Goal: Task Accomplishment & Management: Use online tool/utility

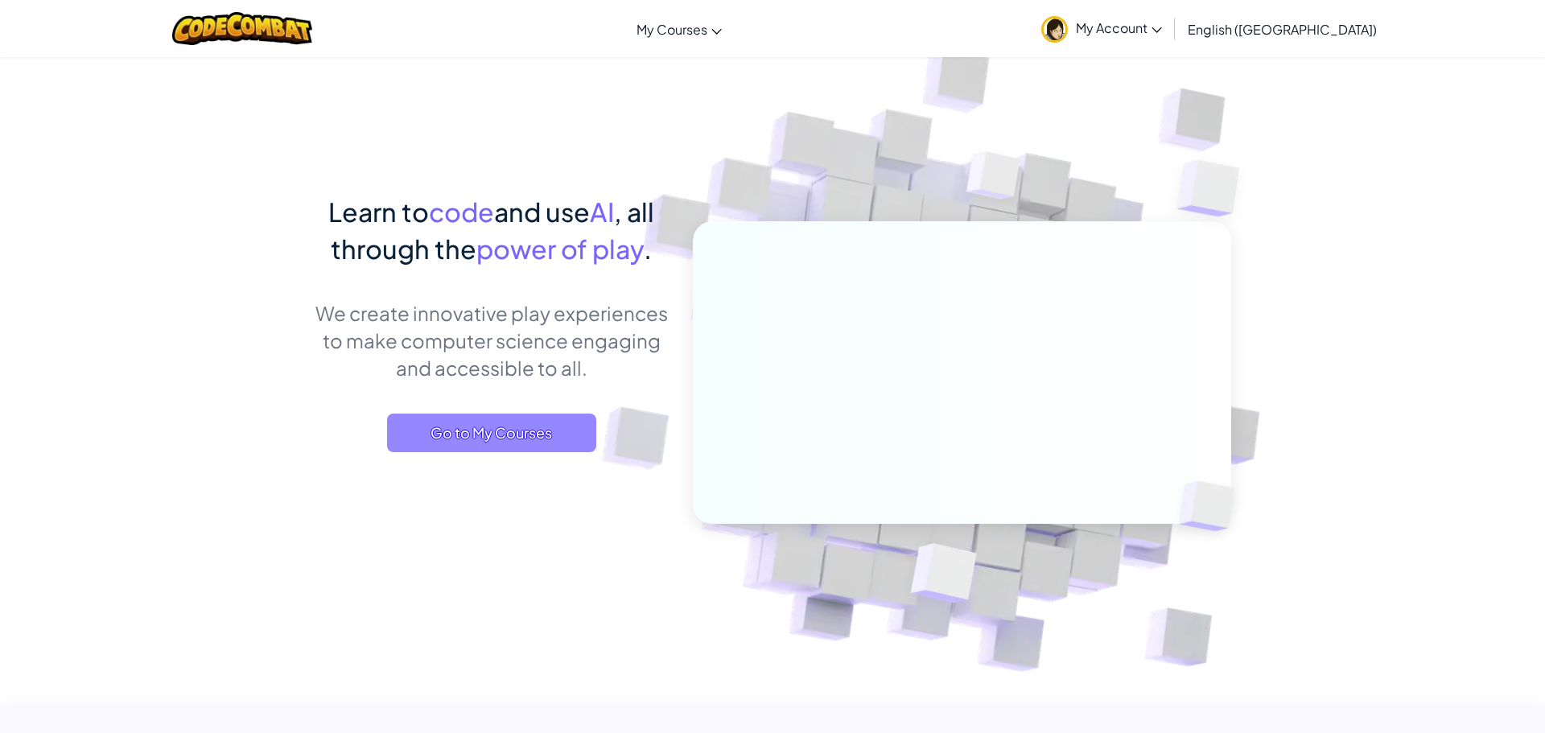
click at [496, 420] on span "Go to My Courses" at bounding box center [491, 433] width 209 height 39
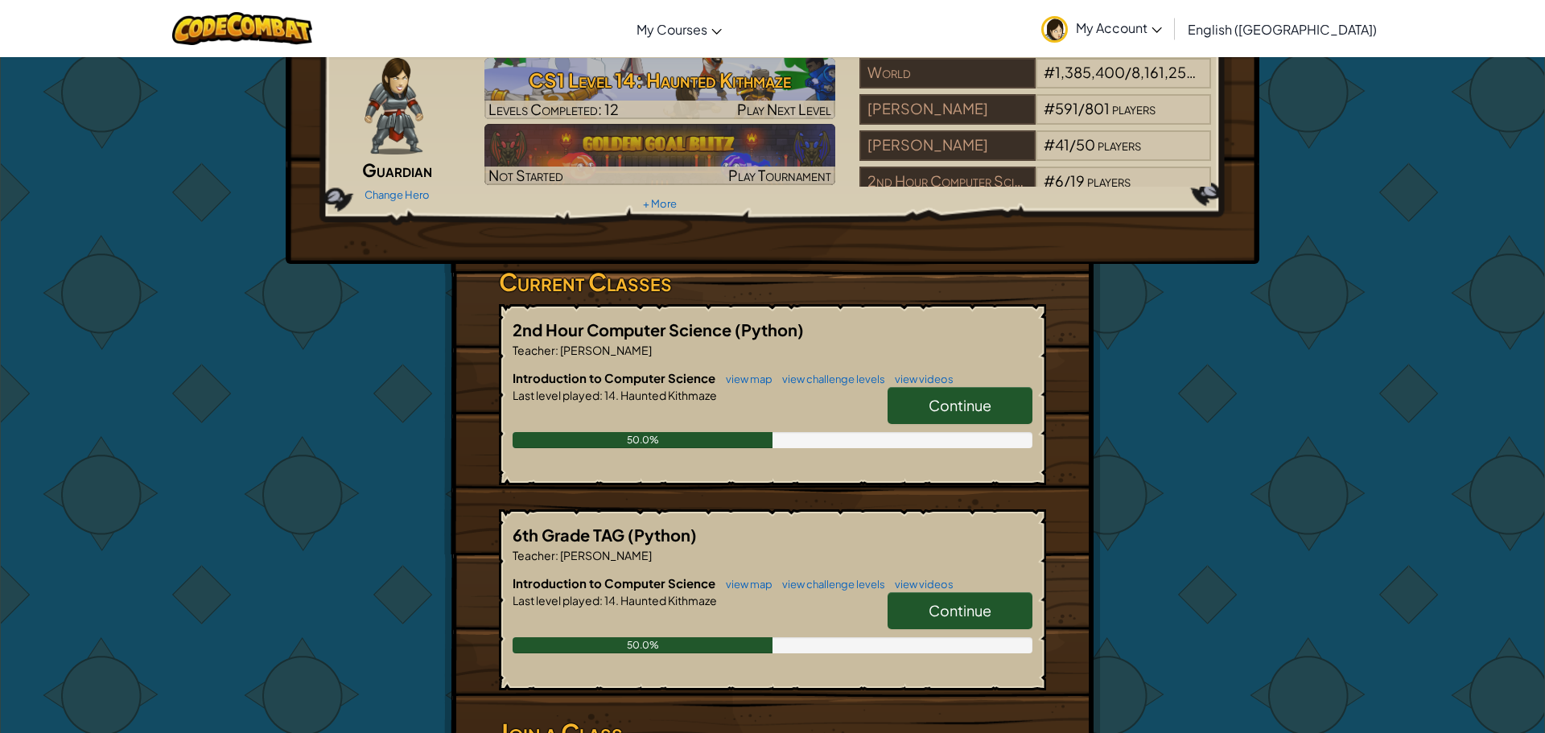
scroll to position [68, 0]
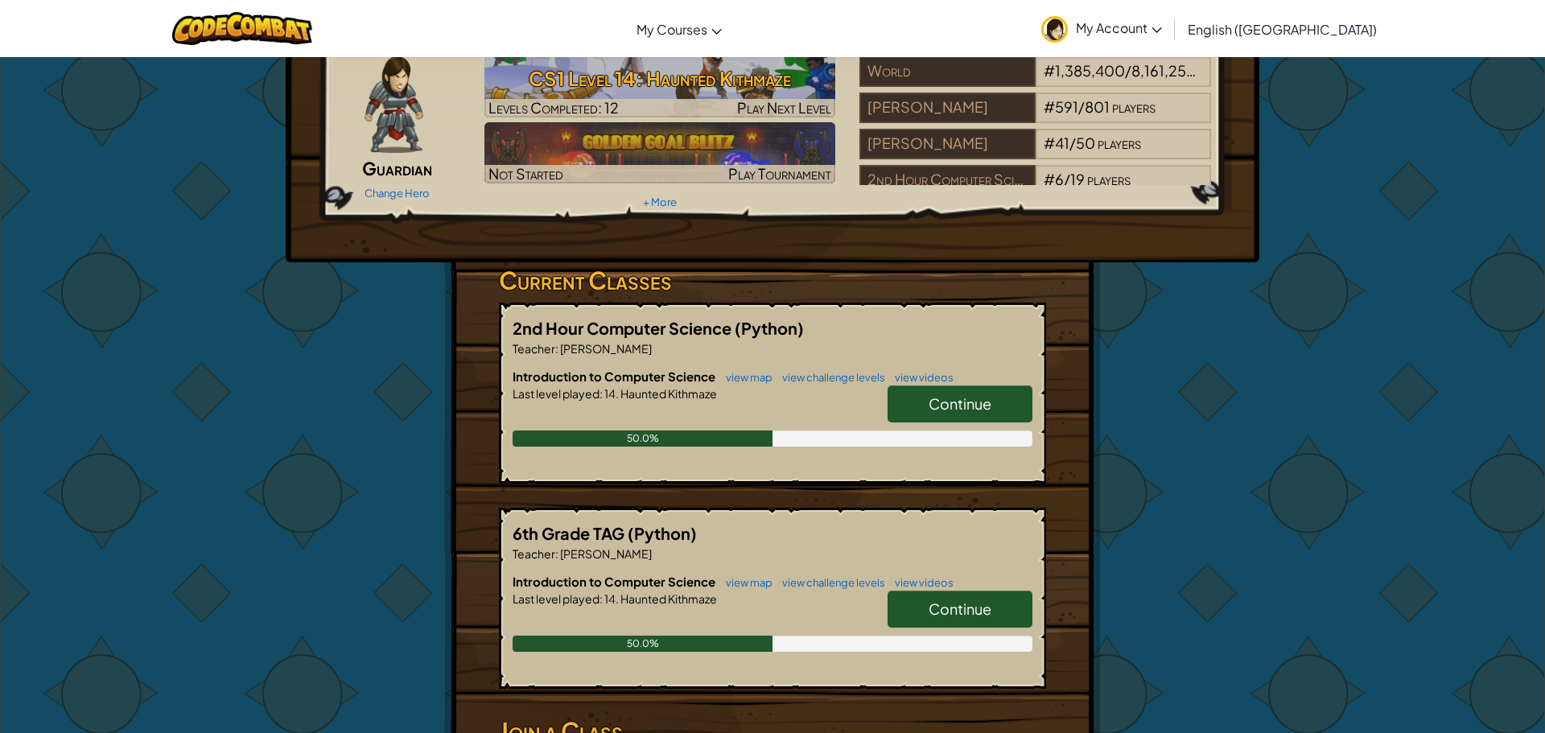
click at [932, 412] on span "Continue" at bounding box center [959, 403] width 63 height 19
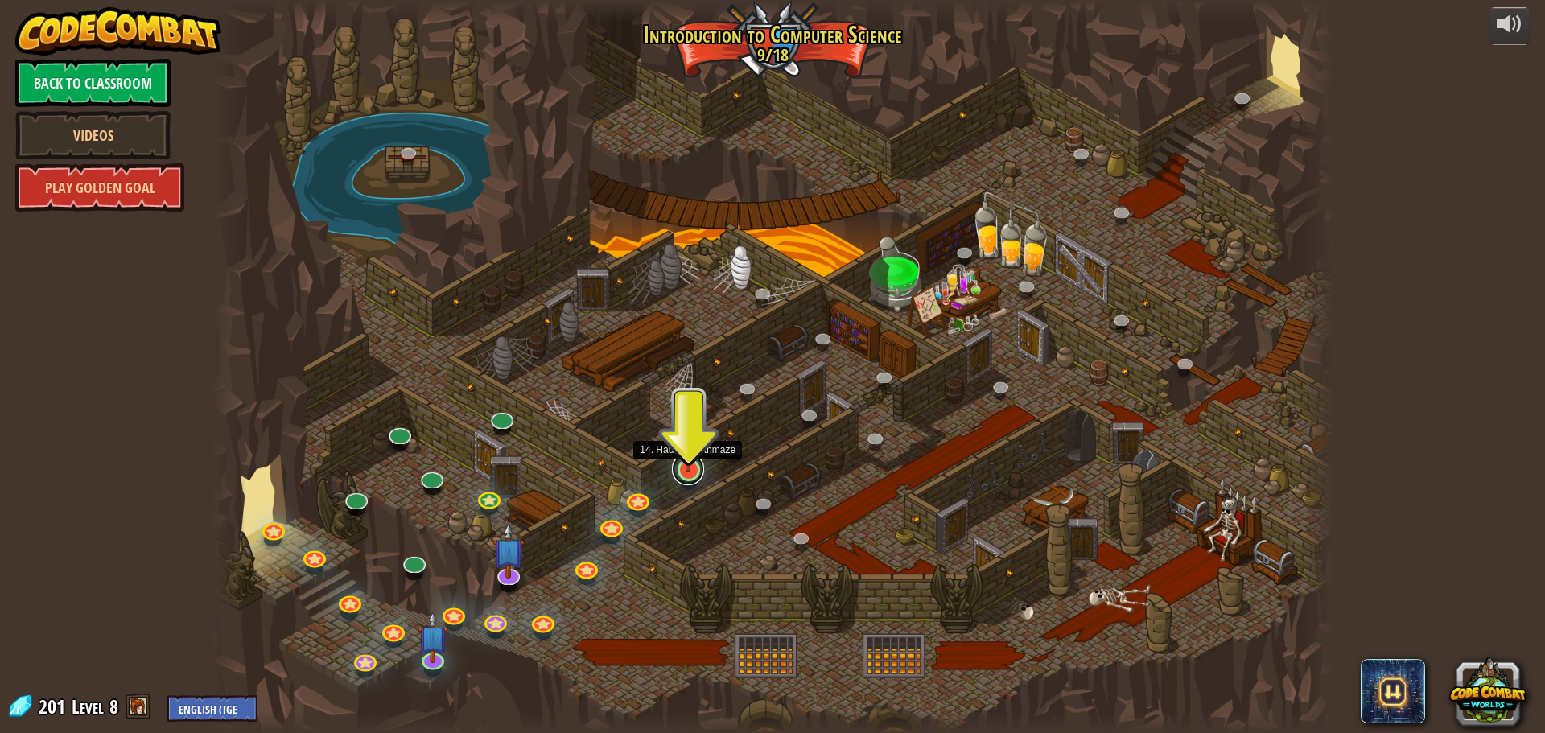
click at [677, 477] on link at bounding box center [688, 469] width 32 height 32
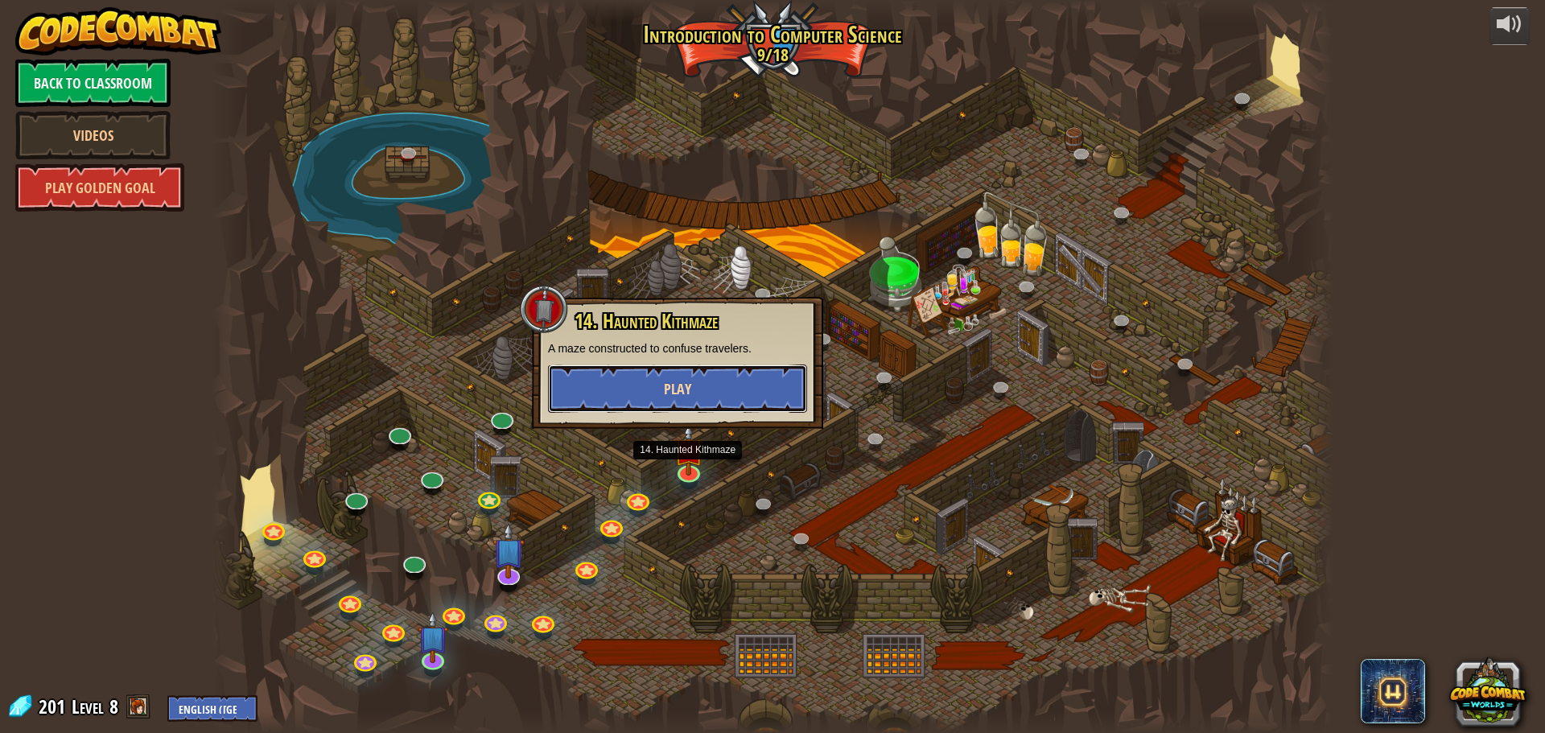
click at [646, 377] on button "Play" at bounding box center [677, 388] width 259 height 48
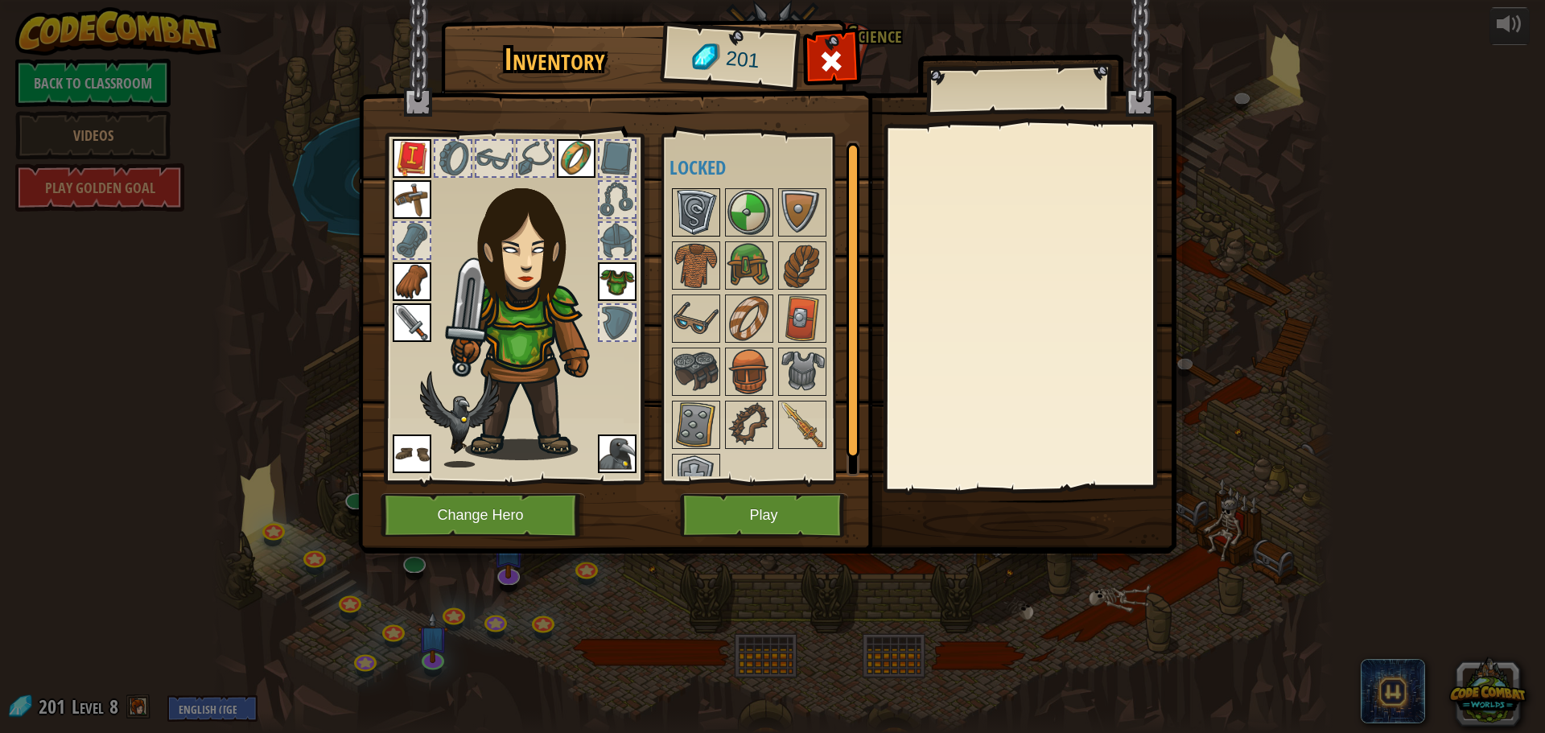
click at [714, 230] on img at bounding box center [695, 212] width 45 height 45
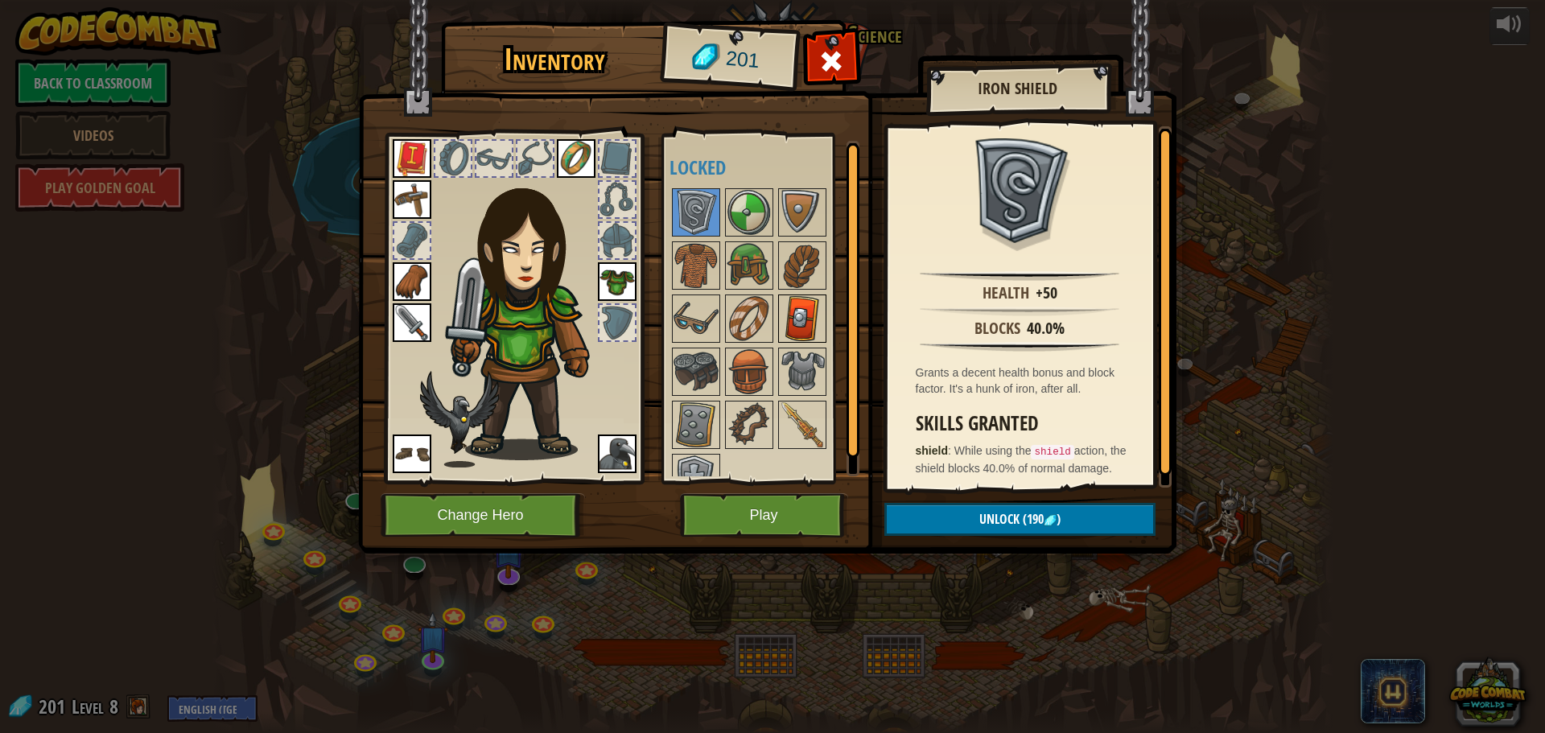
click at [810, 322] on img at bounding box center [802, 318] width 45 height 45
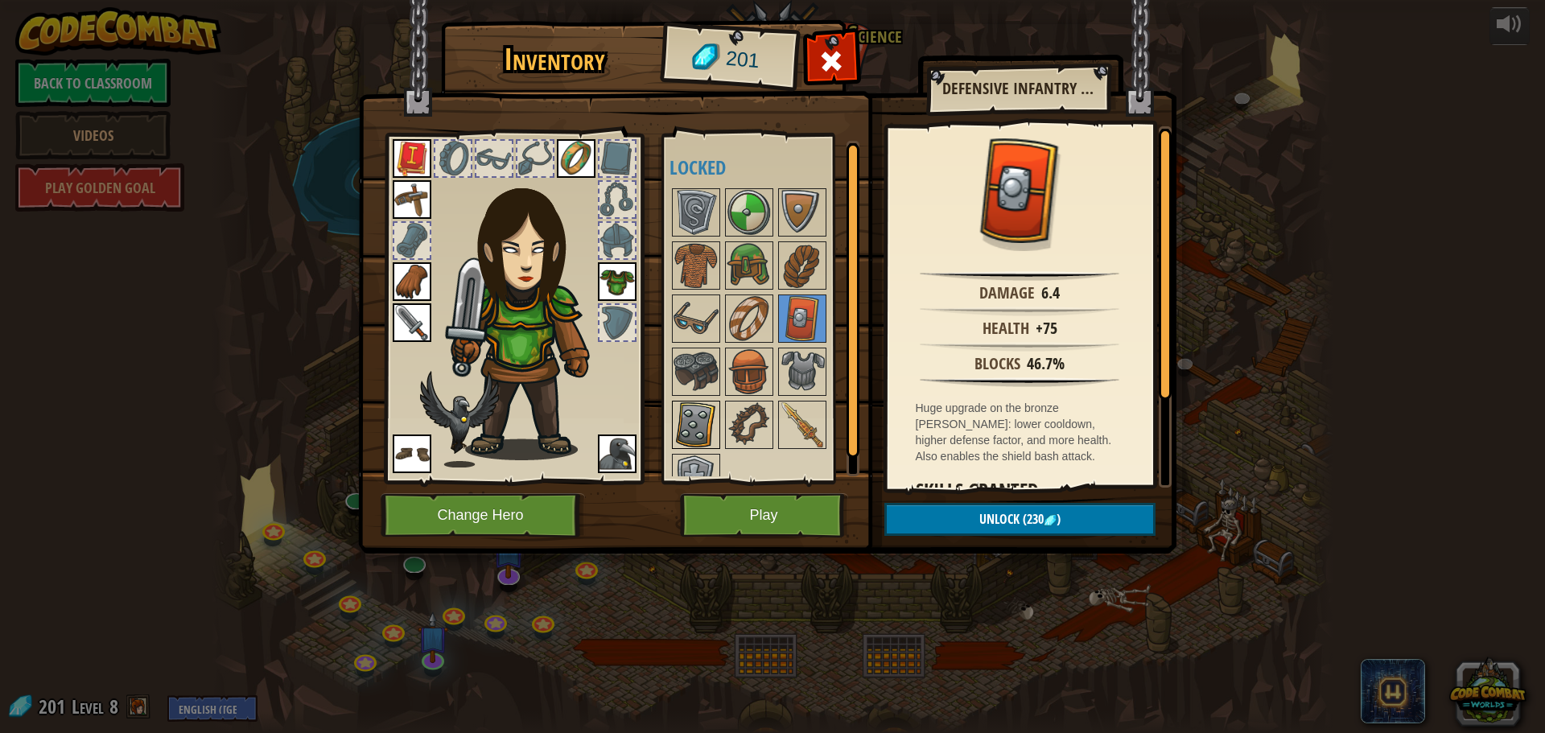
click at [700, 409] on img at bounding box center [695, 424] width 45 height 45
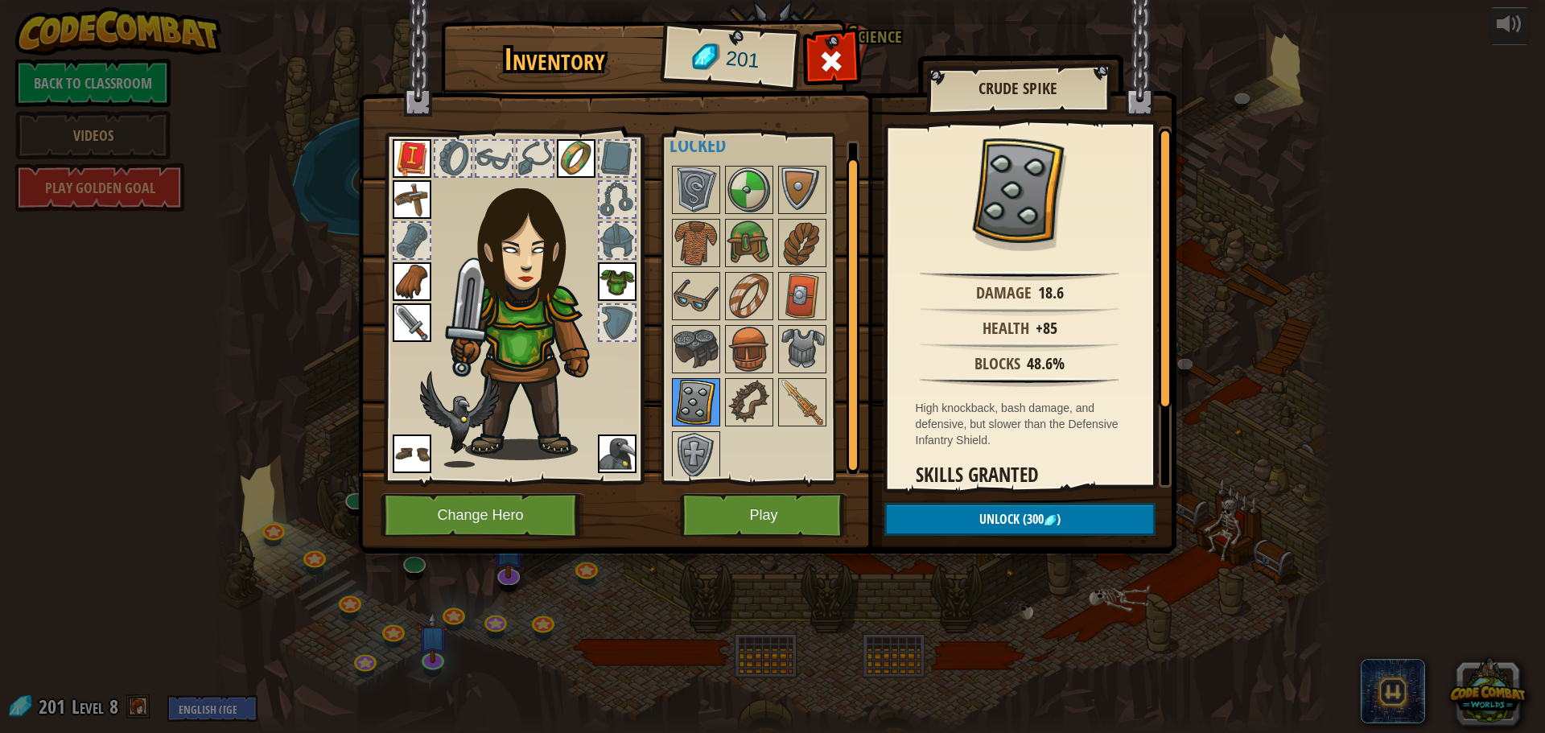
scroll to position [28, 0]
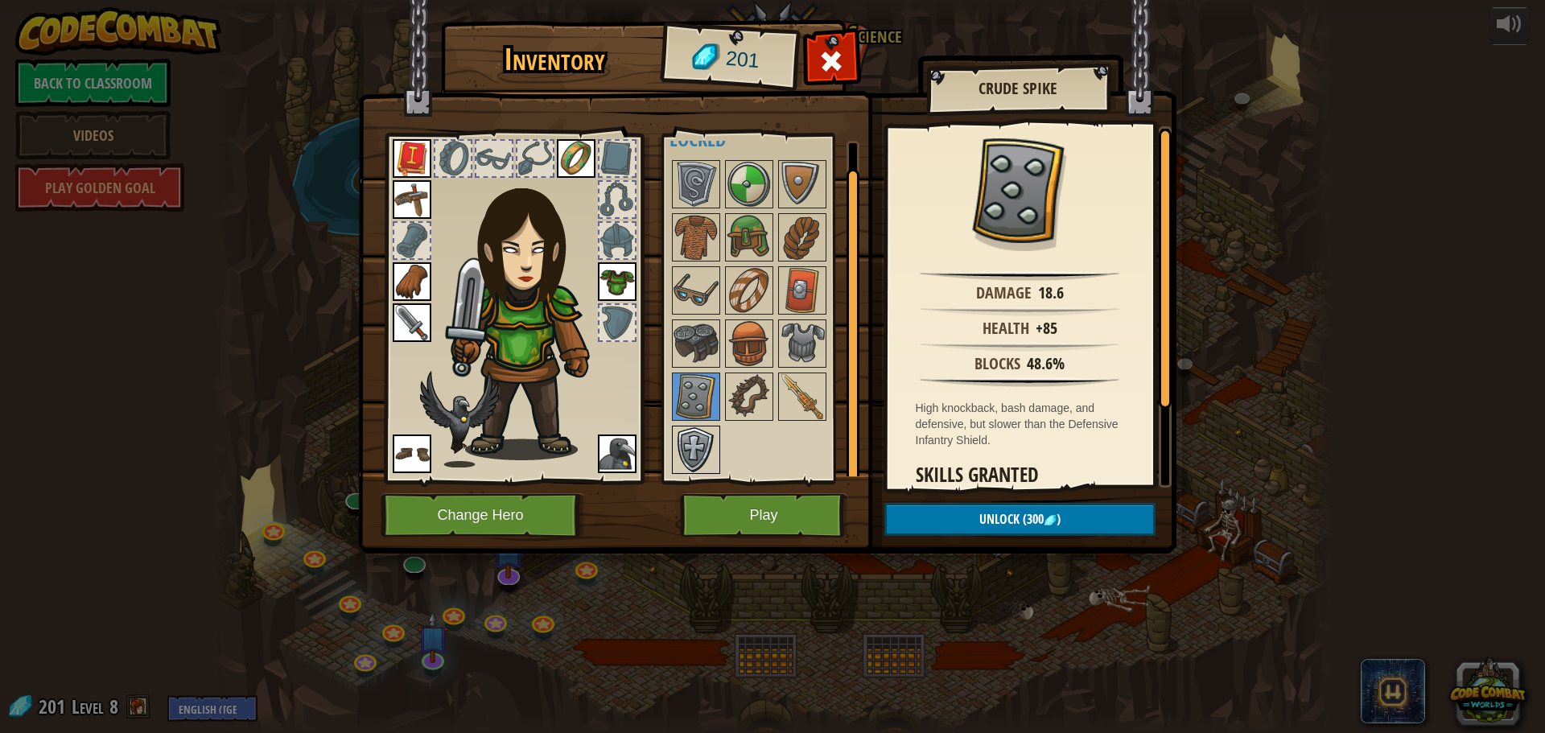
click at [689, 441] on img at bounding box center [695, 449] width 45 height 45
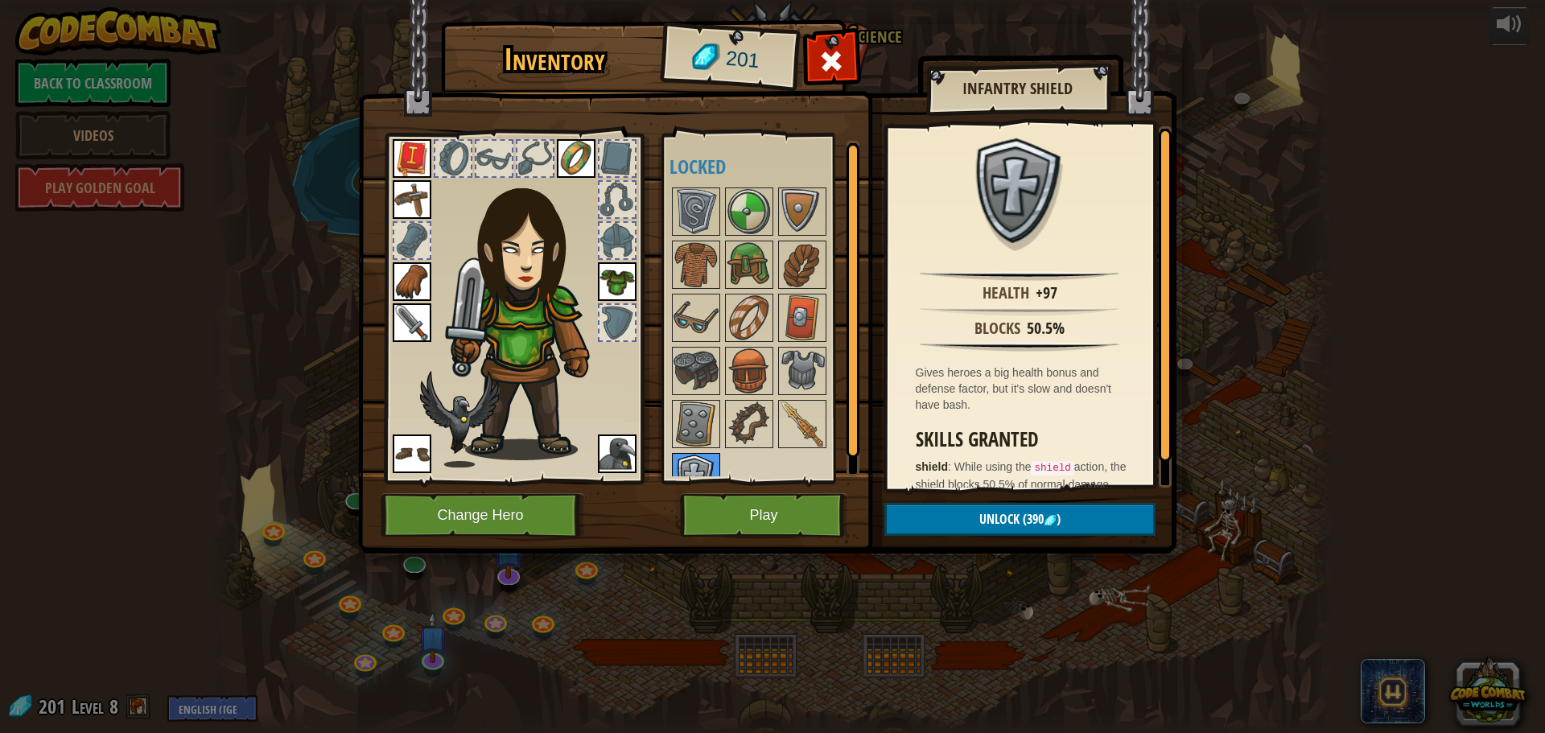
scroll to position [0, 0]
click at [706, 202] on img at bounding box center [695, 212] width 45 height 45
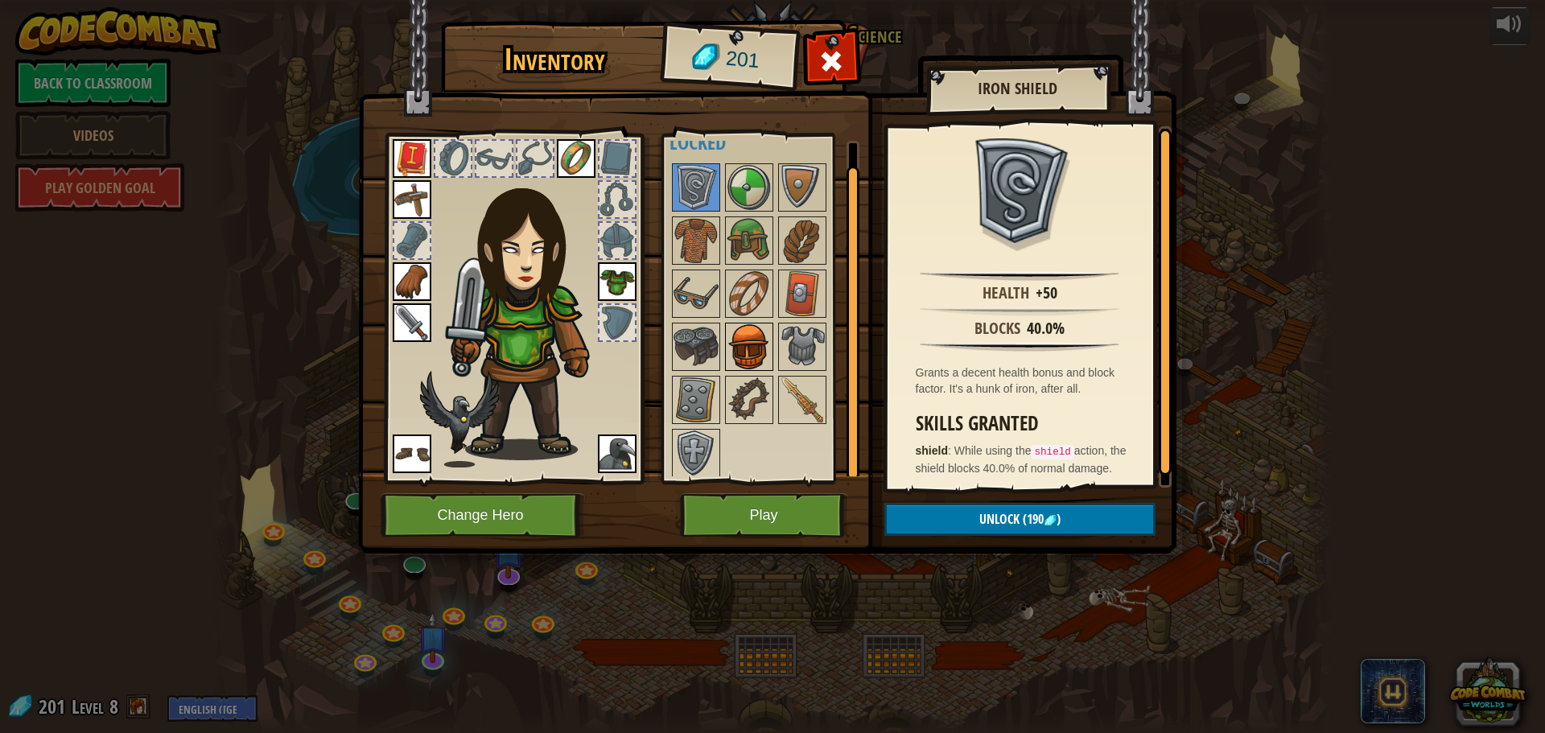
scroll to position [28, 0]
click at [710, 455] on img at bounding box center [695, 449] width 45 height 45
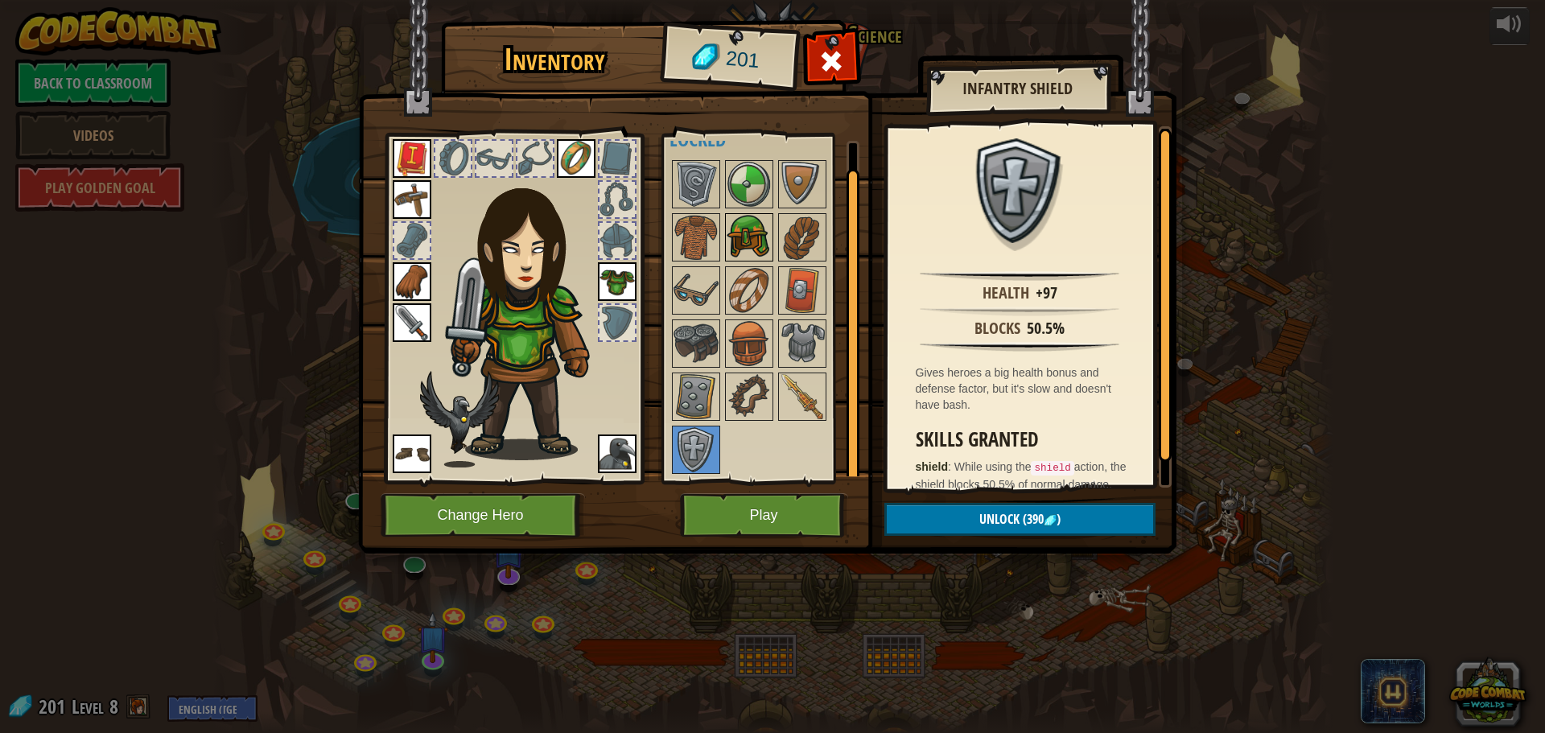
click at [734, 253] on img at bounding box center [748, 237] width 45 height 45
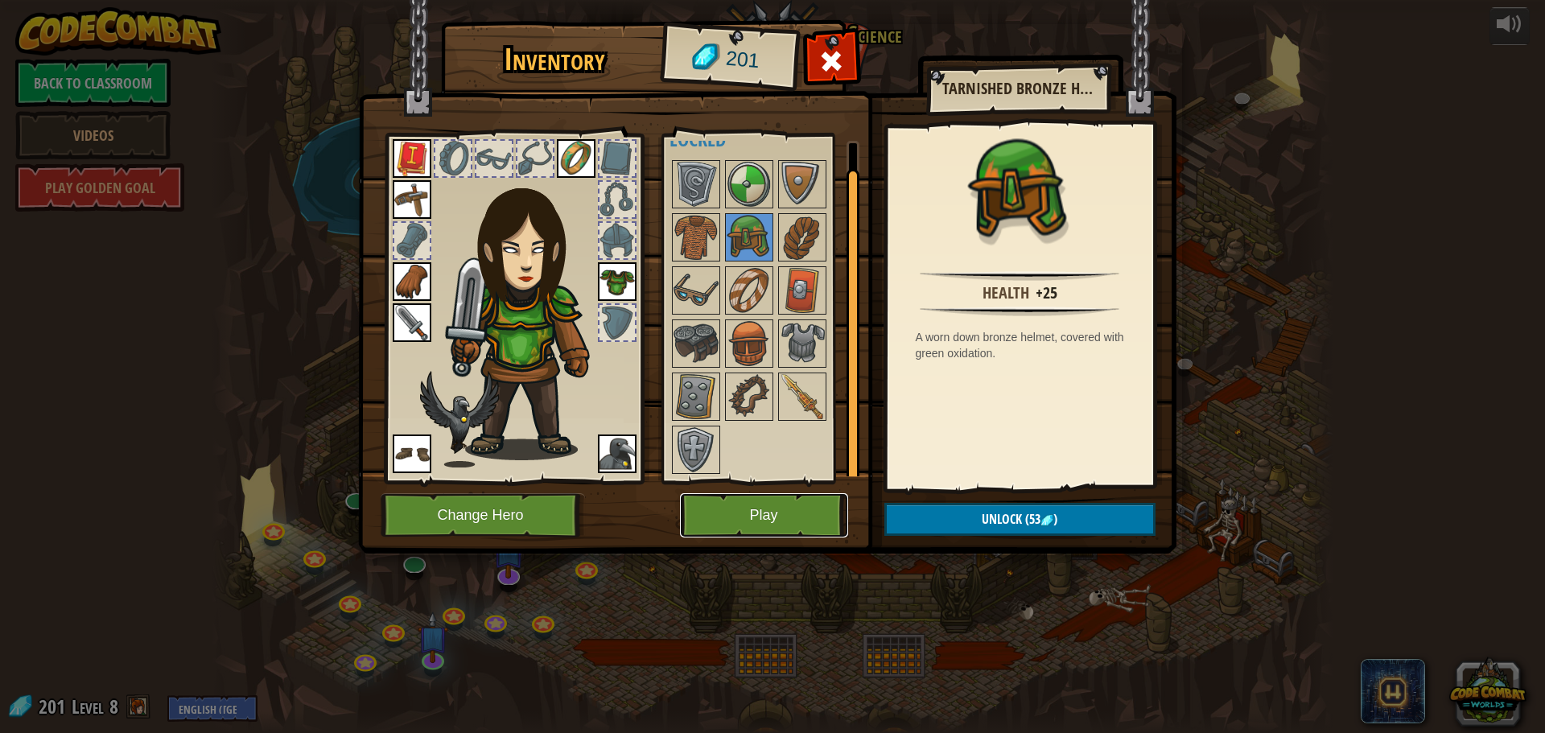
click at [817, 512] on button "Play" at bounding box center [764, 515] width 168 height 44
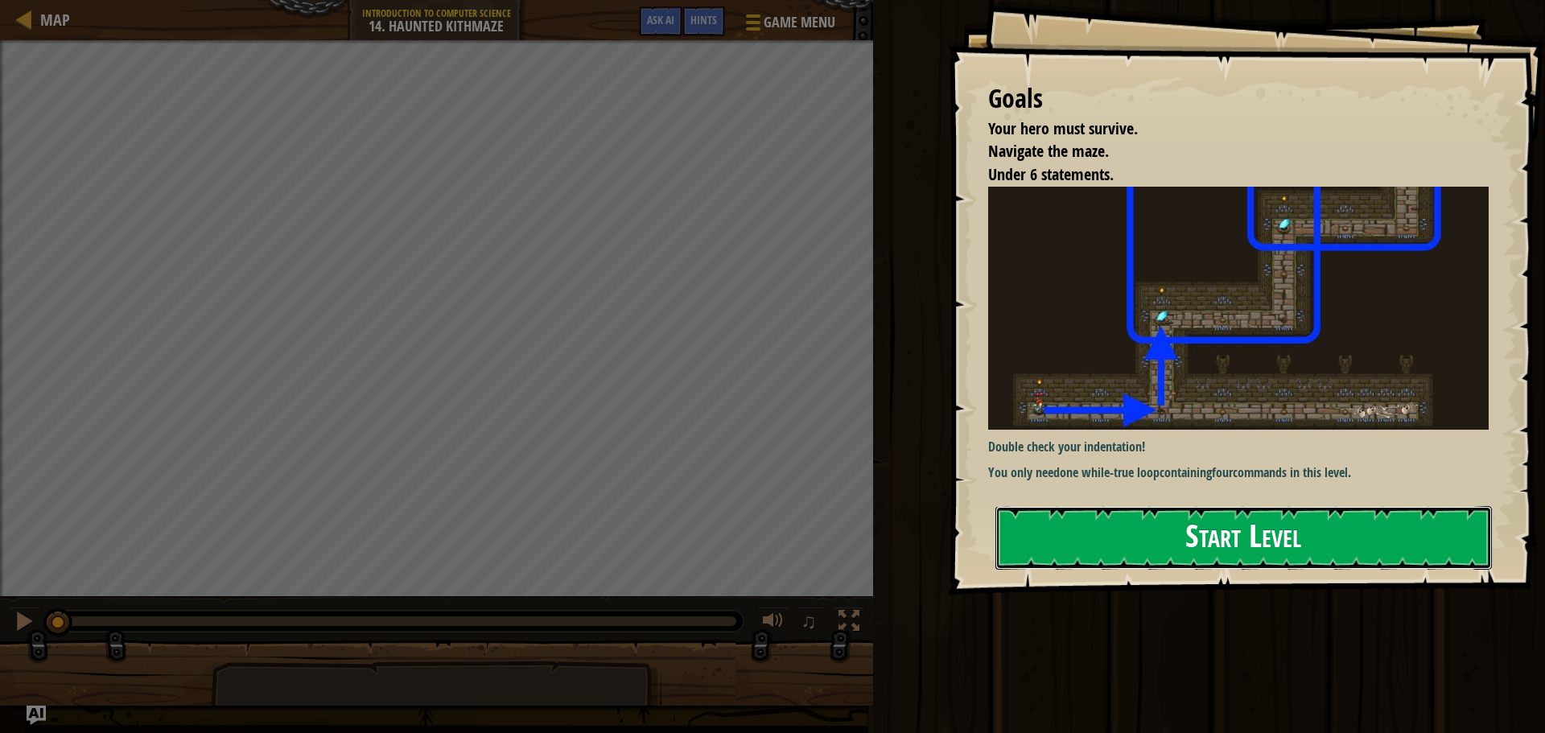
drag, startPoint x: 1345, startPoint y: 547, endPoint x: 1331, endPoint y: 538, distance: 16.3
click at [1344, 547] on button "Start Level" at bounding box center [1243, 538] width 496 height 64
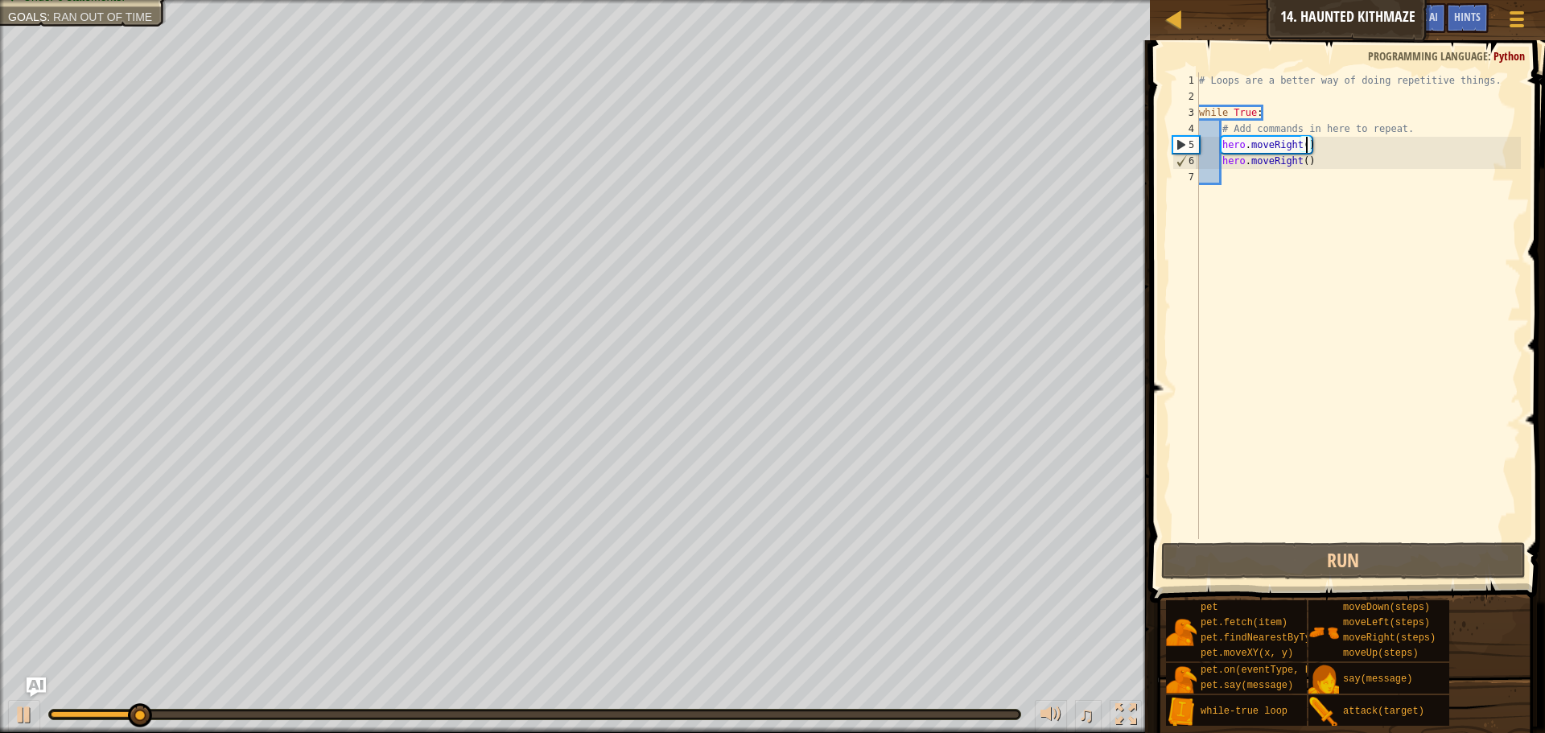
click at [1306, 144] on div "# Loops are a better way of doing repetitive things. while True : # Add command…" at bounding box center [1358, 321] width 325 height 499
click at [1299, 139] on div "# Loops are a better way of doing repetitive things. while True : # Add command…" at bounding box center [1358, 305] width 325 height 467
click at [1299, 139] on div "# Loops are a better way of doing repetitive things. while True : # Add command…" at bounding box center [1358, 321] width 325 height 499
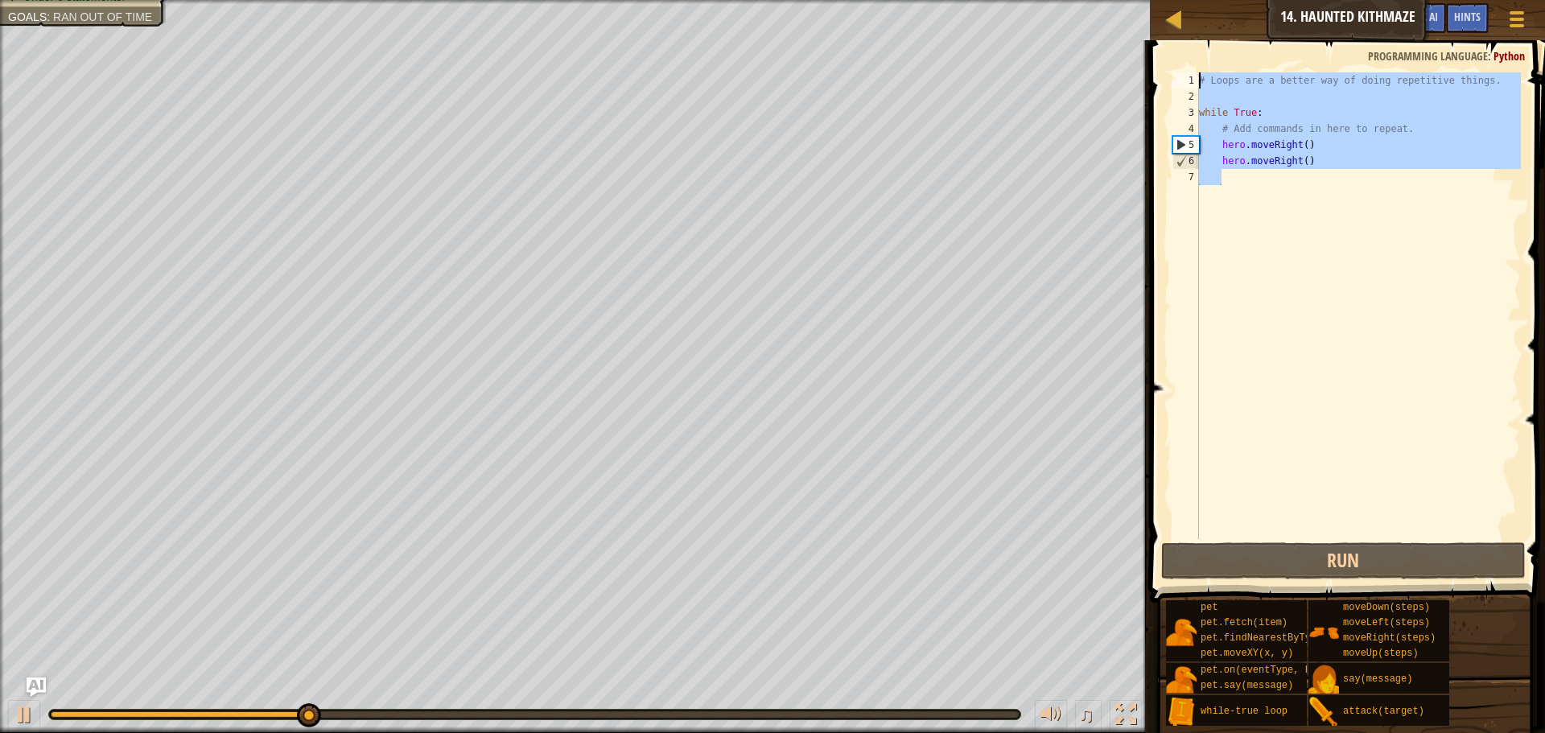
drag, startPoint x: 1245, startPoint y: 172, endPoint x: 1189, endPoint y: 81, distance: 106.5
click at [1189, 81] on div "hero.moveRight() 1 2 3 4 5 6 7 # Loops are a better way of doing repetitive thi…" at bounding box center [1345, 305] width 352 height 467
click at [1189, 81] on div "1" at bounding box center [1185, 80] width 27 height 16
type textarea "# Loops are a better way of doing repetitive things."
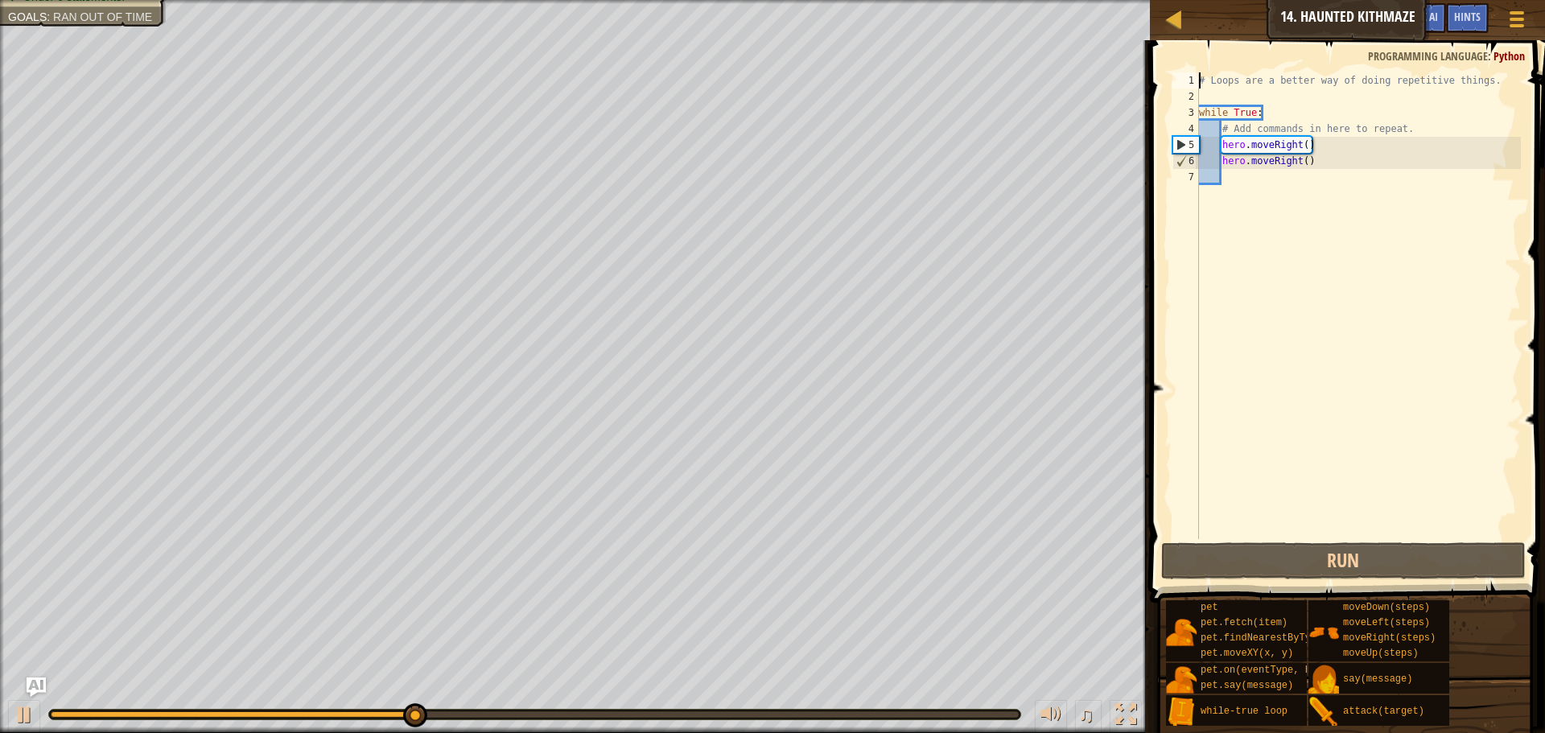
click at [1256, 176] on div "# Loops are a better way of doing repetitive things. while True : # Add command…" at bounding box center [1358, 321] width 325 height 499
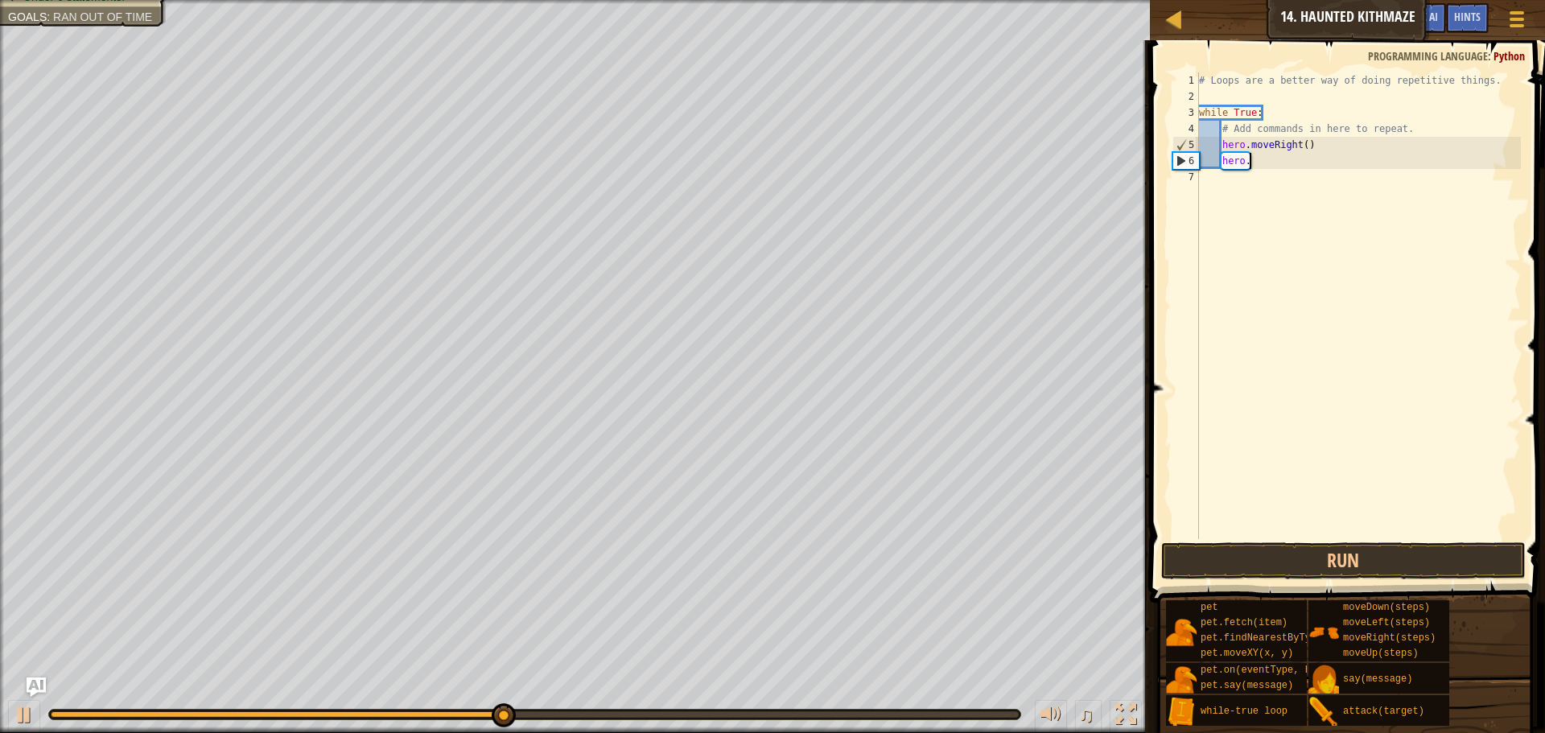
type textarea "h"
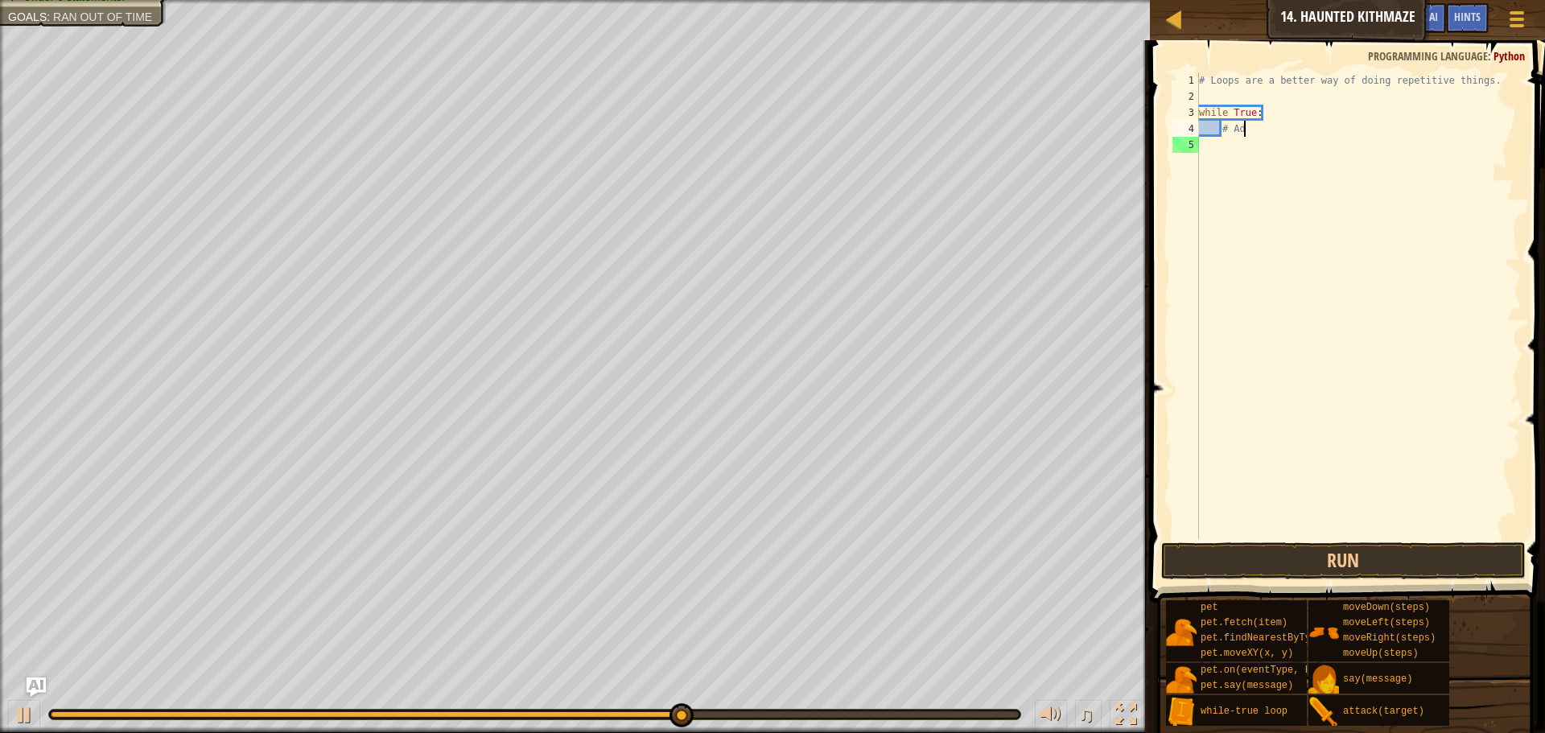
type textarea "#"
type textarea "w"
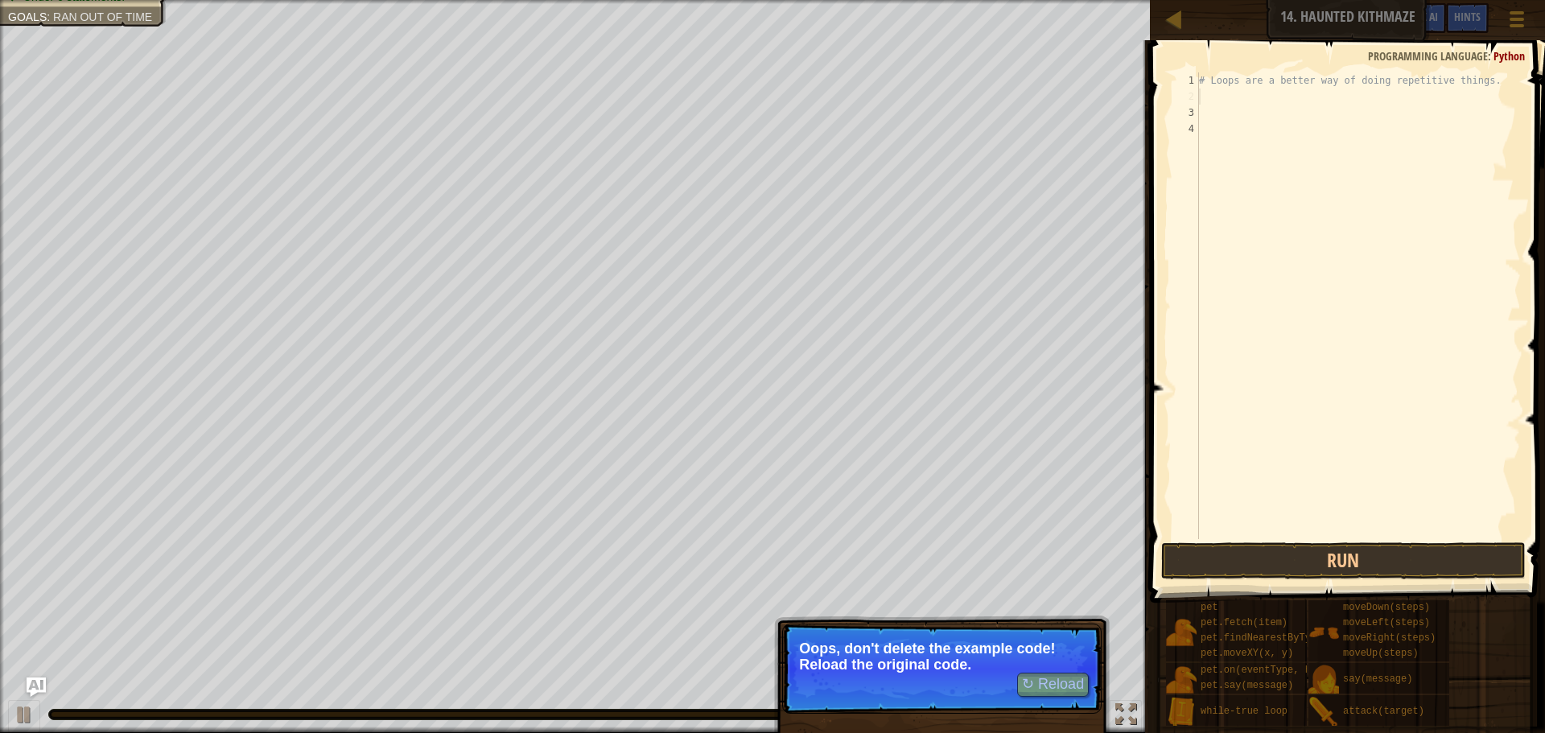
click at [1256, 99] on div "# Loops are a better way of doing repetitive things." at bounding box center [1358, 321] width 325 height 499
click at [1212, 103] on div "# Loops are a better way of doing repetitive things." at bounding box center [1358, 321] width 325 height 499
click at [1043, 688] on button "↻ Reload" at bounding box center [1053, 685] width 72 height 24
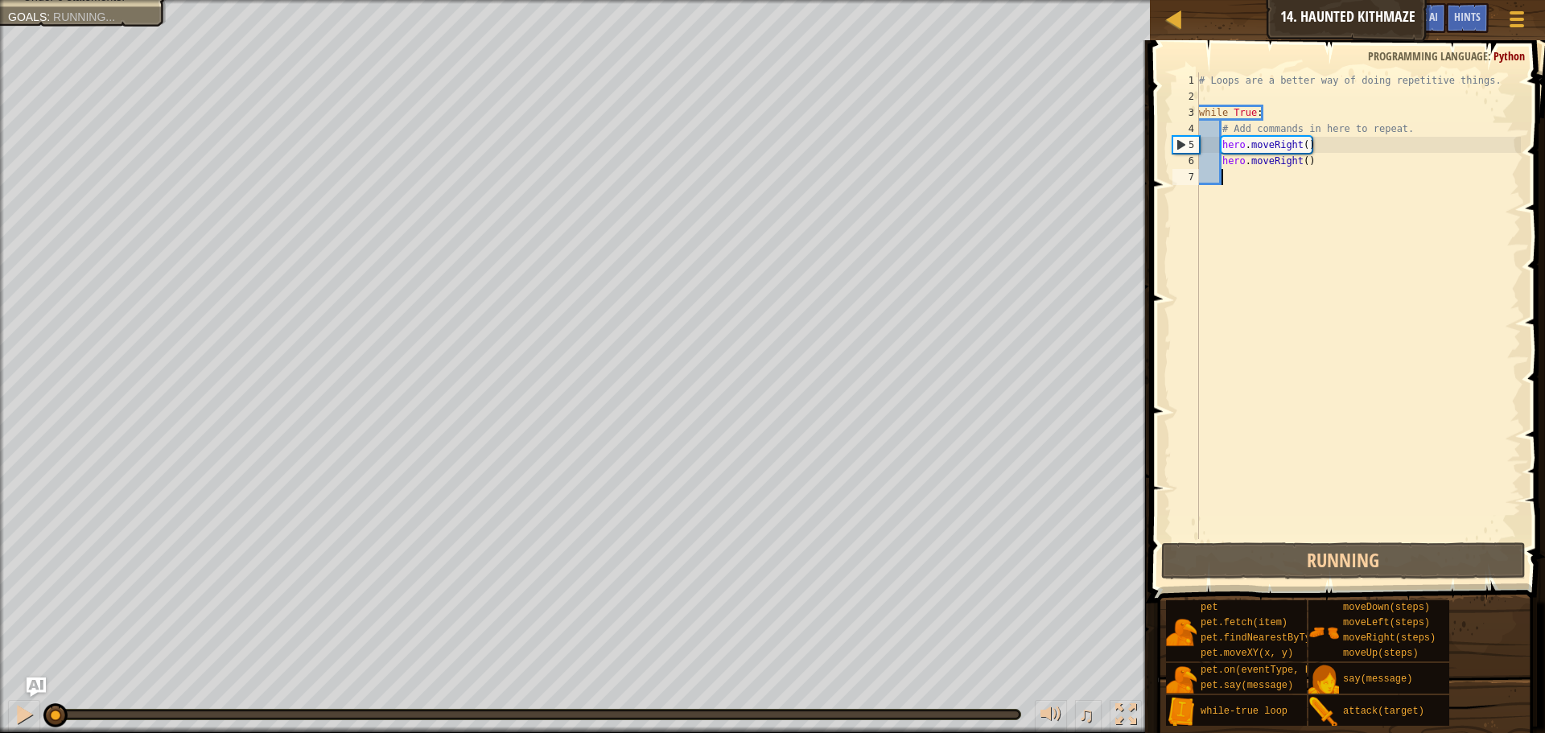
scroll to position [7, 0]
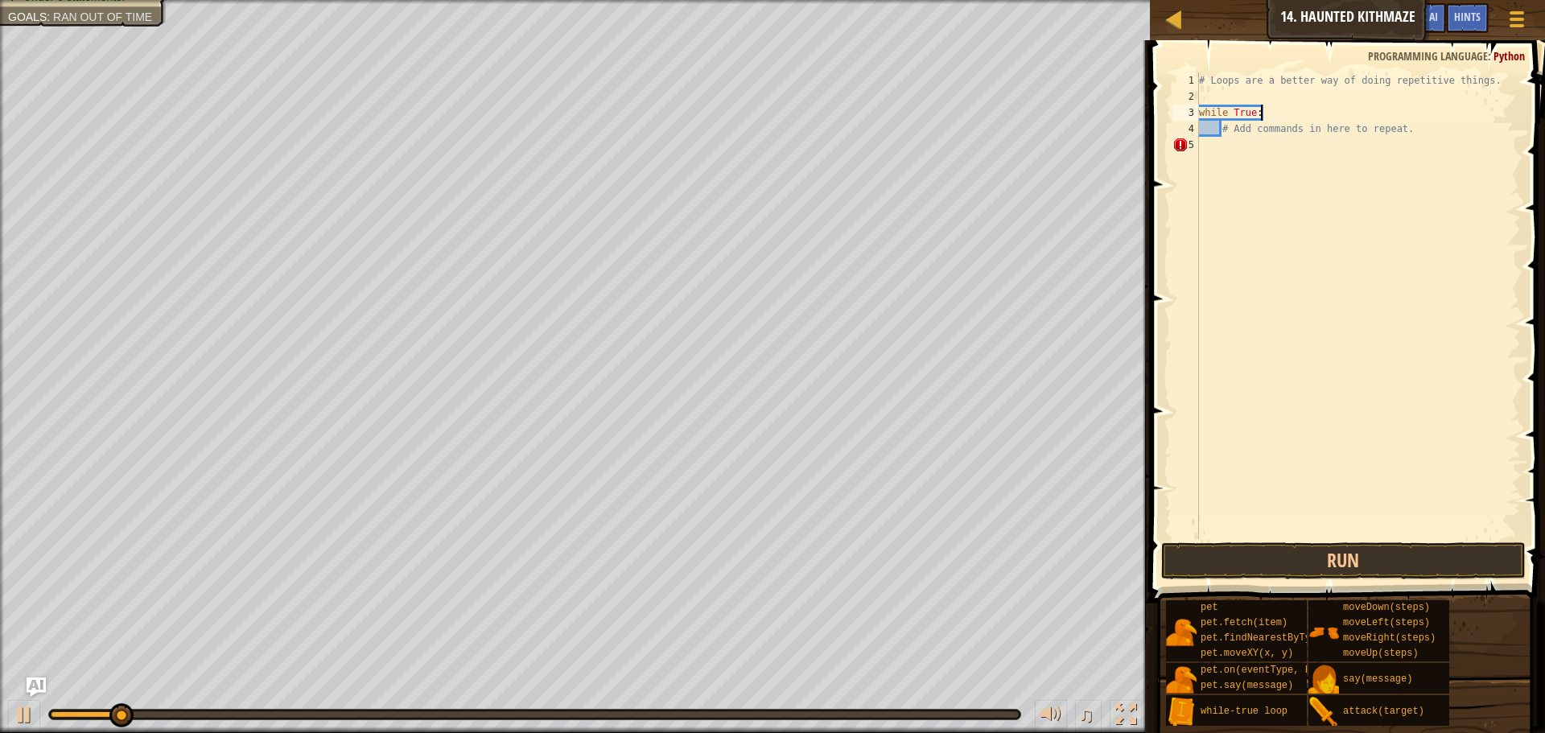
click at [1262, 108] on div "# Loops are a better way of doing repetitive things. while True : # Add command…" at bounding box center [1358, 321] width 325 height 499
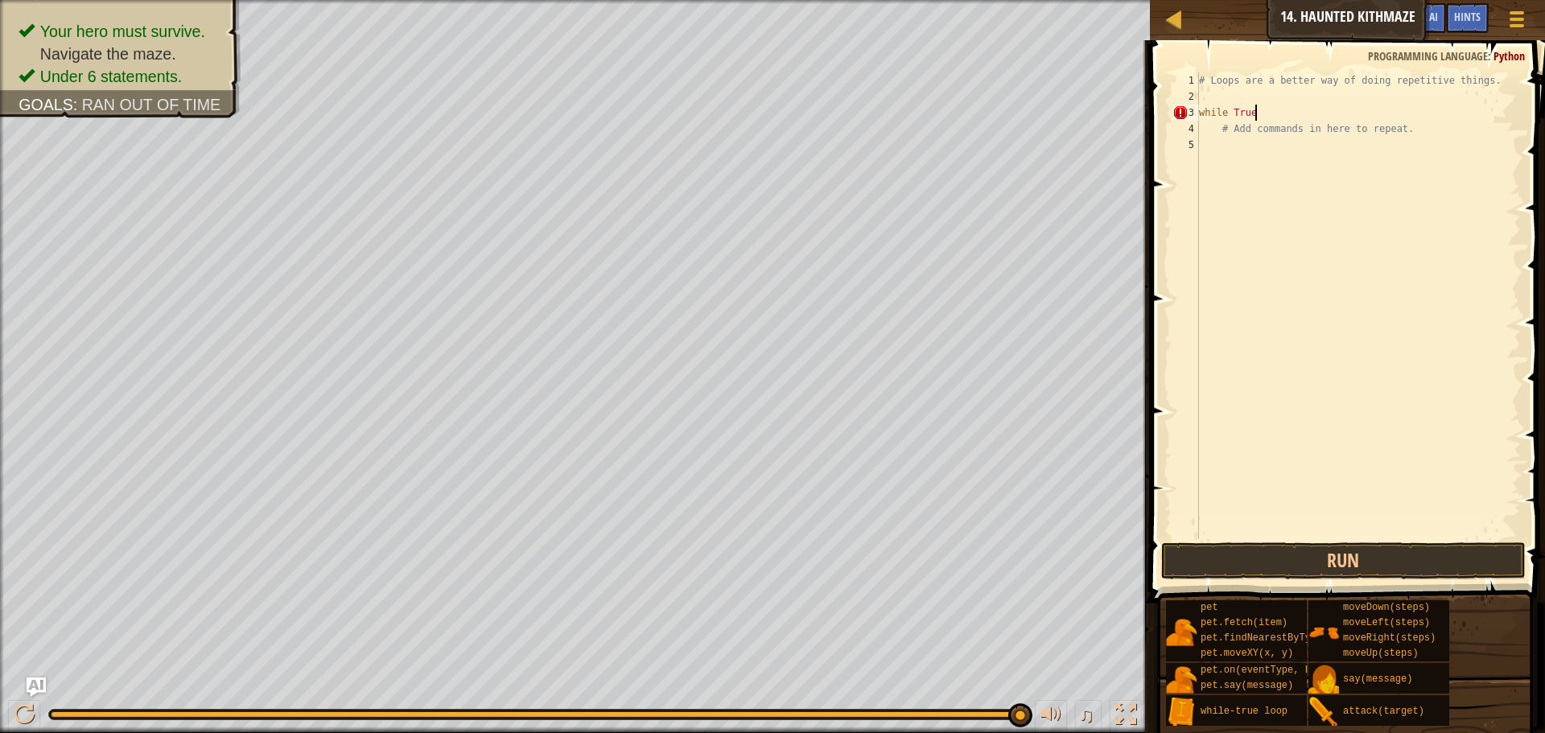
scroll to position [7, 8]
click at [1221, 123] on div "# Loops are a better way of doing repetitive things. while True : # Add command…" at bounding box center [1358, 321] width 325 height 499
type textarea "# Add commands in here to repeat."
click at [1220, 133] on div "# Loops are a better way of doing repetitive things. while True : # Add command…" at bounding box center [1358, 305] width 325 height 467
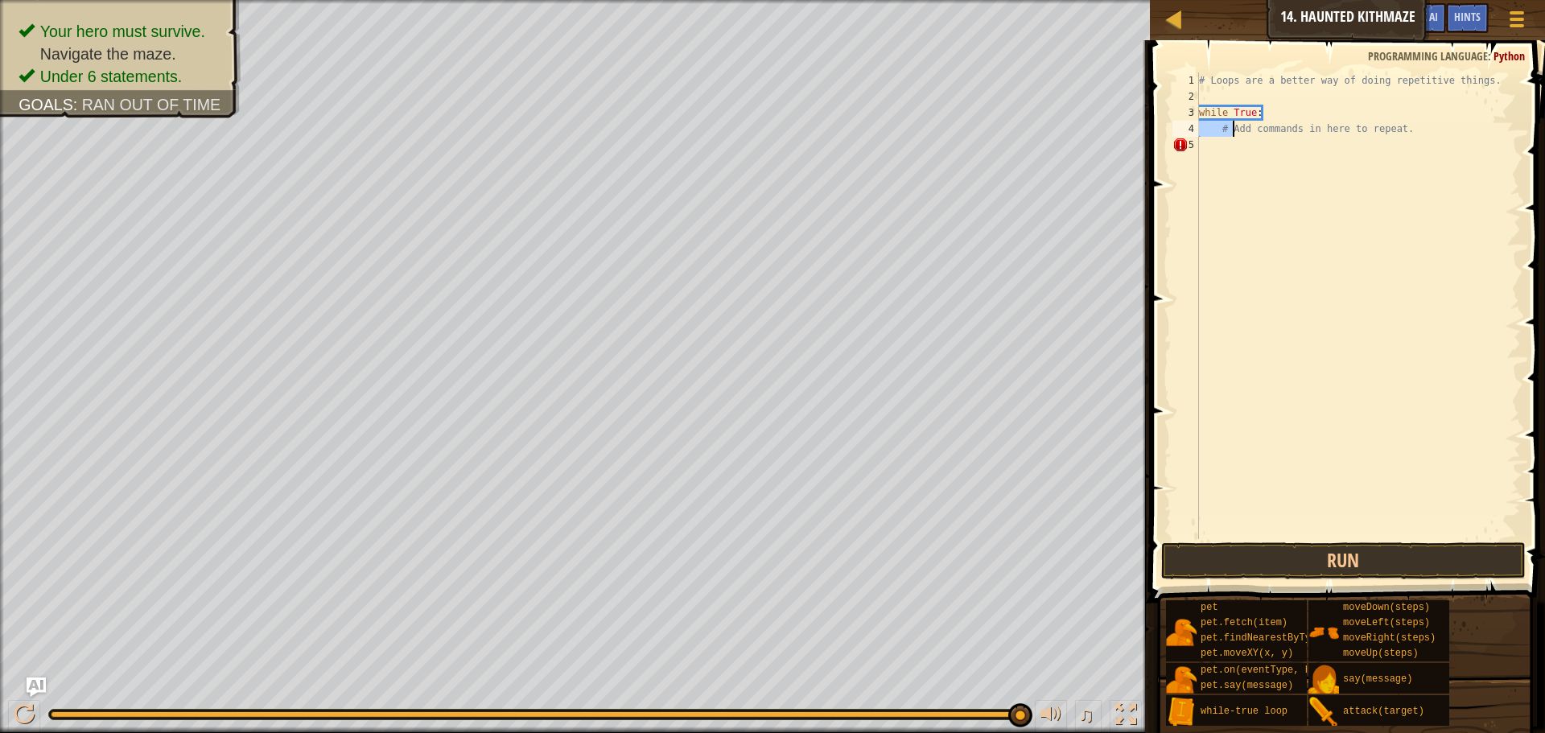
click at [1220, 133] on div "# Loops are a better way of doing repetitive things. while True : # Add command…" at bounding box center [1358, 321] width 325 height 499
click at [1220, 138] on div "# Loops are a better way of doing repetitive things. while True : # Add command…" at bounding box center [1358, 321] width 325 height 499
click at [1220, 143] on div "# Loops are a better way of doing repetitive things. while True : # Add command…" at bounding box center [1358, 321] width 325 height 499
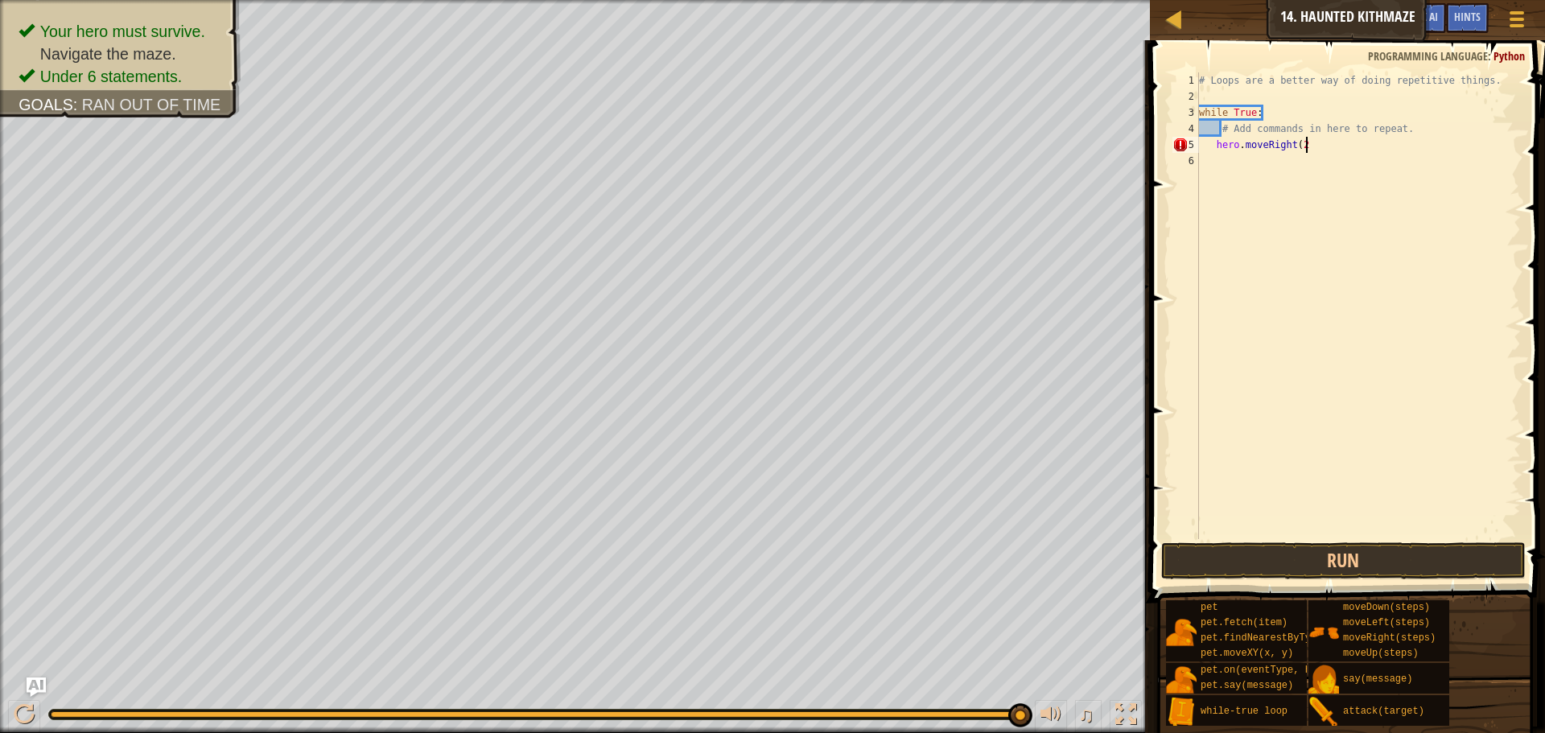
type textarea "hero.moveRight(2)"
click at [1261, 157] on div "# Loops are a better way of doing repetitive things. while True : # Add command…" at bounding box center [1358, 321] width 325 height 499
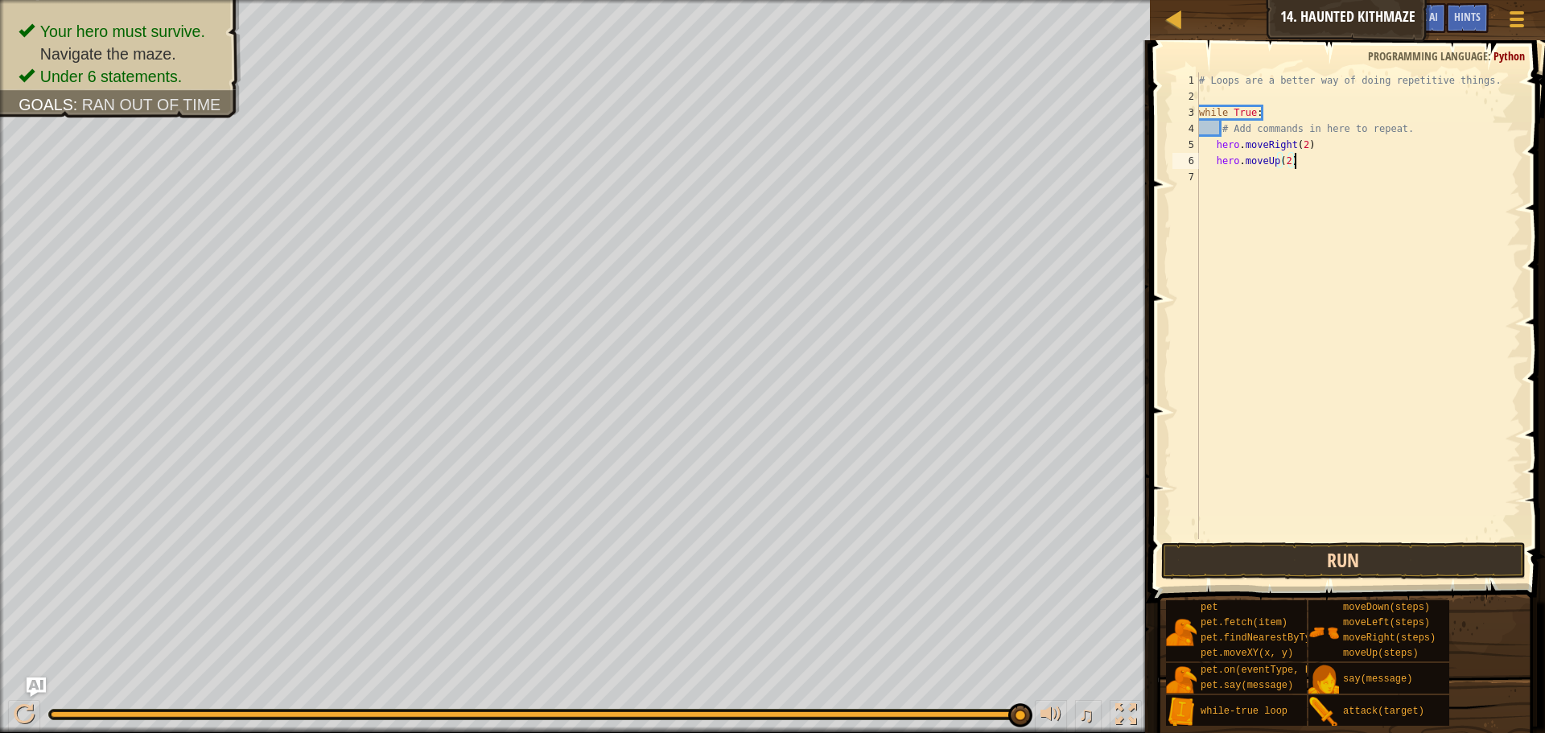
type textarea "hero.moveUp(2)"
click at [1294, 551] on button "Run" at bounding box center [1343, 560] width 364 height 37
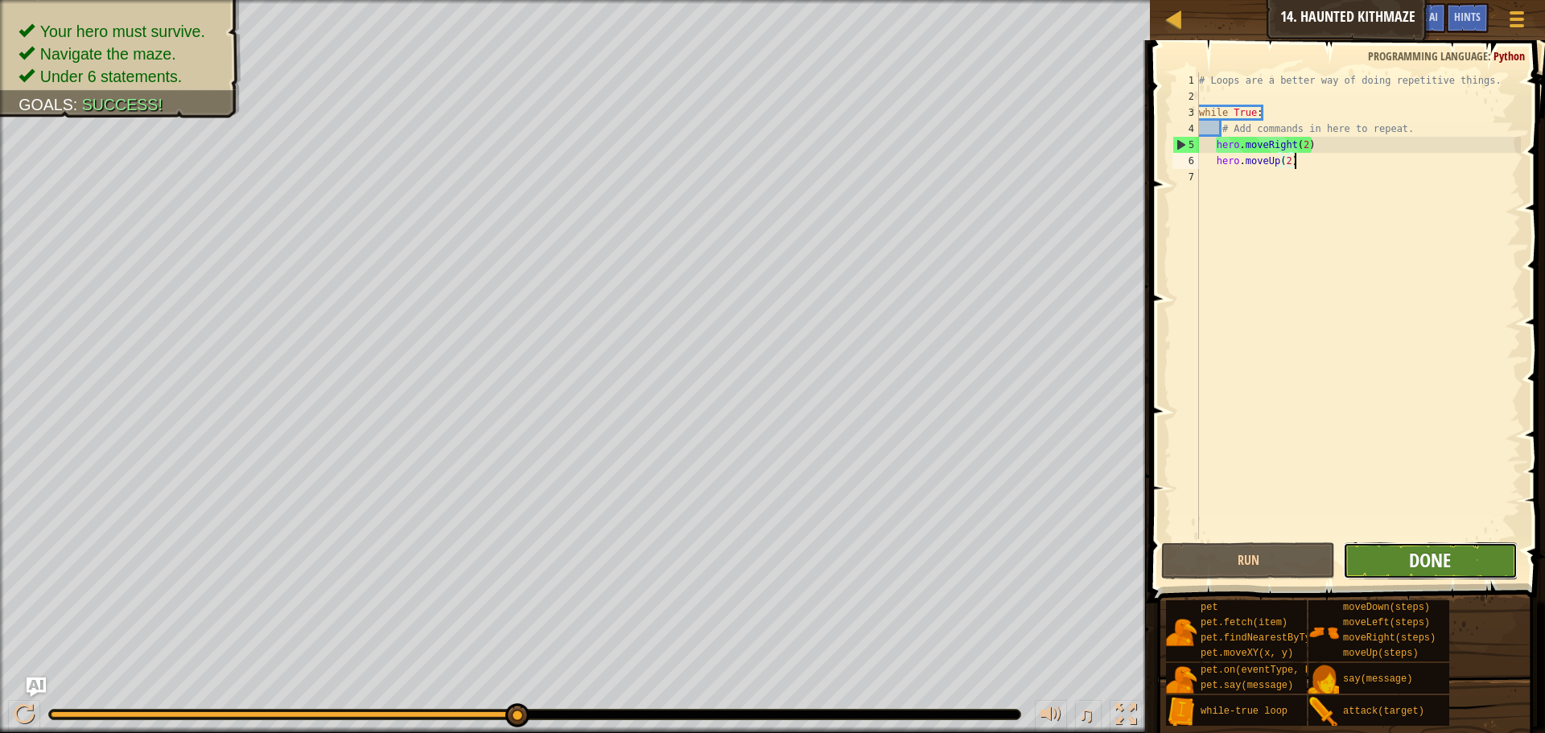
click at [1438, 568] on span "Done" at bounding box center [1430, 560] width 42 height 26
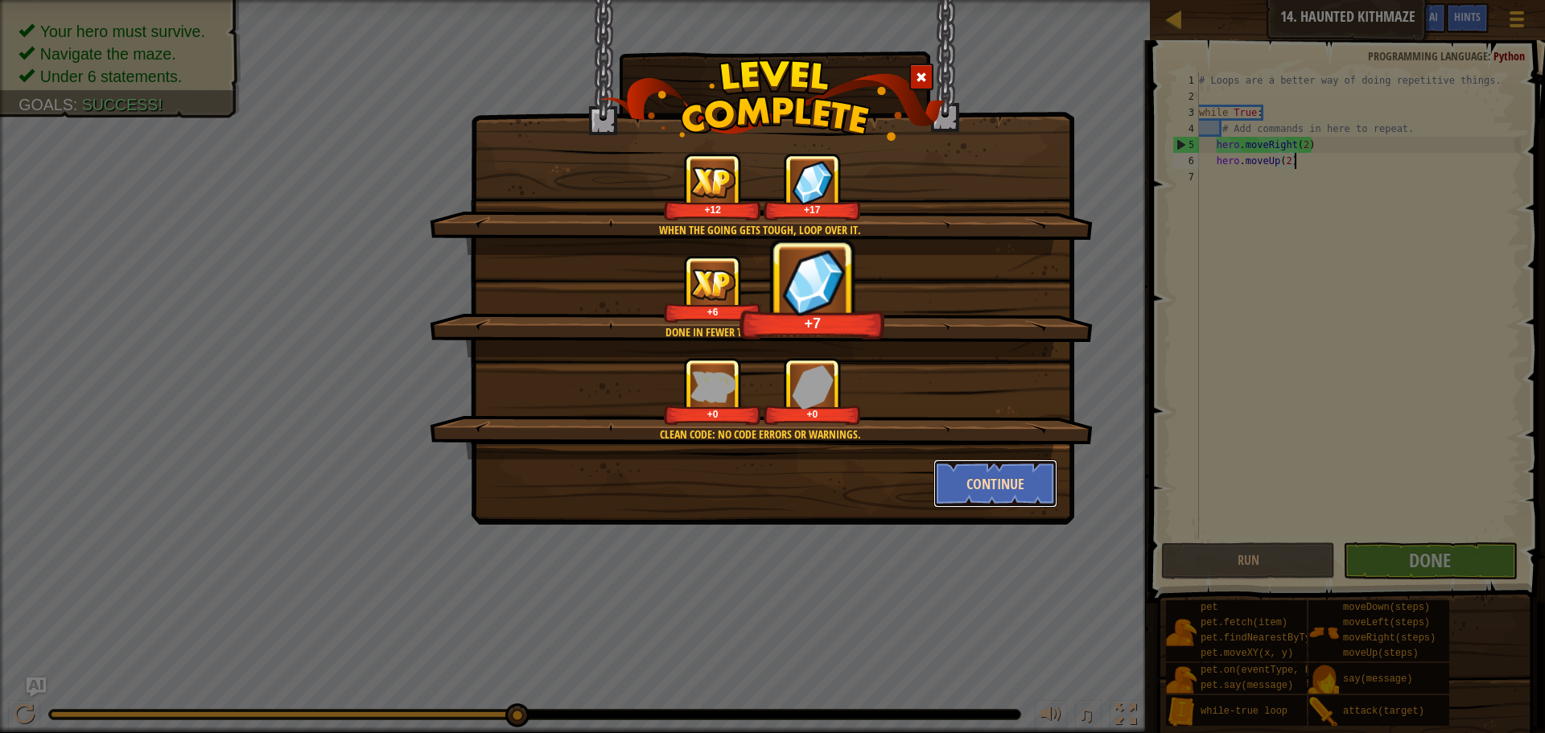
click at [1001, 505] on button "Continue" at bounding box center [995, 483] width 125 height 48
click at [1001, 505] on div "When the going gets tough, loop over it. +12 +17 Done in fewer than 6 code stat…" at bounding box center [772, 366] width 1545 height 733
click at [1002, 479] on div "When the going gets tough, loop over it. +12 +17 Done in fewer than 6 code stat…" at bounding box center [772, 366] width 1545 height 733
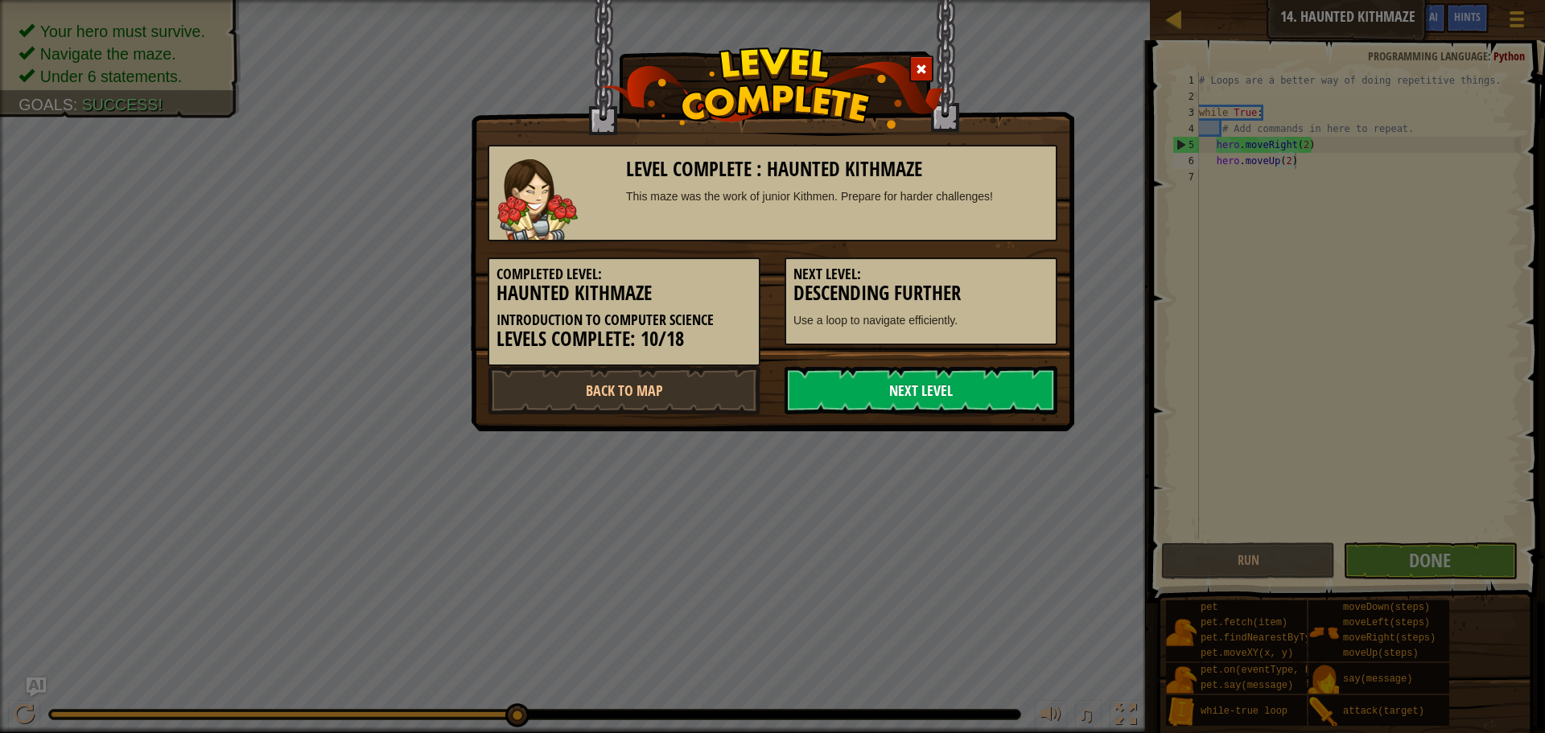
click at [927, 381] on link "Next Level" at bounding box center [920, 390] width 273 height 48
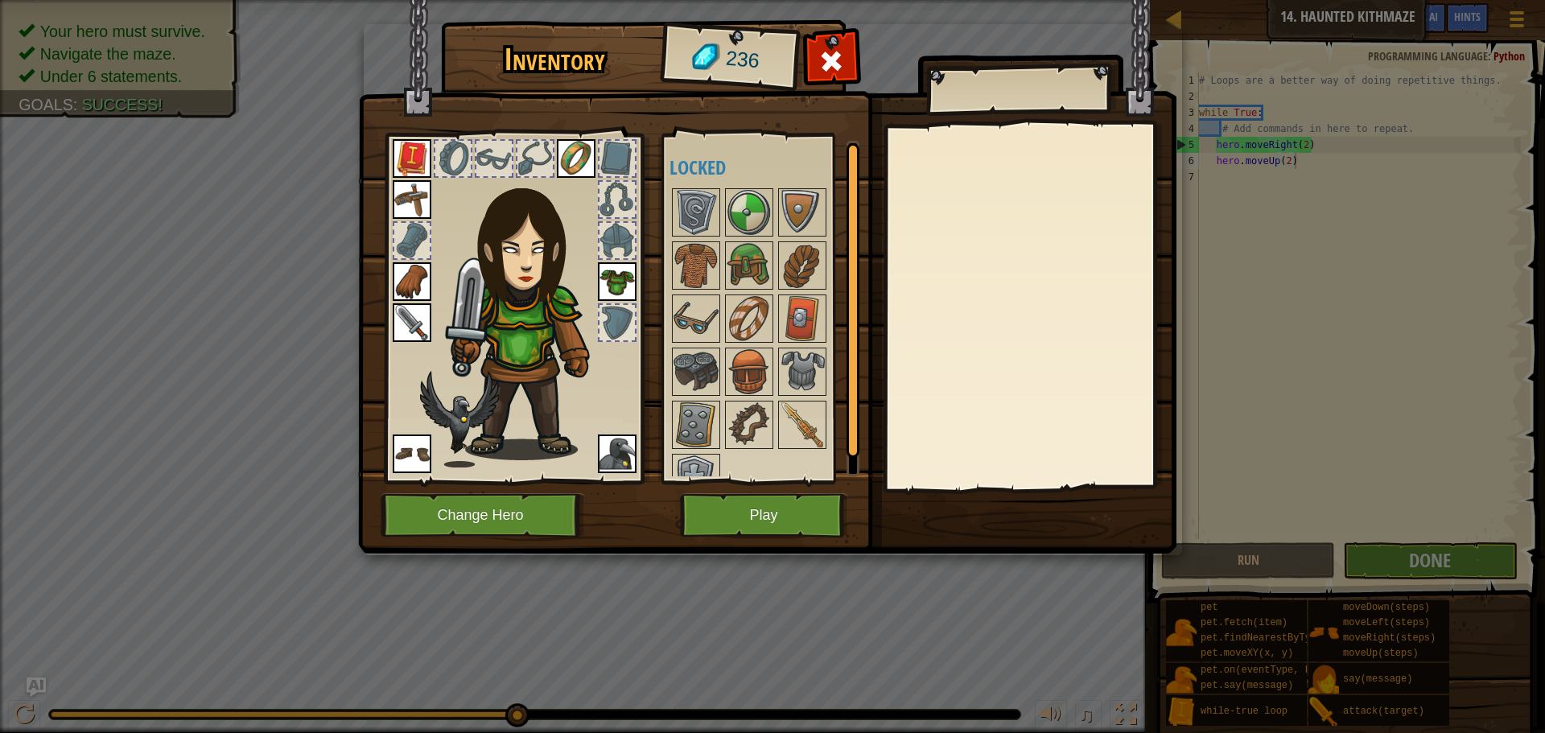
click at [749, 372] on div "Inventory 236 Available Equip Equip Equip Equip Equip Equip Equip Equip (double…" at bounding box center [773, 289] width 818 height 531
click at [749, 372] on img at bounding box center [748, 371] width 45 height 45
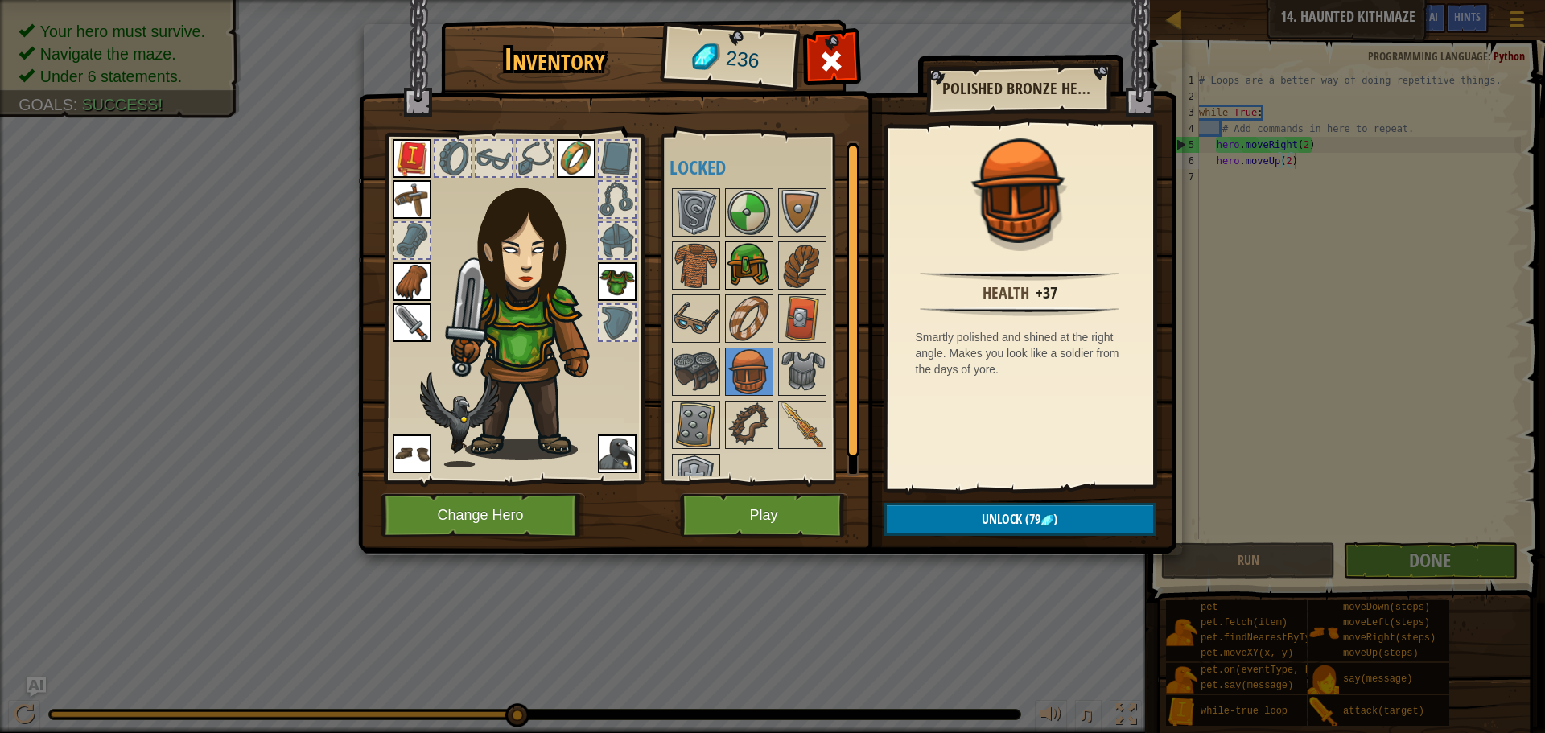
click at [747, 274] on img at bounding box center [748, 265] width 45 height 45
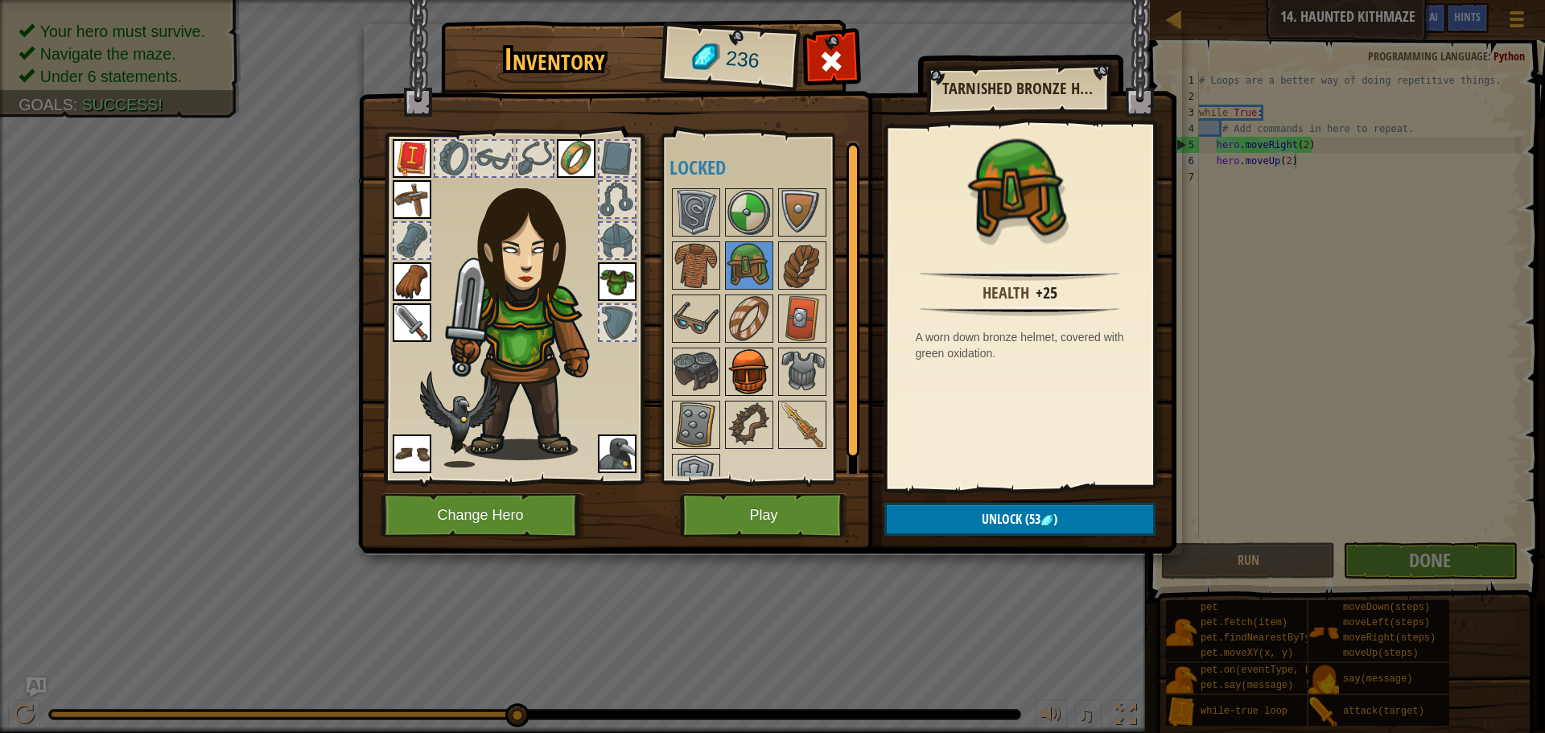
click at [768, 376] on img at bounding box center [748, 371] width 45 height 45
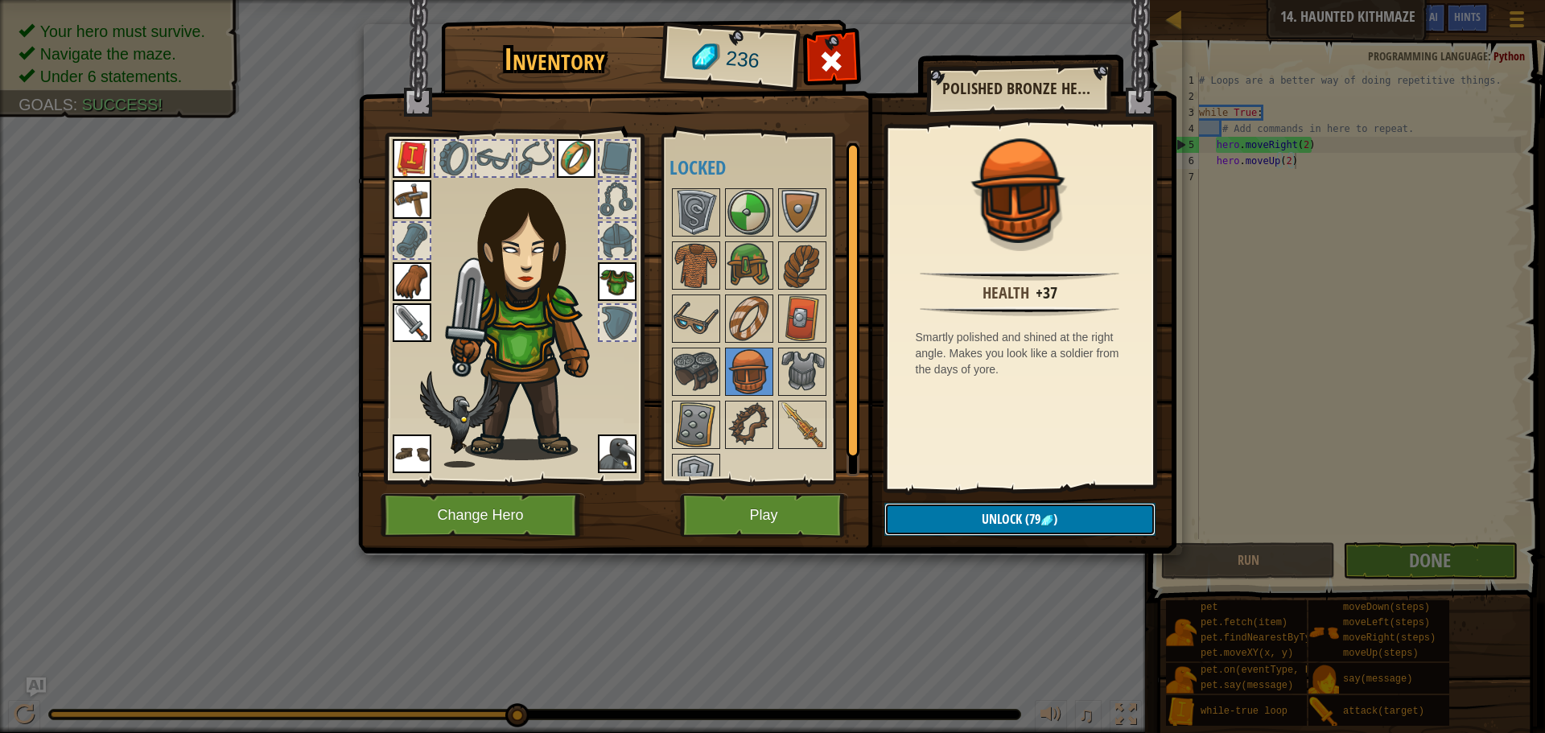
click at [949, 506] on button "Unlock (79 )" at bounding box center [1019, 519] width 271 height 33
click at [986, 526] on button "Confirm" at bounding box center [1019, 519] width 271 height 33
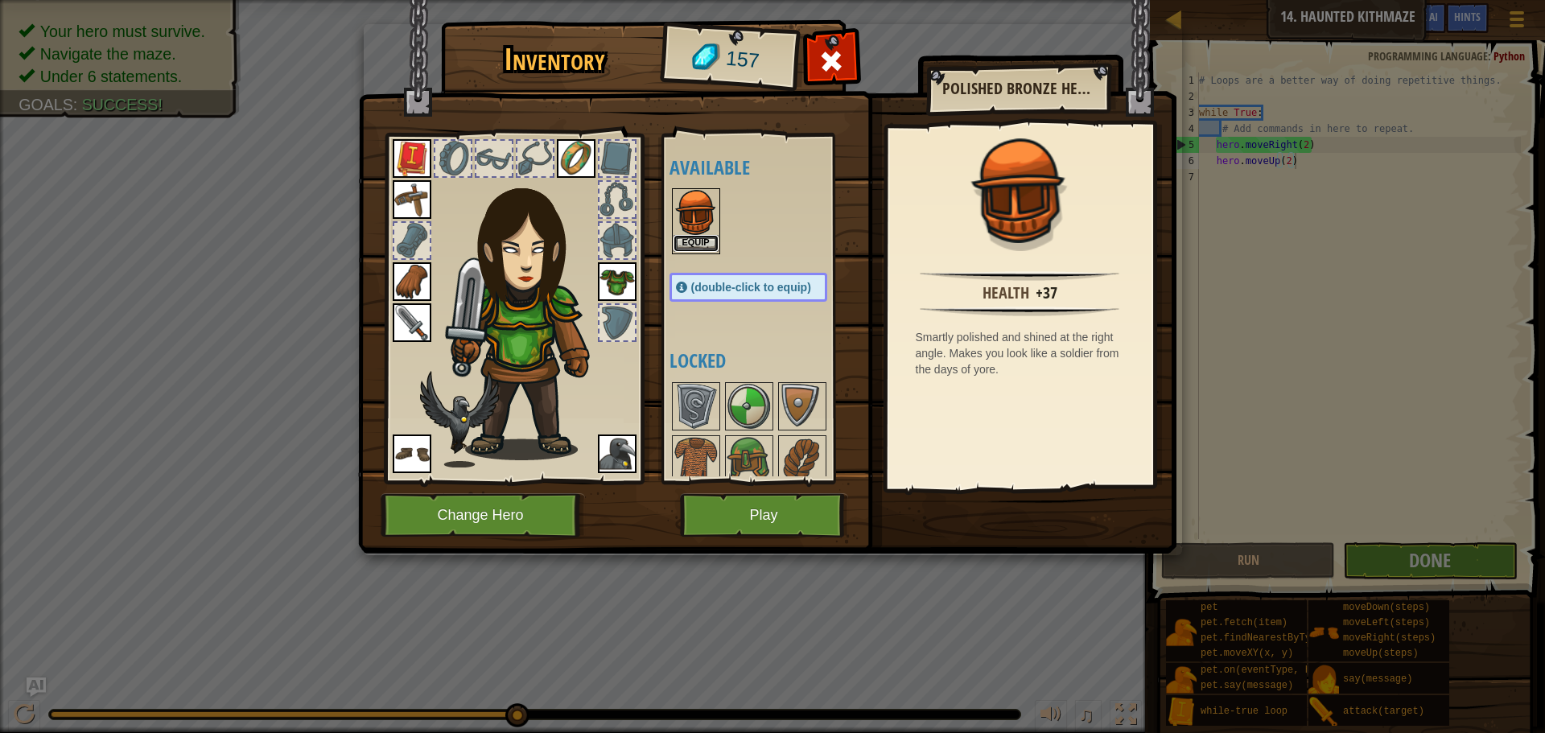
click at [677, 245] on button "Equip" at bounding box center [695, 243] width 45 height 17
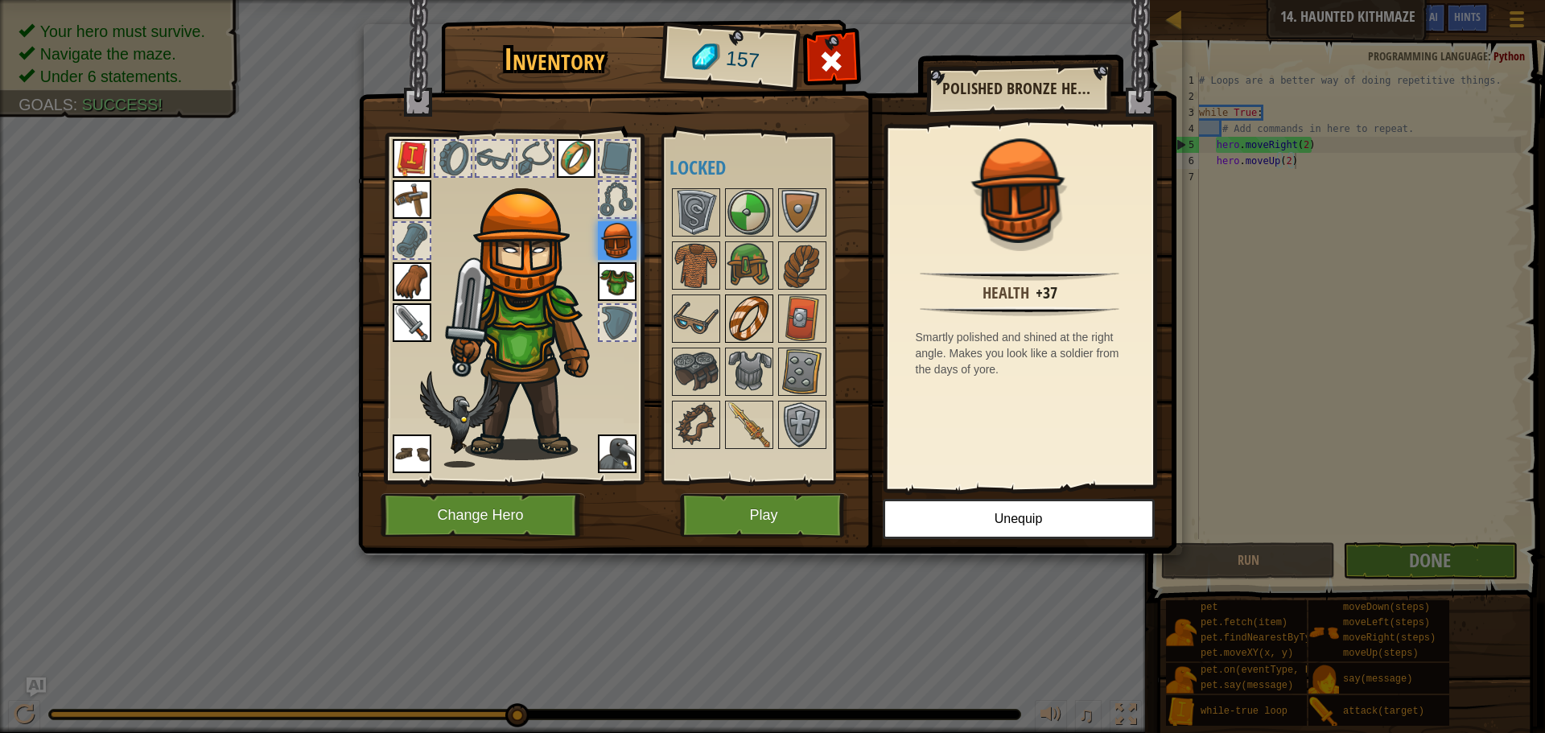
click at [758, 321] on img at bounding box center [748, 318] width 45 height 45
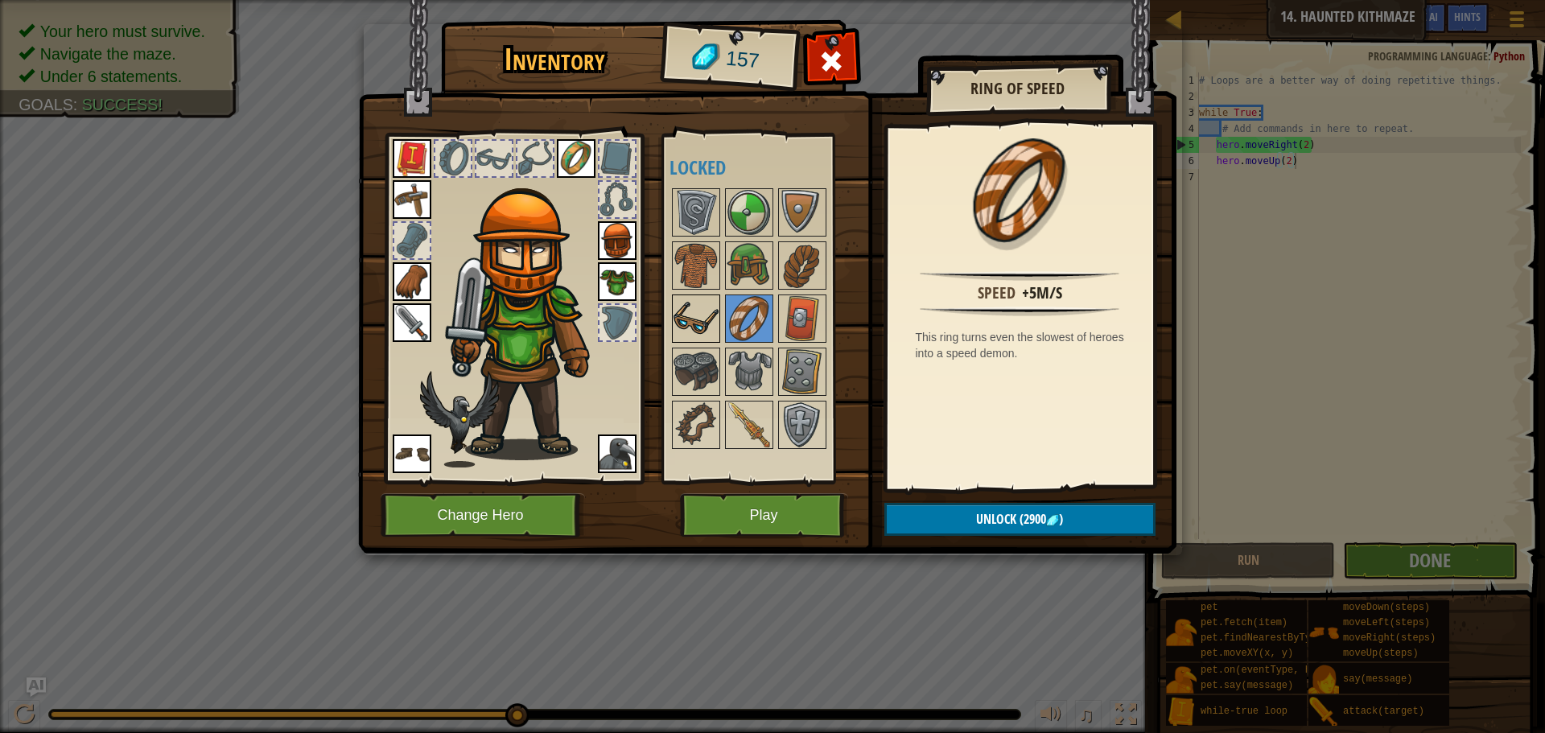
click at [709, 311] on img at bounding box center [695, 318] width 45 height 45
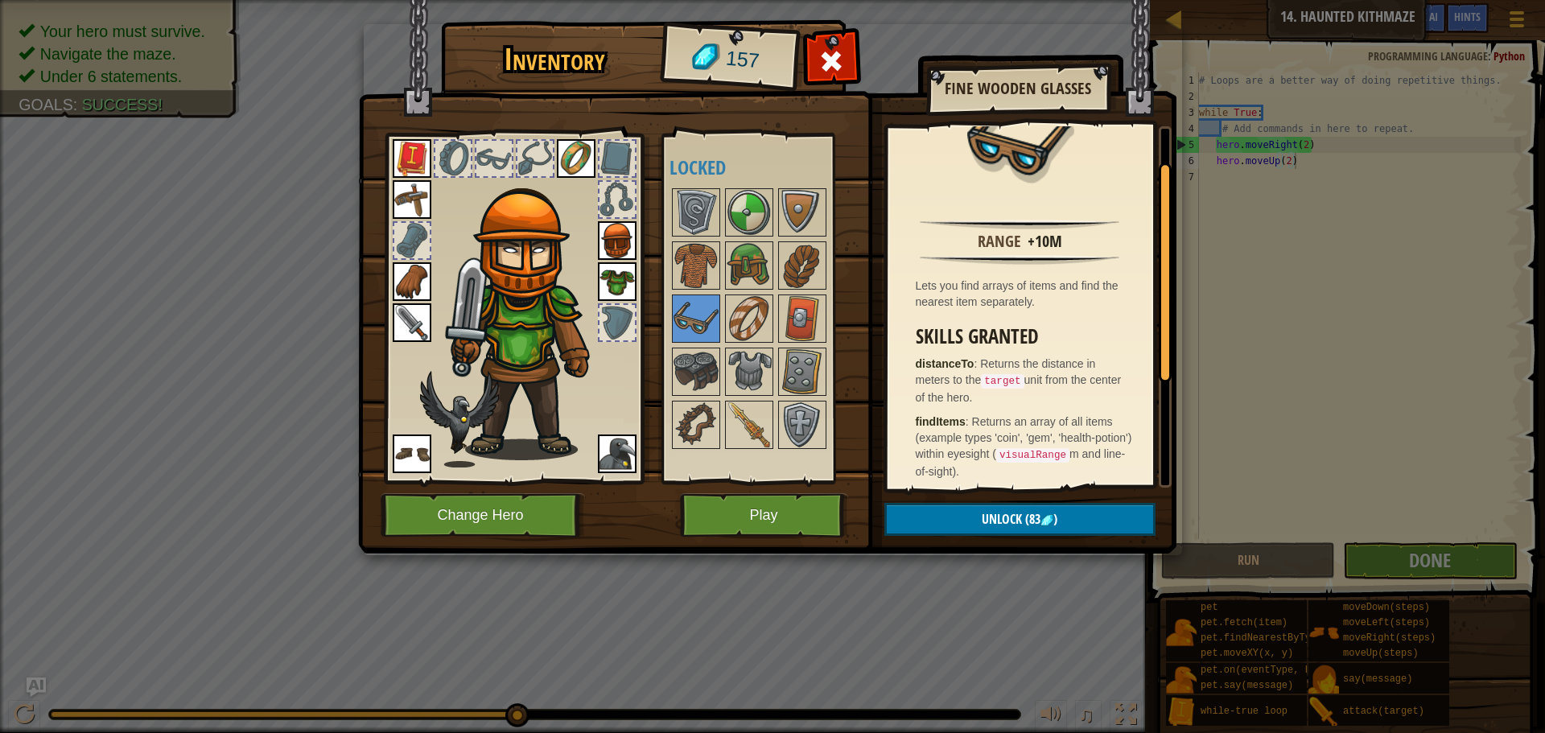
scroll to position [57, 0]
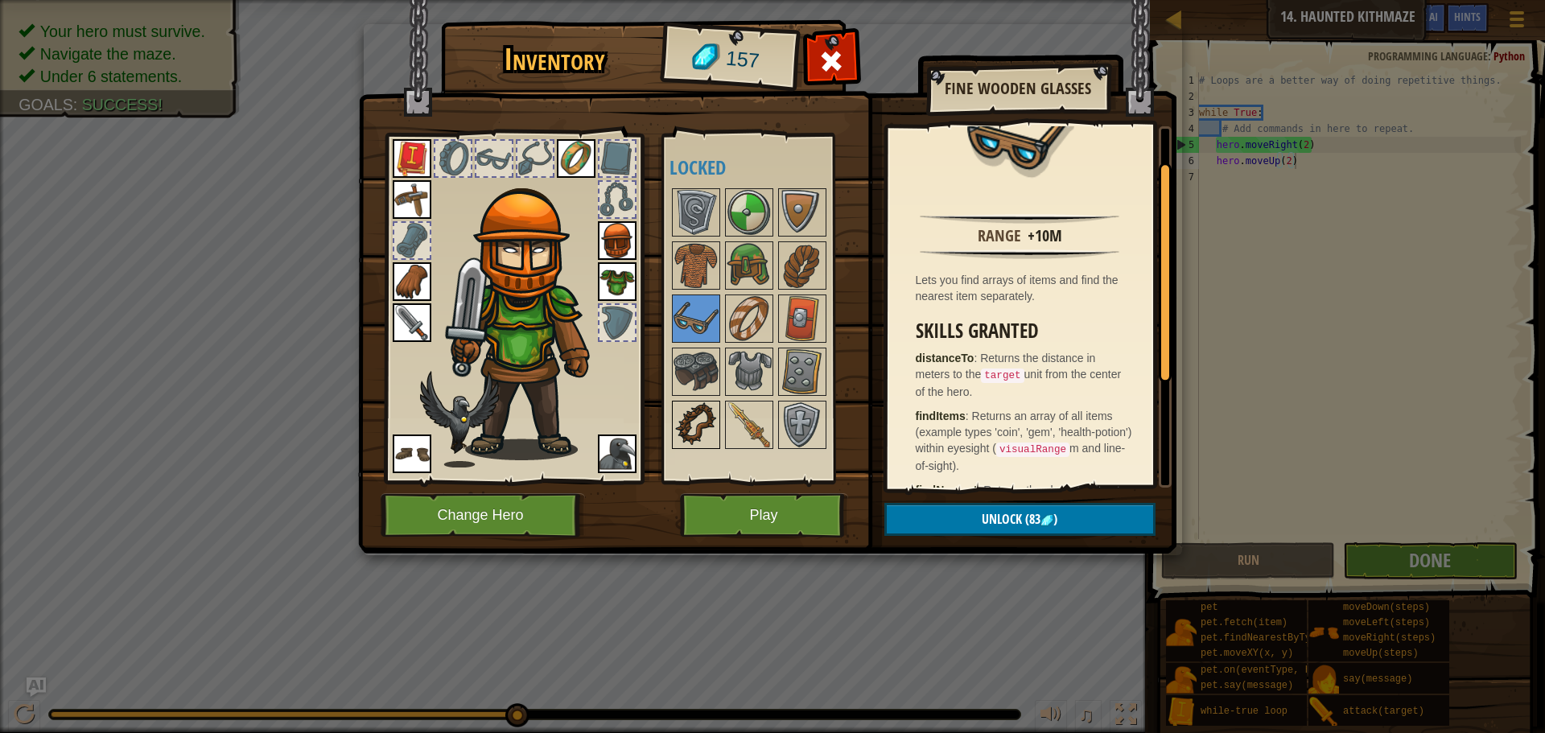
click at [693, 418] on img at bounding box center [695, 424] width 45 height 45
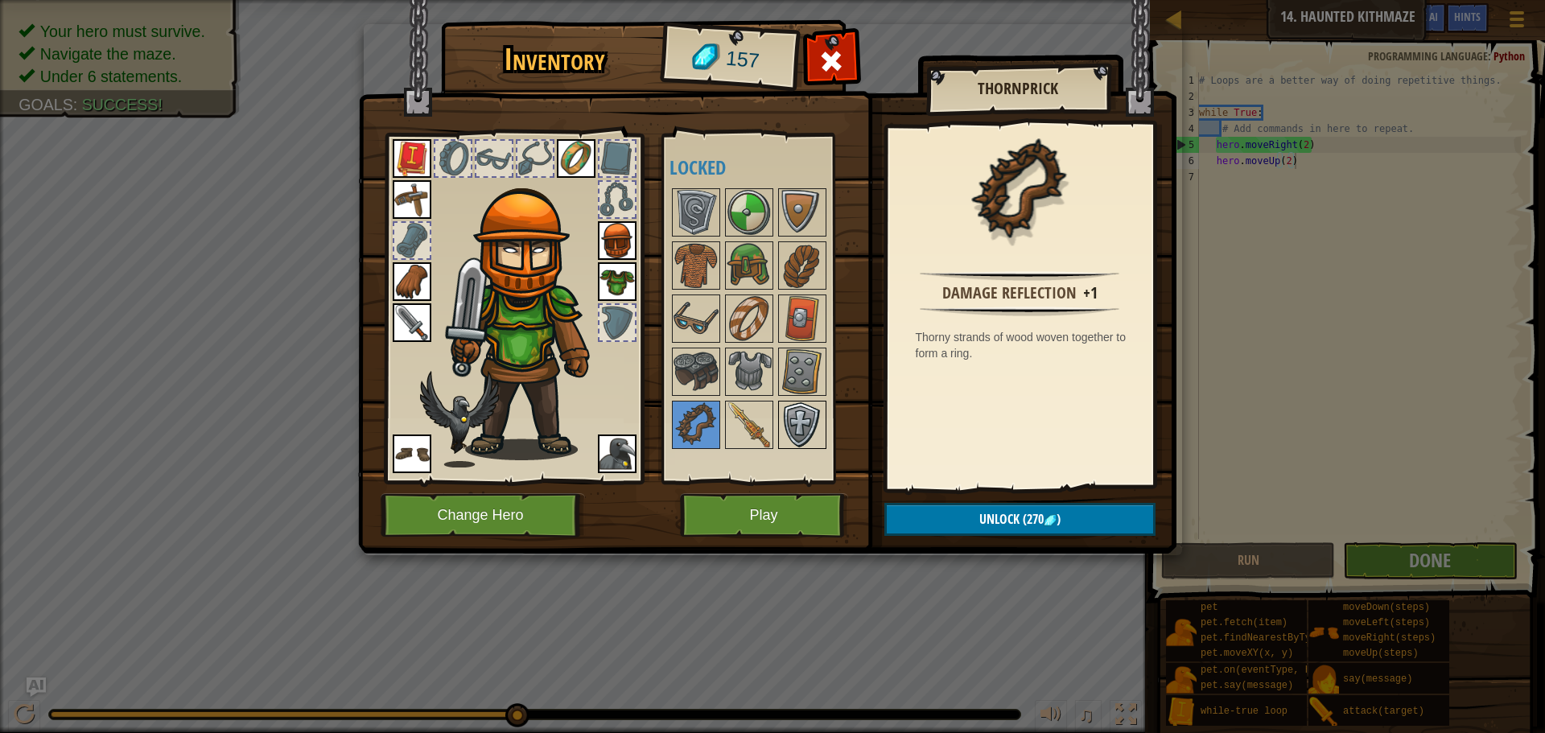
click at [812, 417] on img at bounding box center [802, 424] width 45 height 45
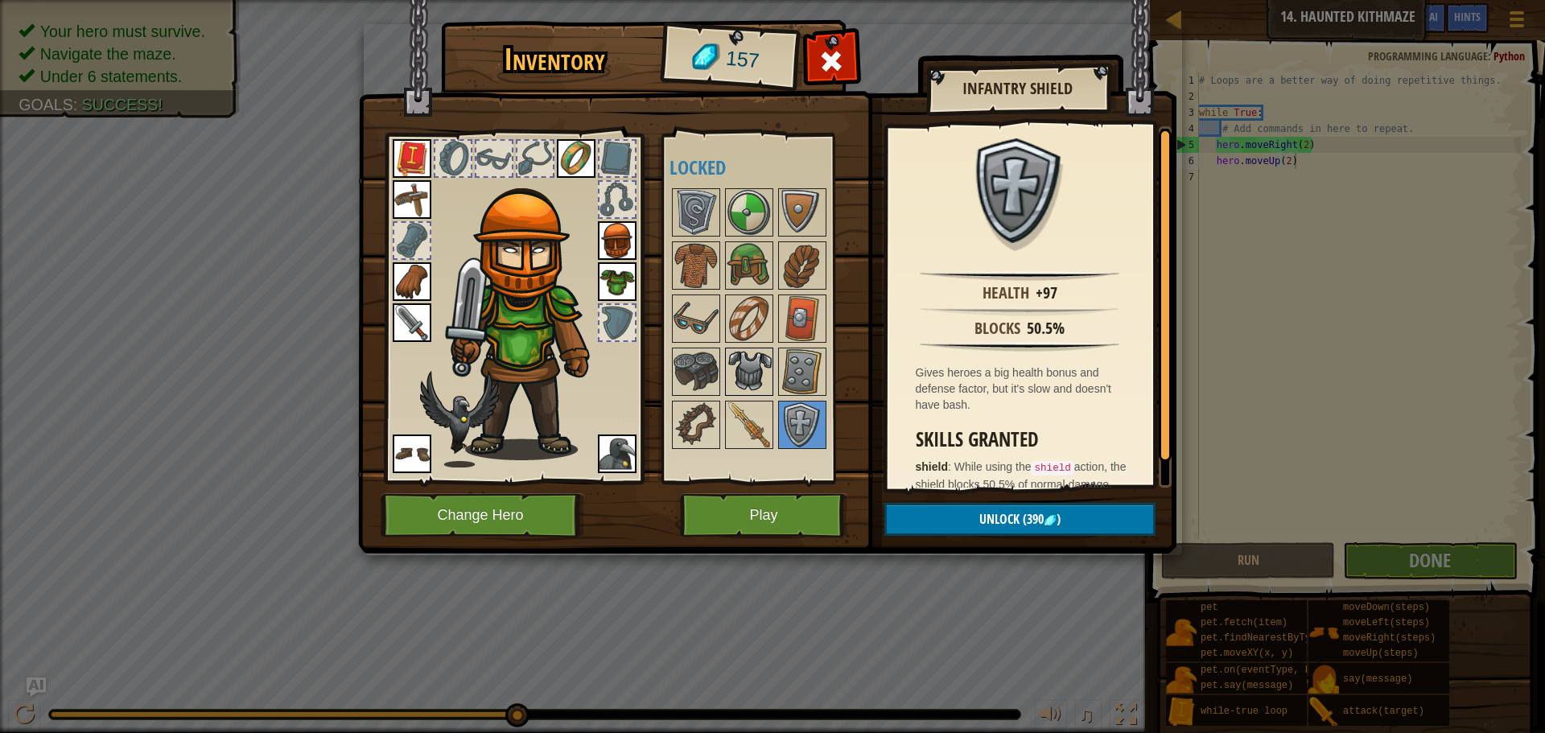
click at [771, 378] on div at bounding box center [749, 372] width 48 height 48
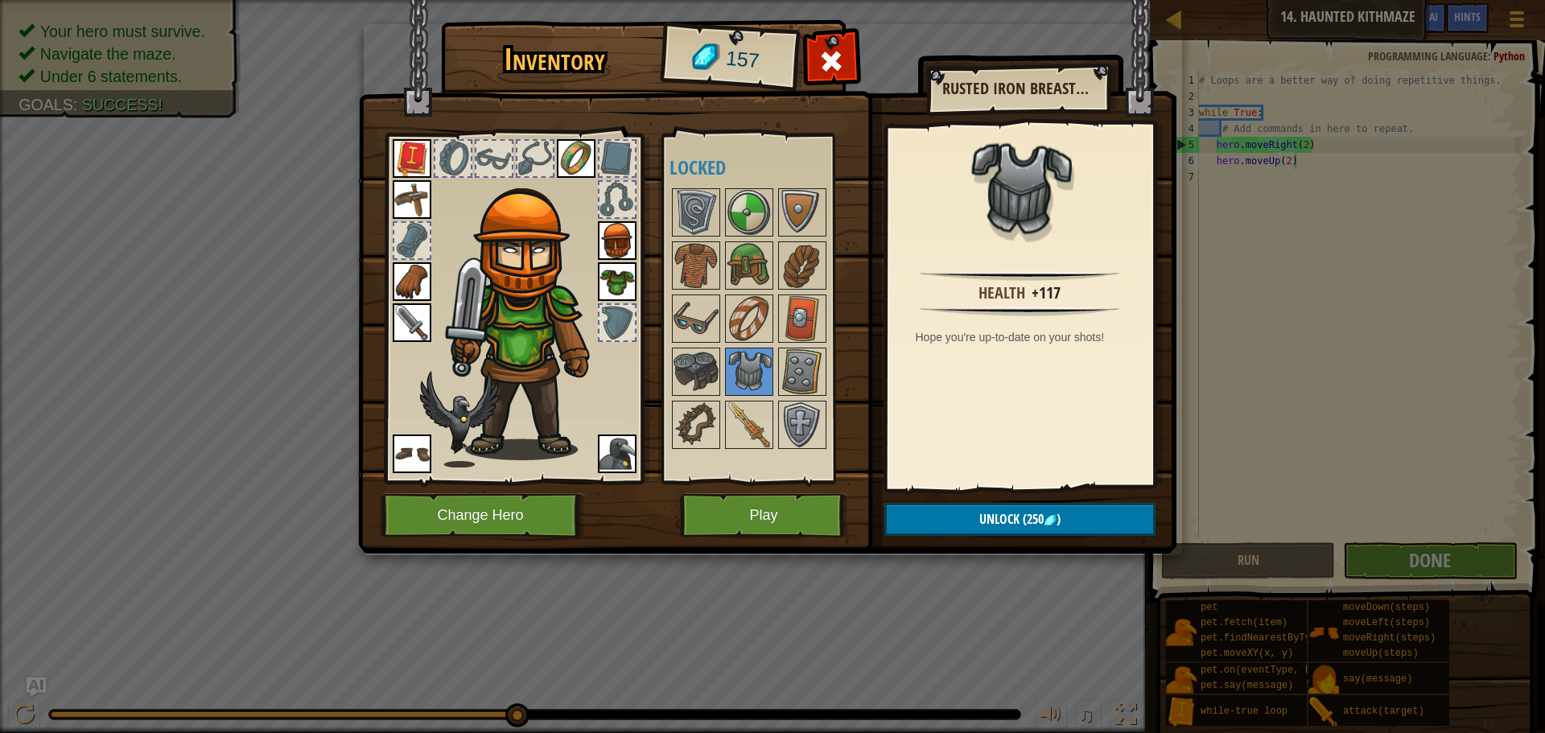
click at [619, 274] on img at bounding box center [617, 281] width 39 height 39
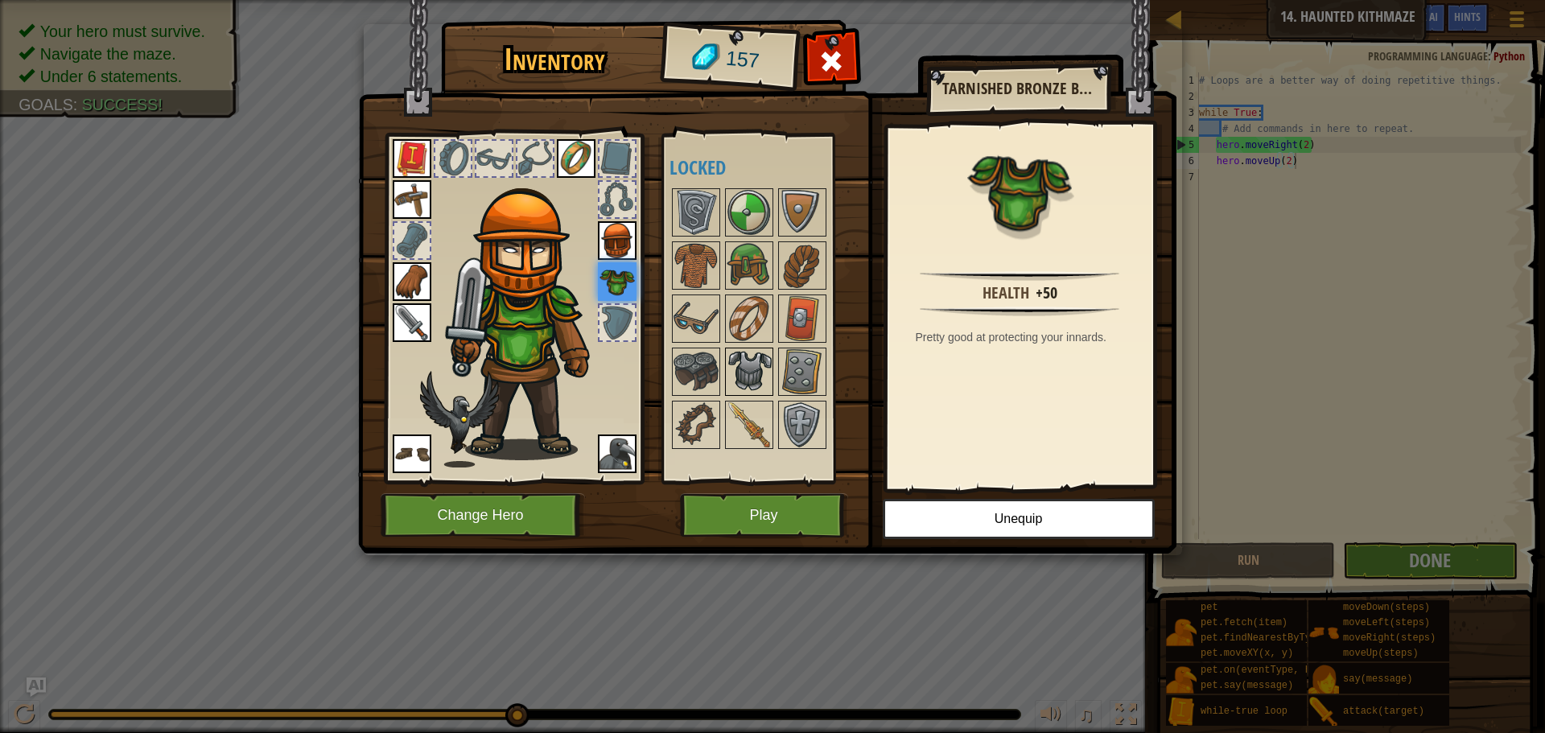
click at [758, 357] on img at bounding box center [748, 371] width 45 height 45
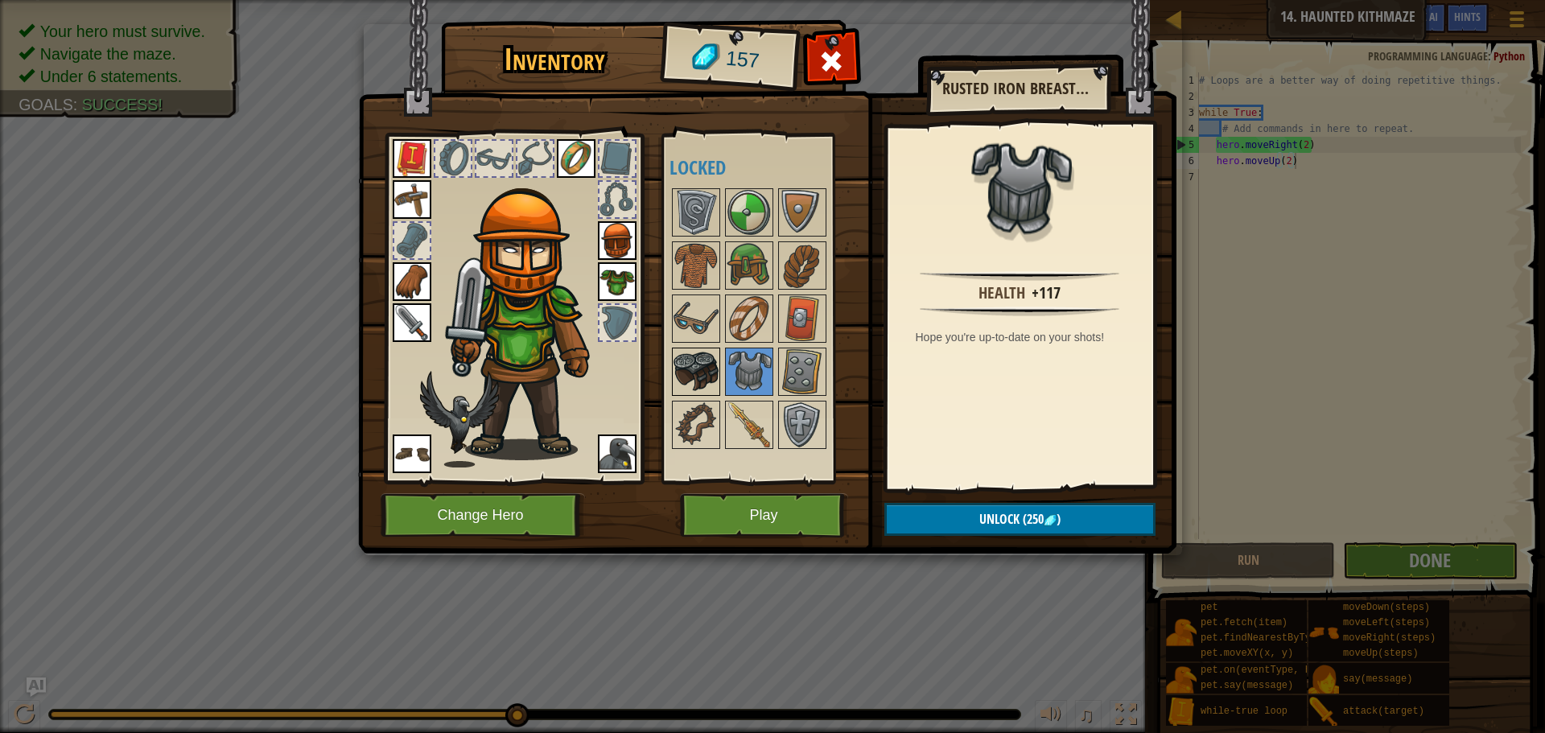
click at [711, 365] on img at bounding box center [695, 371] width 45 height 45
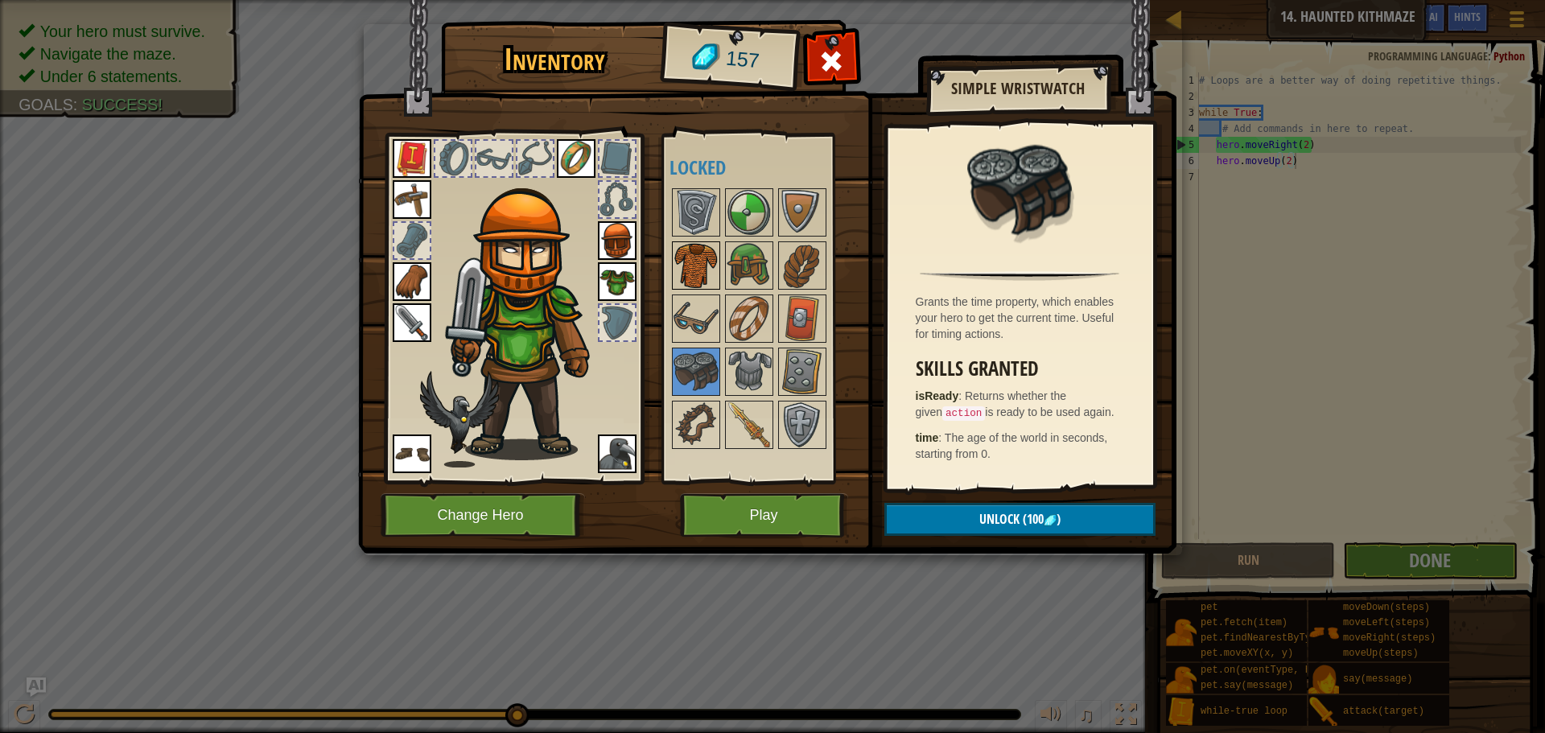
click at [702, 268] on img at bounding box center [695, 265] width 45 height 45
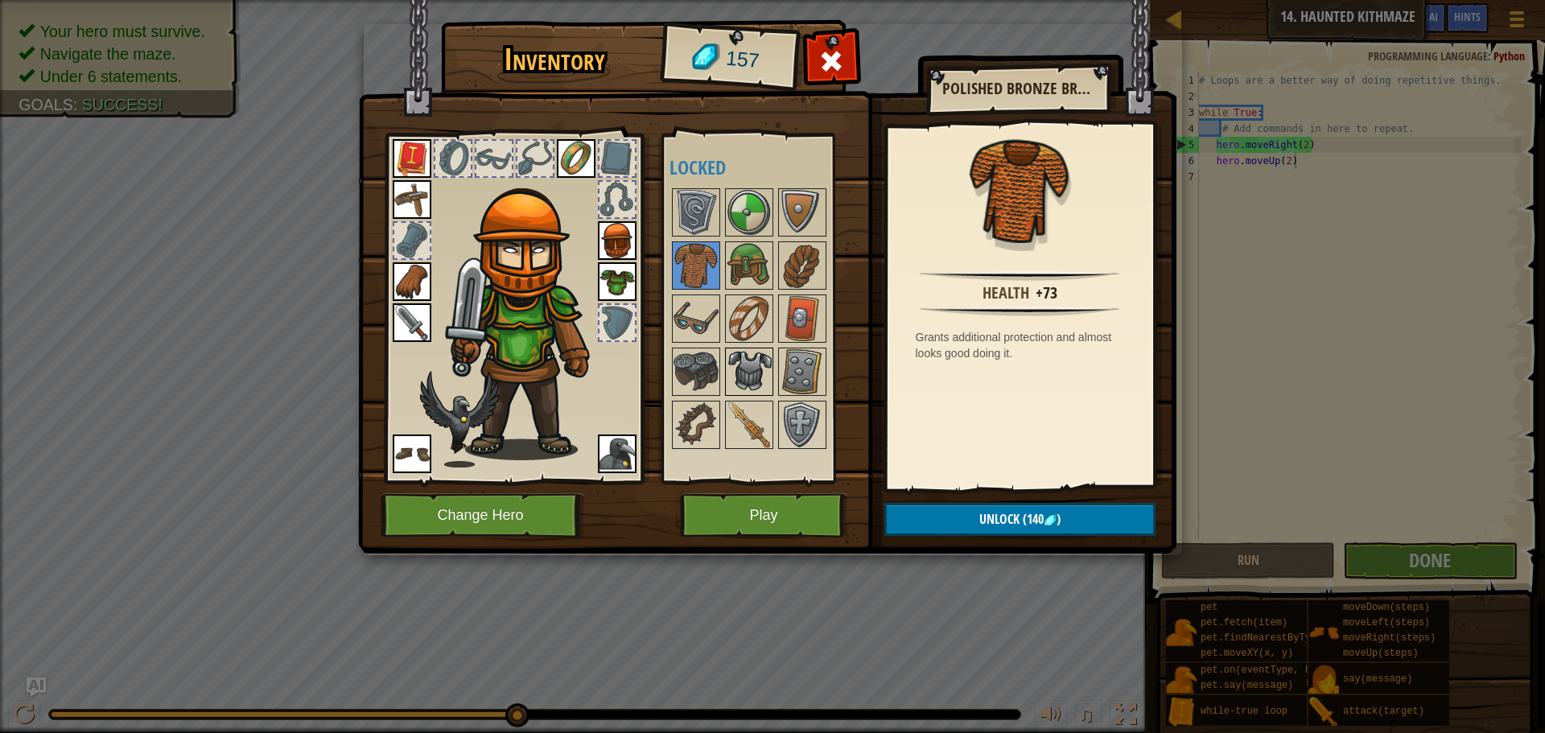
click at [744, 381] on img at bounding box center [748, 371] width 45 height 45
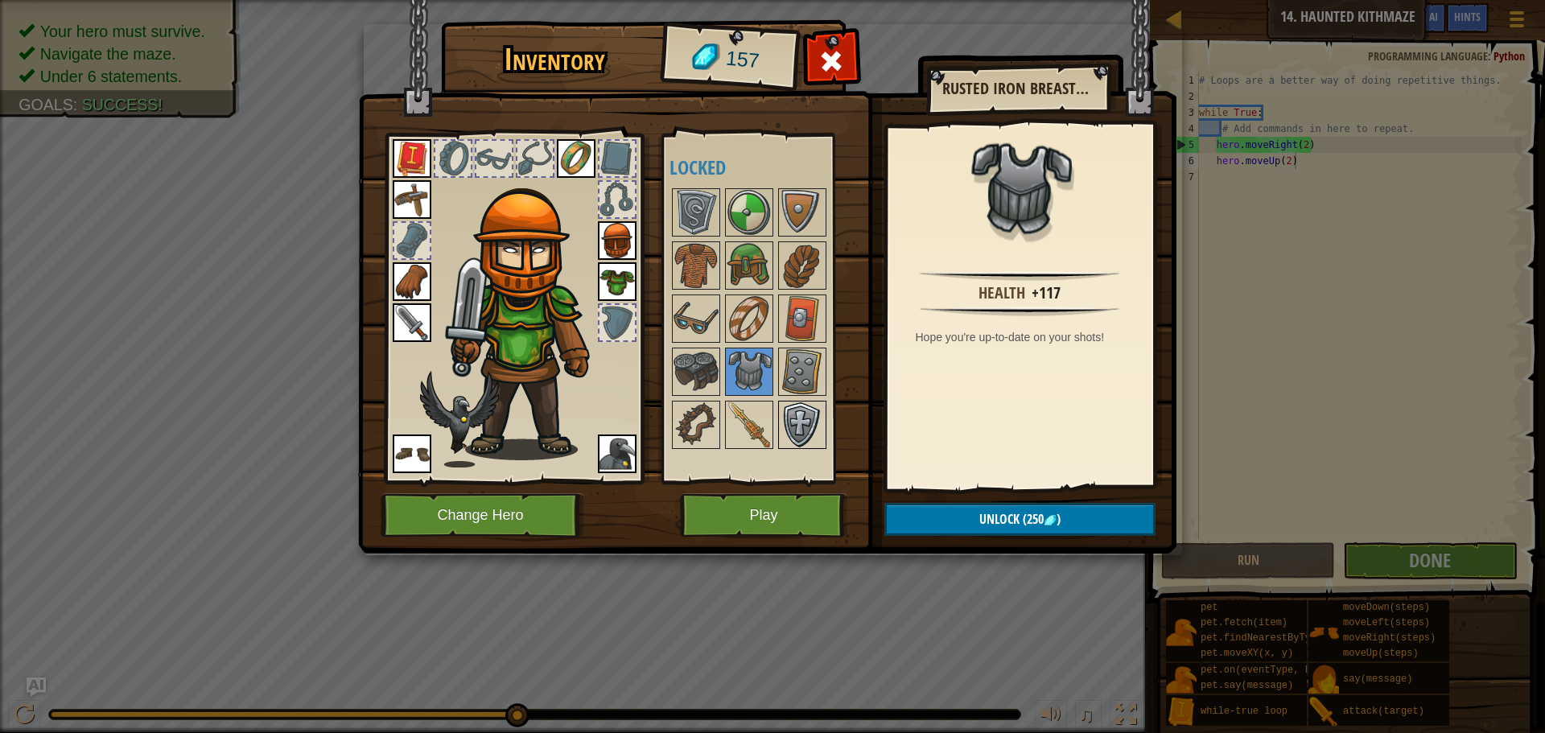
click at [789, 422] on img at bounding box center [802, 424] width 45 height 45
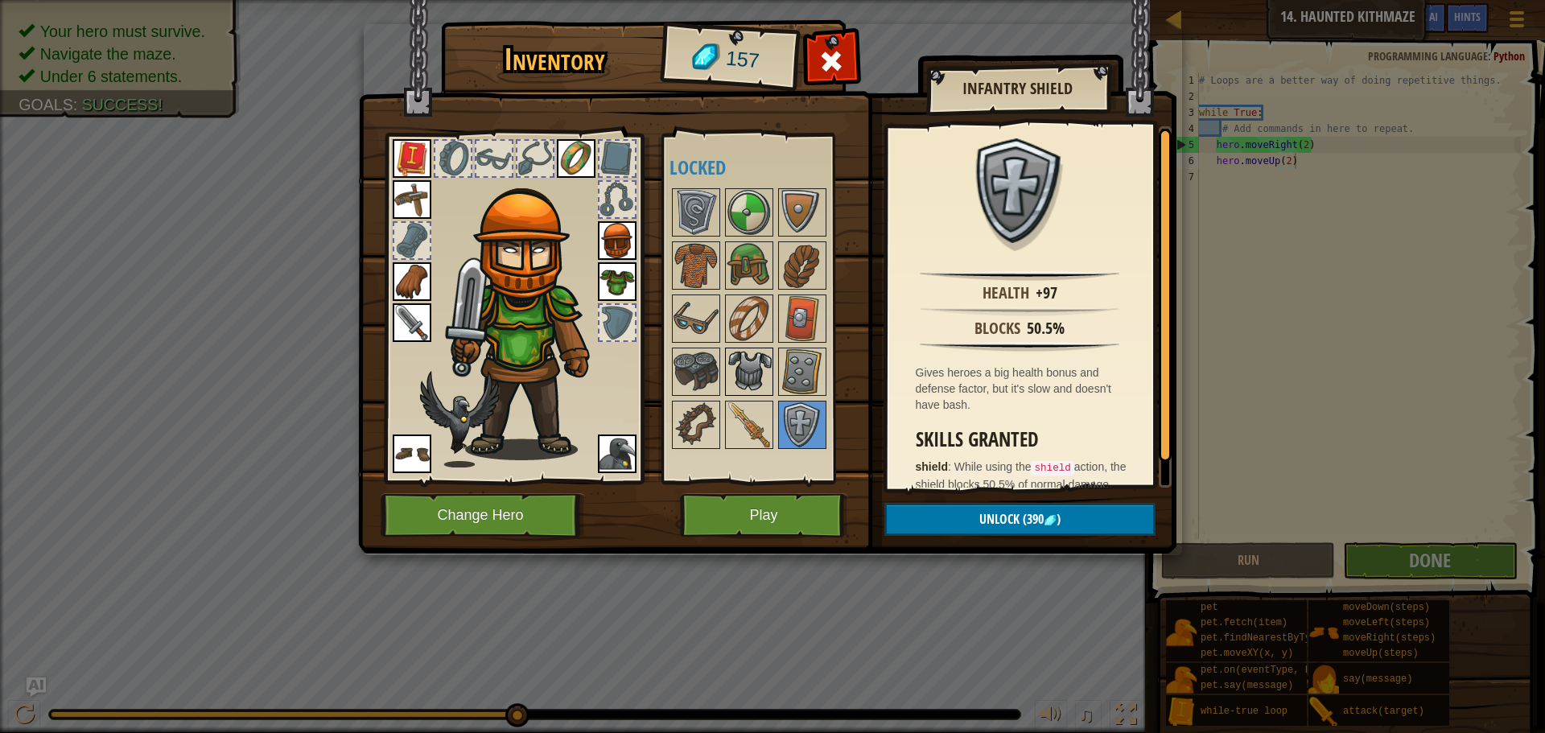
click at [743, 367] on img at bounding box center [748, 371] width 45 height 45
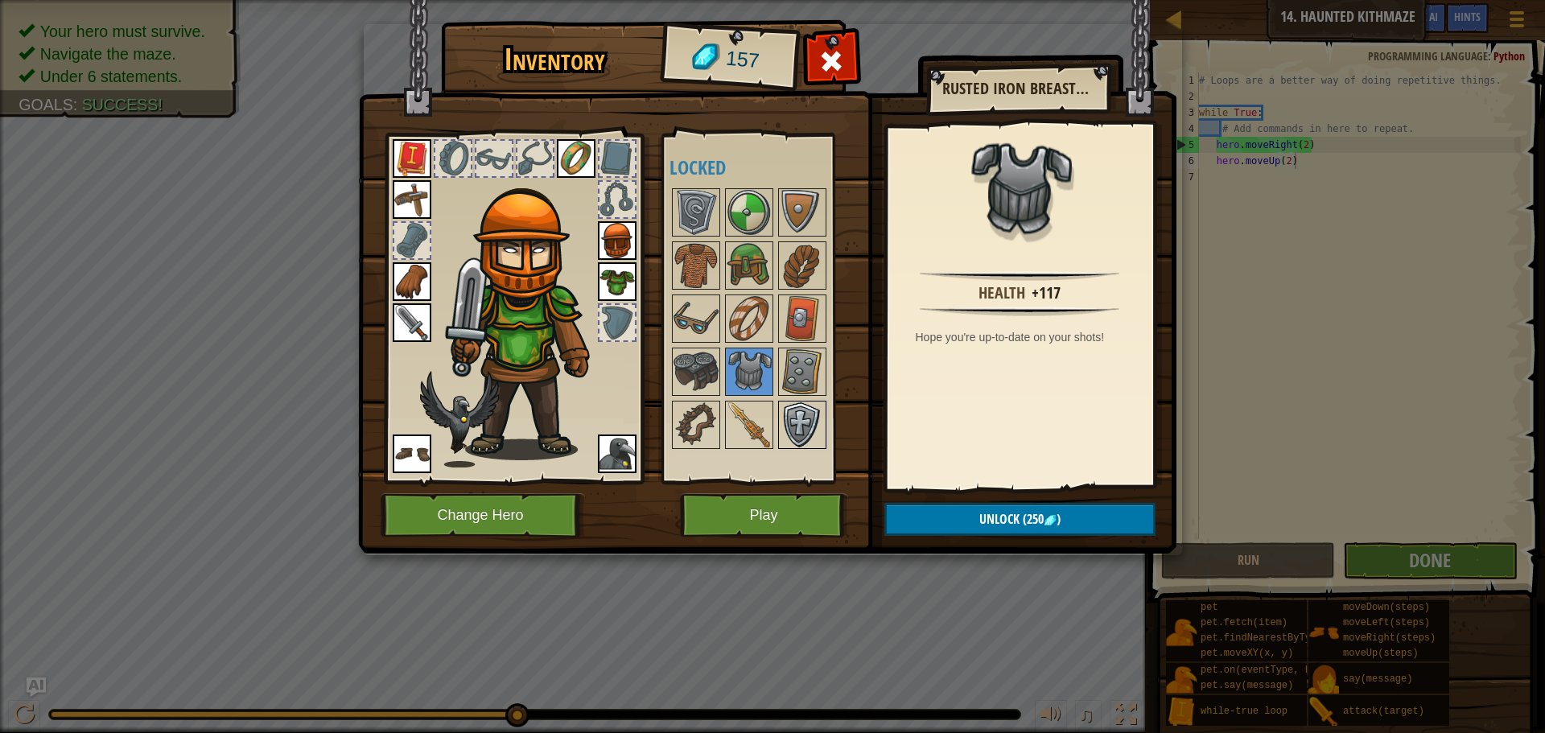
click at [802, 430] on img at bounding box center [802, 424] width 45 height 45
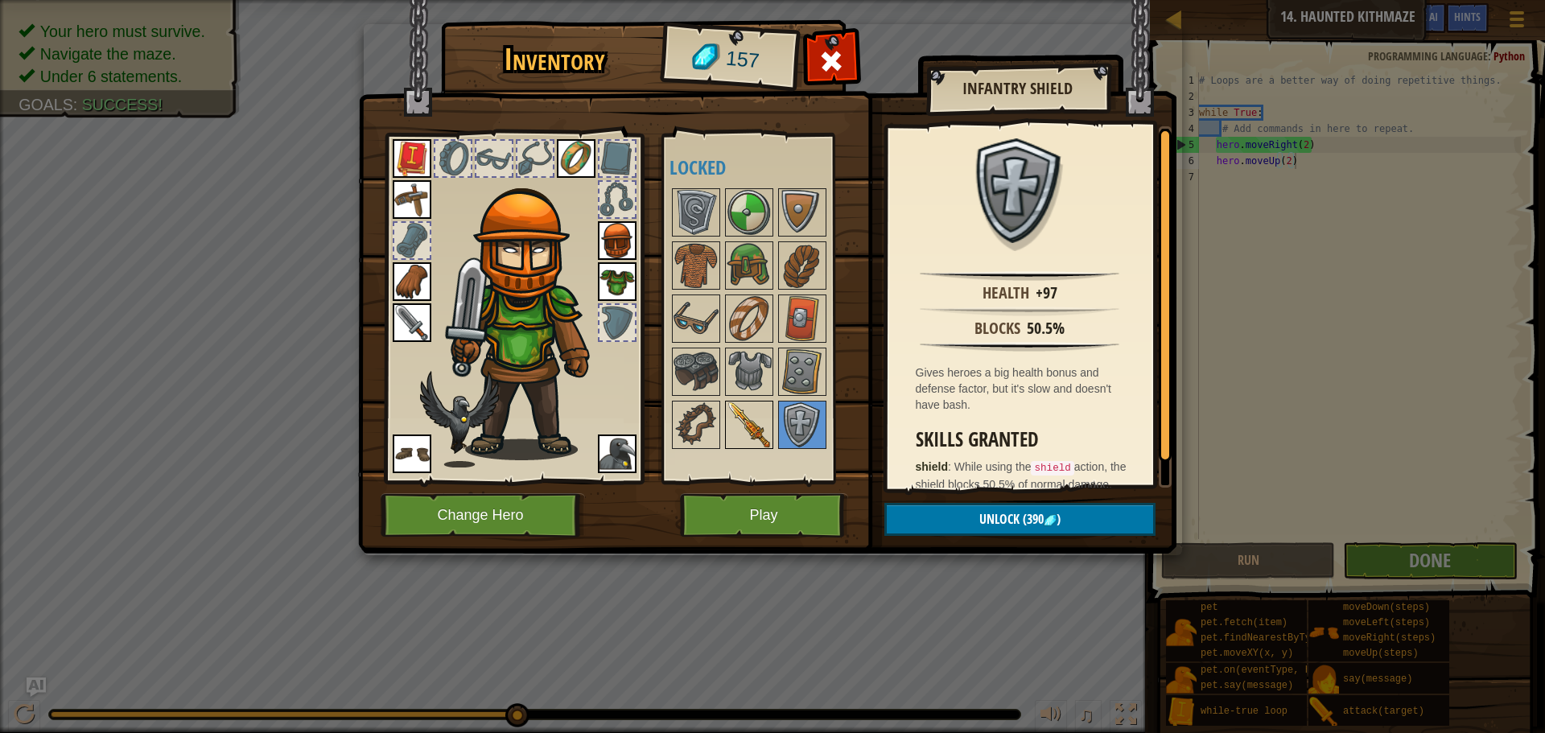
click at [760, 412] on img at bounding box center [748, 424] width 45 height 45
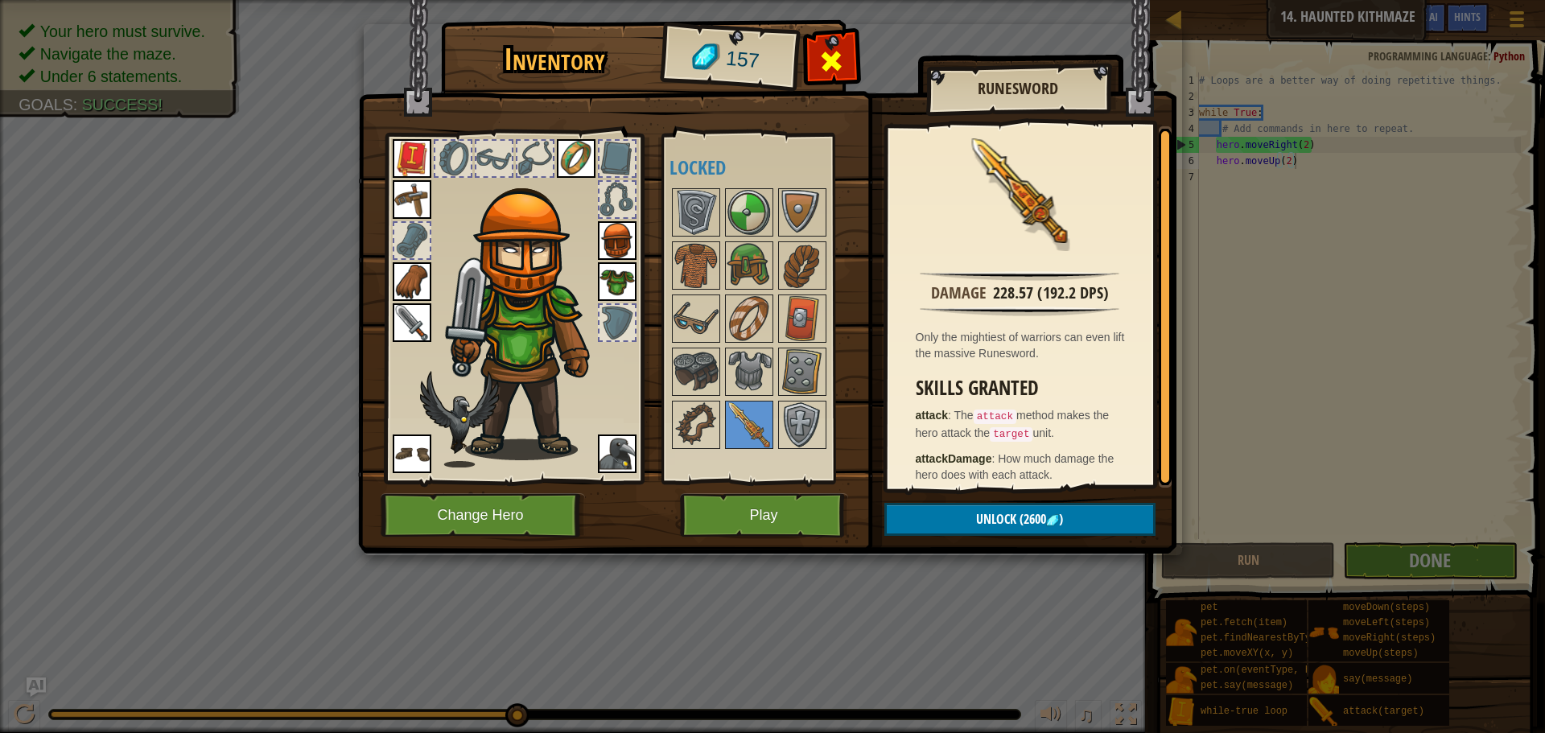
click at [818, 61] on div at bounding box center [831, 65] width 51 height 51
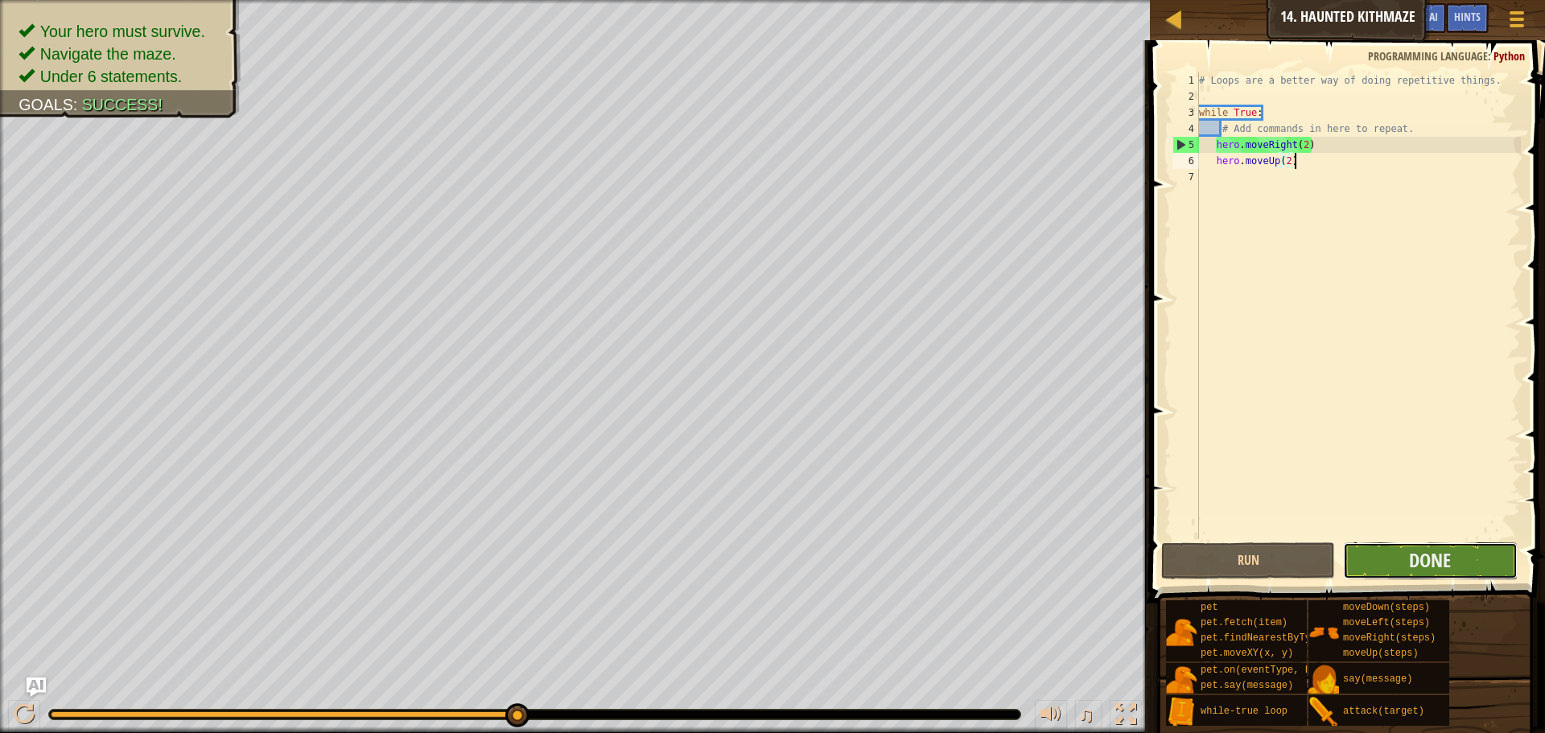
click at [1384, 567] on button "Done" at bounding box center [1430, 560] width 174 height 37
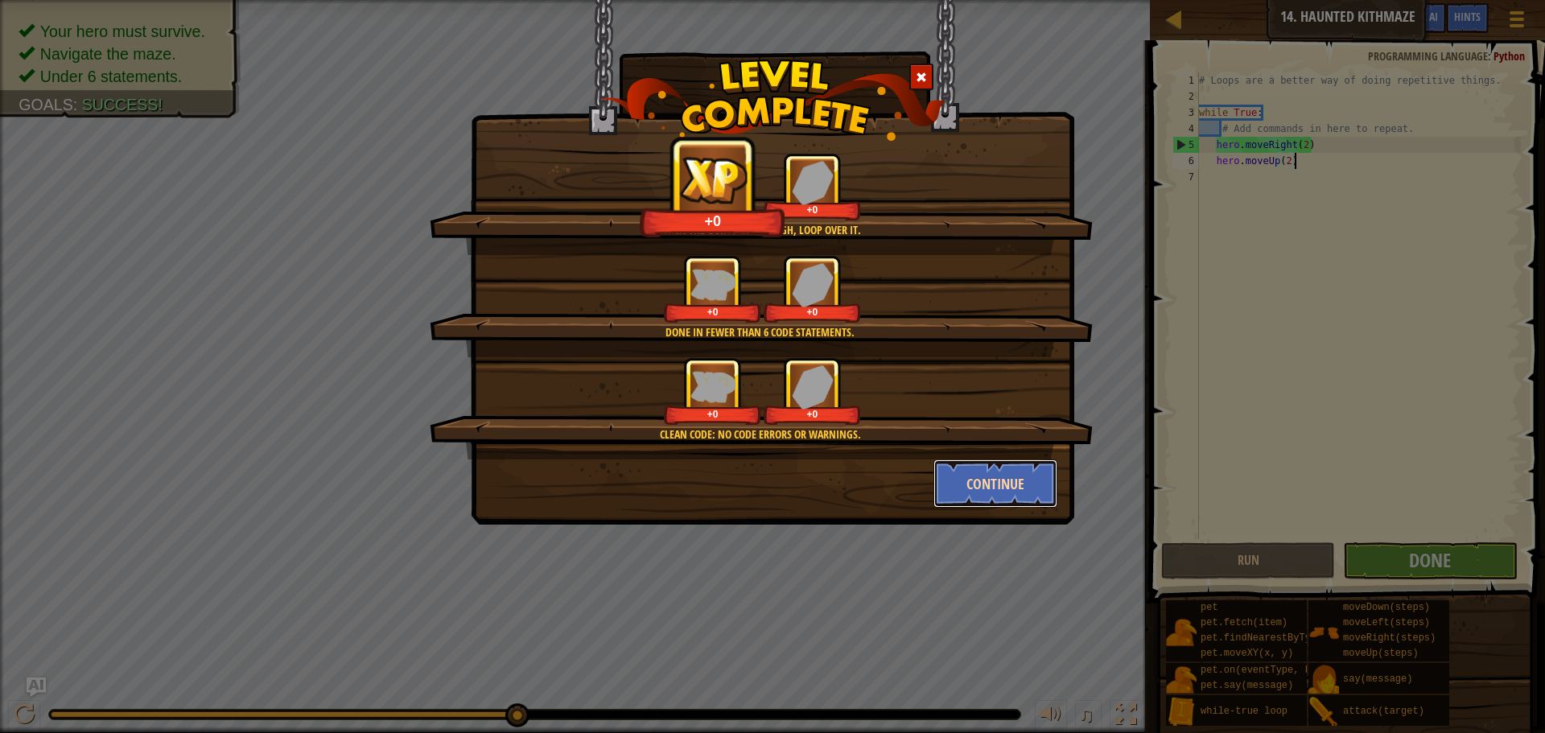
click at [994, 488] on button "Continue" at bounding box center [995, 483] width 125 height 48
click at [994, 488] on div "When the going gets tough, loop over it. +0 +0 Done in fewer than 6 code statem…" at bounding box center [772, 366] width 1545 height 733
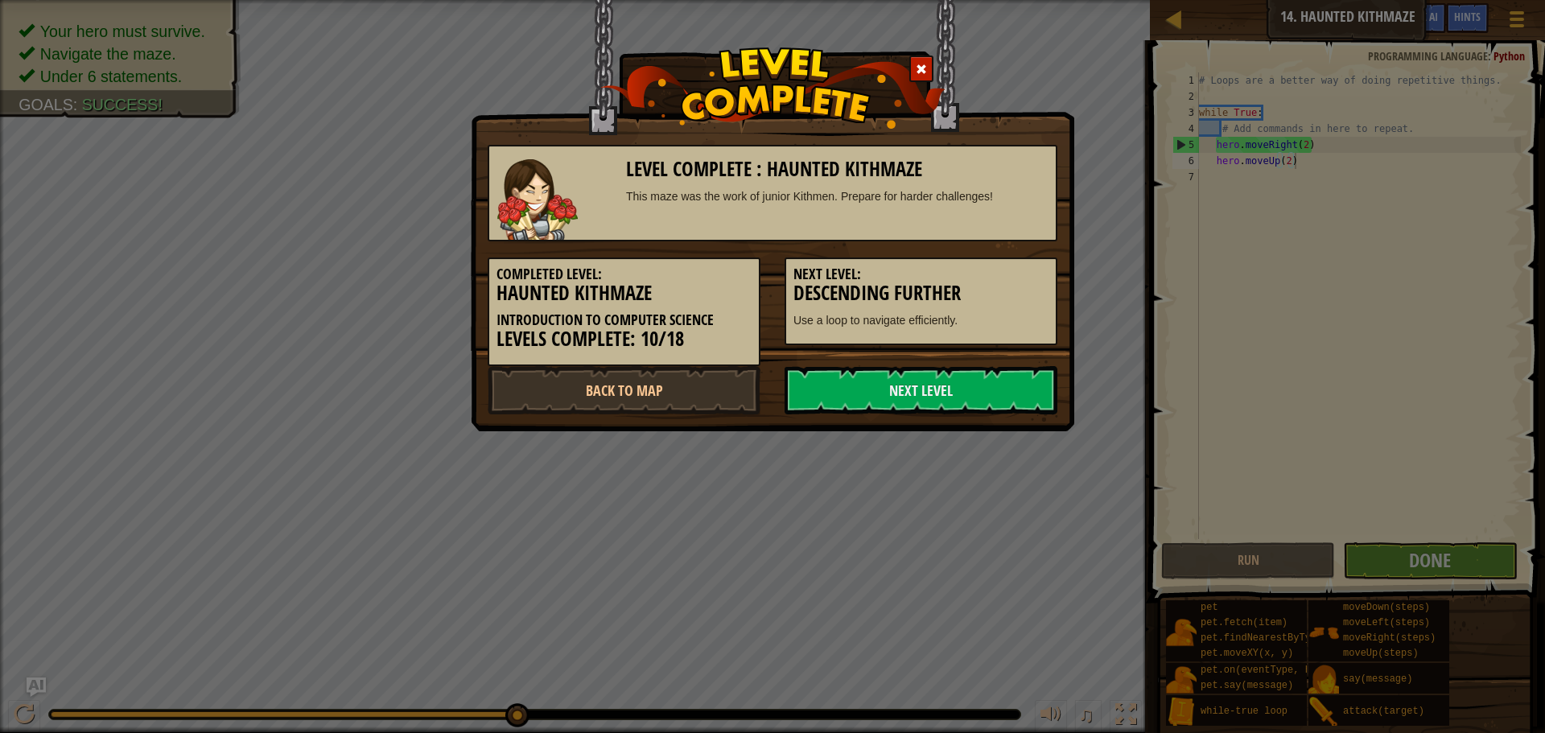
click at [940, 419] on div "Level Complete : Haunted Kithmaze This maze was the work of junior Kithmen. Pre…" at bounding box center [772, 215] width 603 height 431
click at [925, 401] on link "Next Level" at bounding box center [920, 390] width 273 height 48
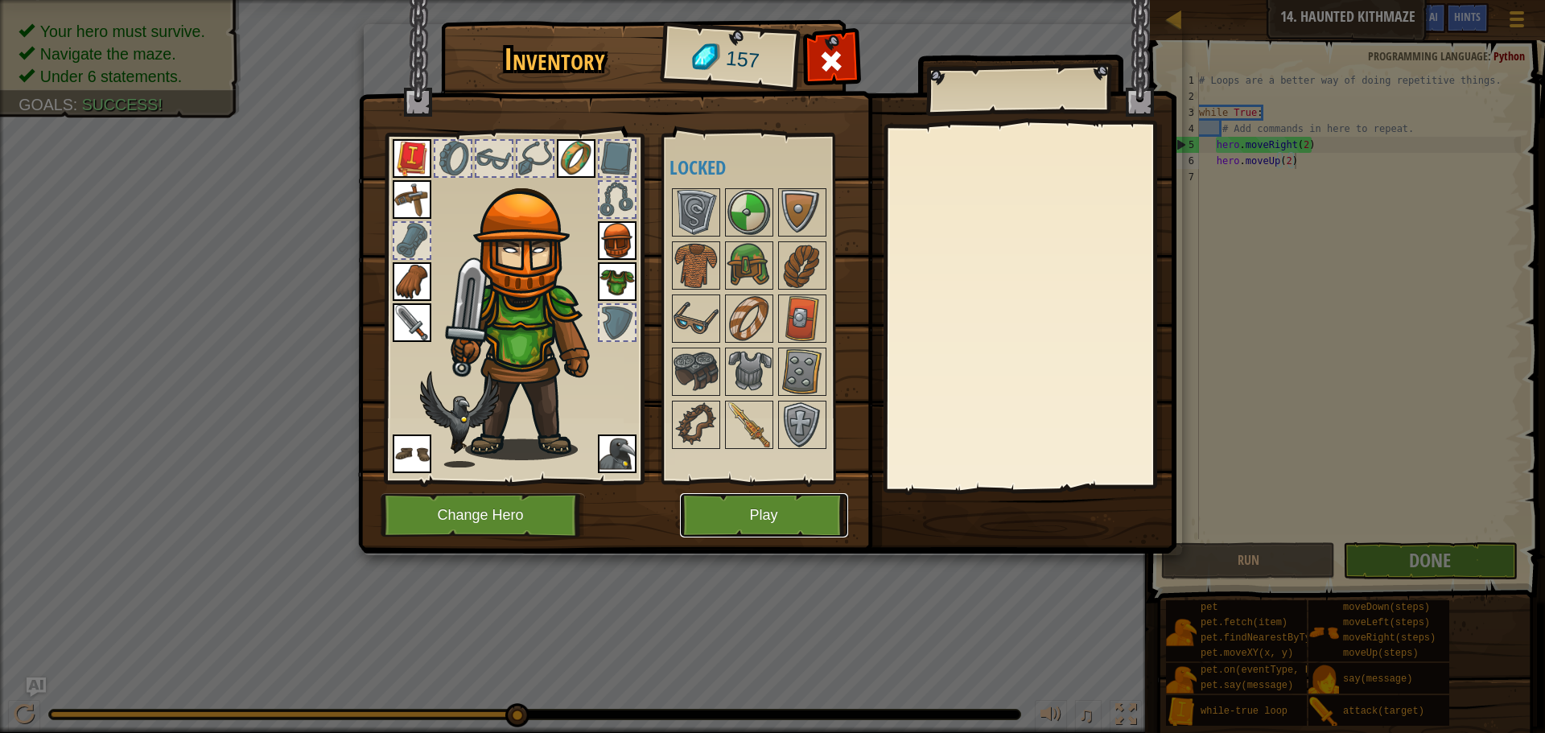
click at [788, 524] on button "Play" at bounding box center [764, 515] width 168 height 44
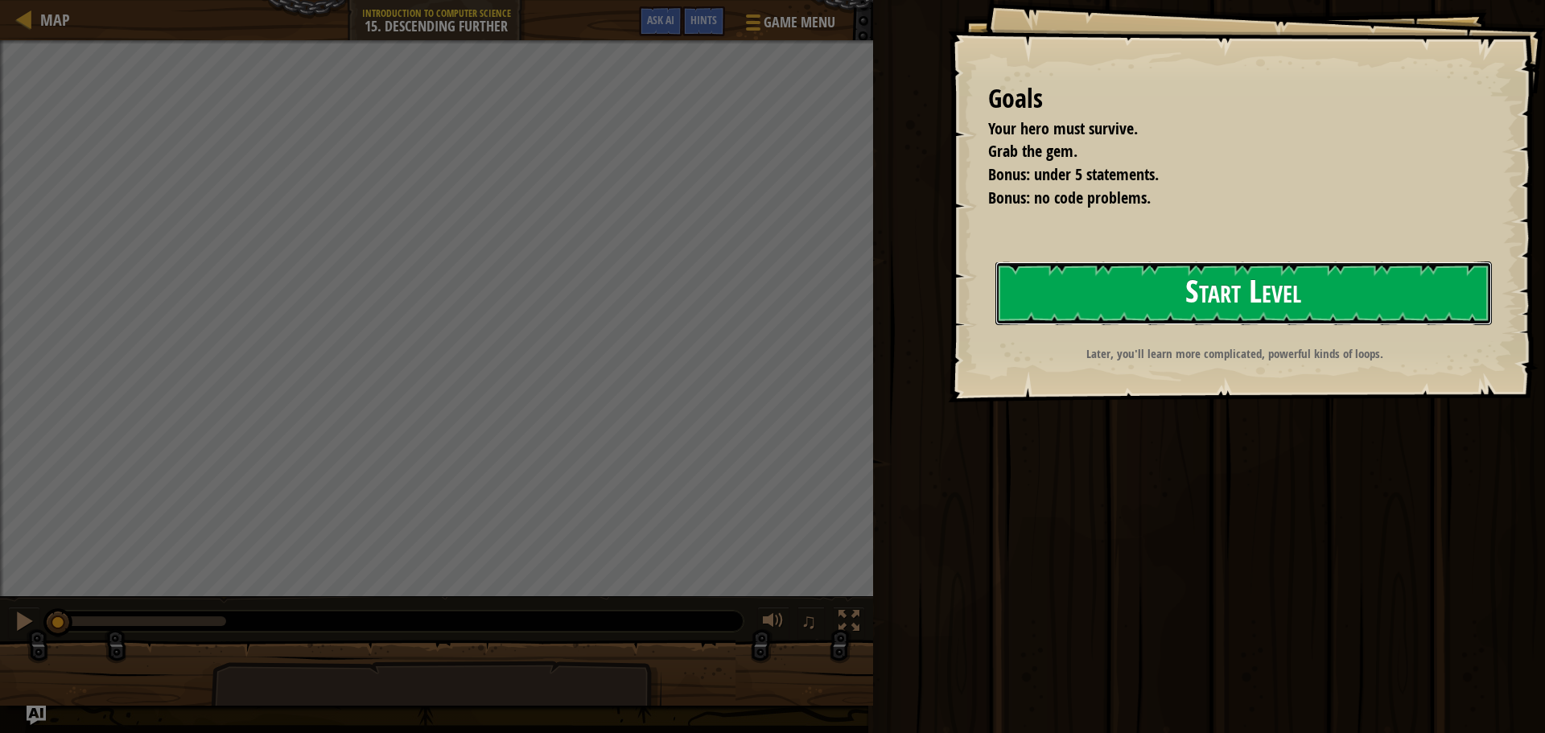
click at [1010, 286] on button "Start Level" at bounding box center [1243, 293] width 496 height 64
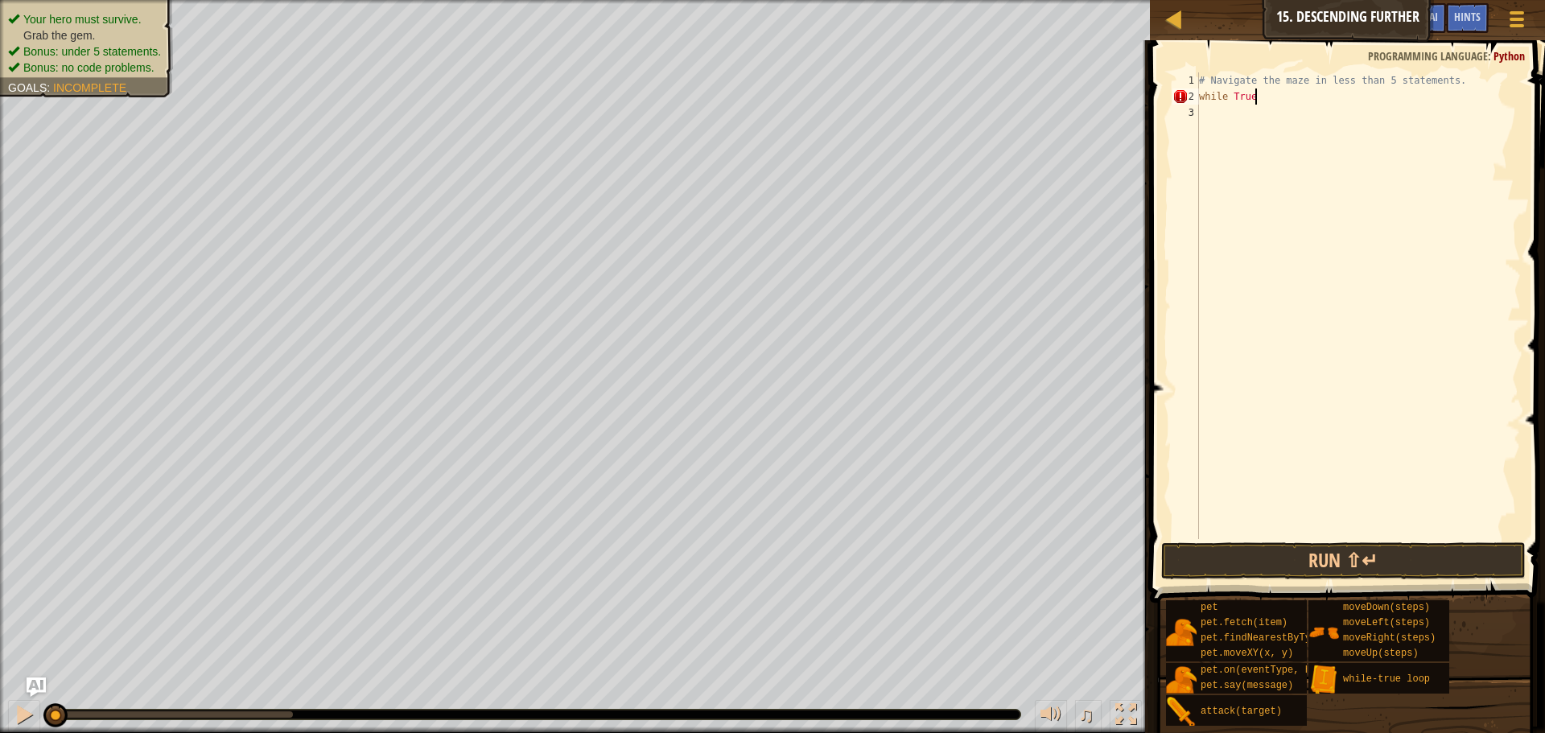
scroll to position [7, 7]
type textarea "while True:"
click at [1251, 113] on div "# Navigate the maze in less than 5 statements. while True :" at bounding box center [1358, 321] width 325 height 499
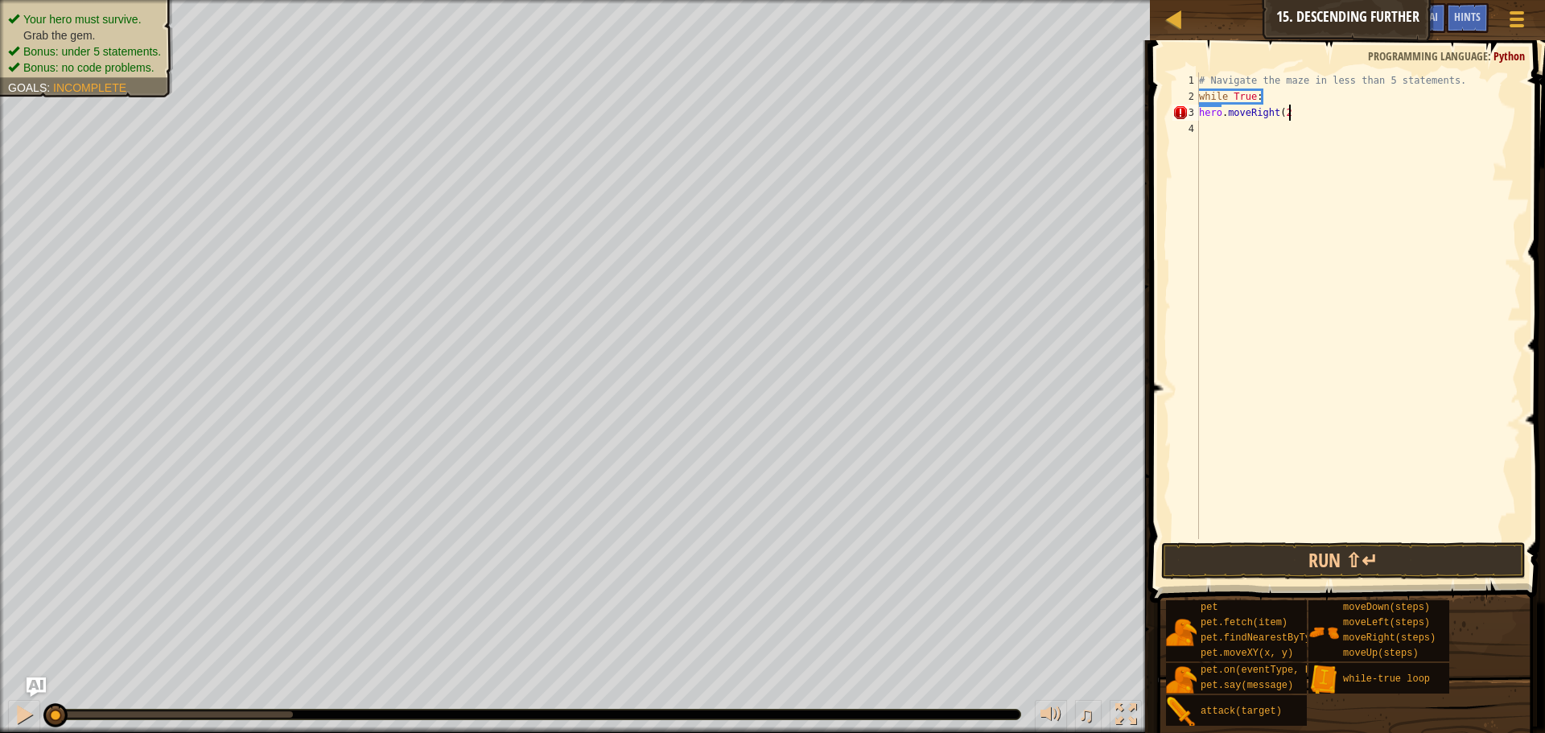
type textarea "hero.moveRight(2)"
click at [1248, 130] on div "# Navigate the maze in less than 5 statements. while True : hero . moveRight ( …" at bounding box center [1358, 321] width 325 height 499
click at [1199, 117] on div "# Navigate the maze in less than 5 statements. while True : hero . moveRight ( …" at bounding box center [1358, 321] width 325 height 499
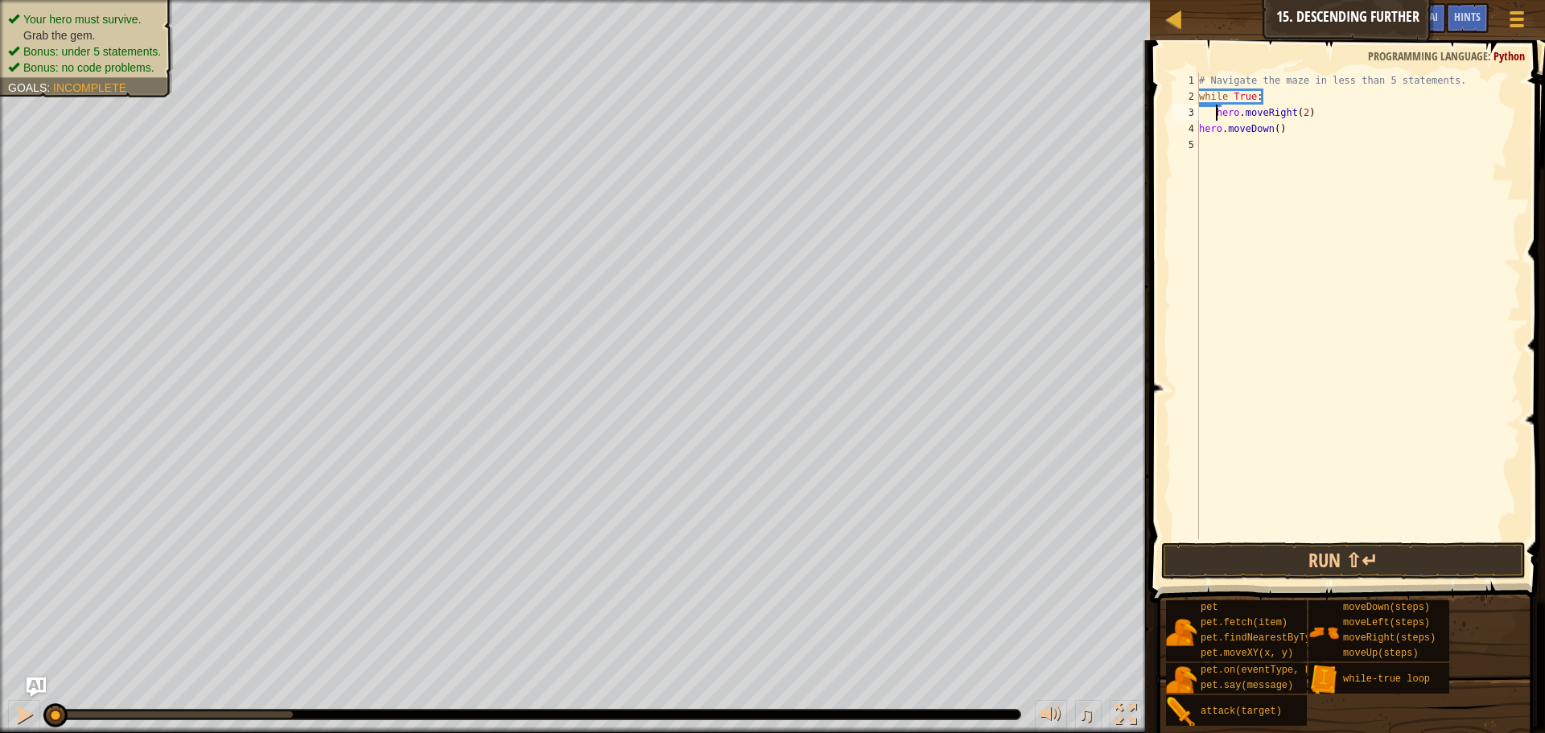
click at [1200, 132] on div "# Navigate the maze in less than 5 statements. while True : hero . moveRight ( …" at bounding box center [1358, 321] width 325 height 499
type textarea "hero.moveDown()"
click at [1282, 562] on button "Run ⇧↵" at bounding box center [1343, 560] width 364 height 37
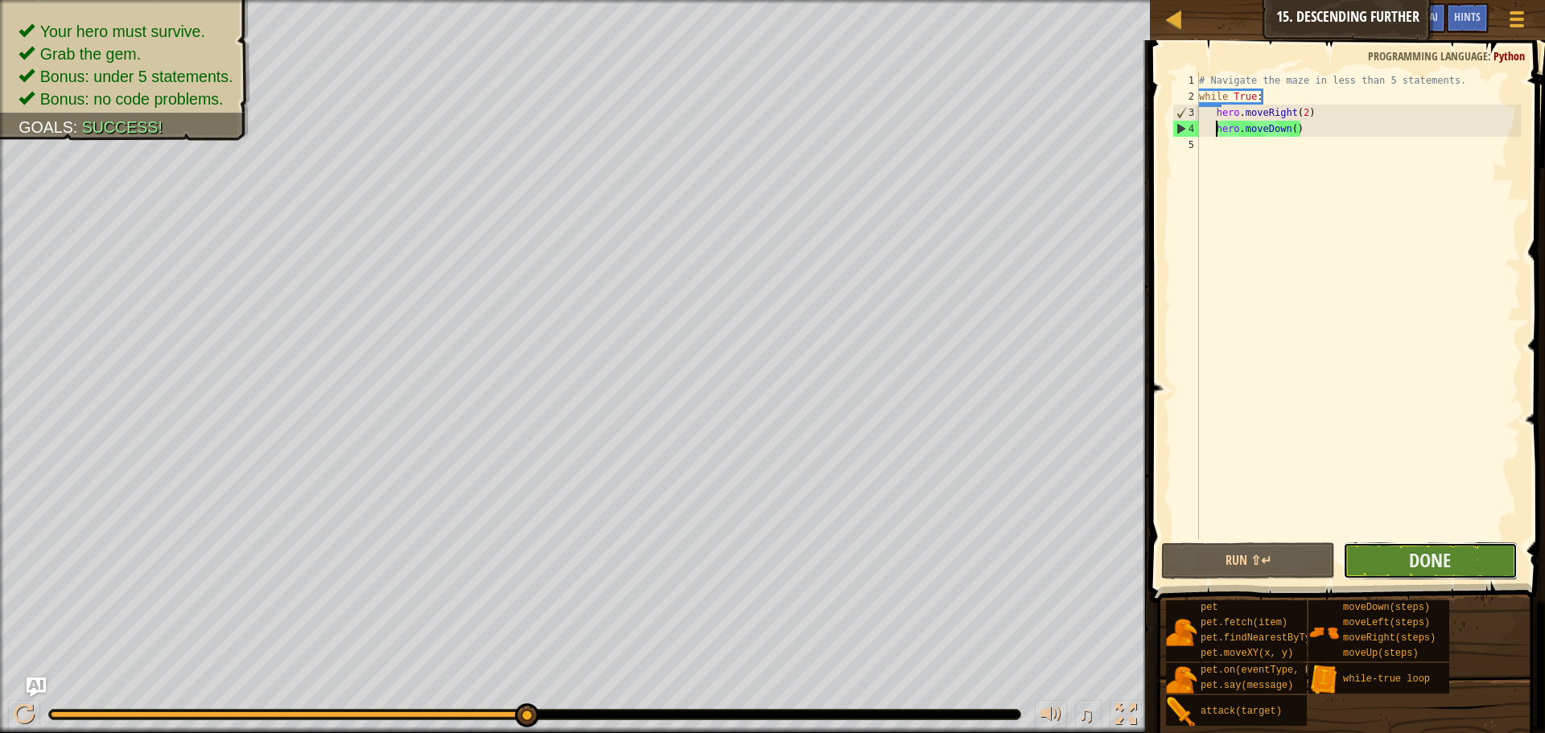
click at [1398, 545] on button "Done" at bounding box center [1430, 560] width 174 height 37
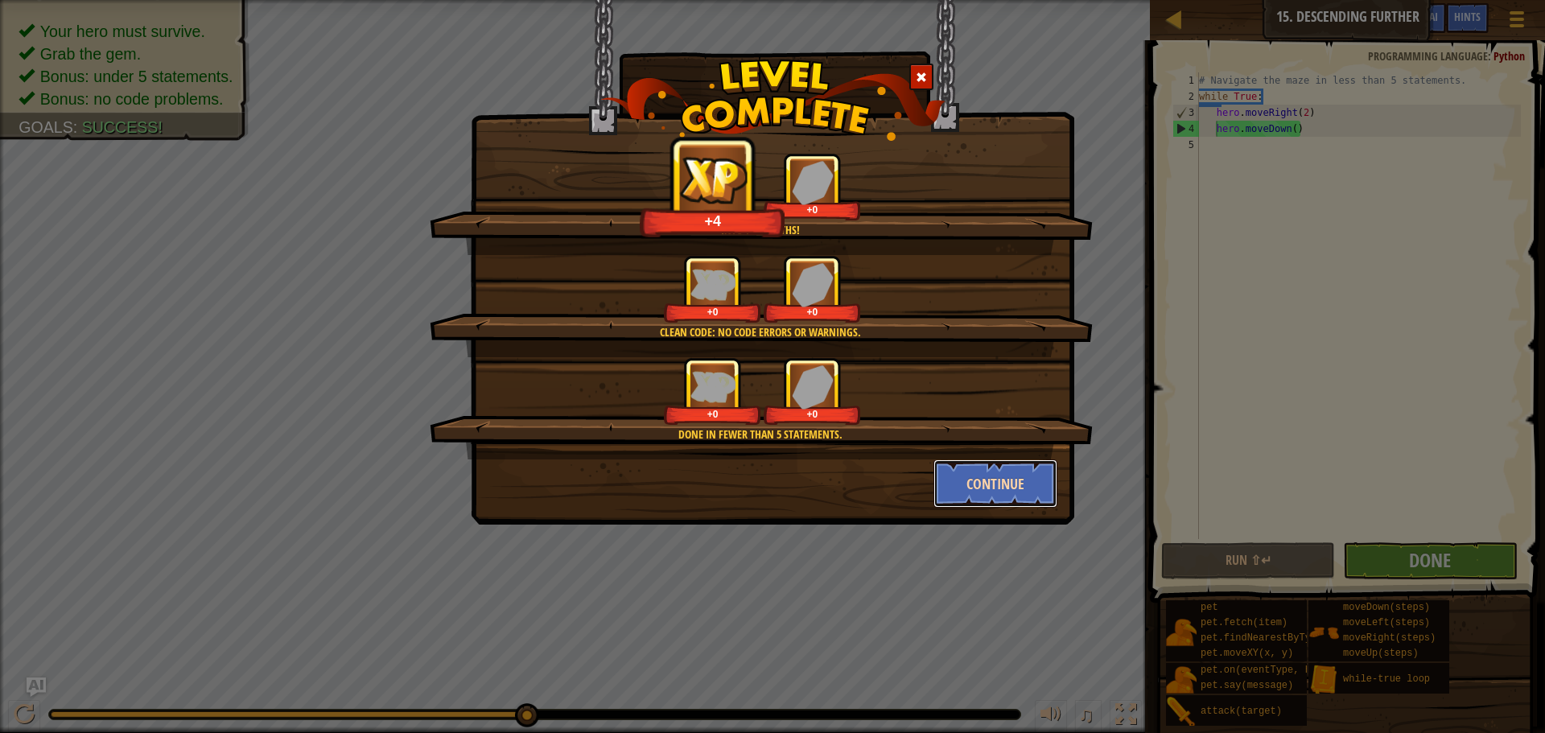
click at [988, 490] on button "Continue" at bounding box center [995, 483] width 125 height 48
click at [988, 490] on div "Into the depths! +4 +0 Clean code: no code errors or warnings. +0 +0 Done in fe…" at bounding box center [772, 366] width 1545 height 733
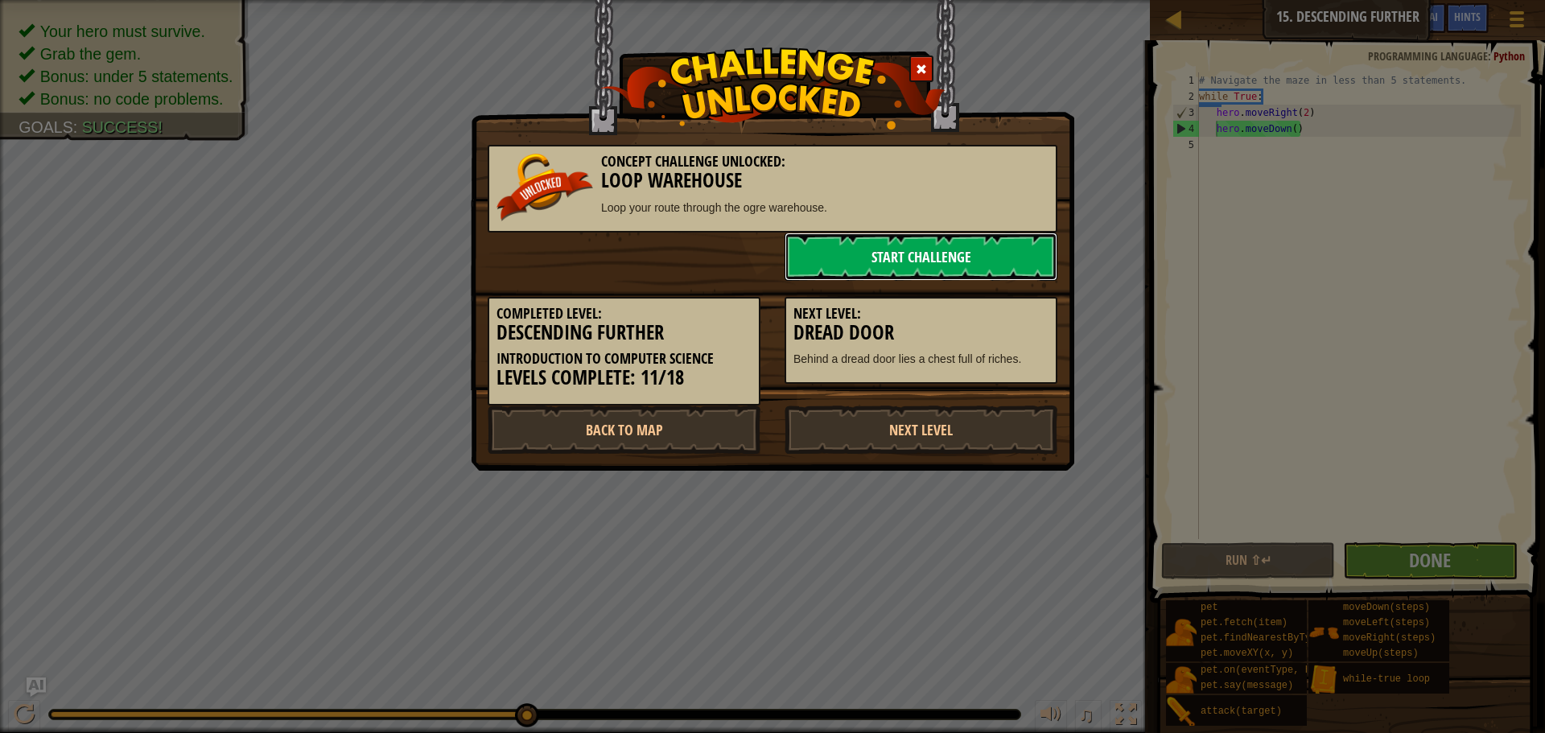
click at [902, 249] on link "Start Challenge" at bounding box center [920, 257] width 273 height 48
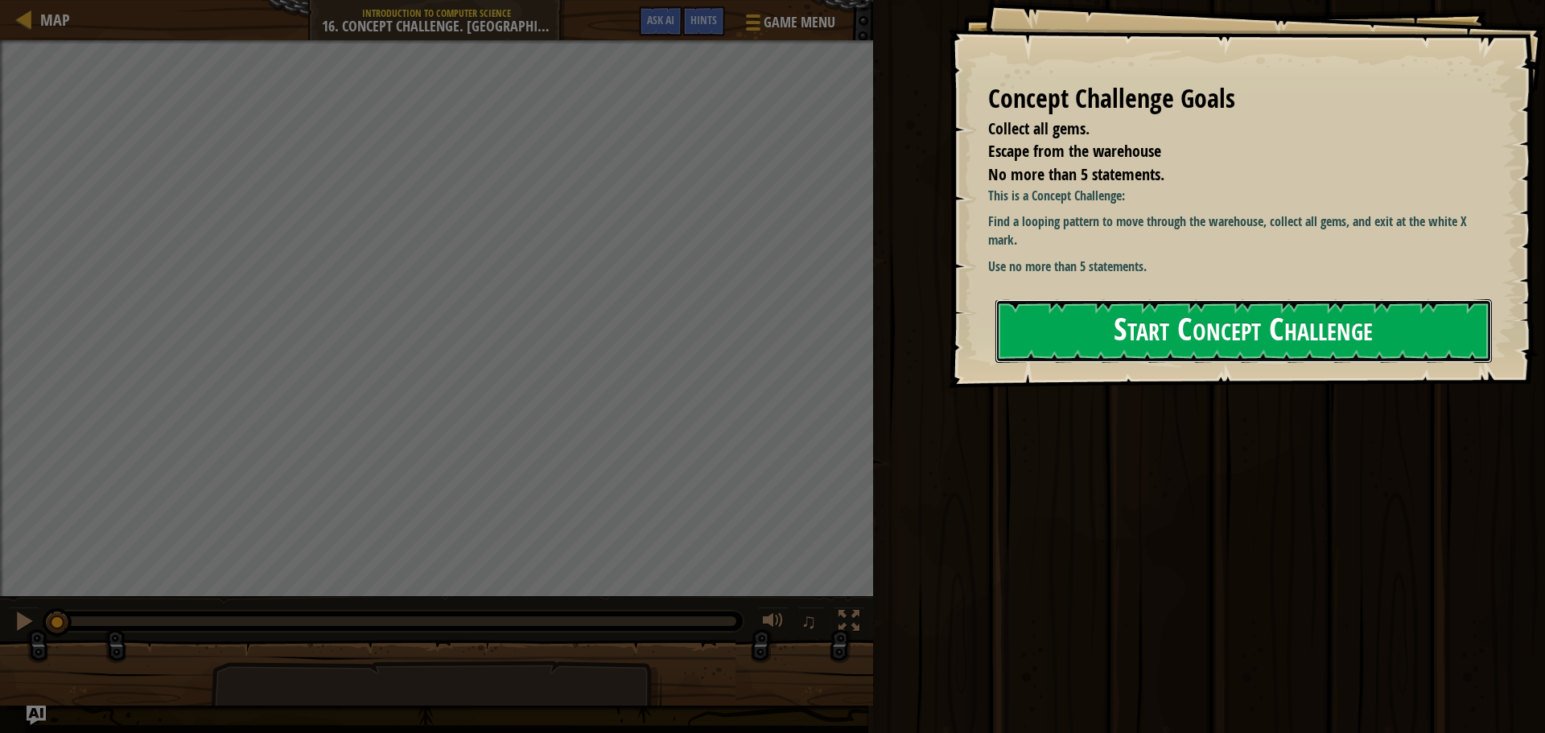
click at [1118, 338] on button "Start Concept Challenge" at bounding box center [1243, 331] width 496 height 64
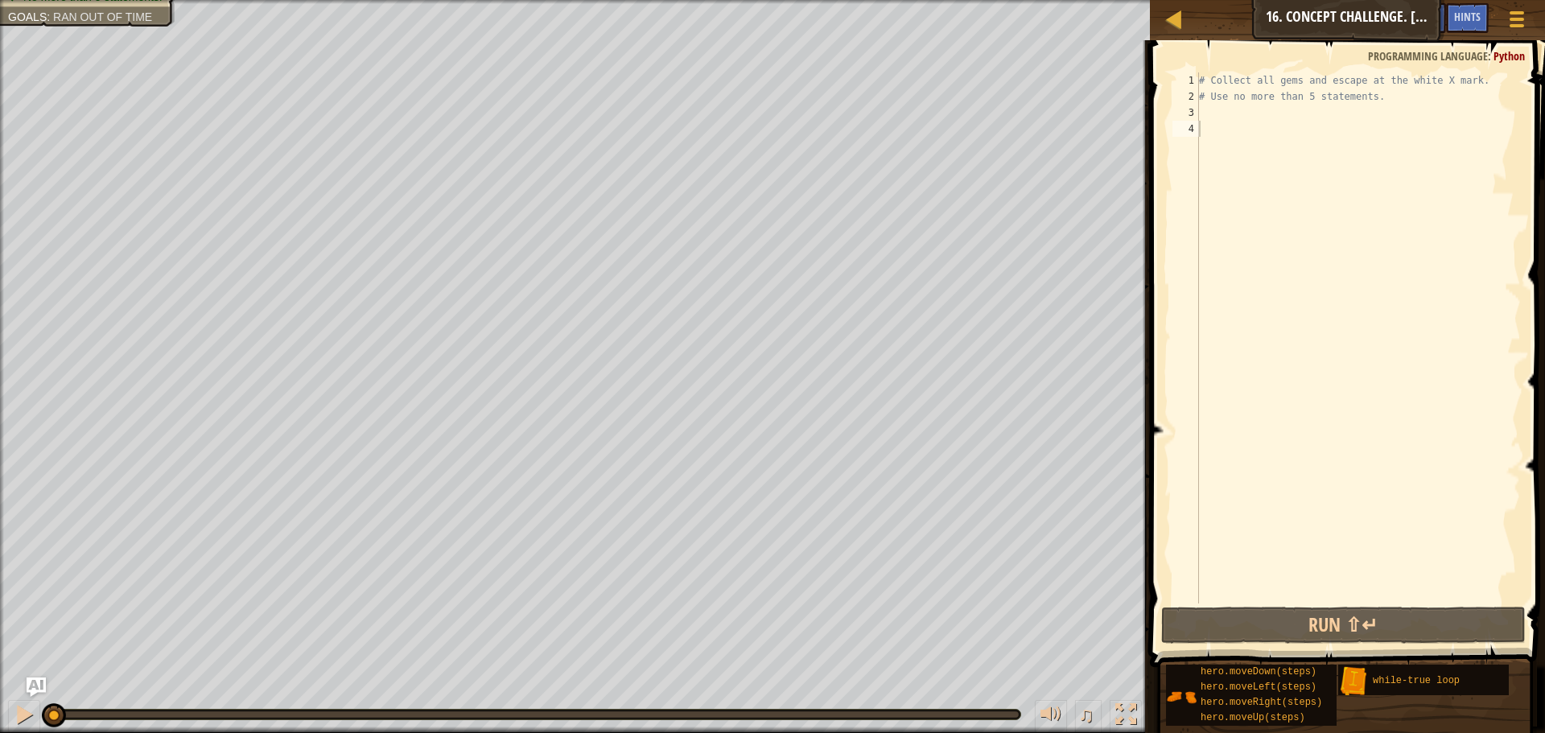
click at [1241, 103] on div "Map Introduction to Computer Science 16. Concept Challenge. Loop Warehouse Game…" at bounding box center [772, 366] width 1545 height 733
click at [1241, 103] on div "# Collect all gems and escape at the white X mark. # Use no more than 5 stateme…" at bounding box center [1358, 353] width 325 height 563
type textarea "# Use no more than 5 statements."
click at [1233, 111] on div "# Collect all gems and escape at the white X mark. # Use no more than 5 stateme…" at bounding box center [1358, 353] width 325 height 563
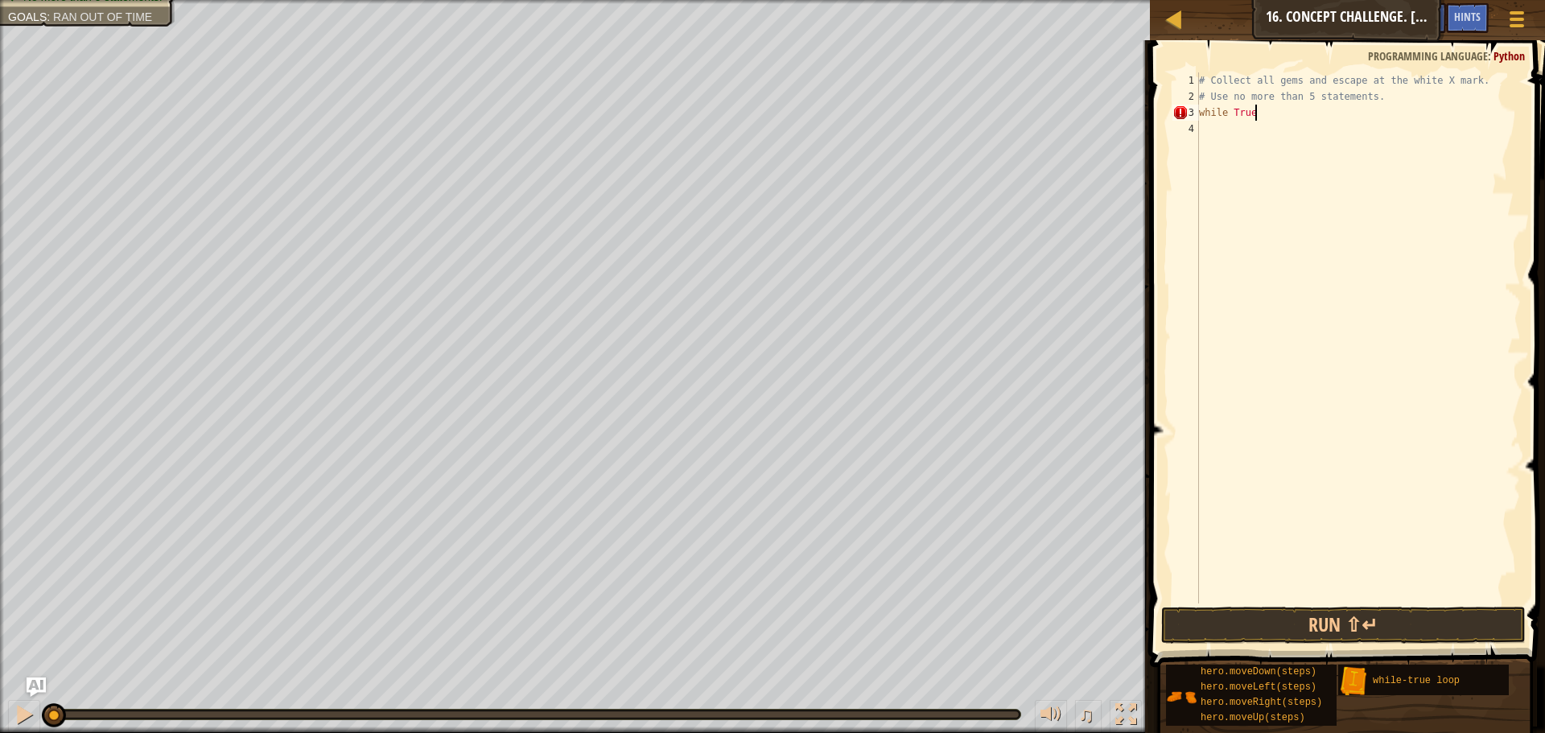
scroll to position [7, 7]
type textarea "while True:"
click at [1212, 126] on div "# Collect all gems and escape at the white X mark. # Use no more than 5 stateme…" at bounding box center [1358, 353] width 325 height 563
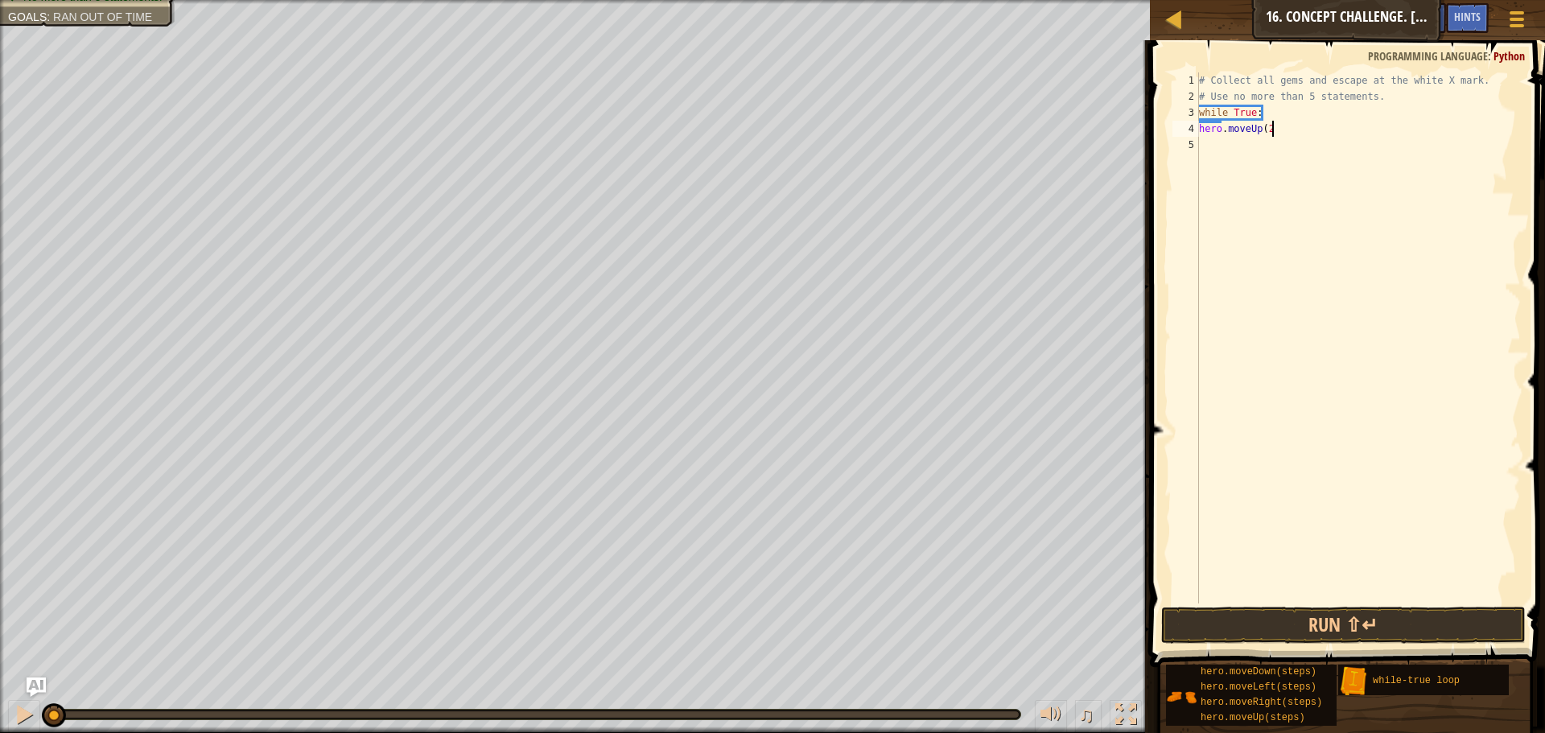
scroll to position [7, 10]
click at [1200, 127] on div "# Collect all gems and escape at the white X mark. # Use no more than 5 stateme…" at bounding box center [1358, 353] width 325 height 563
click at [1200, 130] on div "# Collect all gems and escape at the white X mark. # Use no more than 5 stateme…" at bounding box center [1358, 337] width 325 height 531
click at [1200, 130] on div "# Collect all gems and escape at the white X mark. # Use no more than 5 stateme…" at bounding box center [1358, 353] width 325 height 563
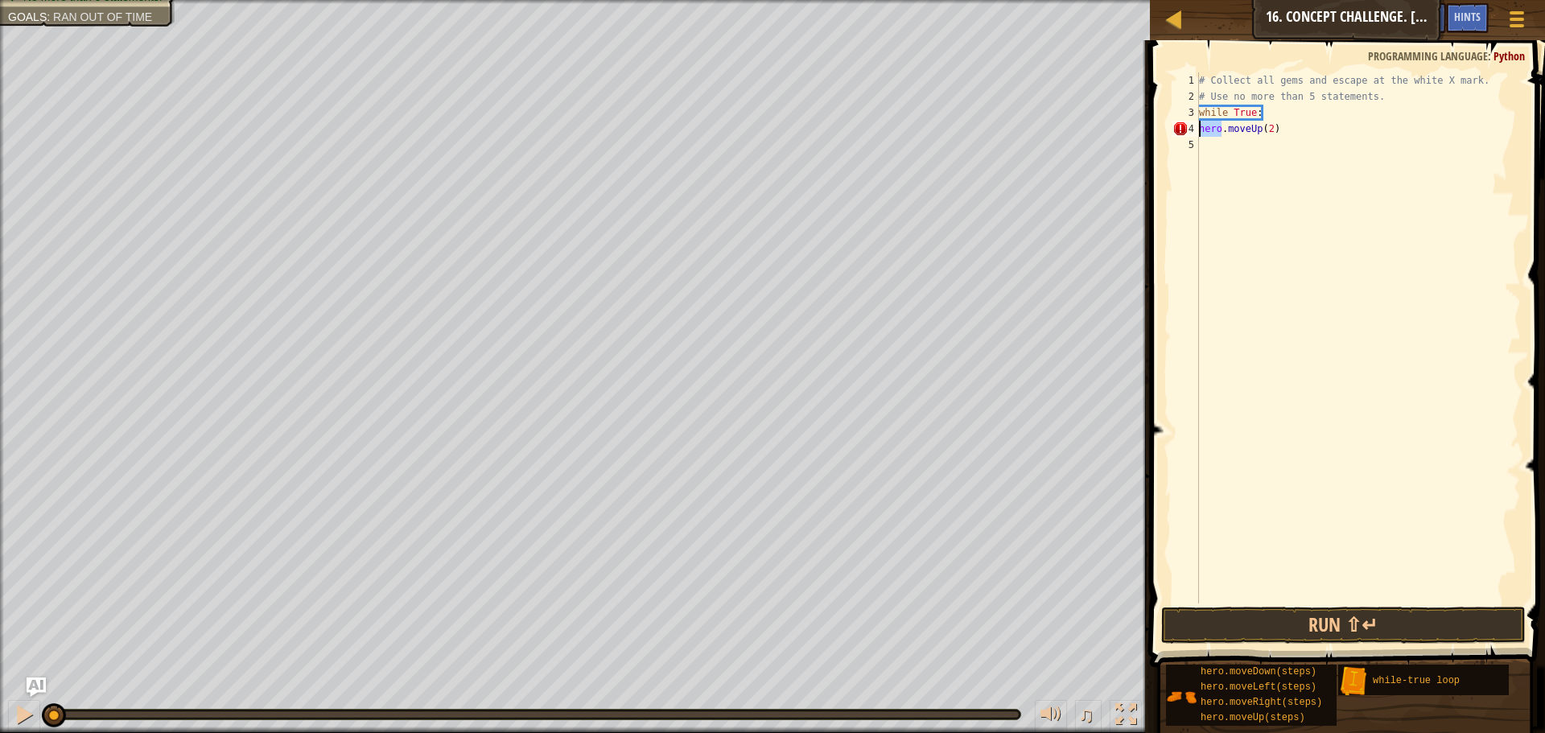
click at [1200, 130] on div "# Collect all gems and escape at the white X mark. # Use no more than 5 stateme…" at bounding box center [1358, 353] width 325 height 563
click at [1200, 130] on div "# Collect all gems and escape at the white X mark. # Use no more than 5 stateme…" at bounding box center [1358, 337] width 325 height 531
type textarea "hero.moveUp(2)"
click at [1210, 147] on div "# Collect all gems and escape at the white X mark. # Use no more than 5 stateme…" at bounding box center [1358, 353] width 325 height 563
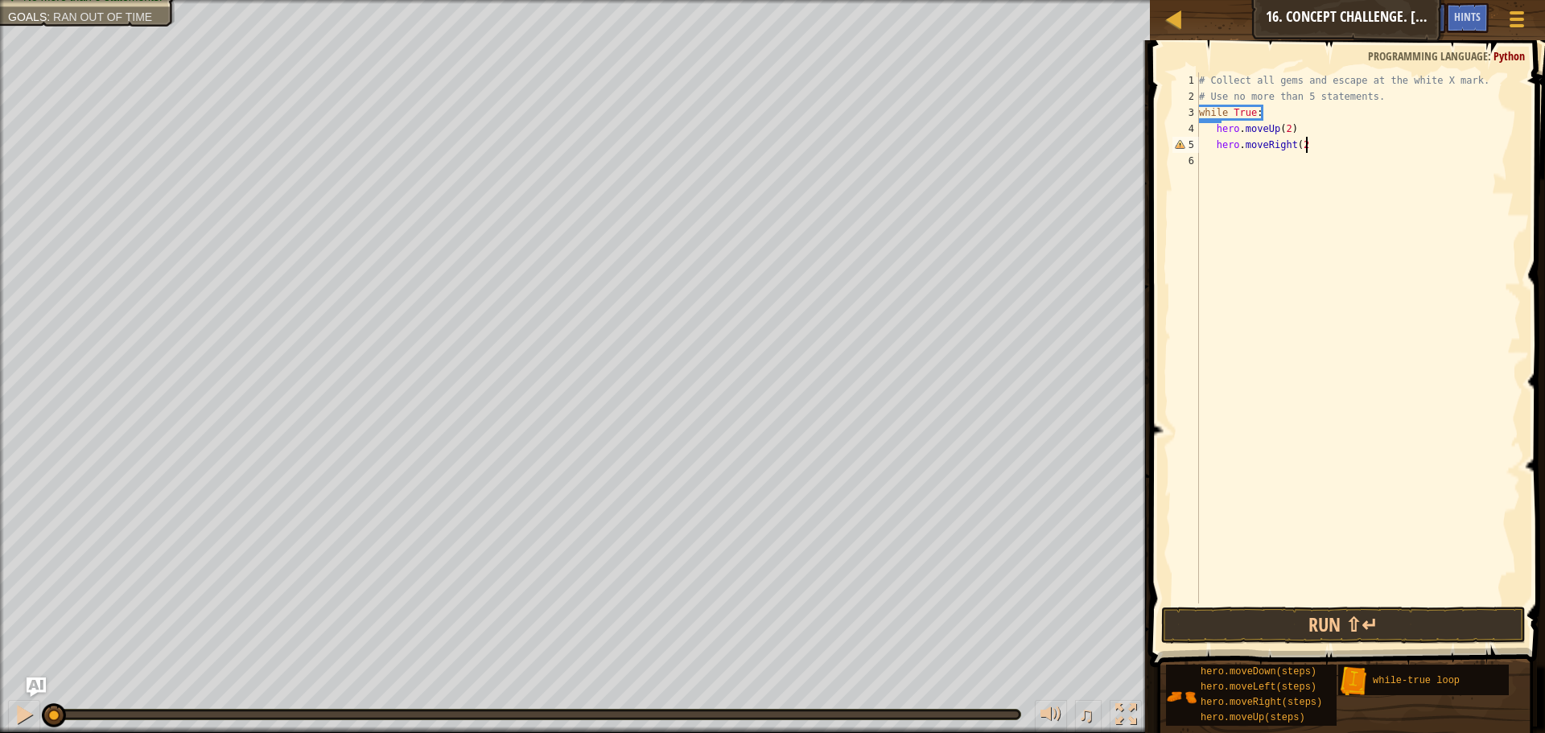
type textarea "hero.moveRight(2)"
click at [1251, 162] on div "# Collect all gems and escape at the white X mark. # Use no more than 5 stateme…" at bounding box center [1358, 353] width 325 height 563
type textarea "hero.moveDown()"
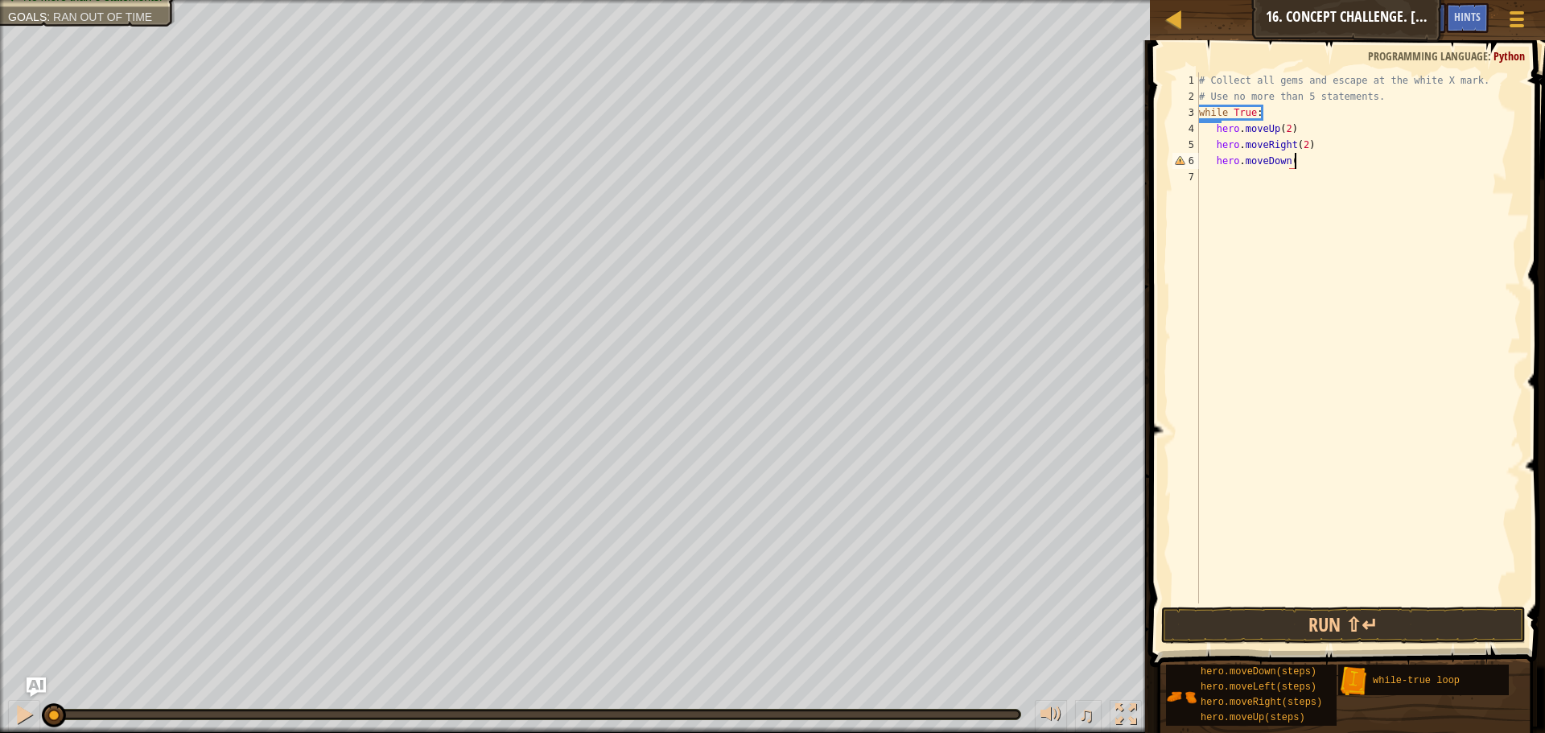
scroll to position [7, 14]
click at [1268, 181] on div "# Collect all gems and escape at the white X mark. # Use no more than 5 stateme…" at bounding box center [1358, 353] width 325 height 563
click at [1259, 624] on button "Run ⇧↵" at bounding box center [1343, 625] width 364 height 37
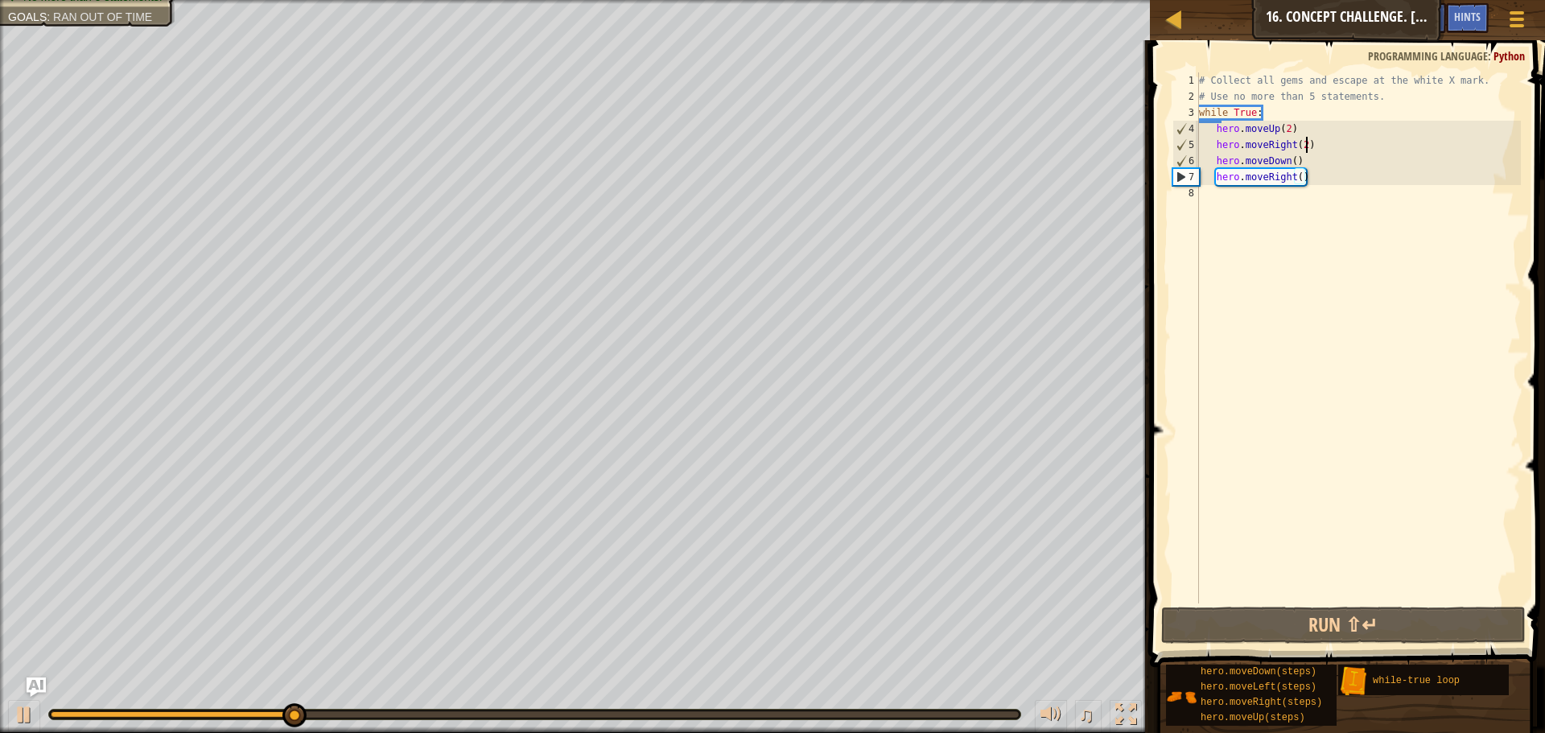
click at [1304, 139] on div "# Collect all gems and escape at the white X mark. # Use no more than 5 stateme…" at bounding box center [1358, 353] width 325 height 563
click at [1307, 146] on div "# Collect all gems and escape at the white X mark. # Use no more than 5 stateme…" at bounding box center [1358, 337] width 325 height 531
click at [1307, 146] on div "# Collect all gems and escape at the white X mark. # Use no more than 5 stateme…" at bounding box center [1358, 353] width 325 height 563
click at [1305, 146] on div "# Collect all gems and escape at the white X mark. # Use no more than 5 stateme…" at bounding box center [1358, 337] width 325 height 531
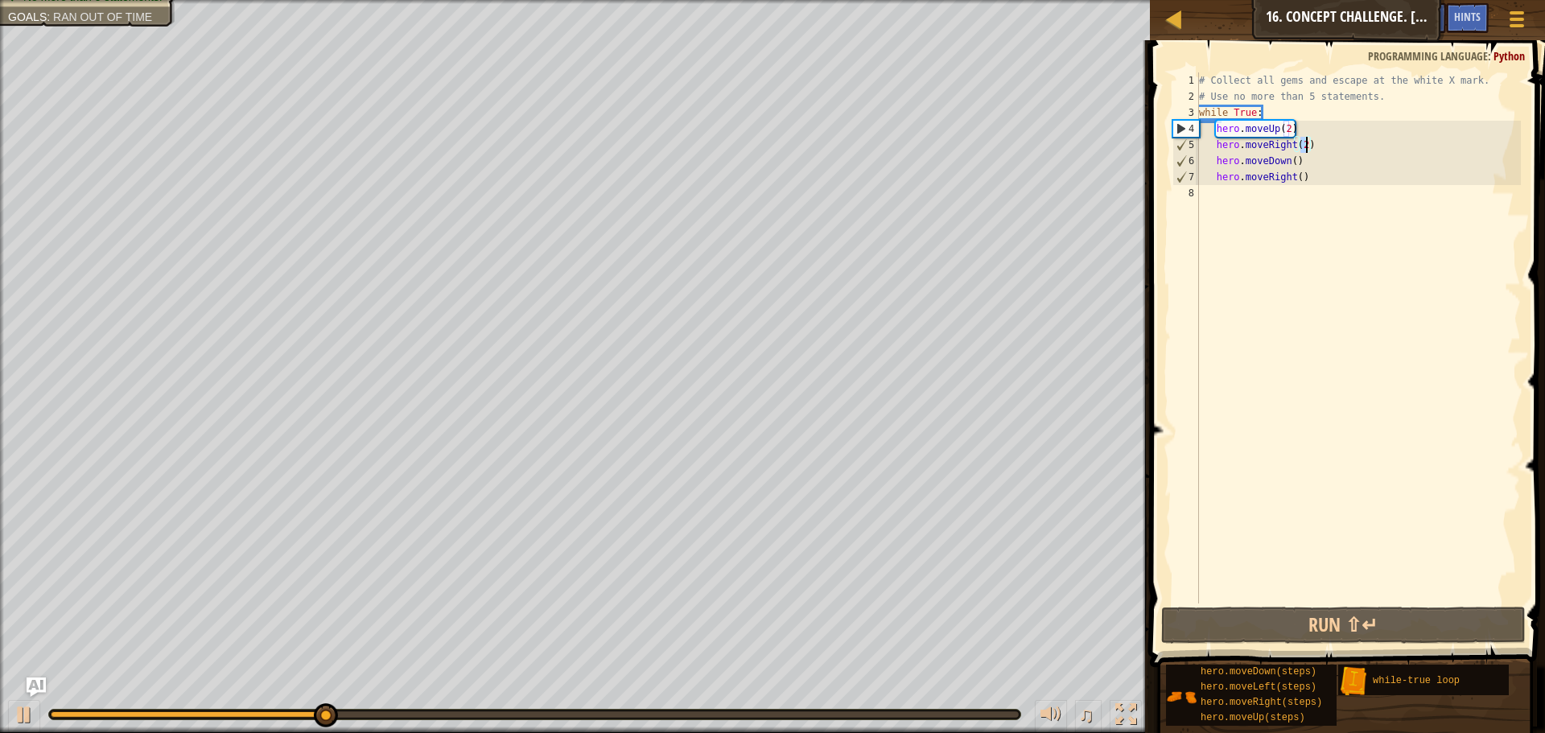
click at [1305, 146] on div "# Collect all gems and escape at the white X mark. # Use no more than 5 stateme…" at bounding box center [1358, 353] width 325 height 563
click at [1305, 146] on div "# Collect all gems and escape at the white X mark. # Use no more than 5 stateme…" at bounding box center [1358, 337] width 325 height 531
type textarea "hero.moveRight()"
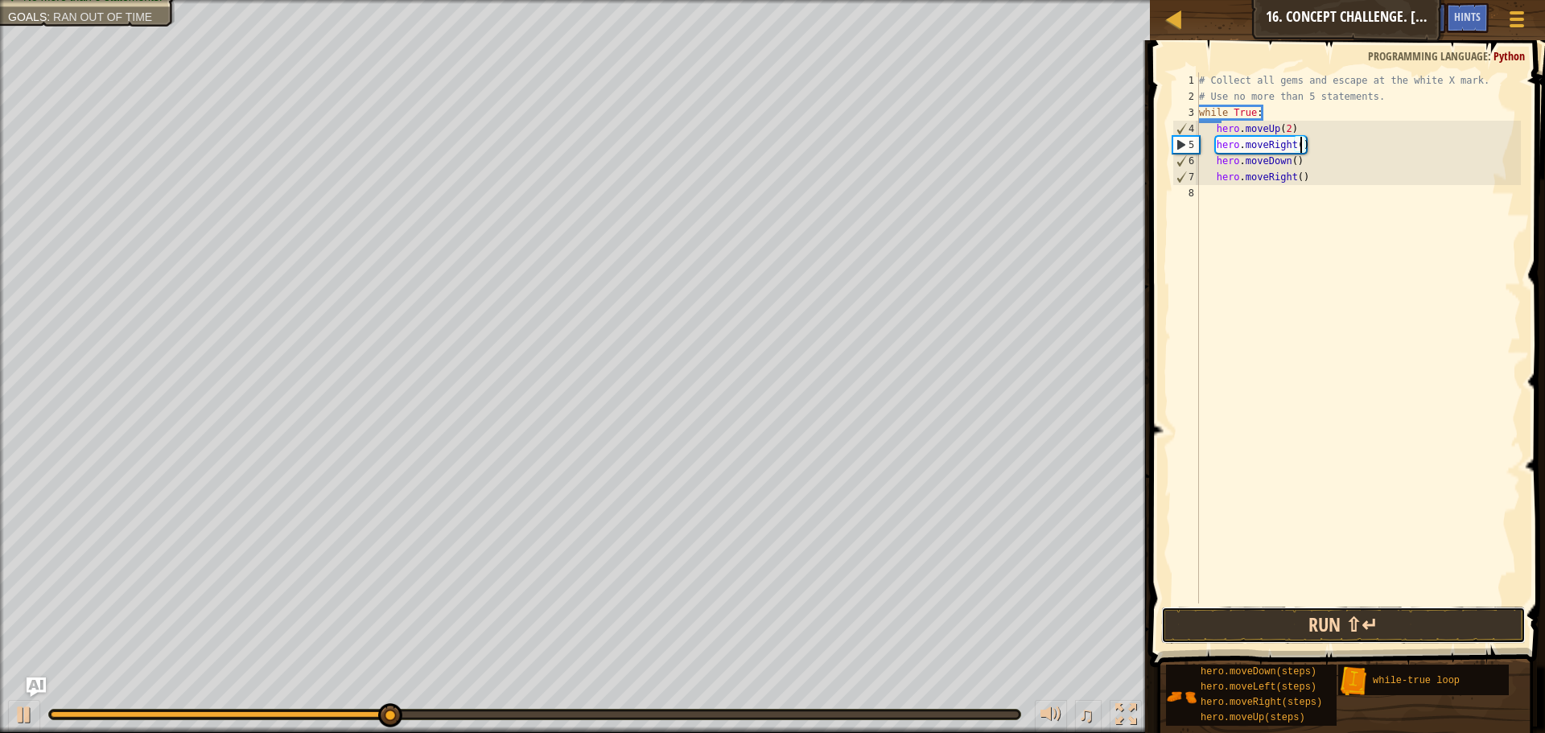
click at [1341, 628] on button "Run ⇧↵" at bounding box center [1343, 625] width 364 height 37
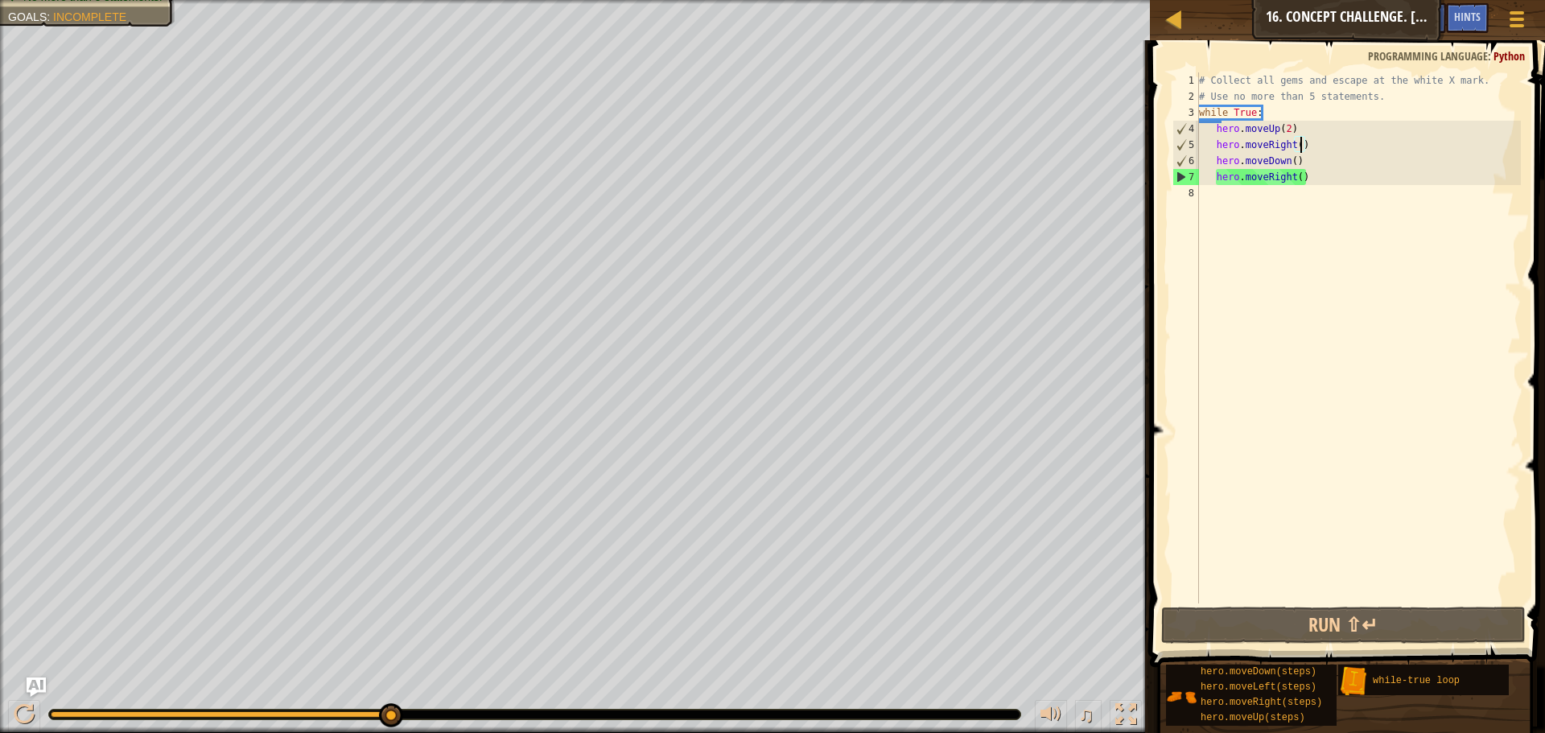
click at [1325, 185] on div "# Collect all gems and escape at the white X mark. # Use no more than 5 stateme…" at bounding box center [1358, 353] width 325 height 563
click at [1318, 178] on div "# Collect all gems and escape at the white X mark. # Use no more than 5 stateme…" at bounding box center [1358, 353] width 325 height 563
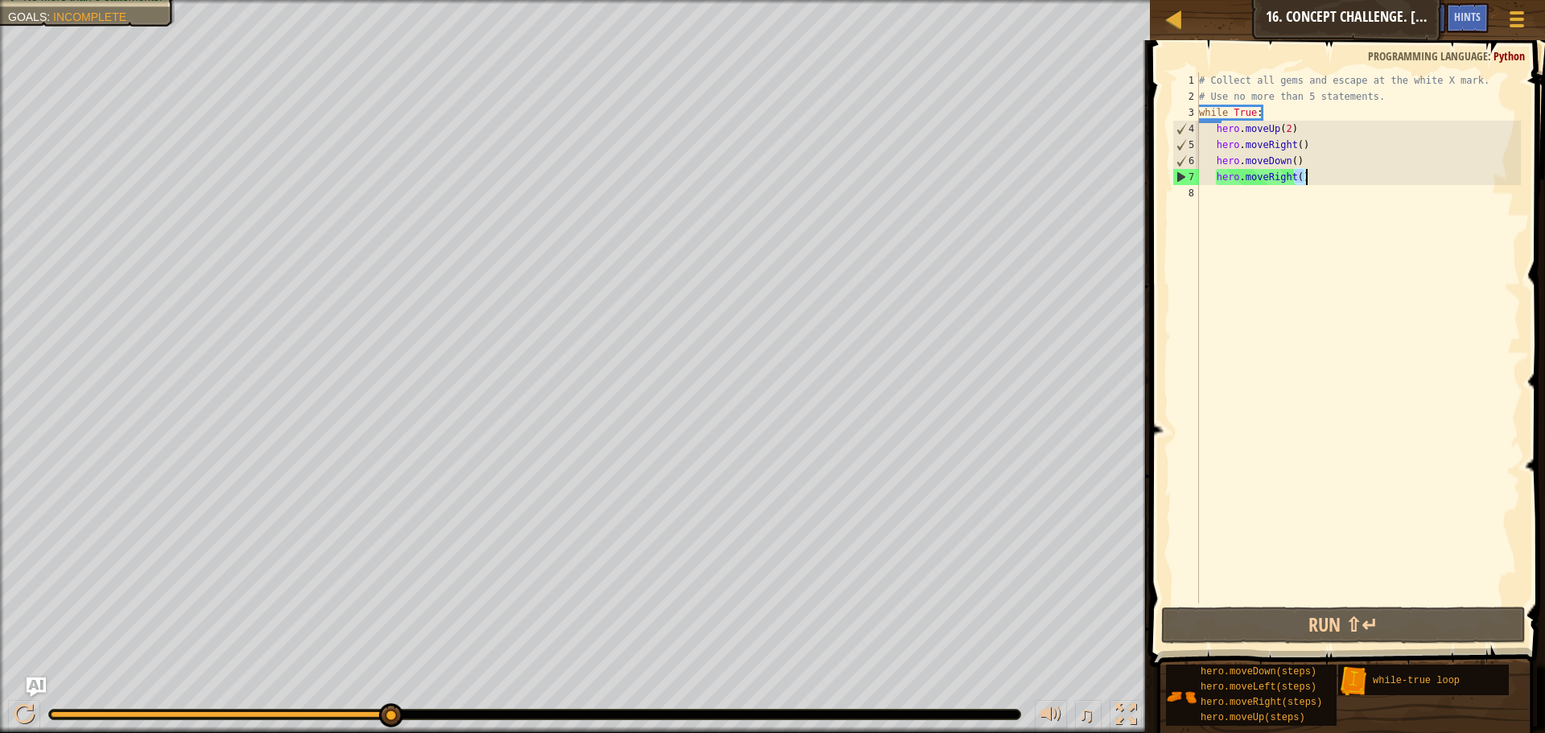
click at [1317, 178] on div "# Collect all gems and escape at the white X mark. # Use no more than 5 stateme…" at bounding box center [1358, 337] width 325 height 531
click at [1317, 178] on div "# Collect all gems and escape at the white X mark. # Use no more than 5 stateme…" at bounding box center [1358, 353] width 325 height 563
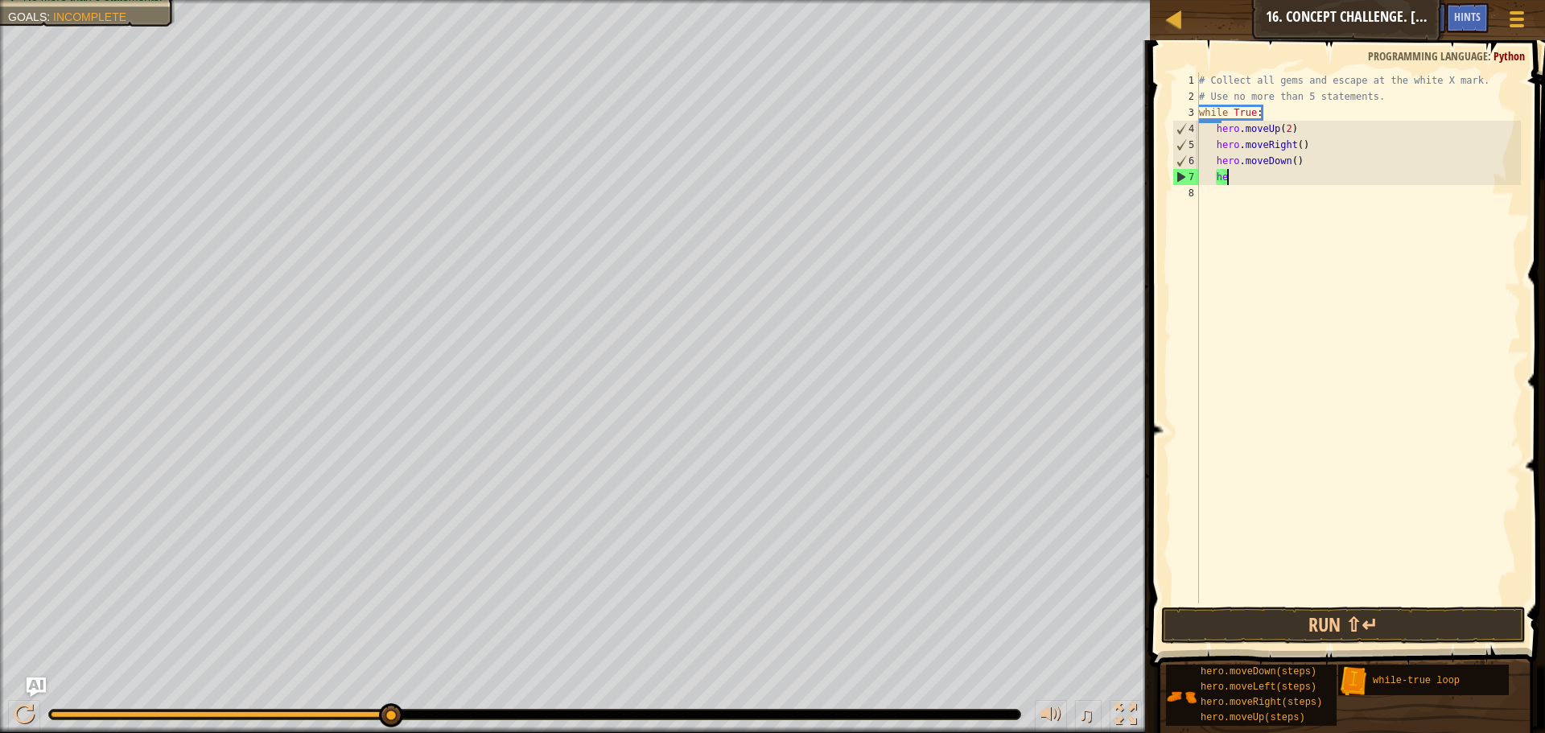
type textarea "h"
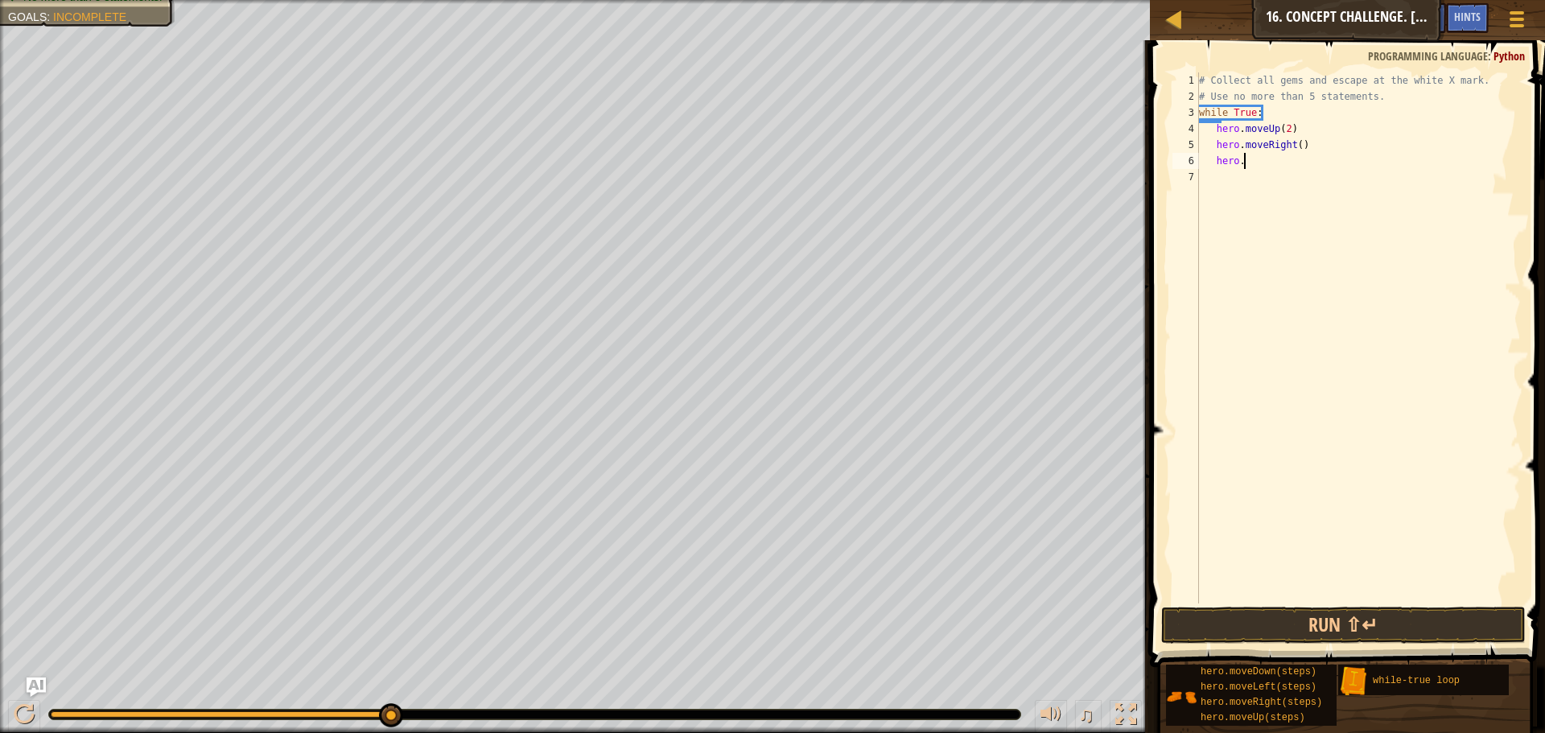
type textarea "h"
type textarea "hero.moveRight()"
click at [1286, 154] on div "# Collect all gems and escape at the white X mark. # Use no more than 5 stateme…" at bounding box center [1358, 353] width 325 height 563
click at [1300, 146] on div "# Collect all gems and escape at the white X mark. # Use no more than 5 stateme…" at bounding box center [1358, 353] width 325 height 563
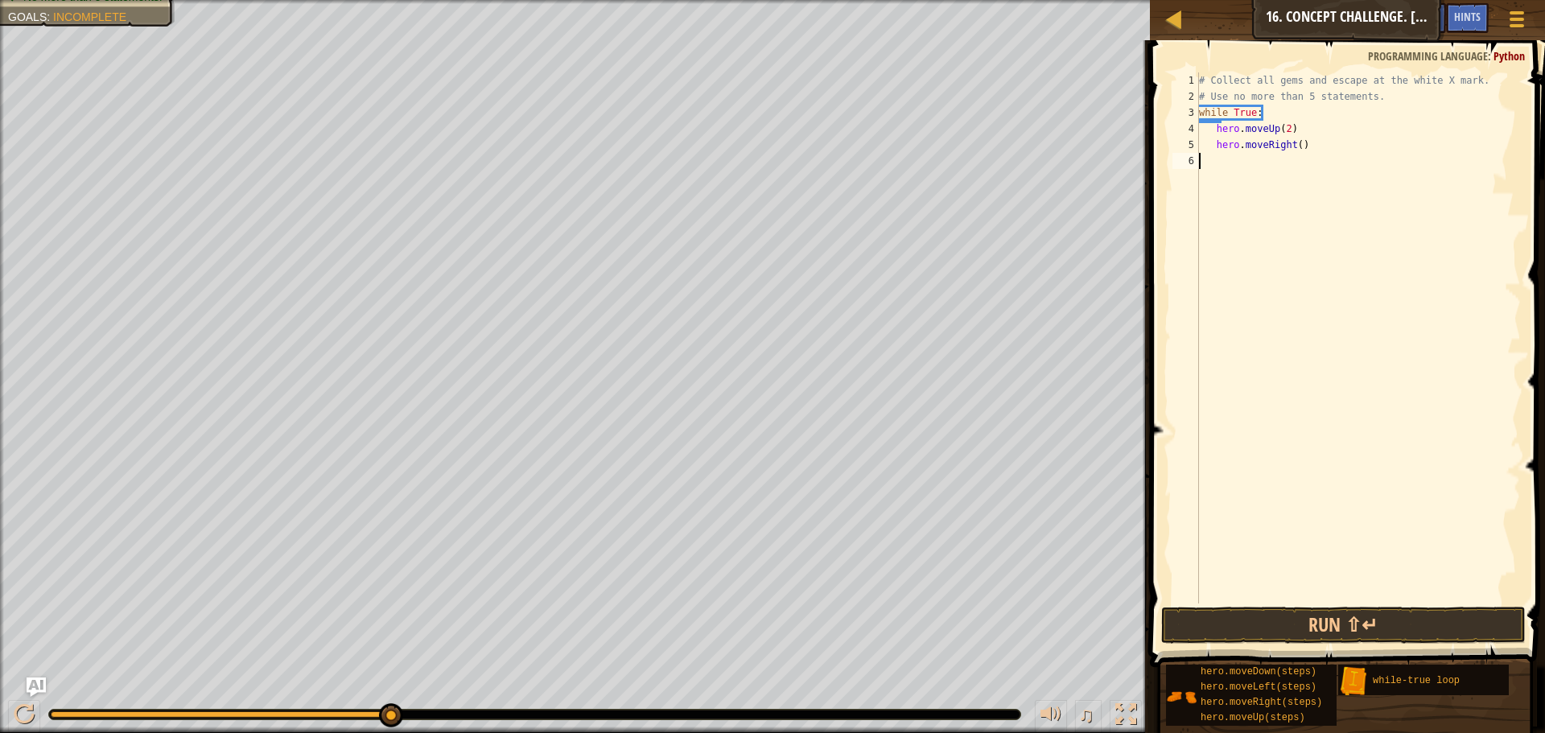
click at [1300, 146] on div "# Collect all gems and escape at the white X mark. # Use no more than 5 stateme…" at bounding box center [1358, 353] width 325 height 563
click at [1301, 140] on div "# Collect all gems and escape at the white X mark. # Use no more than 5 stateme…" at bounding box center [1358, 337] width 325 height 531
click at [1301, 140] on div "# Collect all gems and escape at the white X mark. # Use no more than 5 stateme…" at bounding box center [1358, 353] width 325 height 563
click at [1300, 146] on div "# Collect all gems and escape at the white X mark. # Use no more than 5 stateme…" at bounding box center [1358, 337] width 325 height 531
click at [1300, 146] on div "# Collect all gems and escape at the white X mark. # Use no more than 5 stateme…" at bounding box center [1358, 353] width 325 height 563
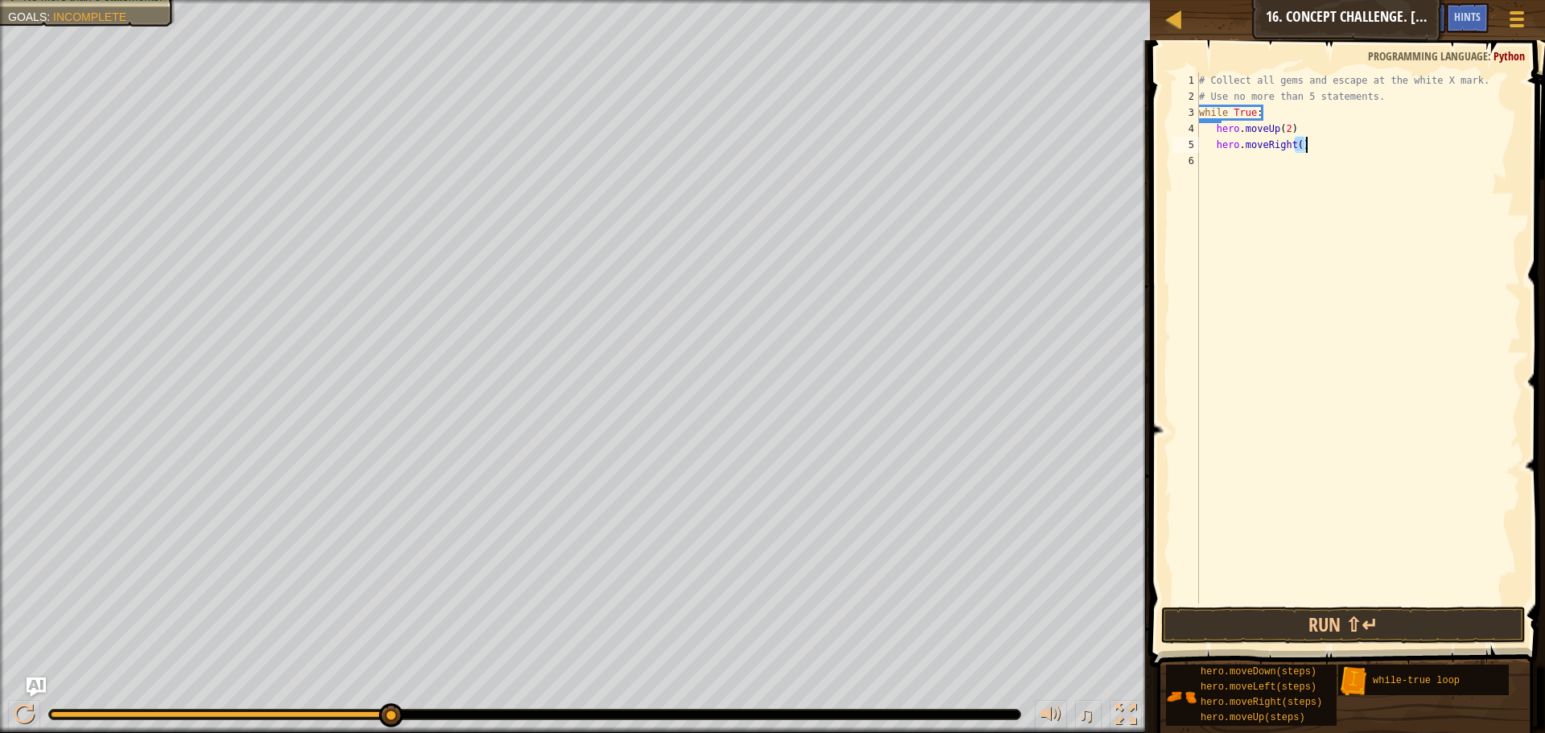
click at [1300, 146] on div "# Collect all gems and escape at the white X mark. # Use no more than 5 stateme…" at bounding box center [1358, 353] width 325 height 563
click at [1300, 146] on div "# Collect all gems and escape at the white X mark. # Use no more than 5 stateme…" at bounding box center [1358, 337] width 325 height 531
click at [1300, 146] on div "# Collect all gems and escape at the white X mark. # Use no more than 5 stateme…" at bounding box center [1358, 353] width 325 height 563
click at [1300, 146] on div "# Collect all gems and escape at the white X mark. # Use no more than 5 stateme…" at bounding box center [1358, 337] width 325 height 531
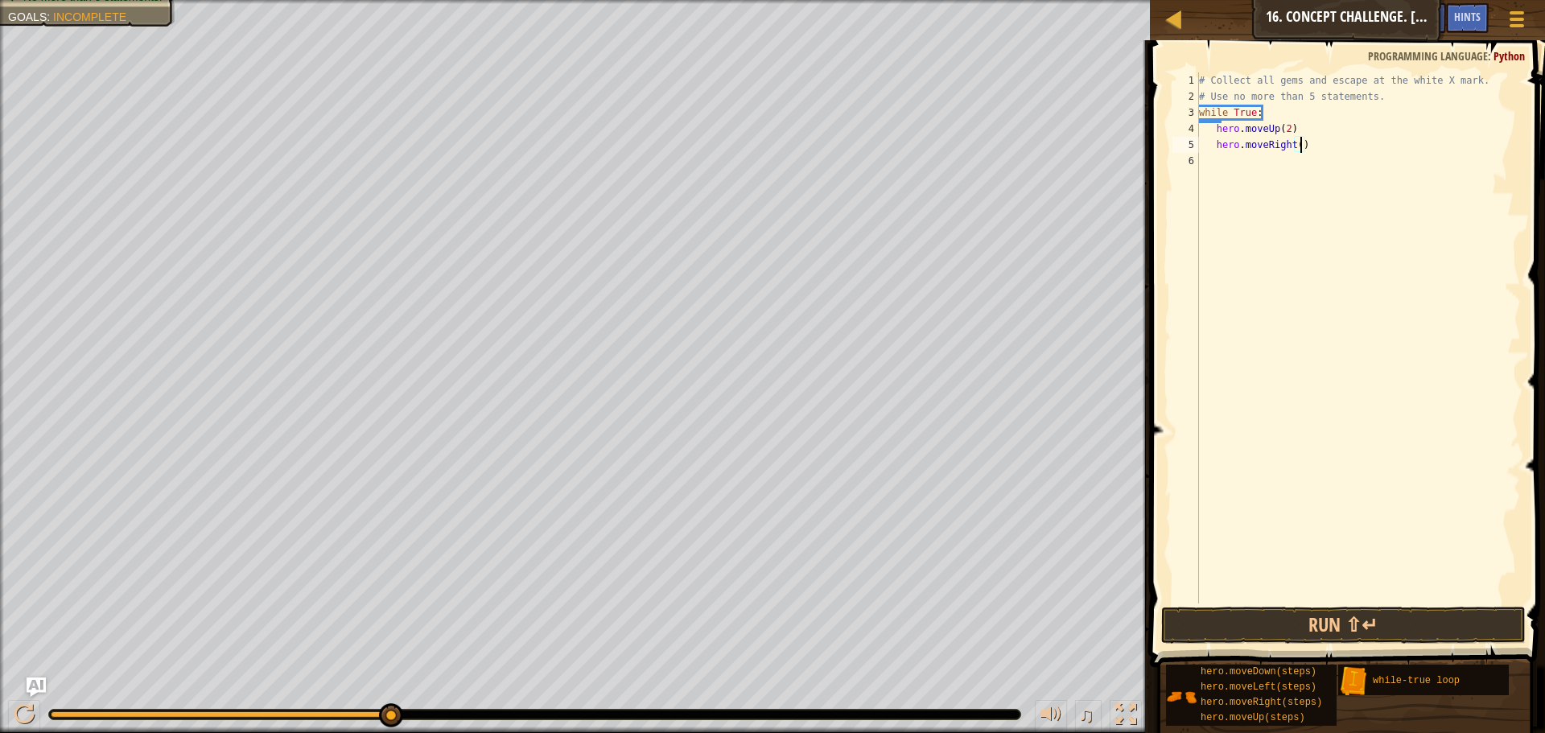
type textarea "hero.moveRight(2)"
click at [1262, 157] on div "# Collect all gems and escape at the white X mark. # Use no more than 5 stateme…" at bounding box center [1358, 353] width 325 height 563
click at [1201, 160] on div "# Collect all gems and escape at the white X mark. # Use no more than 5 stateme…" at bounding box center [1358, 353] width 325 height 563
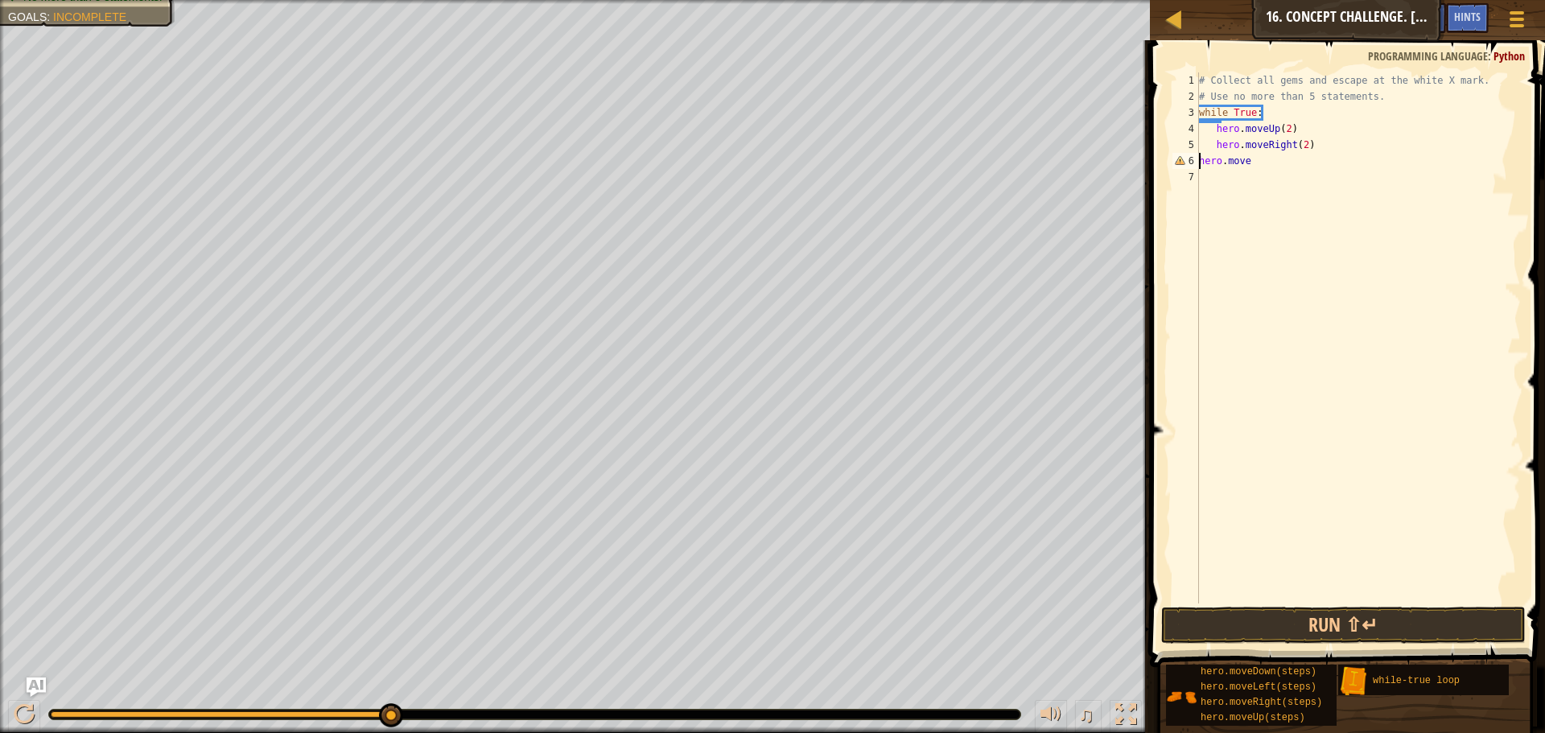
click at [1201, 160] on div "# Collect all gems and escape at the white X mark. # Use no more than 5 stateme…" at bounding box center [1358, 353] width 325 height 563
click at [1201, 160] on div "# Collect all gems and escape at the white X mark. # Use no more than 5 stateme…" at bounding box center [1358, 337] width 325 height 531
click at [1201, 160] on div "# Collect all gems and escape at the white X mark. # Use no more than 5 stateme…" at bounding box center [1358, 353] width 325 height 563
click at [1201, 160] on div "# Collect all gems and escape at the white X mark. # Use no more than 5 stateme…" at bounding box center [1358, 337] width 325 height 531
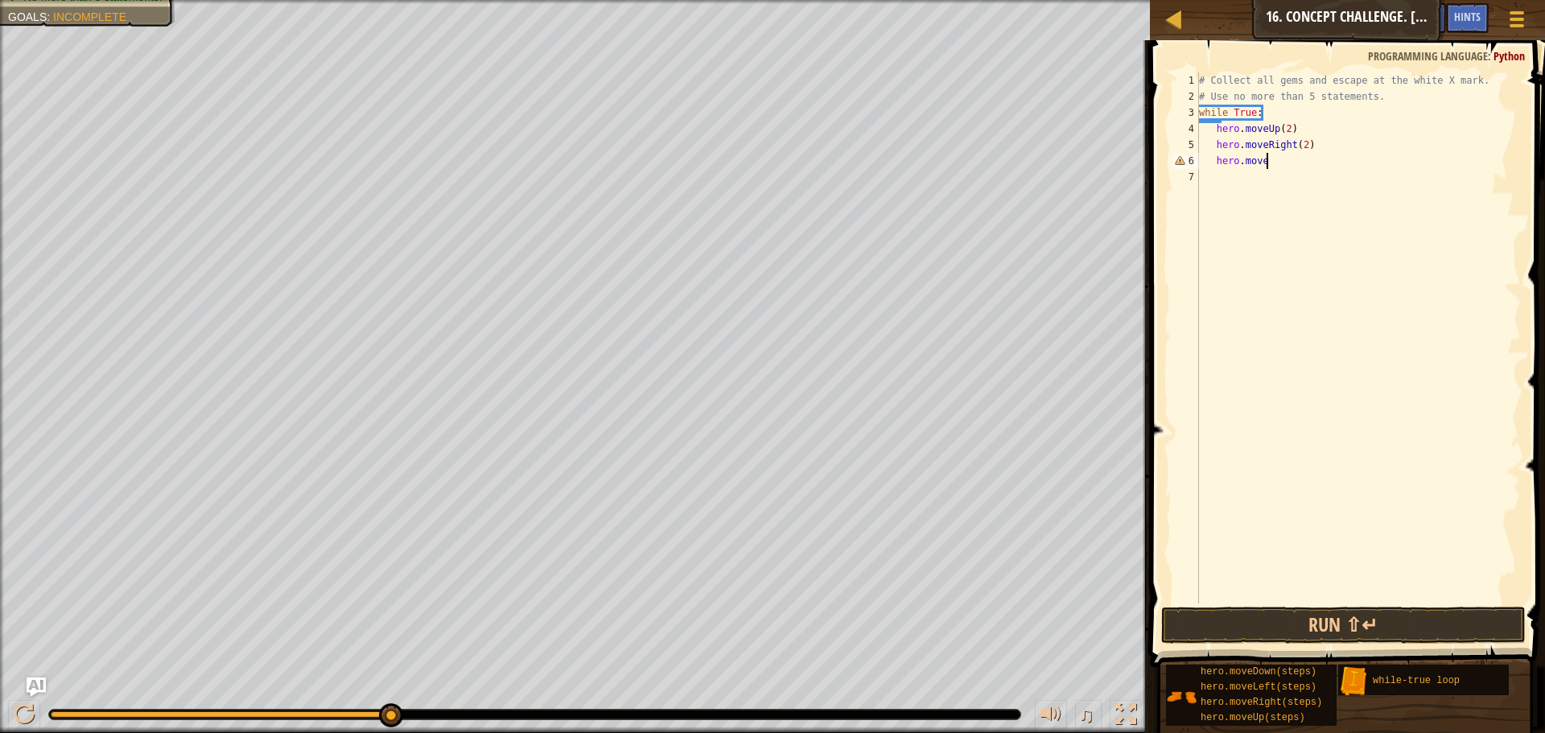
click at [1272, 154] on div "# Collect all gems and escape at the white X mark. # Use no more than 5 stateme…" at bounding box center [1358, 353] width 325 height 563
type textarea "hero.moveDown()"
click at [1260, 181] on div "# Collect all gems and escape at the white X mark. # Use no more than 5 stateme…" at bounding box center [1358, 353] width 325 height 563
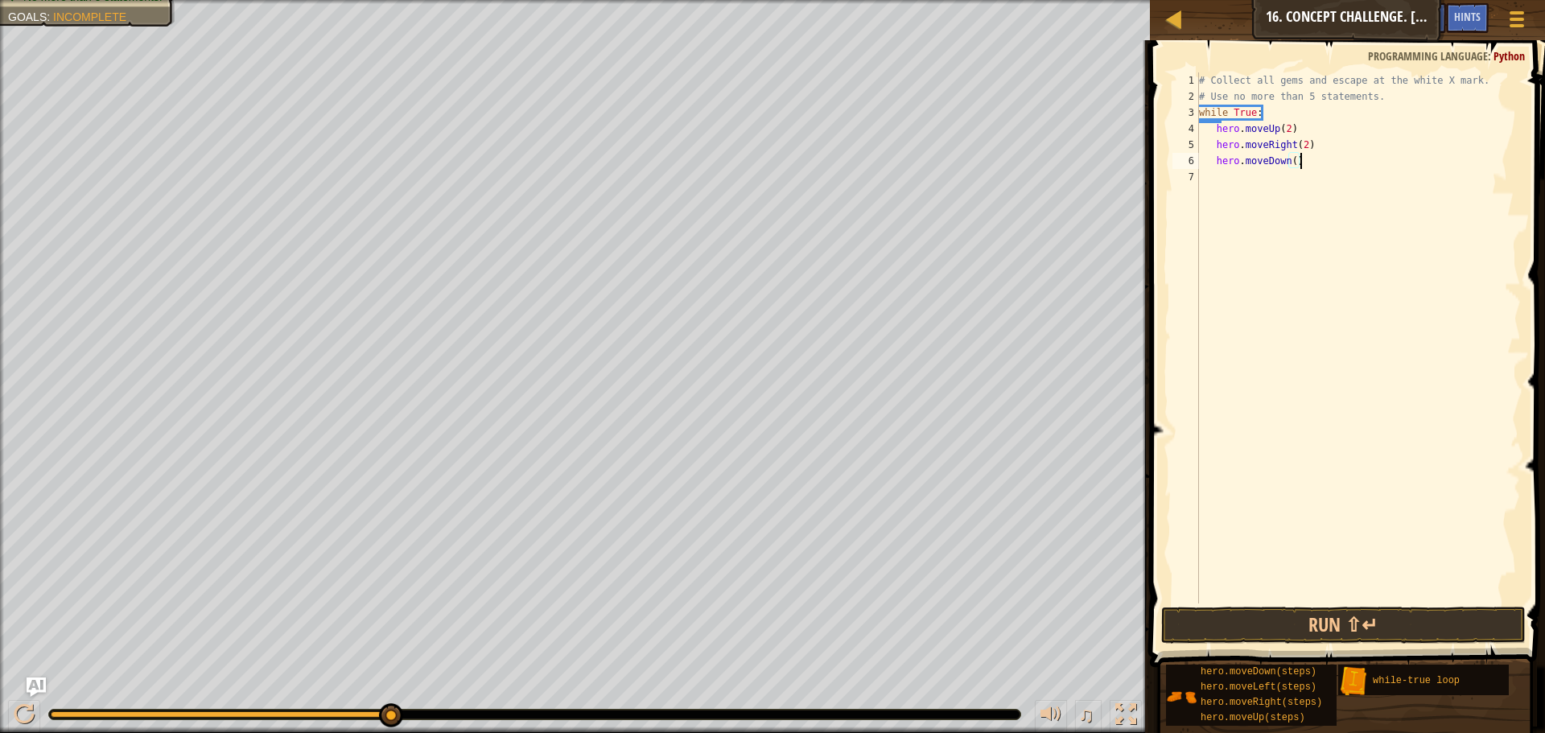
click at [1260, 181] on div "# Collect all gems and escape at the white X mark. # Use no more than 5 stateme…" at bounding box center [1358, 353] width 325 height 563
click at [1272, 177] on div "# Collect all gems and escape at the white X mark. # Use no more than 5 stateme…" at bounding box center [1358, 353] width 325 height 563
click at [1272, 177] on div "# Collect all gems and escape at the white X mark. # Use no more than 5 stateme…" at bounding box center [1358, 337] width 325 height 531
click at [1272, 177] on div "# Collect all gems and escape at the white X mark. # Use no more than 5 stateme…" at bounding box center [1358, 353] width 325 height 563
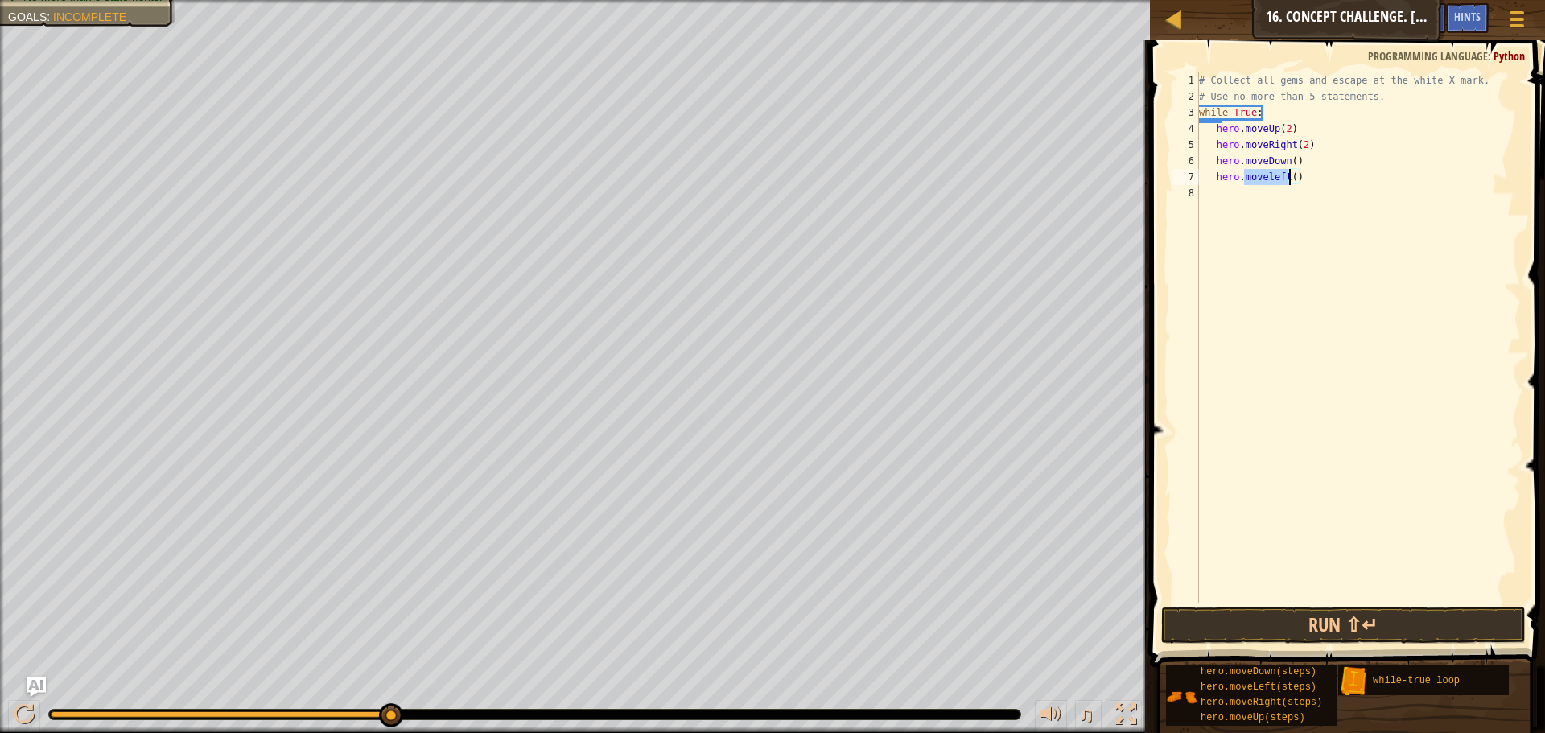
click at [1272, 177] on div "# Collect all gems and escape at the white X mark. # Use no more than 5 stateme…" at bounding box center [1358, 337] width 325 height 531
click at [1272, 177] on div "# Collect all gems and escape at the white X mark. # Use no more than 5 stateme…" at bounding box center [1358, 353] width 325 height 563
click at [1272, 177] on div "# Collect all gems and escape at the white X mark. # Use no more than 5 stateme…" at bounding box center [1358, 337] width 325 height 531
click at [1272, 177] on div "# Collect all gems and escape at the white X mark. # Use no more than 5 stateme…" at bounding box center [1358, 353] width 325 height 563
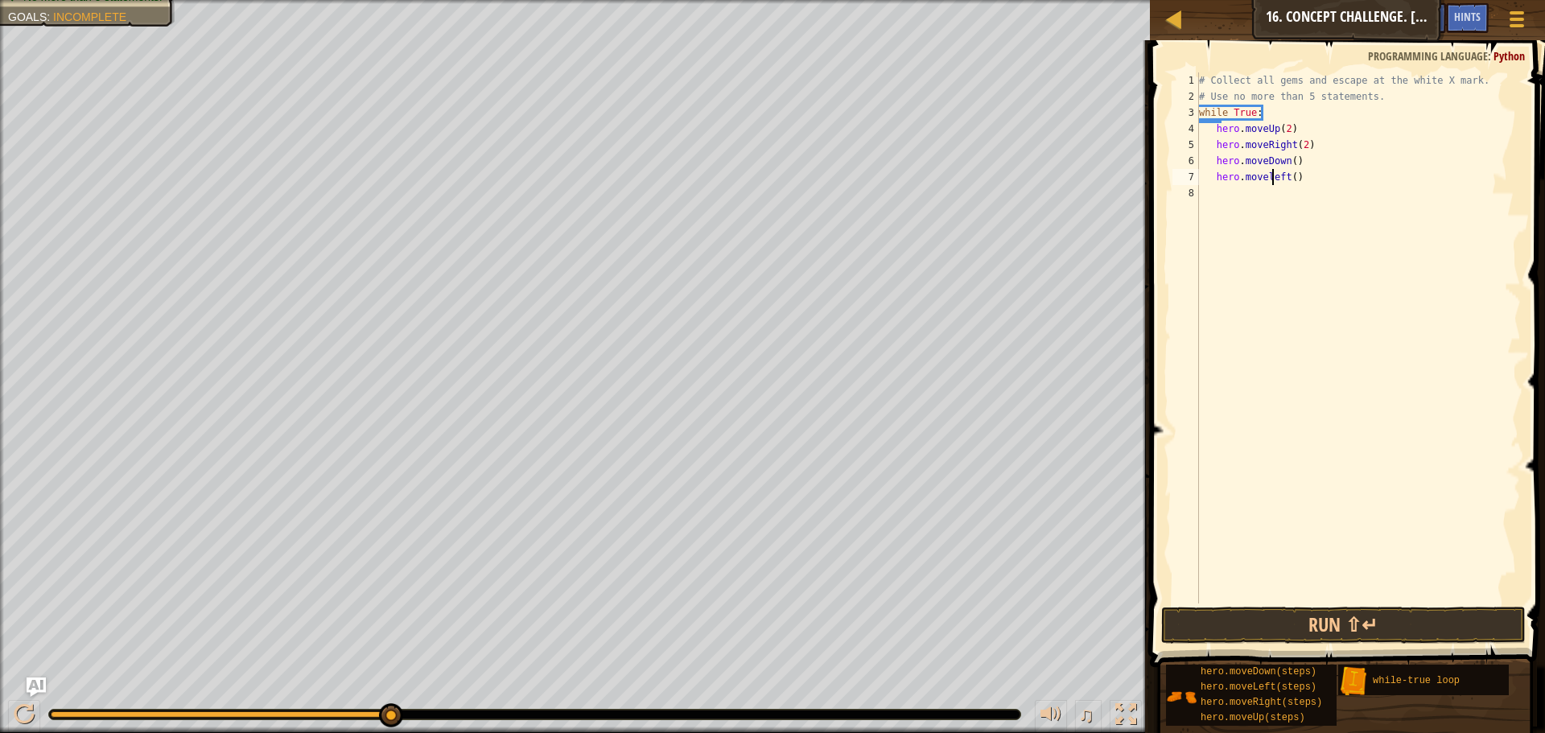
click at [1272, 177] on div "# Collect all gems and escape at the white X mark. # Use no more than 5 stateme…" at bounding box center [1358, 353] width 325 height 563
click at [1272, 177] on div "# Collect all gems and escape at the white X mark. # Use no more than 5 stateme…" at bounding box center [1358, 337] width 325 height 531
click at [1272, 177] on div "# Collect all gems and escape at the white X mark. # Use no more than 5 stateme…" at bounding box center [1358, 353] width 325 height 563
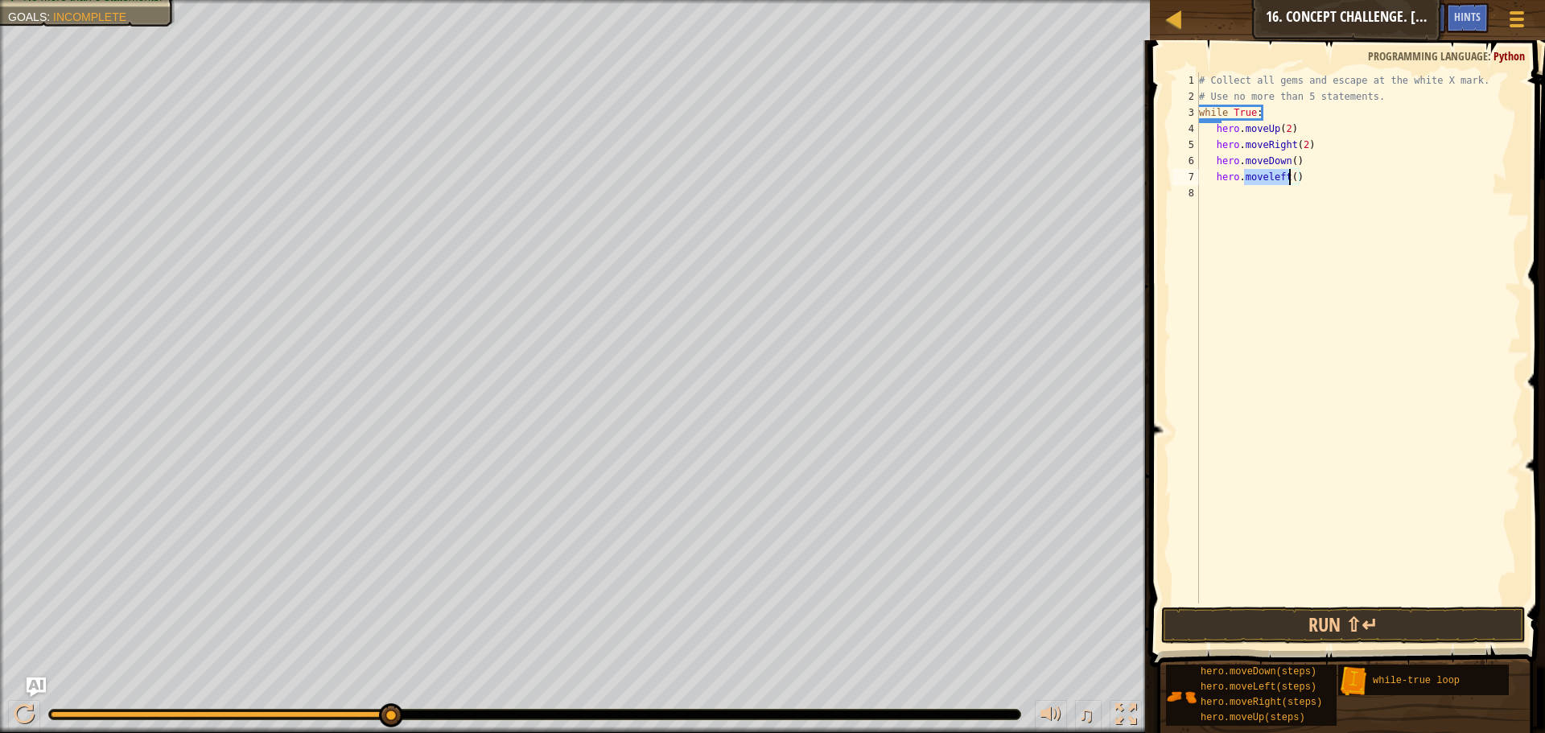
click at [1272, 177] on div "# Collect all gems and escape at the white X mark. # Use no more than 5 stateme…" at bounding box center [1358, 337] width 325 height 531
type textarea "hero.moveLeft()"
click at [1266, 632] on button "Run ⇧↵" at bounding box center [1343, 625] width 364 height 37
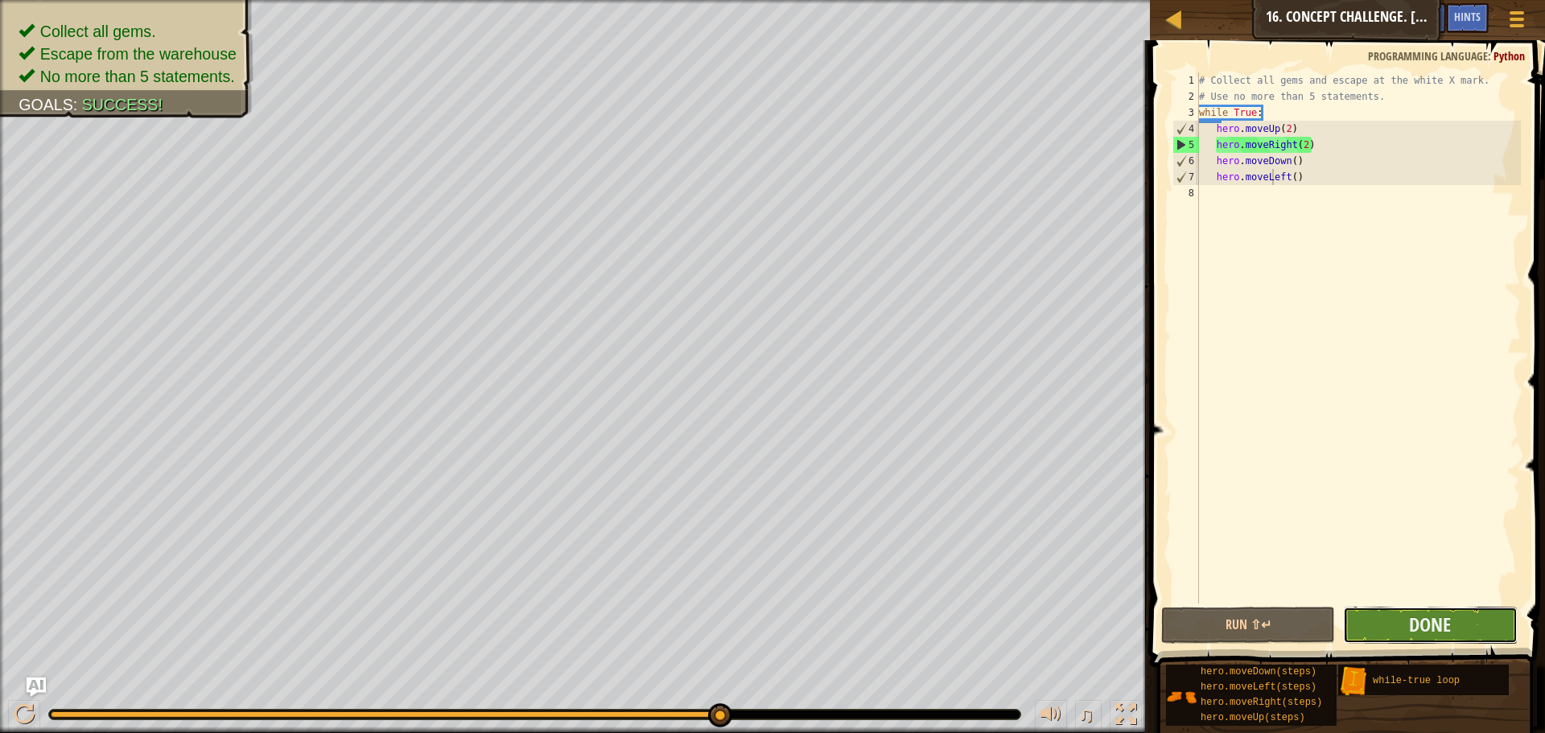
click at [1405, 620] on button "Done" at bounding box center [1430, 625] width 174 height 37
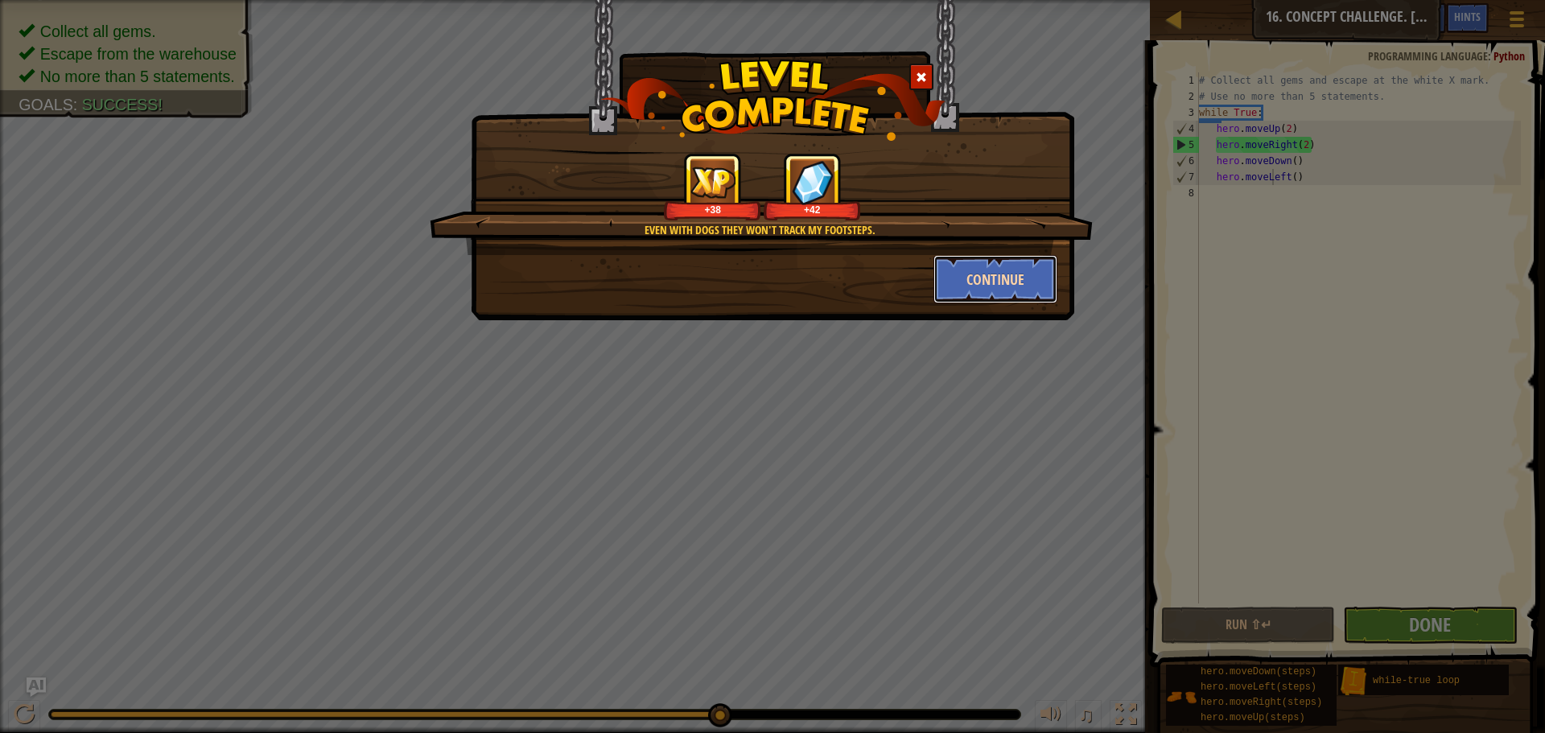
click at [999, 269] on button "Continue" at bounding box center [995, 279] width 125 height 48
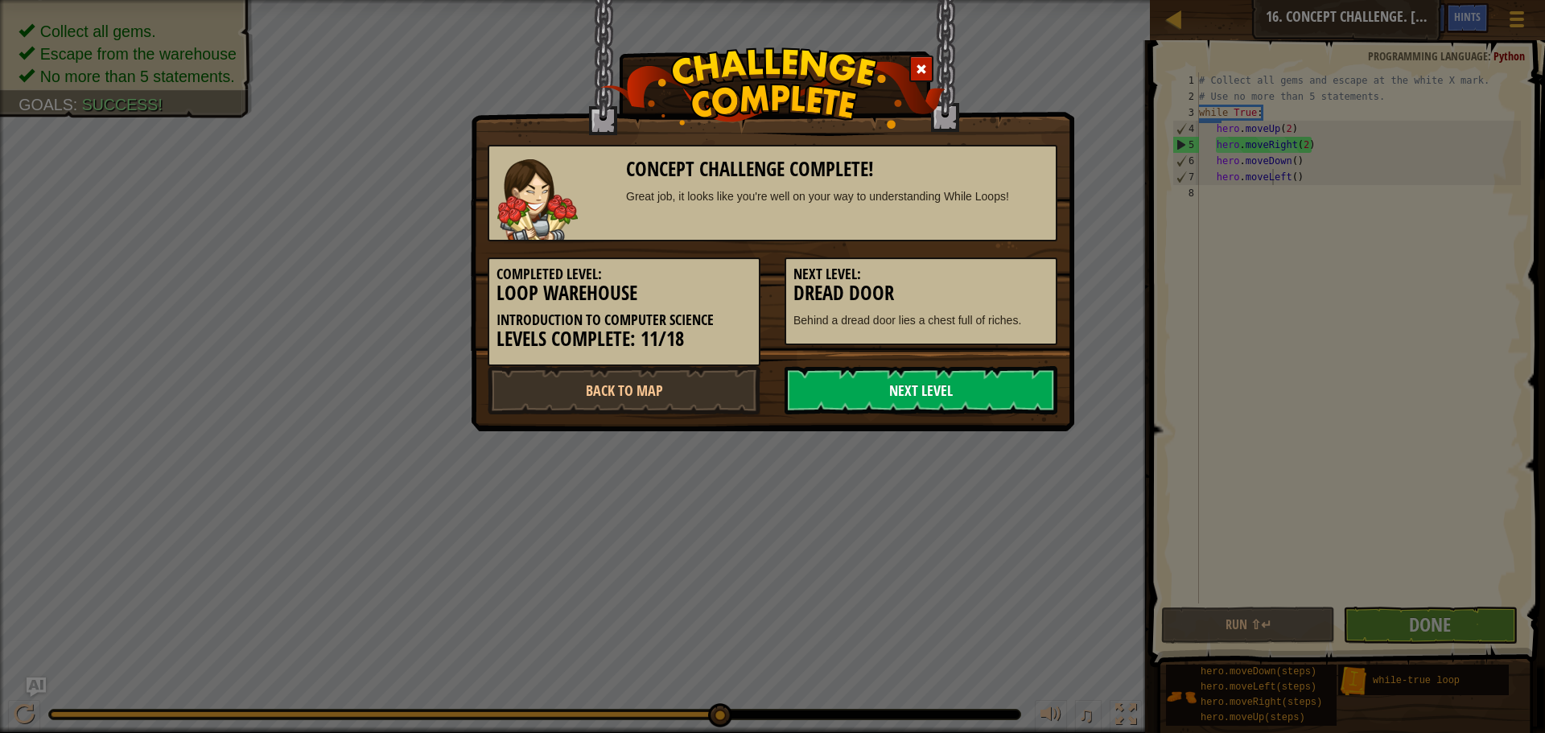
click at [920, 392] on link "Next Level" at bounding box center [920, 390] width 273 height 48
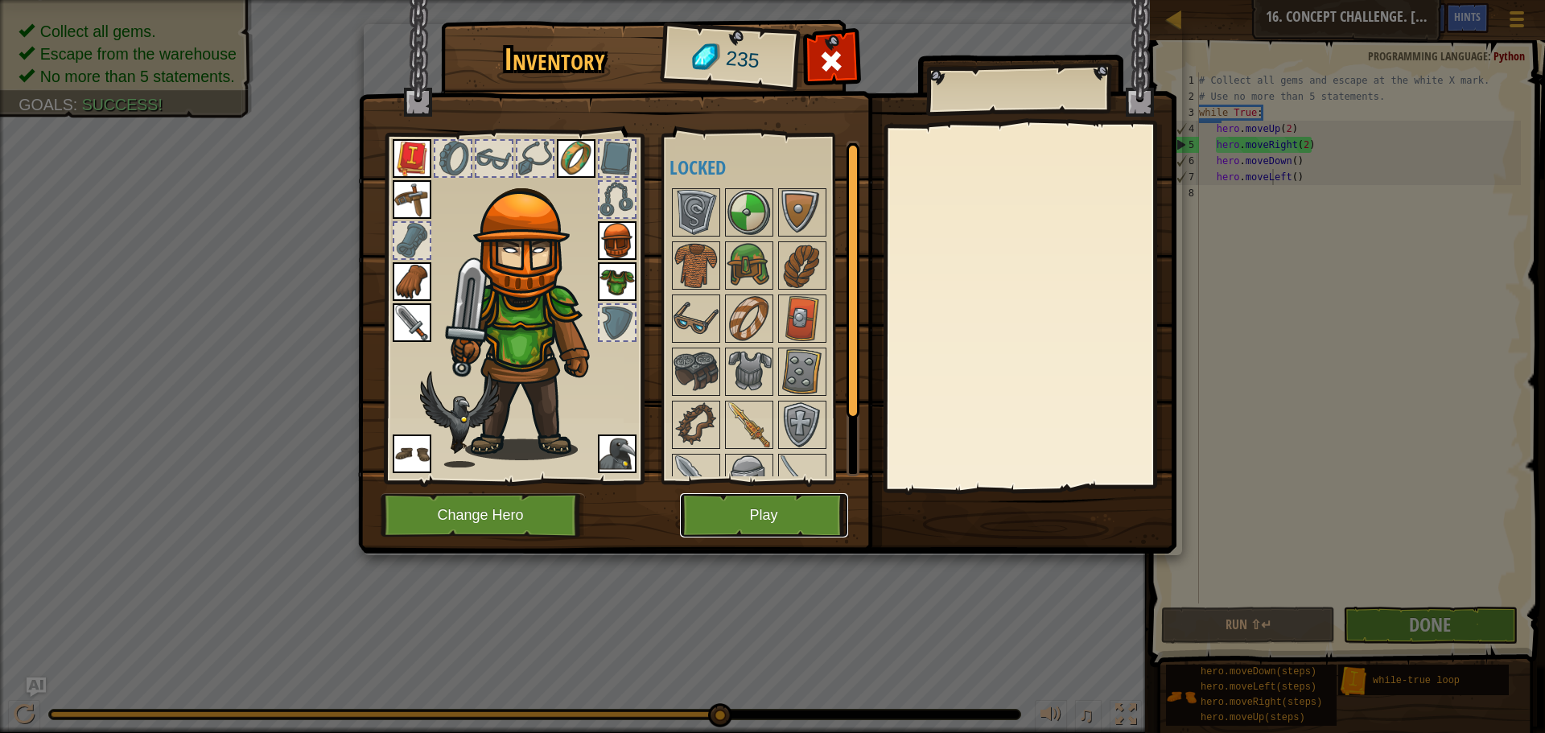
click at [784, 511] on button "Play" at bounding box center [764, 515] width 168 height 44
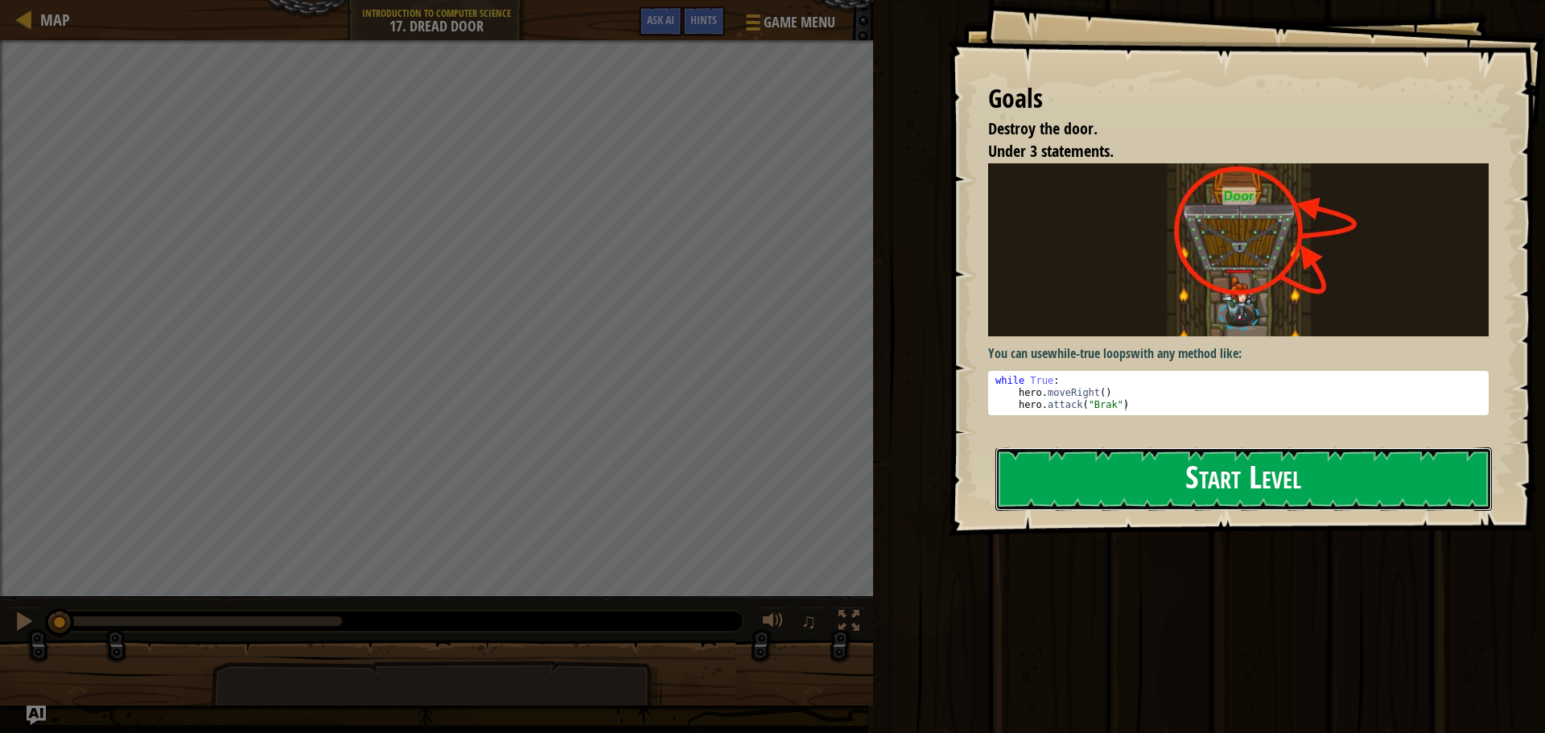
click at [1221, 489] on button "Start Level" at bounding box center [1243, 479] width 496 height 64
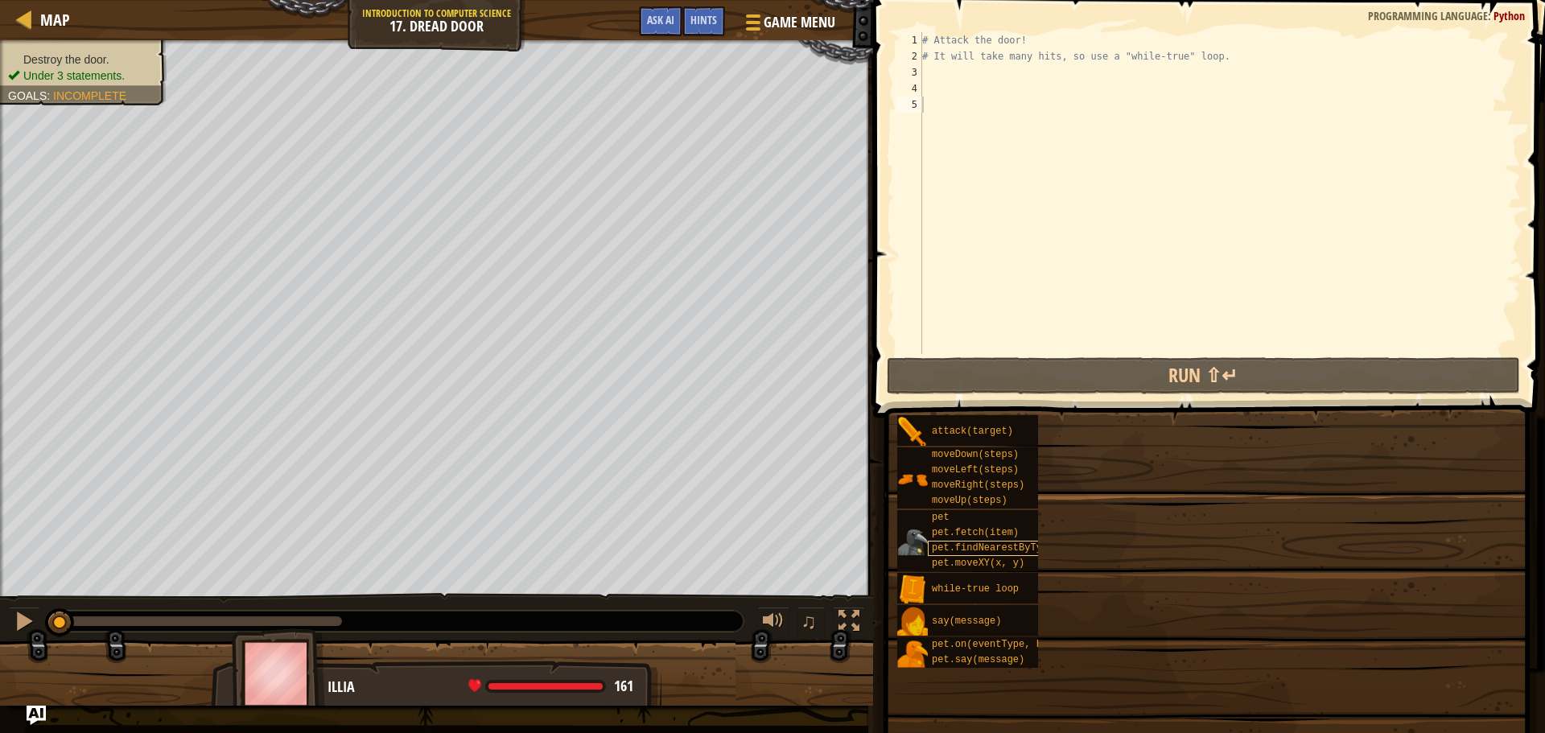
drag, startPoint x: 1099, startPoint y: 519, endPoint x: 952, endPoint y: 554, distance: 151.4
click at [1007, 544] on div "attack(target) moveDown(steps) moveLeft(steps) moveRight(steps) moveUp(steps) p…" at bounding box center [1214, 541] width 637 height 254
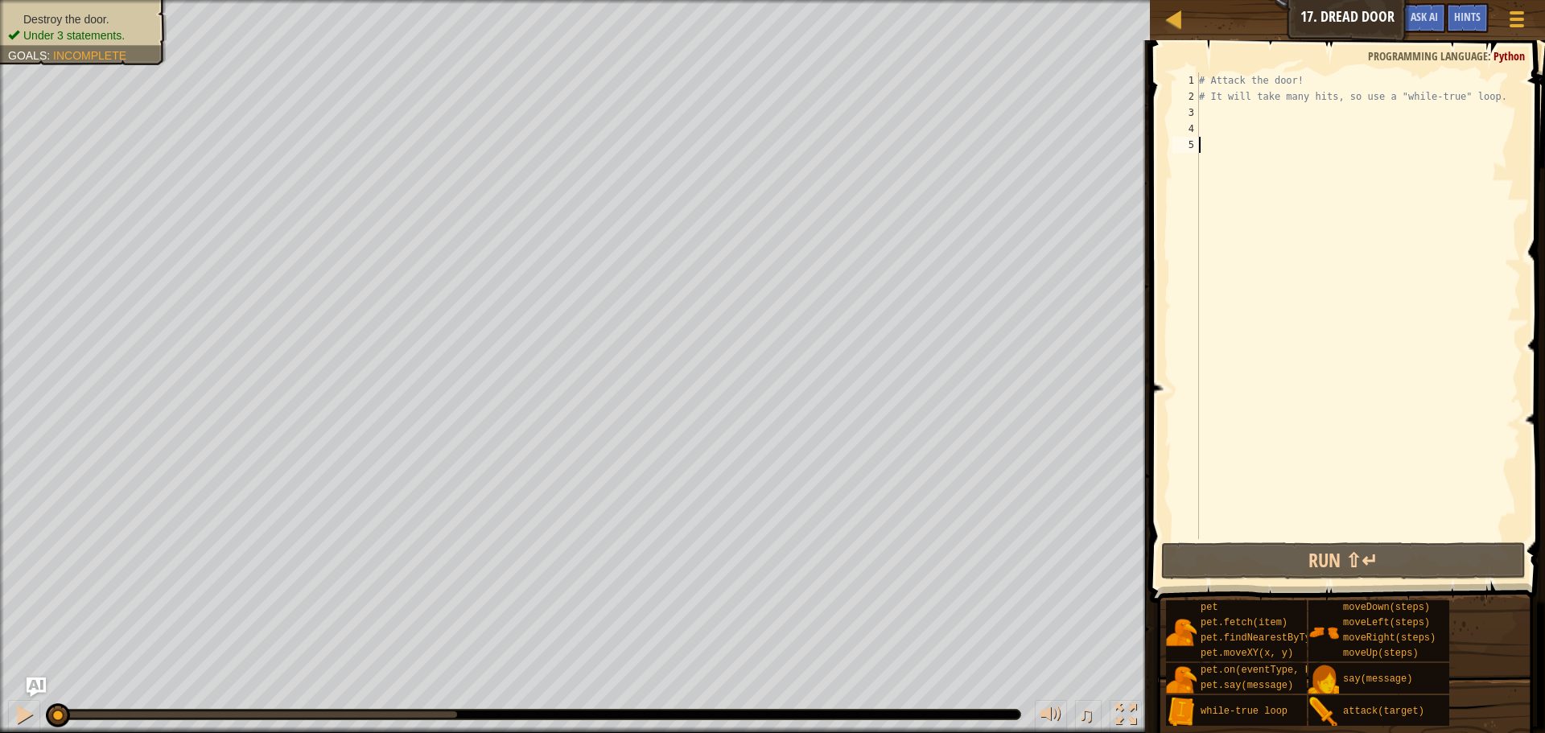
drag, startPoint x: 1235, startPoint y: 112, endPoint x: 1220, endPoint y: 126, distance: 20.5
click at [1231, 113] on div "# Attack the door! # It will take many hits, so use a "while-true" loop." at bounding box center [1358, 321] width 325 height 499
click at [1228, 116] on div "# Attack the door! # It will take many hits, so use a "while-true" loop." at bounding box center [1358, 321] width 325 height 499
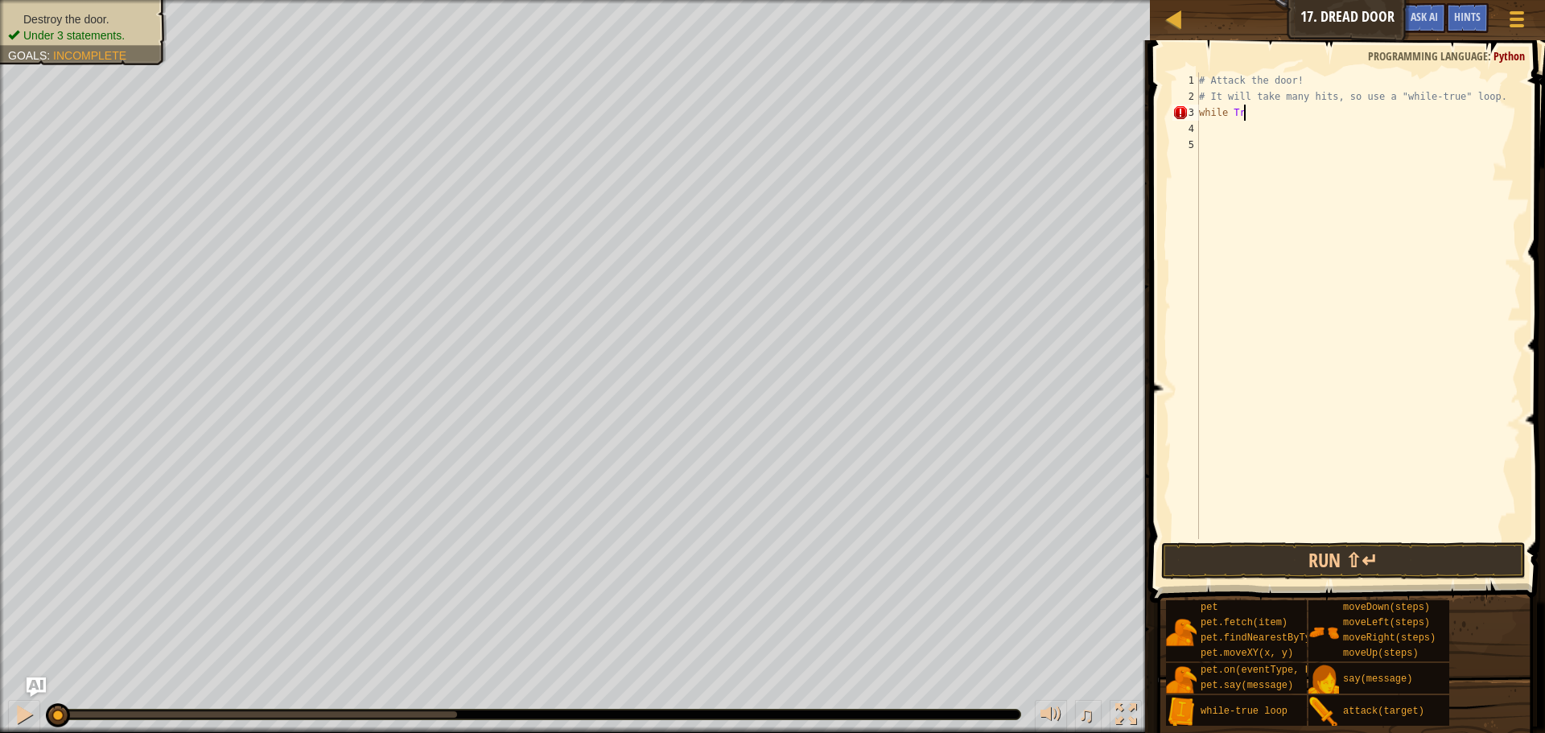
scroll to position [7, 7]
type textarea "while True:"
click at [1222, 132] on div "# Attack the door! # It will take many hits, so use a "while-true" loop. while …" at bounding box center [1358, 321] width 325 height 499
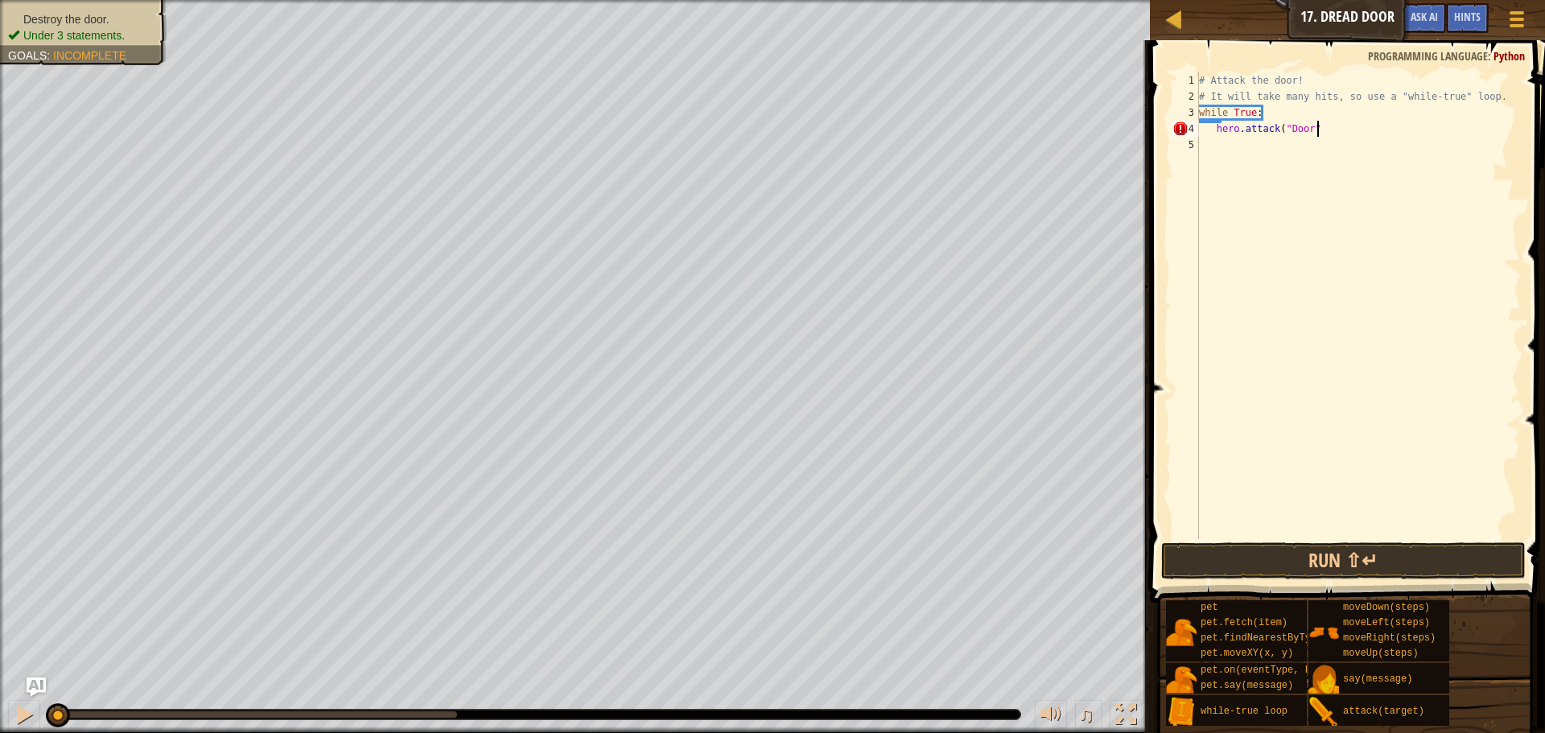
scroll to position [7, 17]
type textarea "hero.attack("Door")"
click at [1275, 559] on button "Run ⇧↵" at bounding box center [1343, 560] width 364 height 37
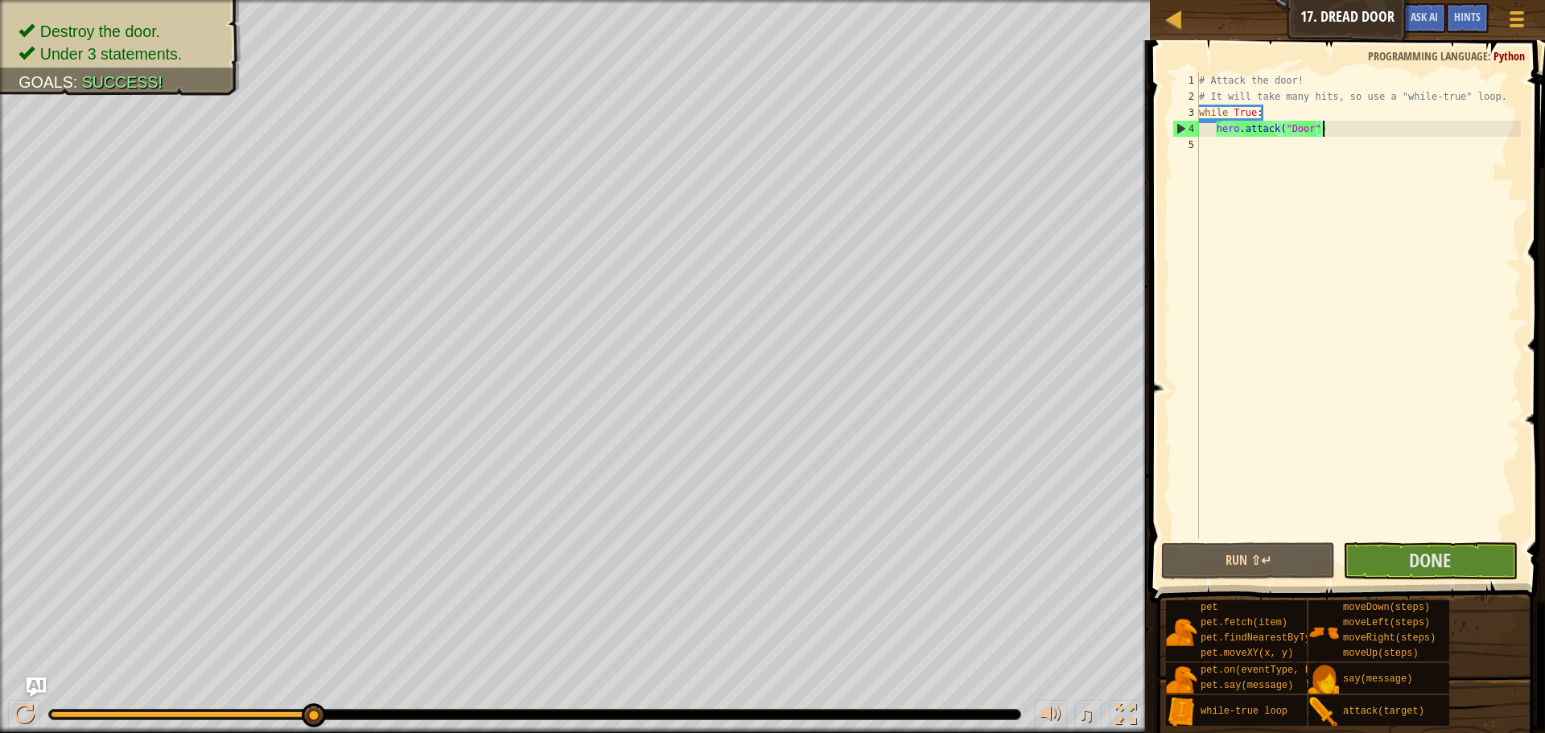
drag, startPoint x: 1531, startPoint y: 563, endPoint x: 1523, endPoint y: 547, distance: 18.0
click at [1523, 547] on div "Run ⇧↵ Submit Done Statement / Call /" at bounding box center [1355, 560] width 364 height 36
click at [1523, 547] on div "Run ⇧↵ Submit Done" at bounding box center [1343, 560] width 364 height 37
click at [1509, 552] on button "Done" at bounding box center [1430, 560] width 174 height 37
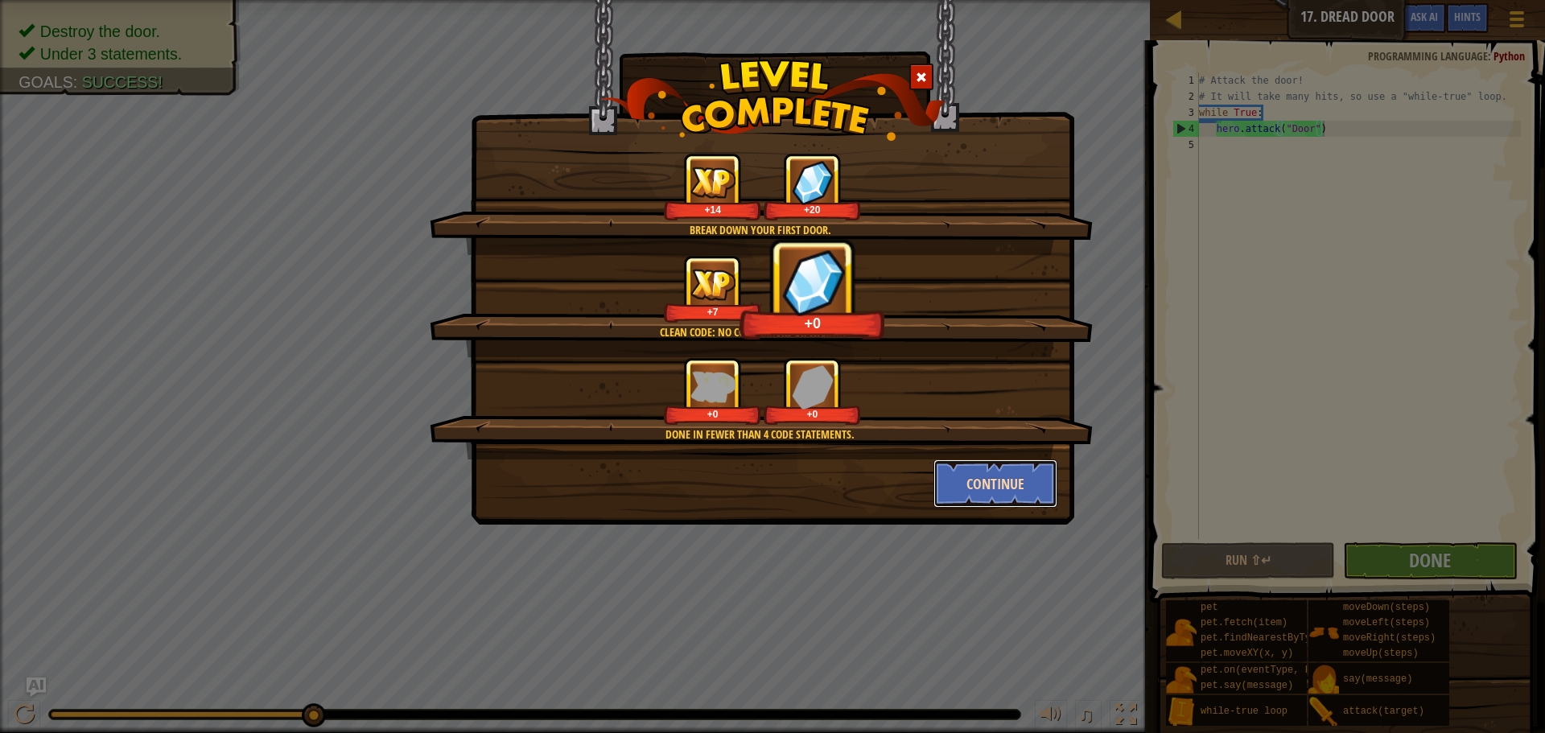
click at [1015, 485] on button "Continue" at bounding box center [995, 483] width 125 height 48
click at [1015, 485] on div "Break down your first door. +14 +20 Clean code: no code errors or warnings. +7 …" at bounding box center [772, 366] width 1545 height 733
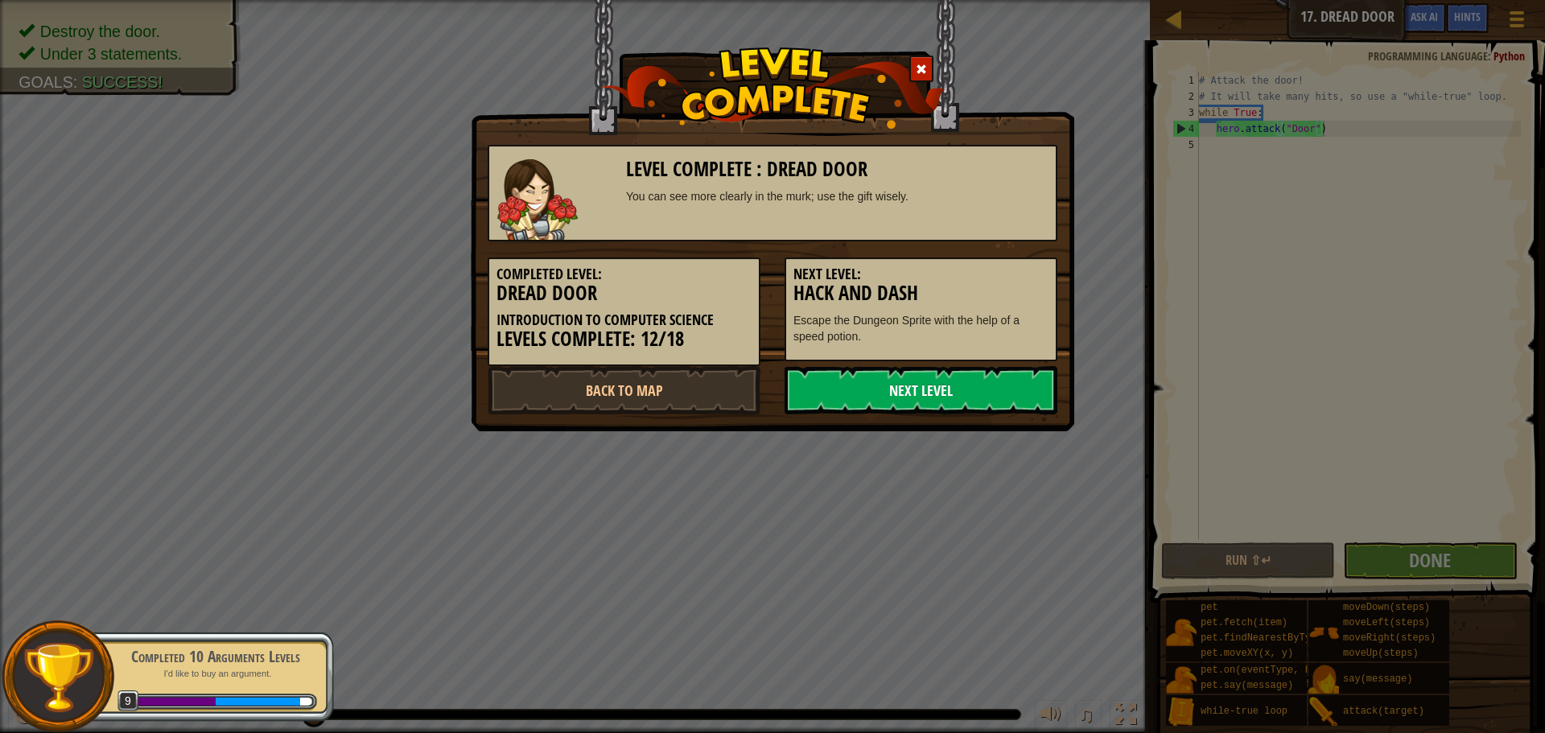
click at [947, 401] on link "Next Level" at bounding box center [920, 390] width 273 height 48
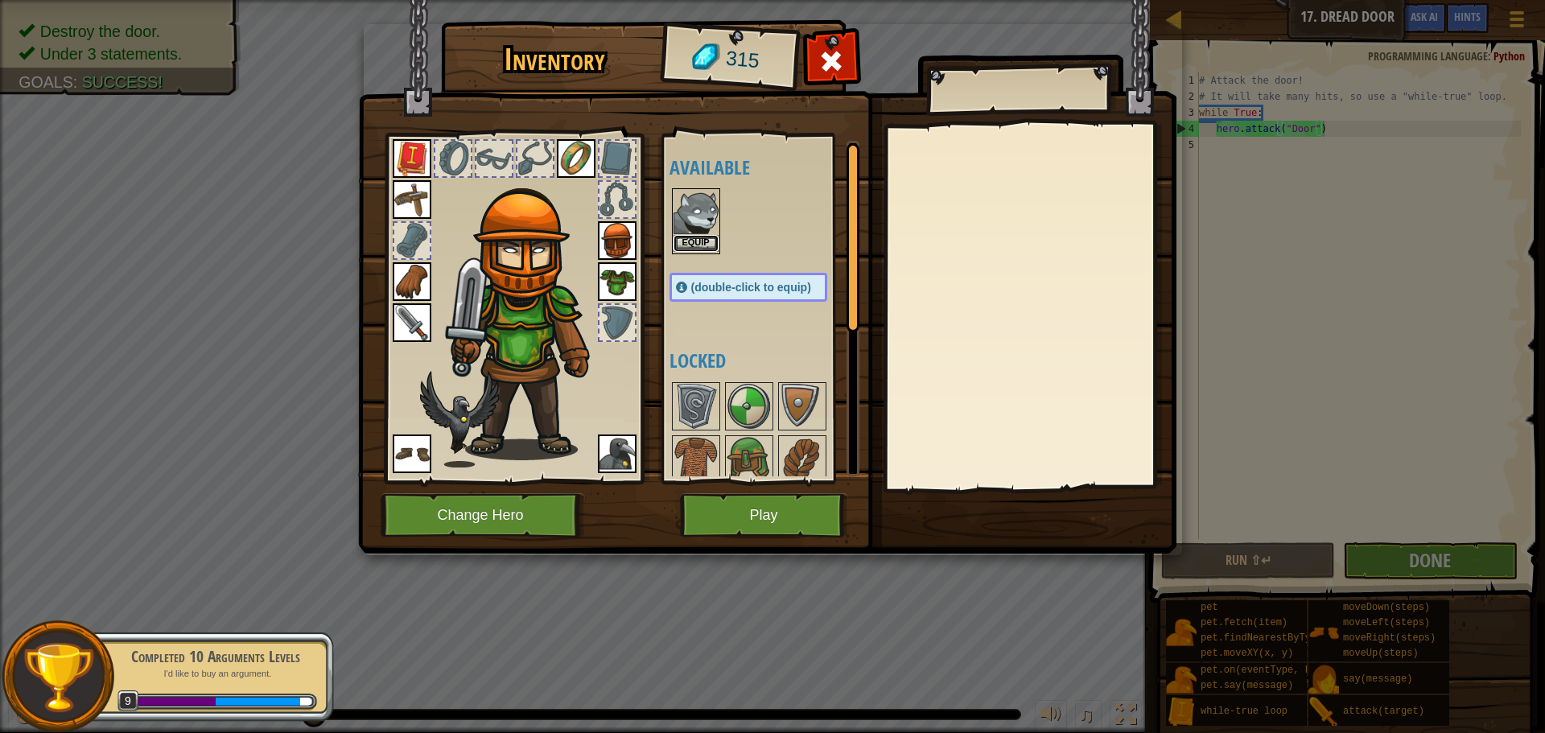
click at [713, 243] on button "Equip" at bounding box center [695, 243] width 45 height 17
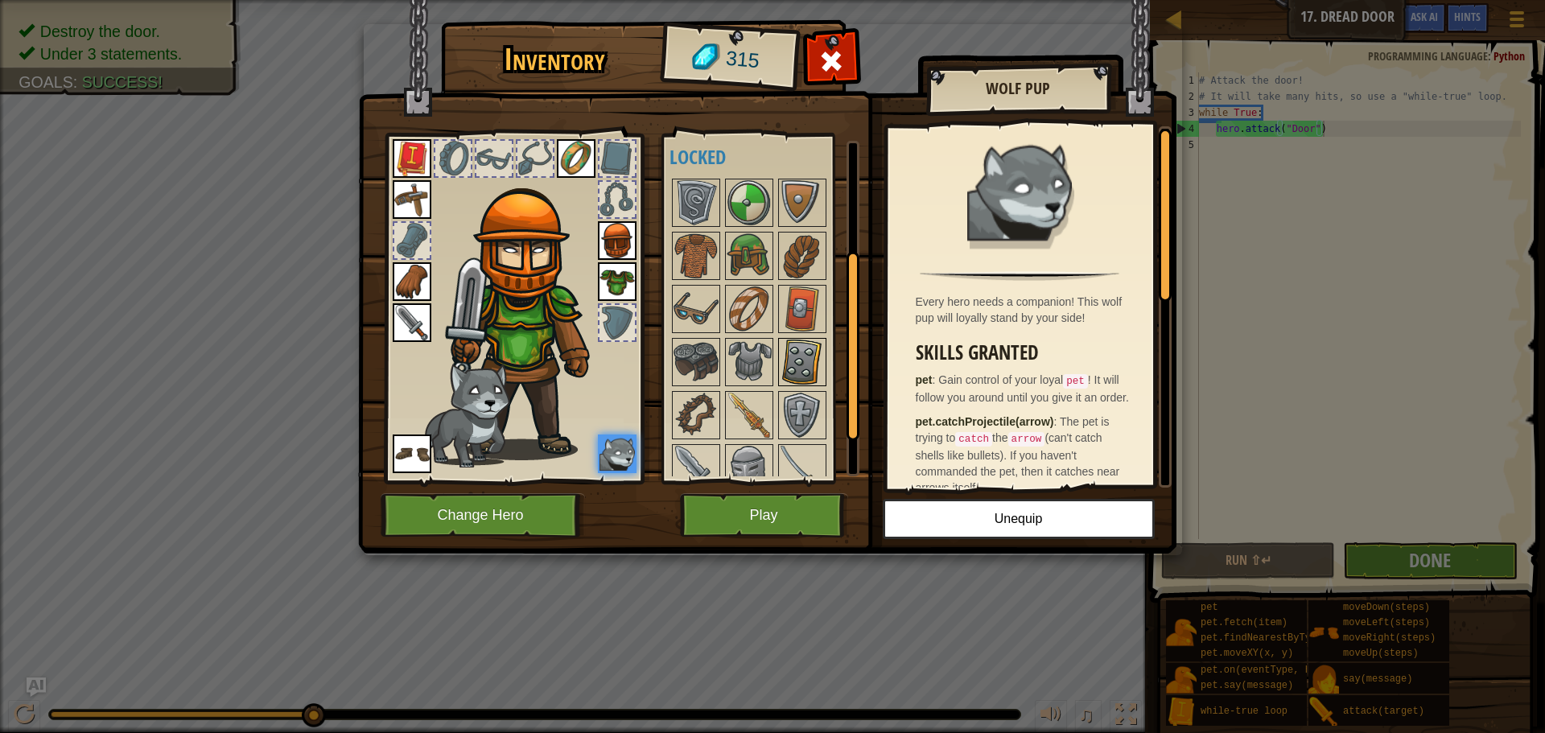
scroll to position [217, 0]
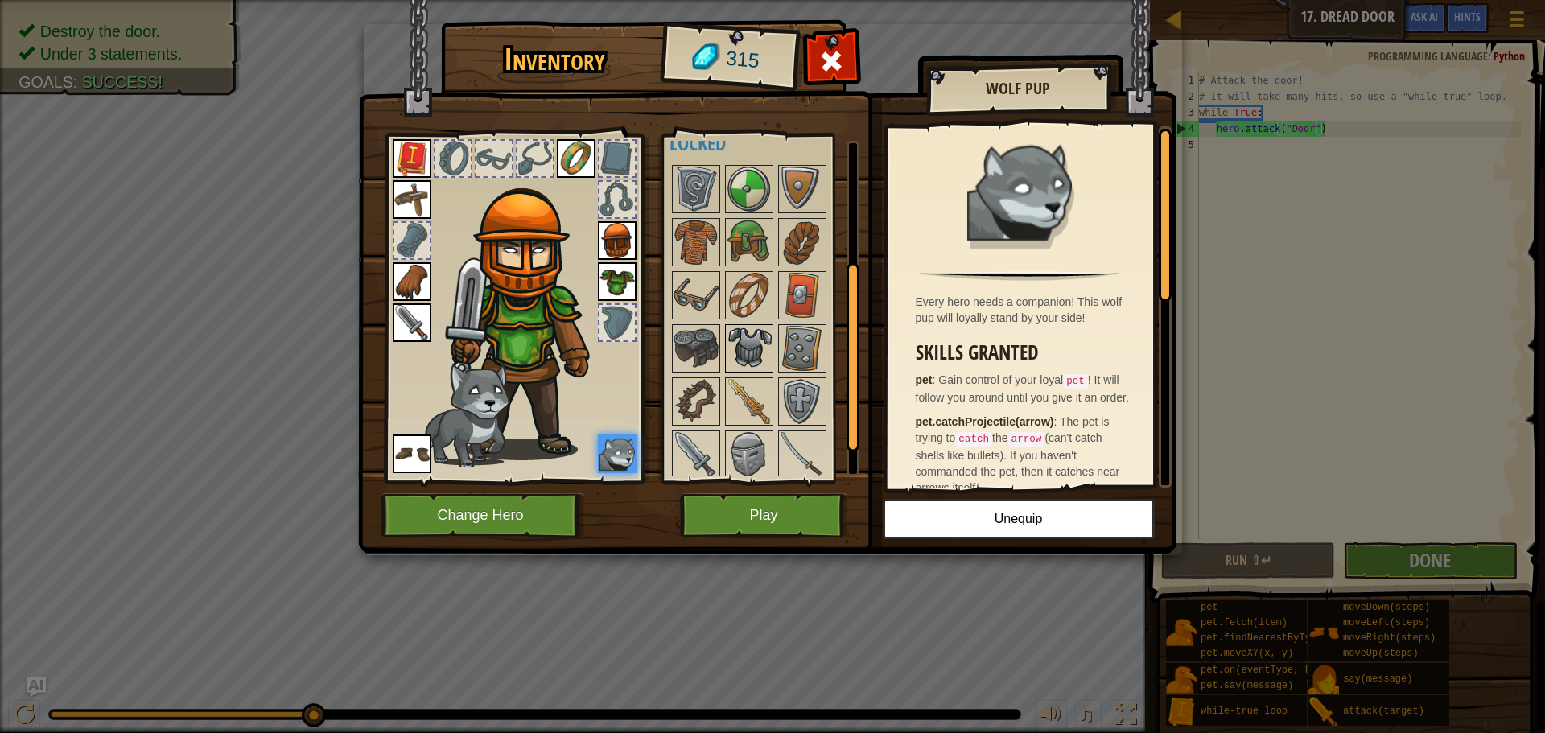
click at [764, 340] on img at bounding box center [748, 348] width 45 height 45
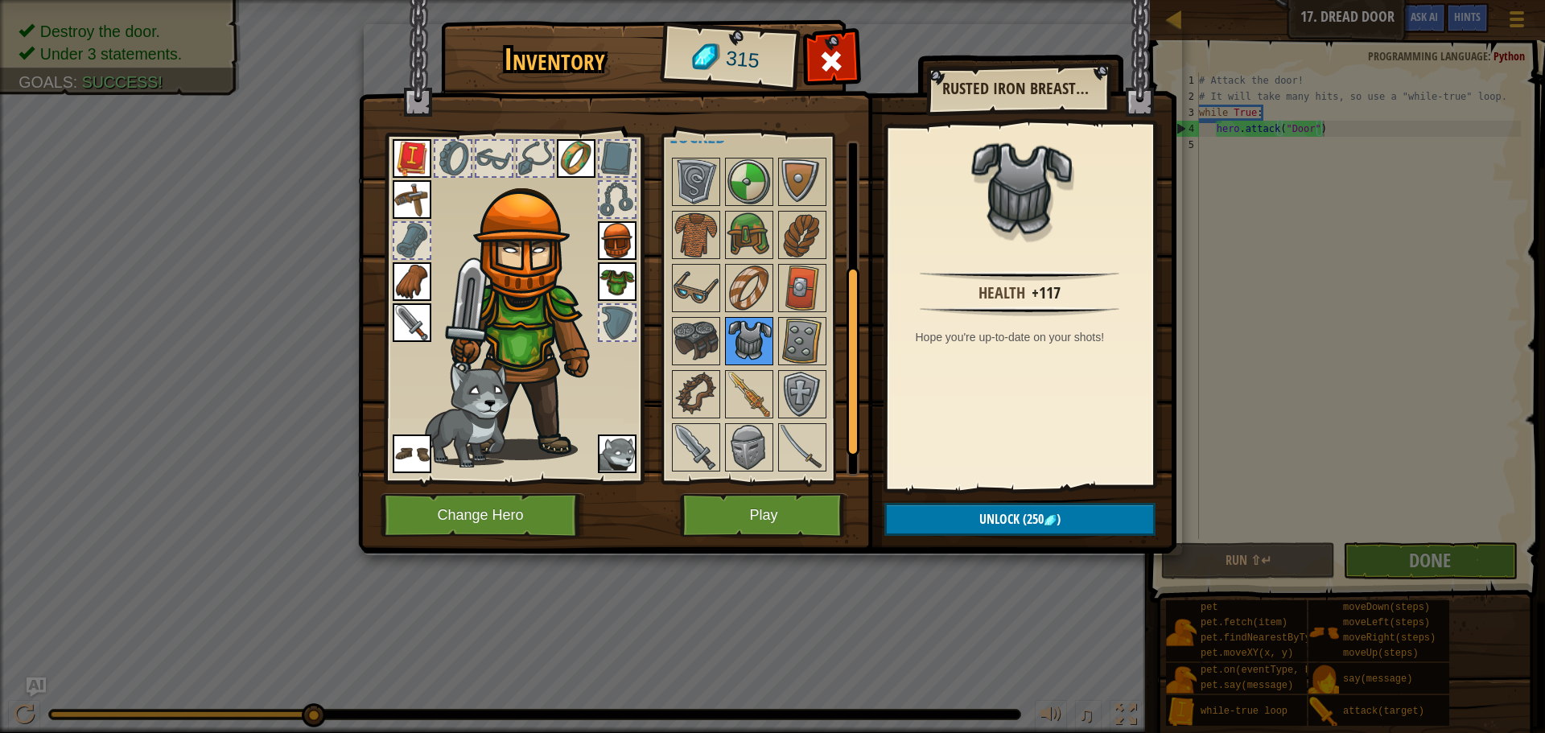
scroll to position [225, 0]
click at [990, 513] on span "Unlock" at bounding box center [999, 519] width 40 height 18
click at [990, 513] on button "Confirm" at bounding box center [1019, 519] width 271 height 33
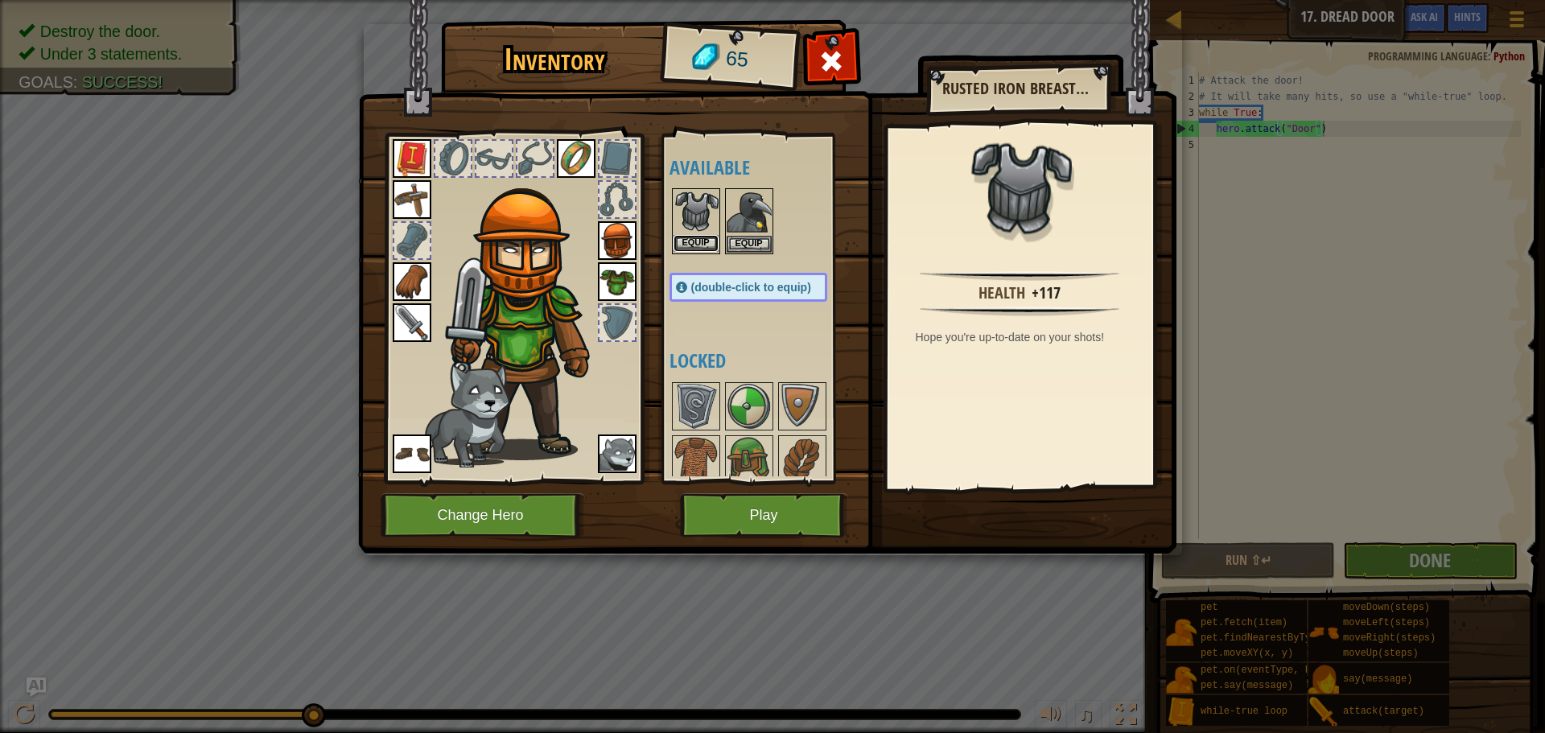
click at [714, 237] on button "Equip" at bounding box center [695, 243] width 45 height 17
click at [0, 0] on button "Equip" at bounding box center [0, 0] width 0 height 0
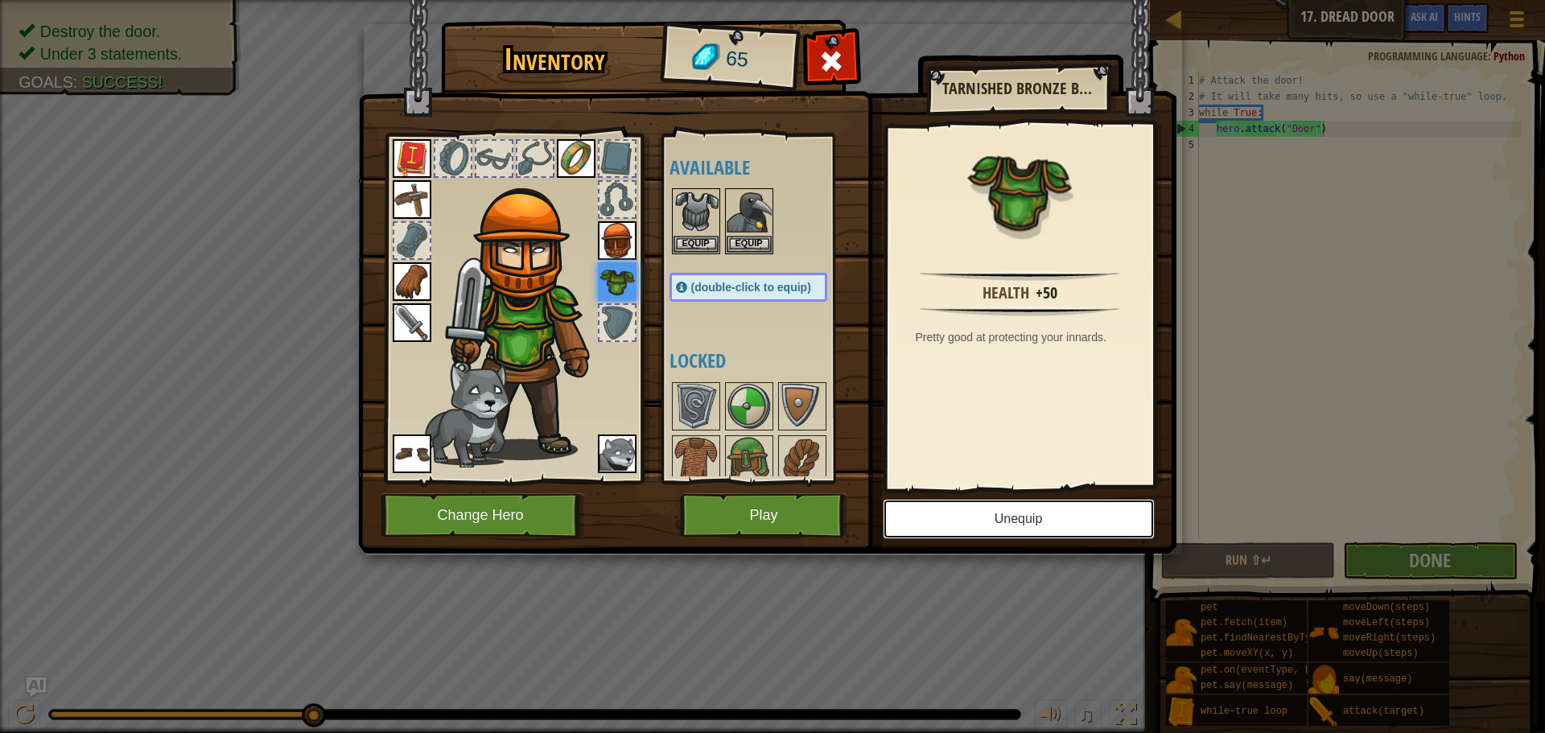
click at [1068, 528] on button "Unequip" at bounding box center [1019, 519] width 272 height 40
click at [0, 0] on button "Equip" at bounding box center [0, 0] width 0 height 0
click at [710, 238] on button "Equip" at bounding box center [695, 243] width 45 height 17
click at [0, 0] on button "Equip" at bounding box center [0, 0] width 0 height 0
click at [634, 280] on img at bounding box center [617, 281] width 39 height 39
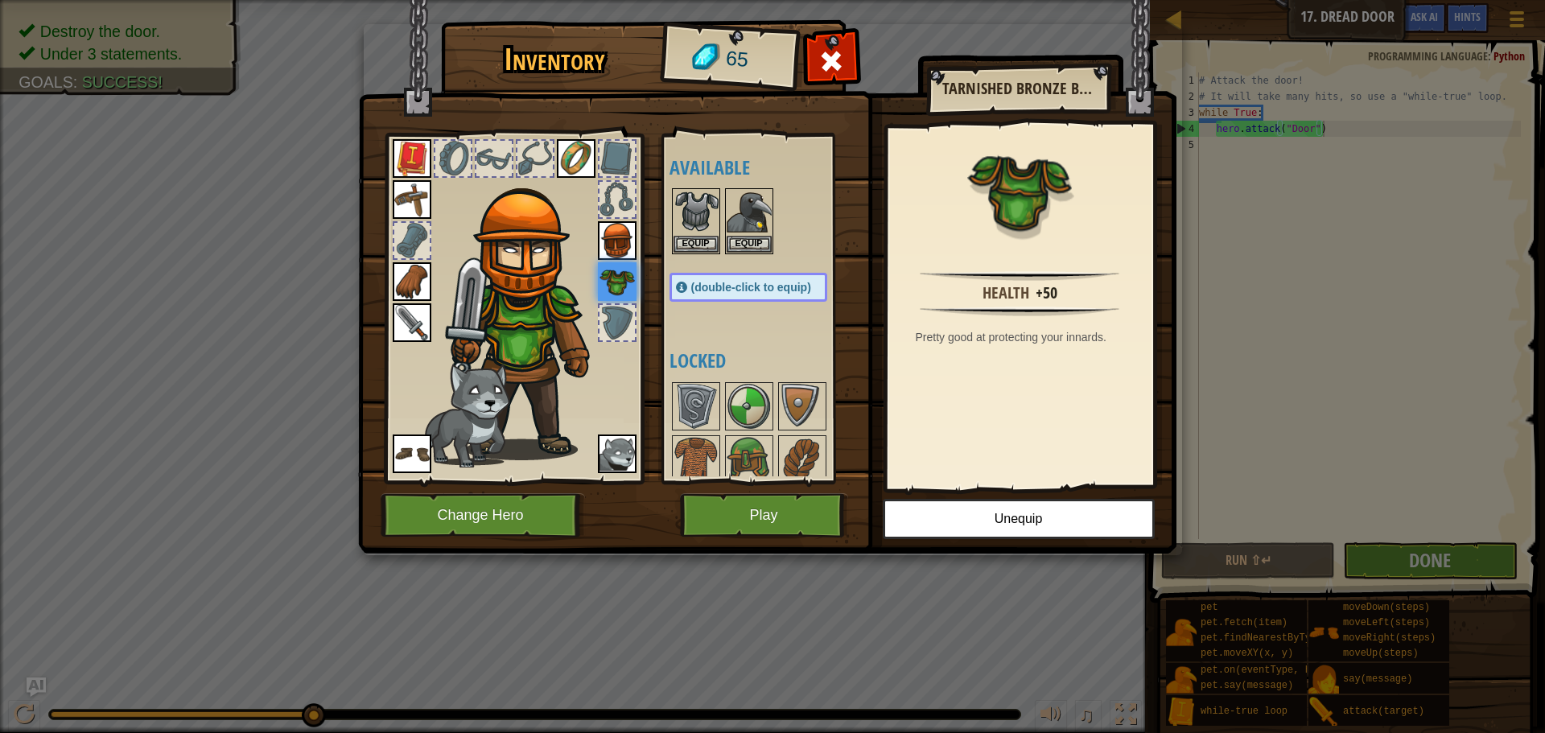
click at [634, 280] on img at bounding box center [617, 281] width 39 height 39
click at [1021, 512] on button "Unequip" at bounding box center [1019, 519] width 272 height 40
click at [0, 0] on button "Equip" at bounding box center [0, 0] width 0 height 0
click at [1021, 512] on button "Unequip" at bounding box center [1019, 519] width 272 height 40
click at [0, 0] on button "Equip" at bounding box center [0, 0] width 0 height 0
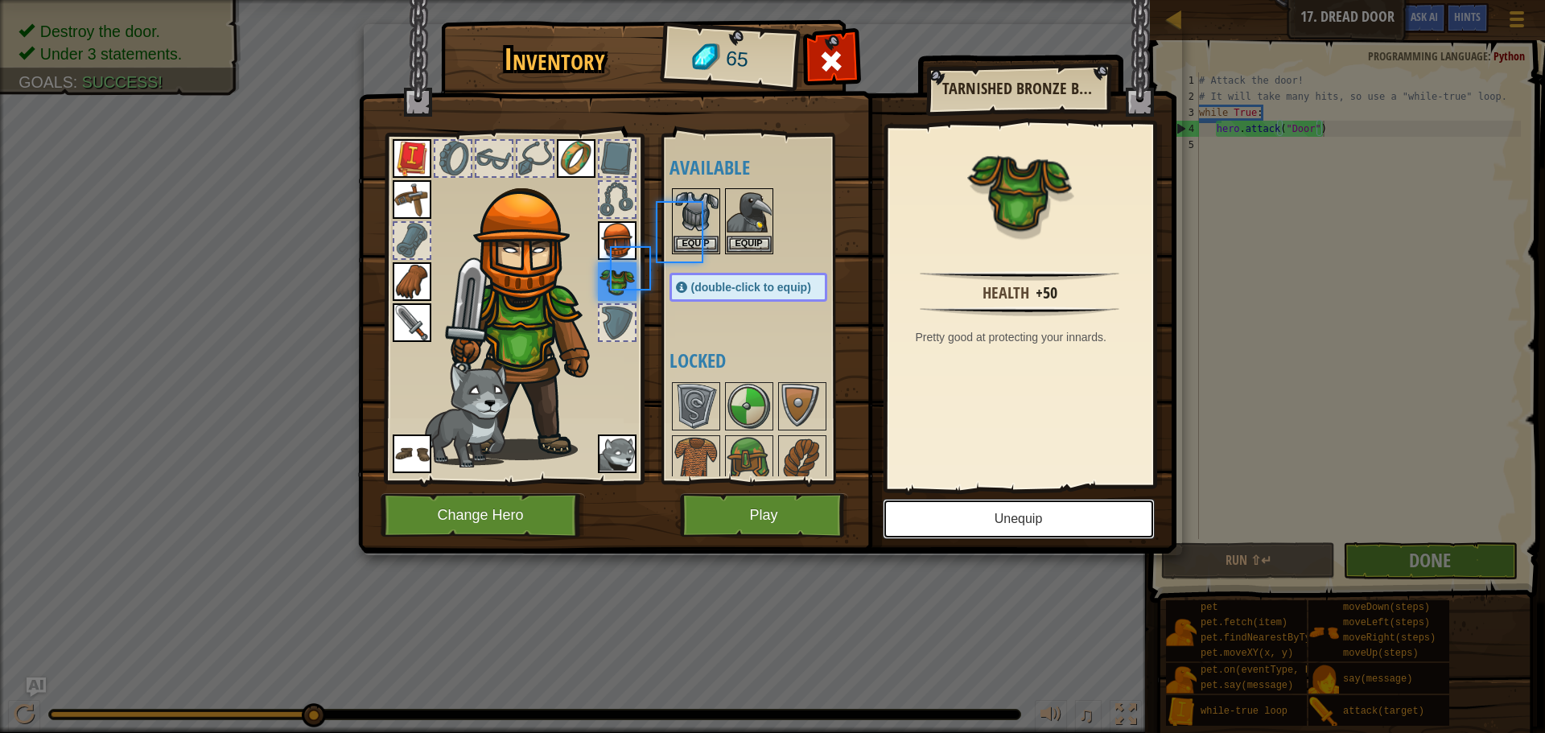
click at [1021, 512] on button "Unequip" at bounding box center [1019, 519] width 272 height 40
click at [0, 0] on button "Equip" at bounding box center [0, 0] width 0 height 0
click at [1021, 512] on button "Unequip" at bounding box center [1019, 519] width 272 height 40
click at [0, 0] on button "Equip" at bounding box center [0, 0] width 0 height 0
click at [1021, 512] on button "Unequip" at bounding box center [1019, 519] width 272 height 40
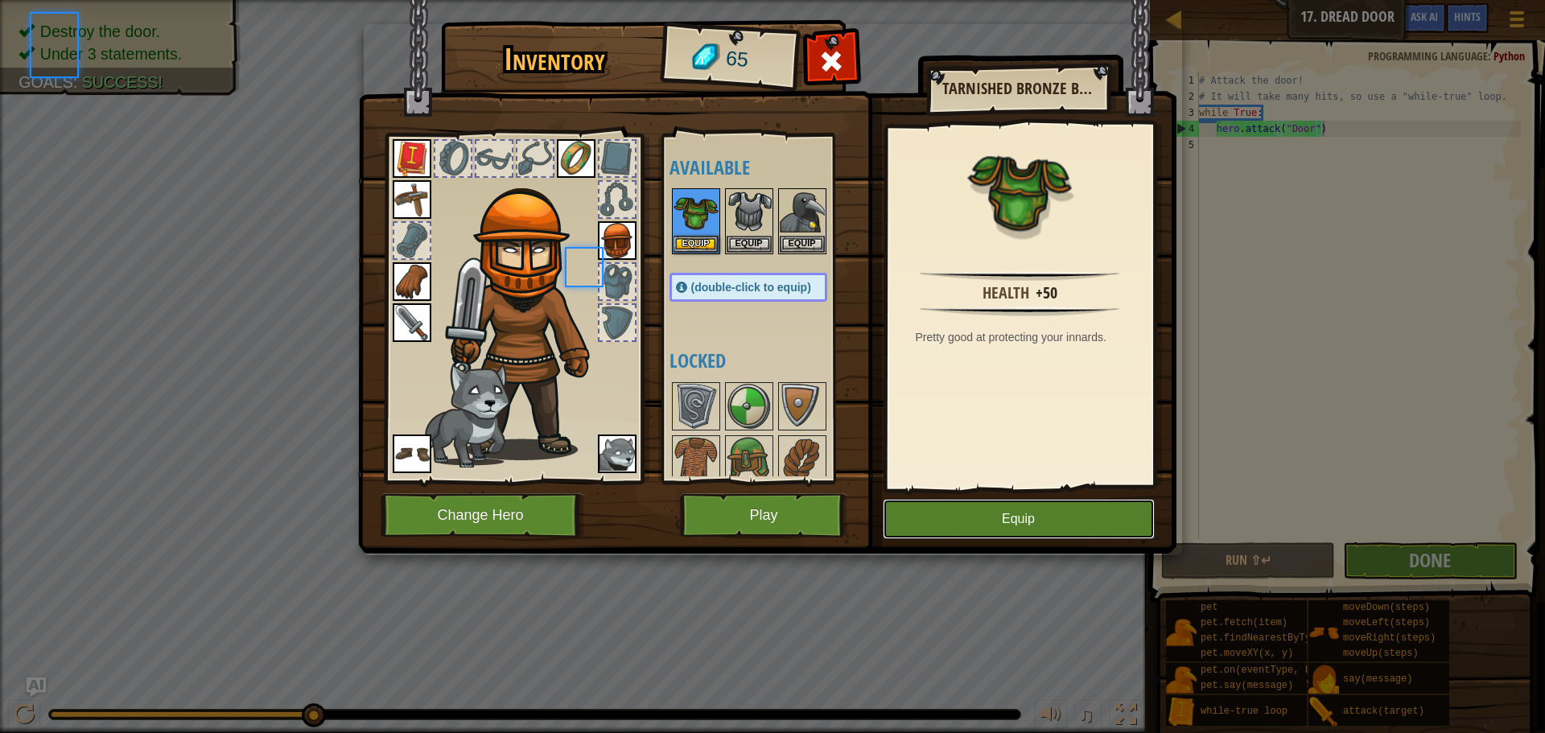
click at [1021, 512] on button "Equip" at bounding box center [1019, 519] width 272 height 40
click at [0, 0] on button "Unequip" at bounding box center [0, 0] width 0 height 0
click at [698, 2] on body "Map Introduction to Computer Science 17. Dread Door Game Menu Done Hints Ask AI…" at bounding box center [772, 1] width 1545 height 2
click at [692, 237] on button "Equip" at bounding box center [695, 243] width 45 height 17
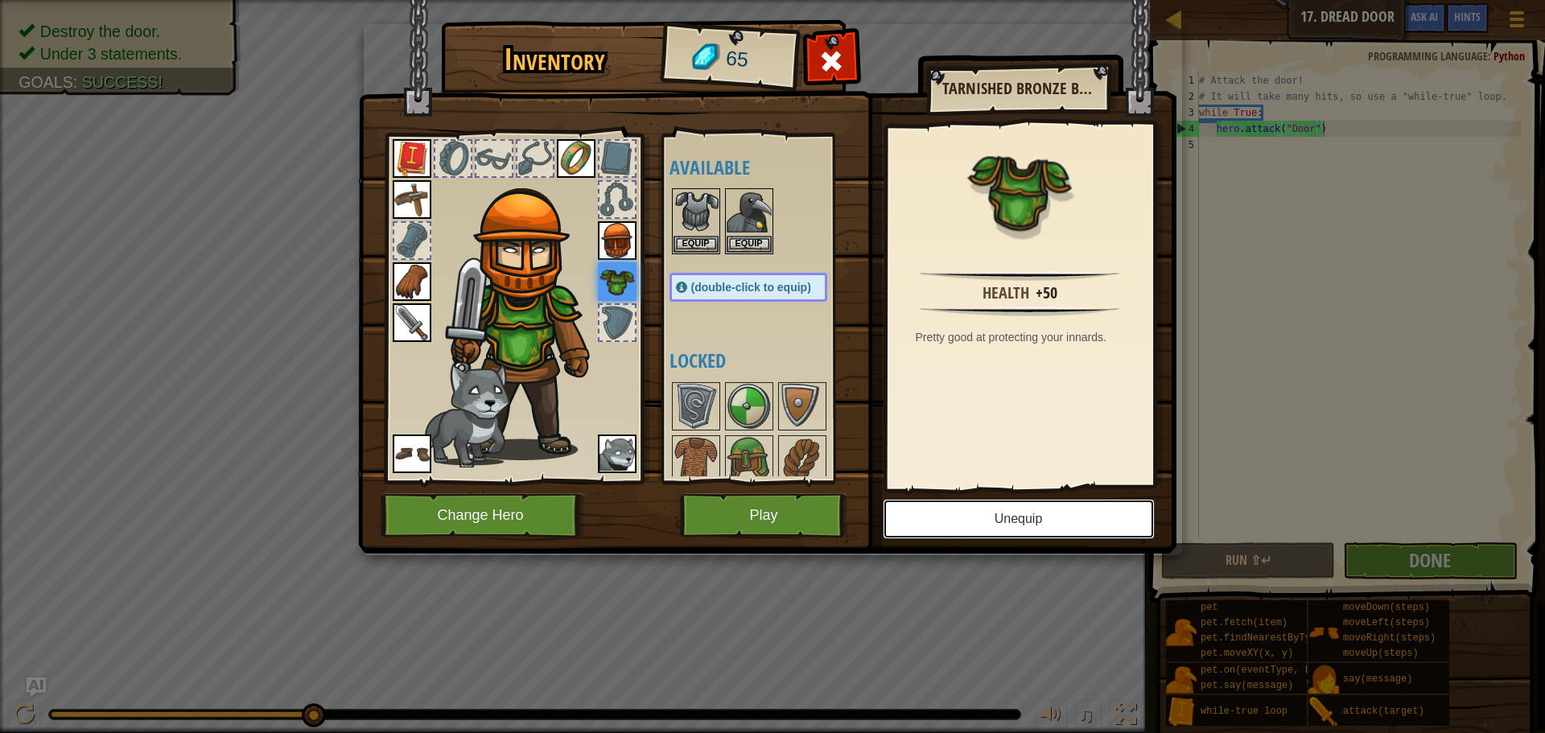
click at [1030, 512] on button "Unequip" at bounding box center [1019, 519] width 272 height 40
click at [0, 0] on button "Equip" at bounding box center [0, 0] width 0 height 0
click at [1030, 512] on button "Unequip" at bounding box center [1019, 519] width 272 height 40
click at [0, 0] on button "Equip" at bounding box center [0, 0] width 0 height 0
click at [1030, 512] on button "Unequip" at bounding box center [1019, 519] width 272 height 40
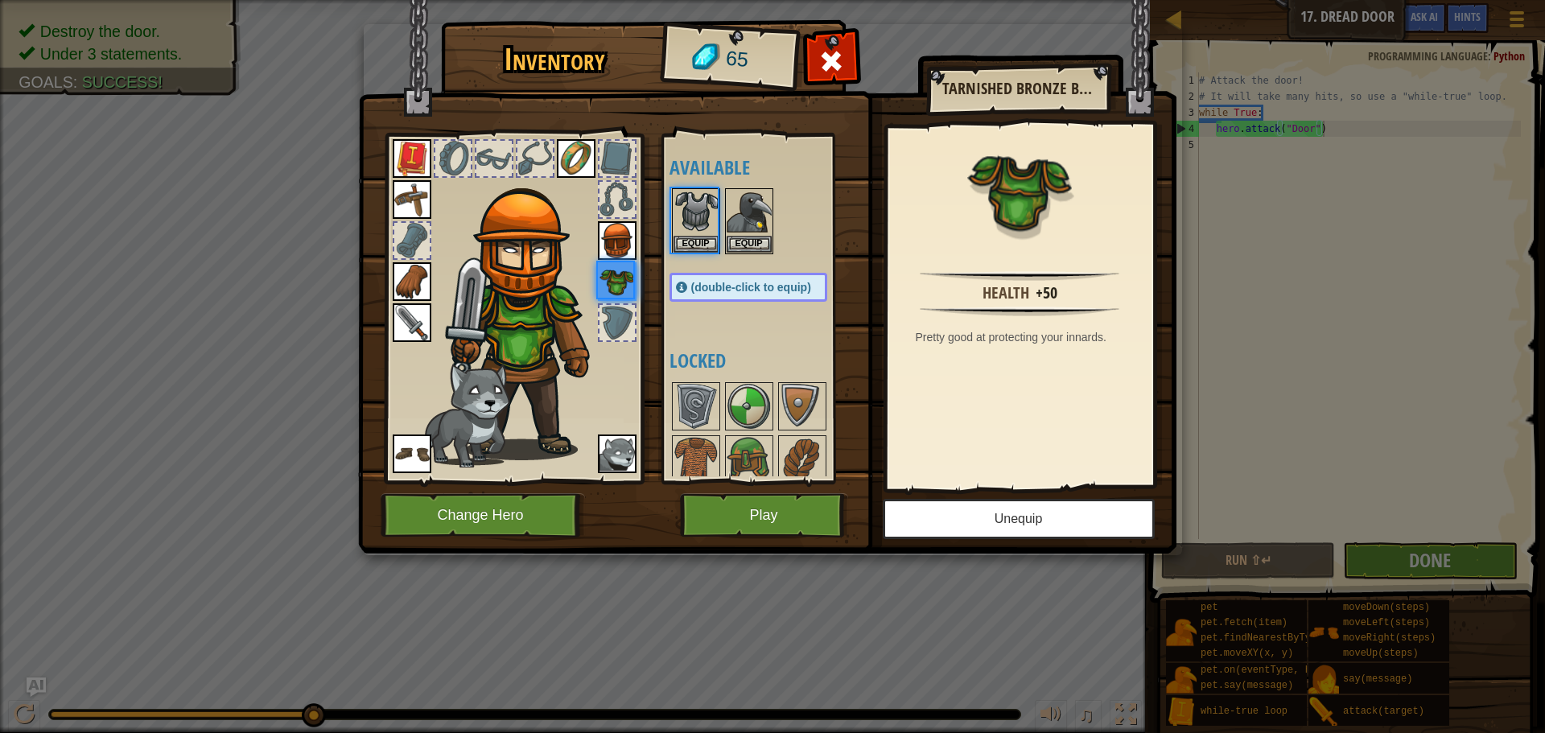
click at [0, 0] on button "Equip" at bounding box center [0, 0] width 0 height 0
click at [1030, 512] on button "Unequip" at bounding box center [1019, 519] width 272 height 40
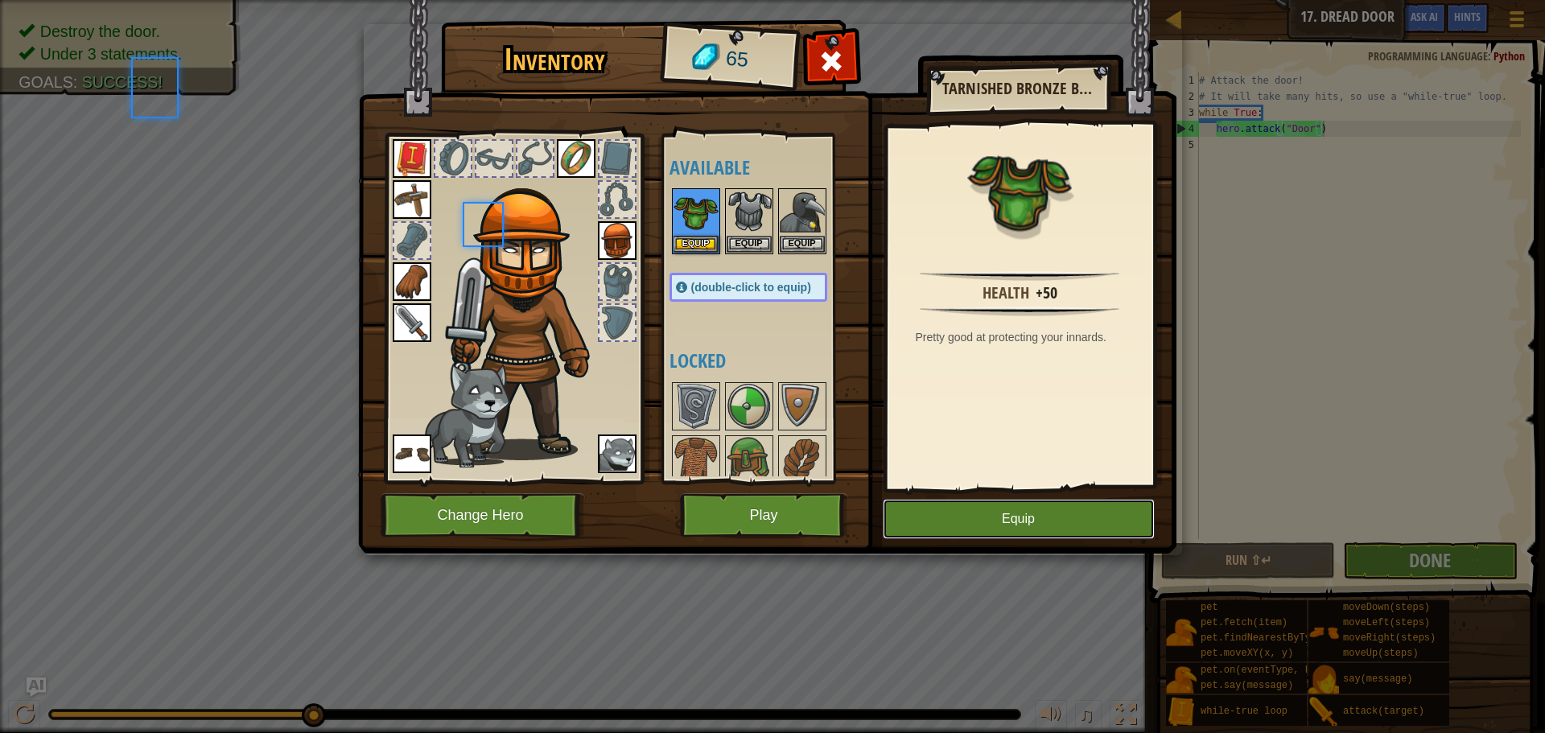
click at [1030, 512] on button "Equip" at bounding box center [1019, 519] width 272 height 40
click at [0, 0] on button "Unequip" at bounding box center [0, 0] width 0 height 0
click at [1030, 512] on button "Equip" at bounding box center [1019, 519] width 272 height 40
click at [0, 0] on button "Unequip" at bounding box center [0, 0] width 0 height 0
click at [751, 240] on button "Equip" at bounding box center [748, 243] width 45 height 17
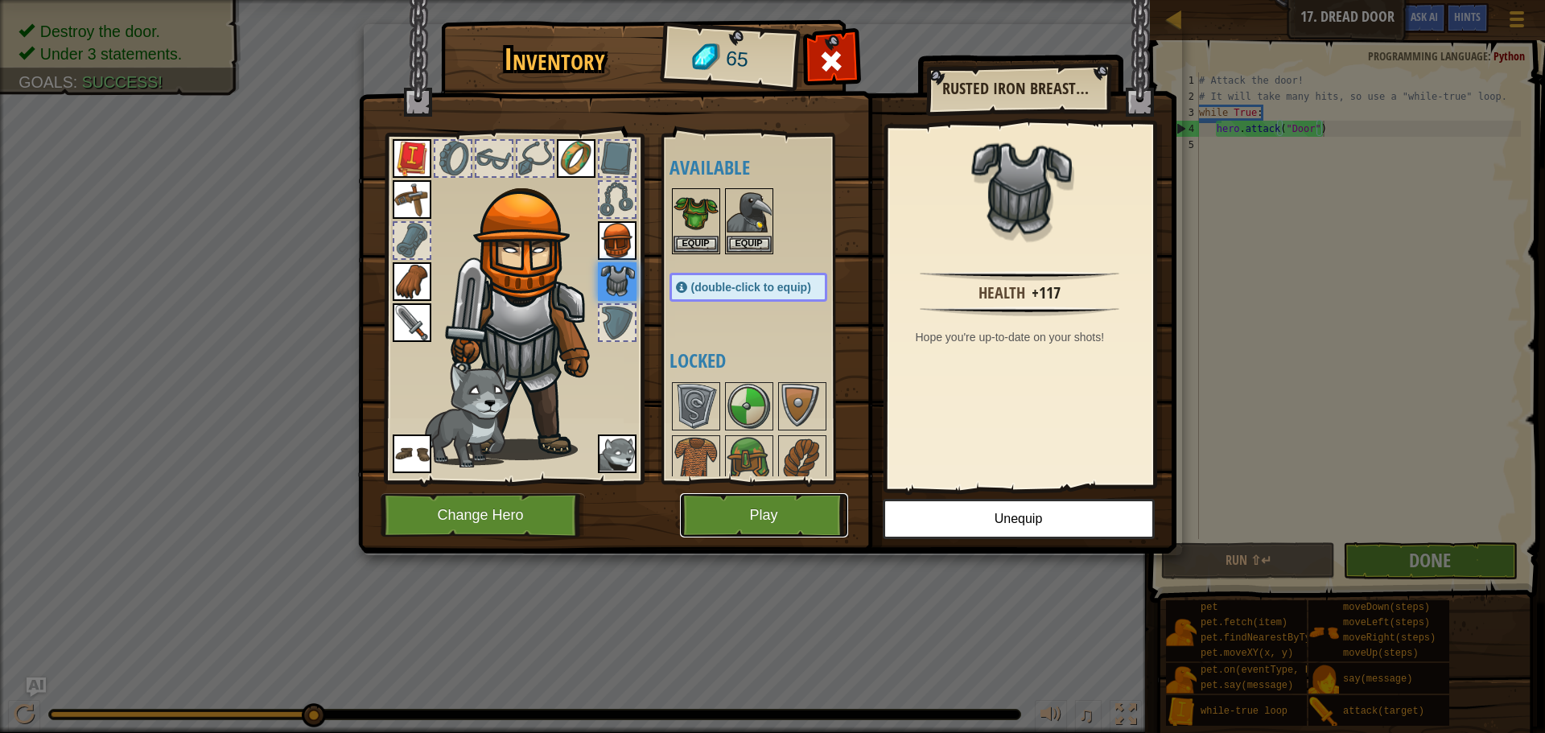
click at [731, 516] on button "Play" at bounding box center [764, 515] width 168 height 44
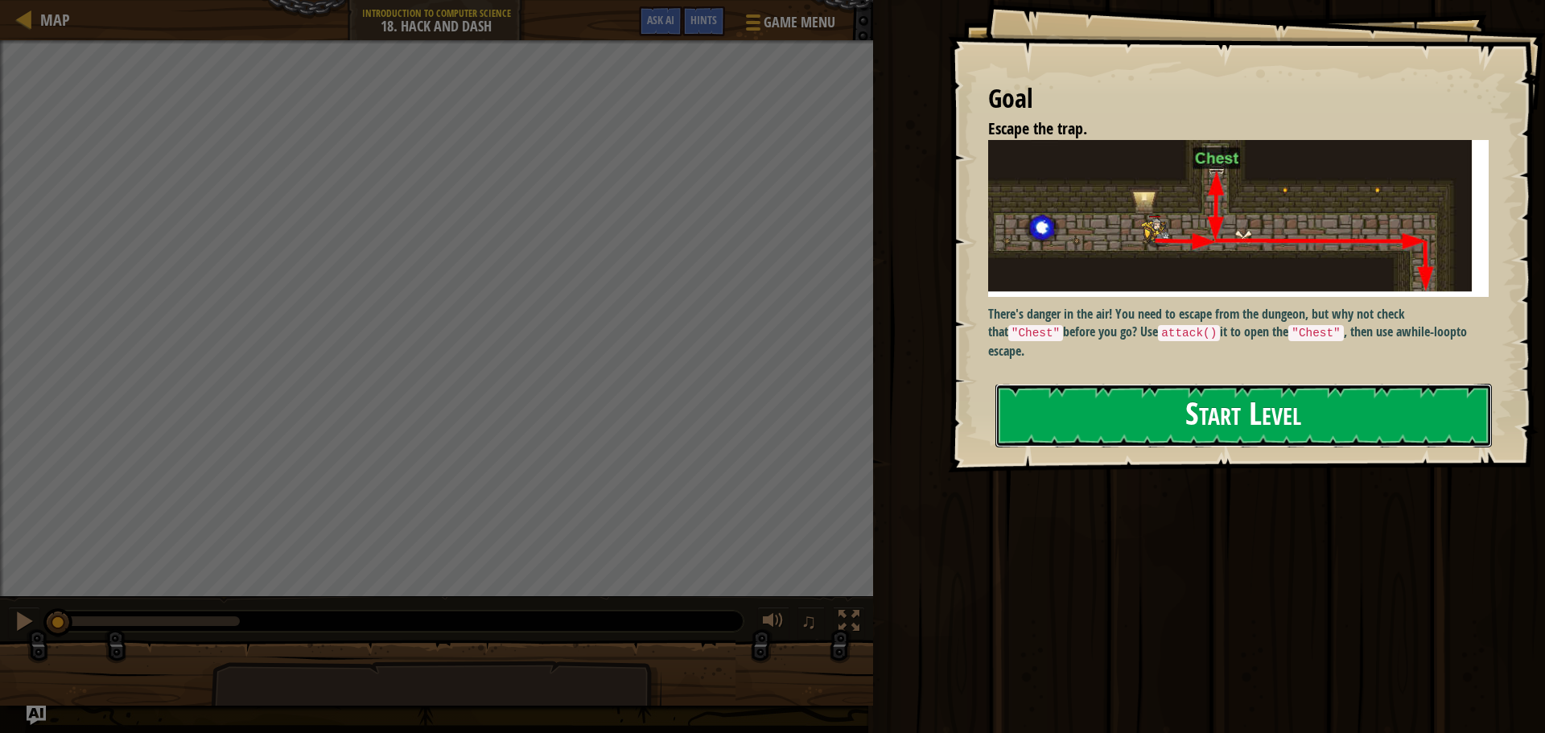
click at [1161, 433] on button "Start Level" at bounding box center [1243, 416] width 496 height 64
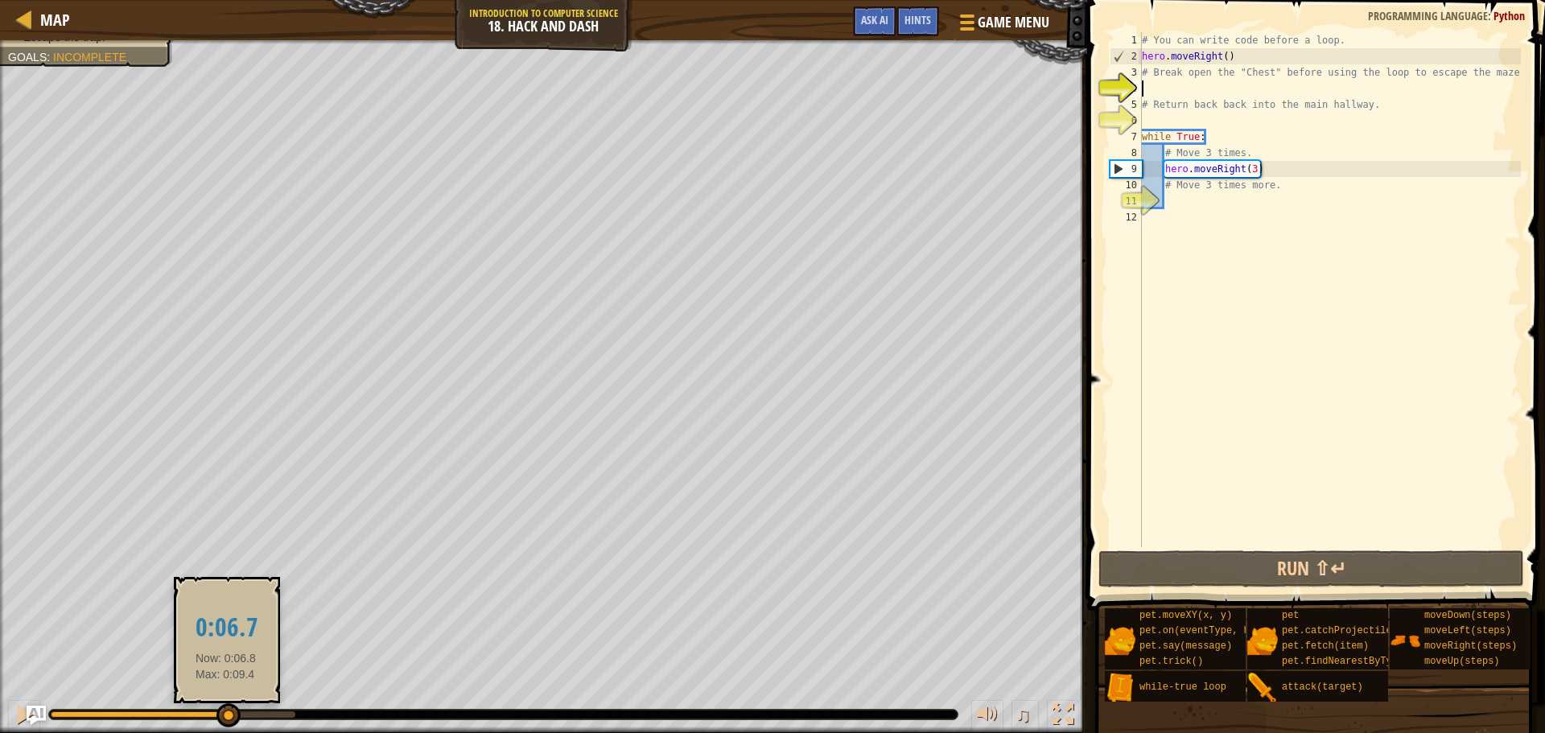
drag, startPoint x: 65, startPoint y: 721, endPoint x: 257, endPoint y: 710, distance: 192.6
click at [241, 709] on div at bounding box center [228, 715] width 24 height 24
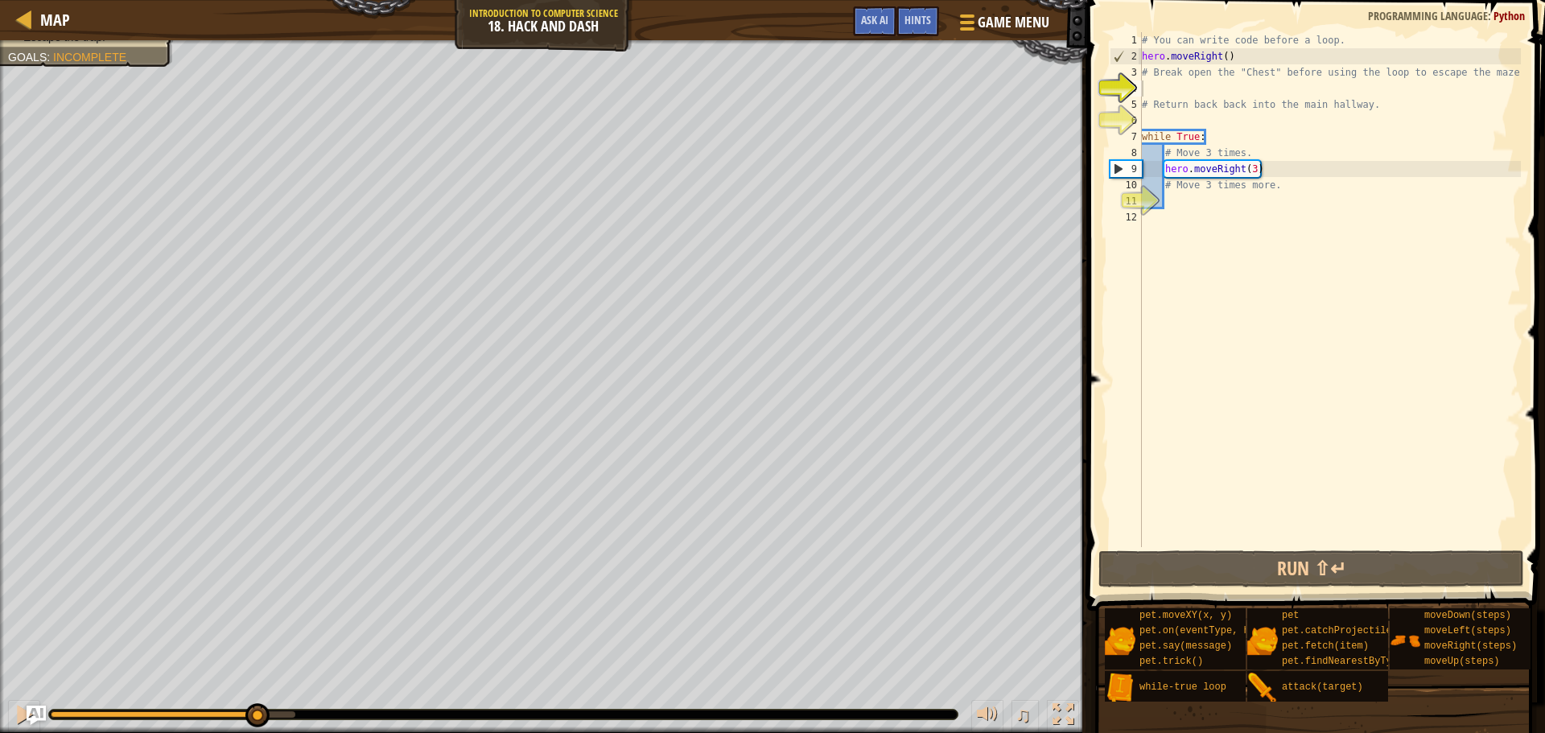
drag, startPoint x: 517, startPoint y: 708, endPoint x: 597, endPoint y: 705, distance: 79.7
click at [597, 705] on div "♫" at bounding box center [543, 710] width 1087 height 48
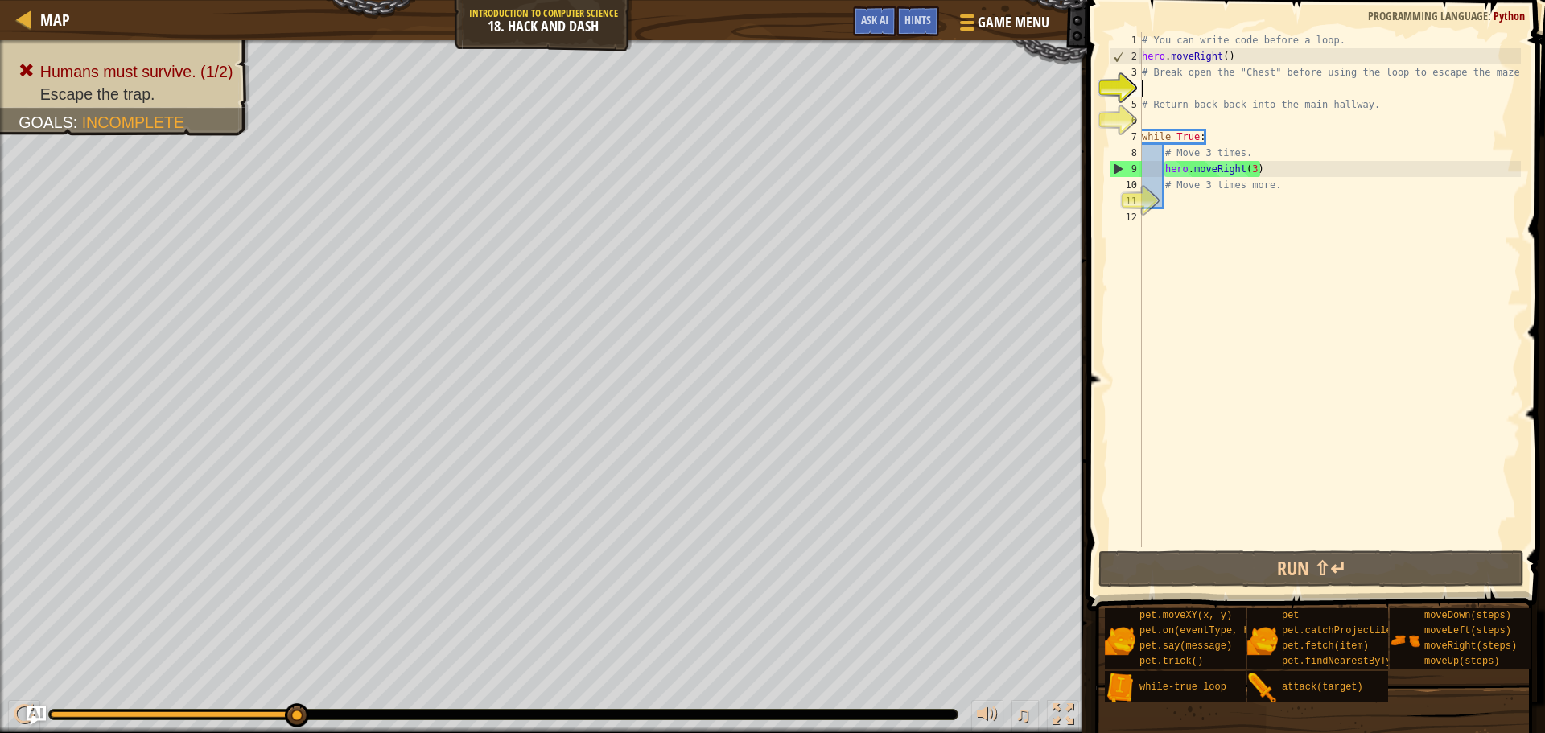
drag, startPoint x: 250, startPoint y: 707, endPoint x: 356, endPoint y: 714, distance: 106.4
click at [356, 714] on div at bounding box center [503, 715] width 908 height 10
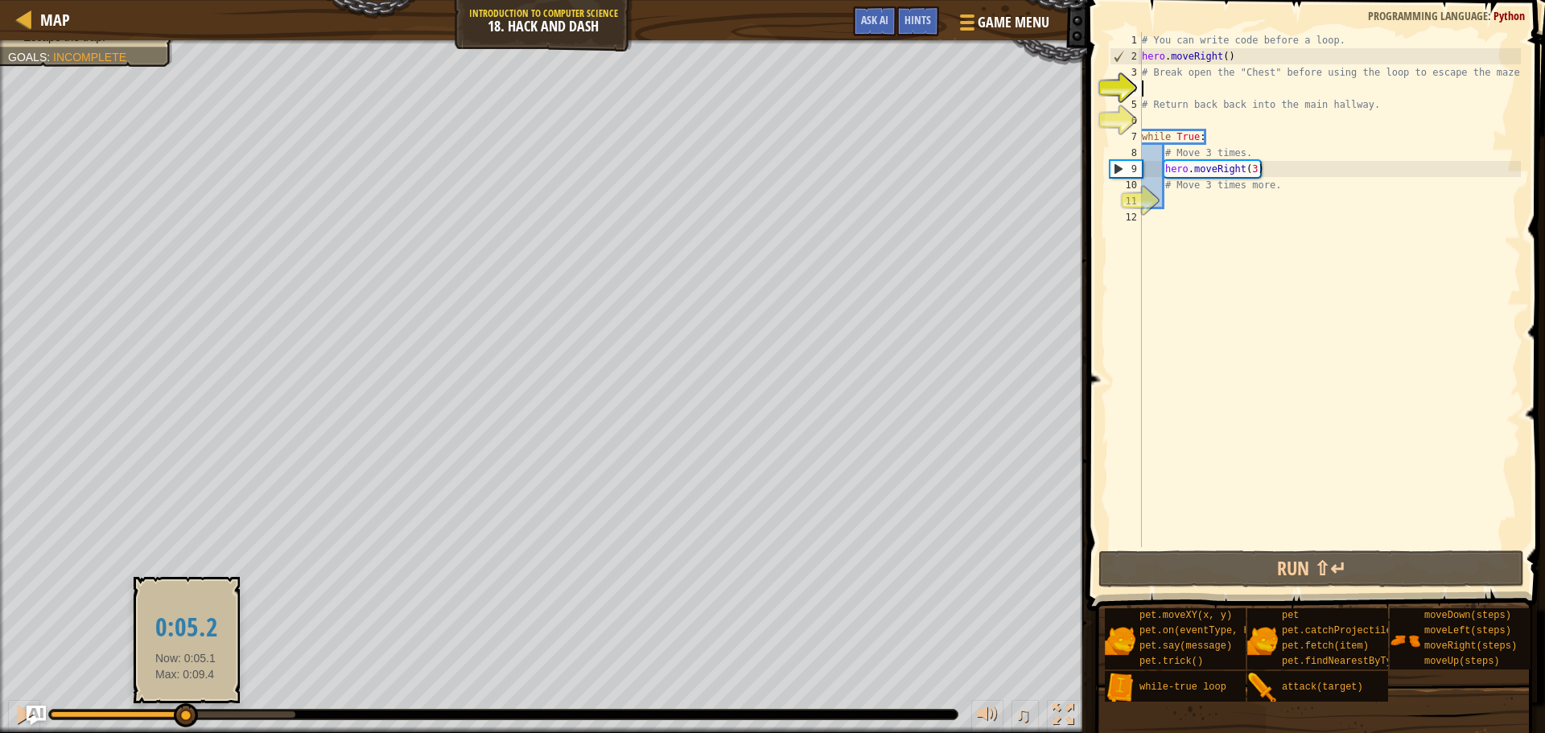
drag, startPoint x: 289, startPoint y: 713, endPoint x: 186, endPoint y: 716, distance: 103.0
click at [186, 716] on div at bounding box center [186, 715] width 24 height 24
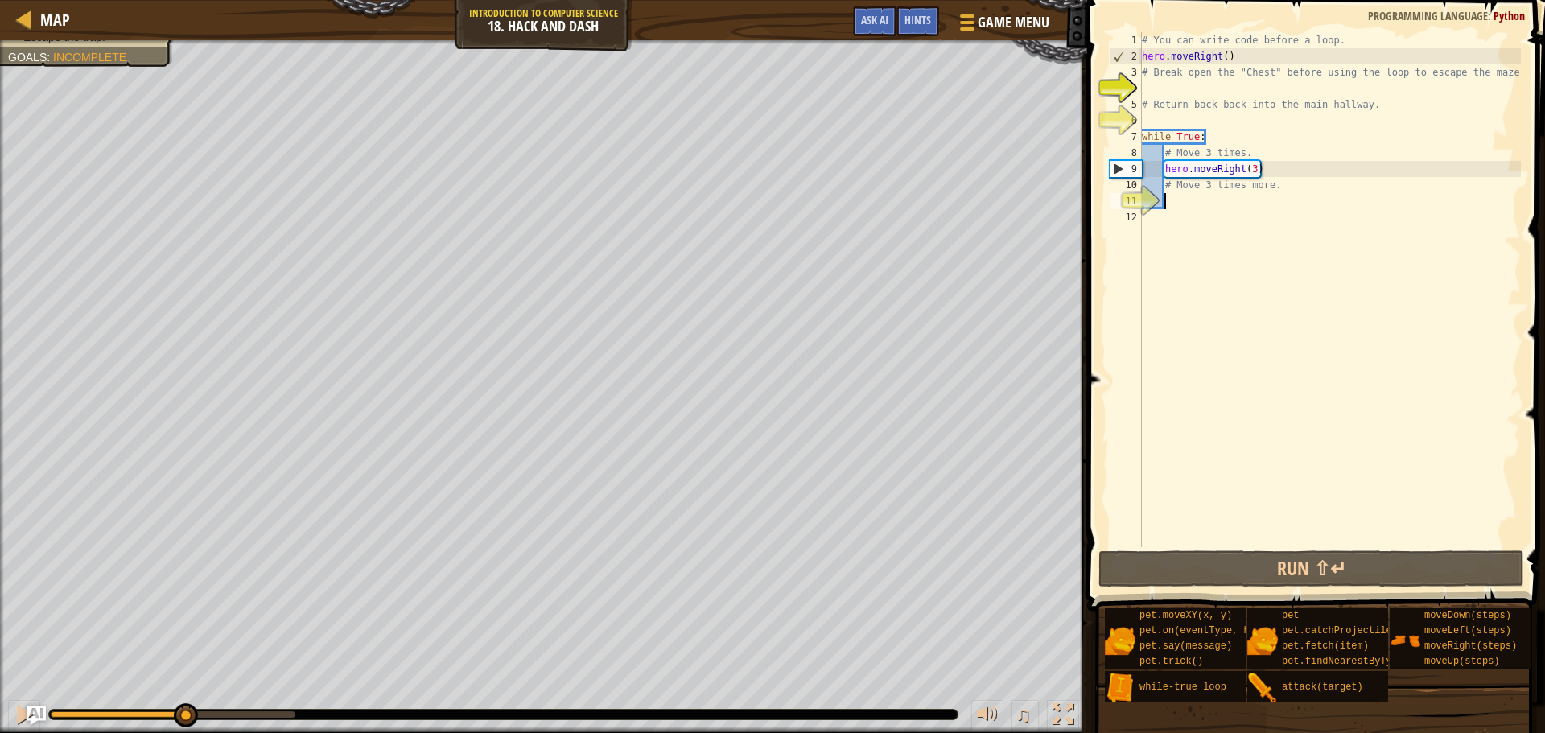
click at [1207, 199] on div "# You can write code before a loop. hero . moveRight ( ) # Break open the "Ches…" at bounding box center [1329, 305] width 382 height 547
click at [1228, 56] on div "# You can write code before a loop. hero . moveRight ( ) # Break open the "Ches…" at bounding box center [1329, 305] width 382 height 547
click at [1228, 56] on div "# You can write code before a loop. hero . moveRight ( ) # Break open the "Ches…" at bounding box center [1329, 289] width 382 height 515
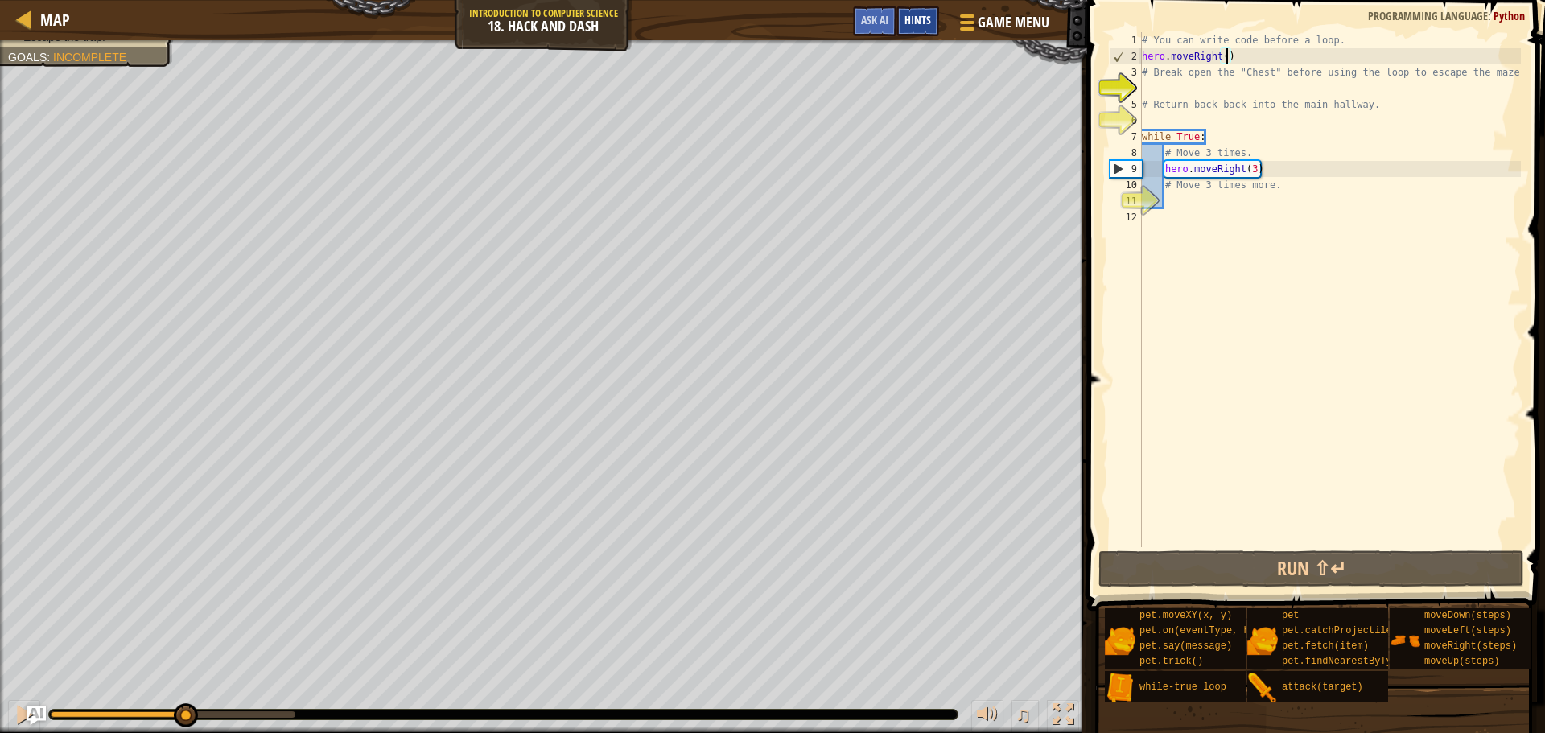
type textarea "hero.moveRight(3)"
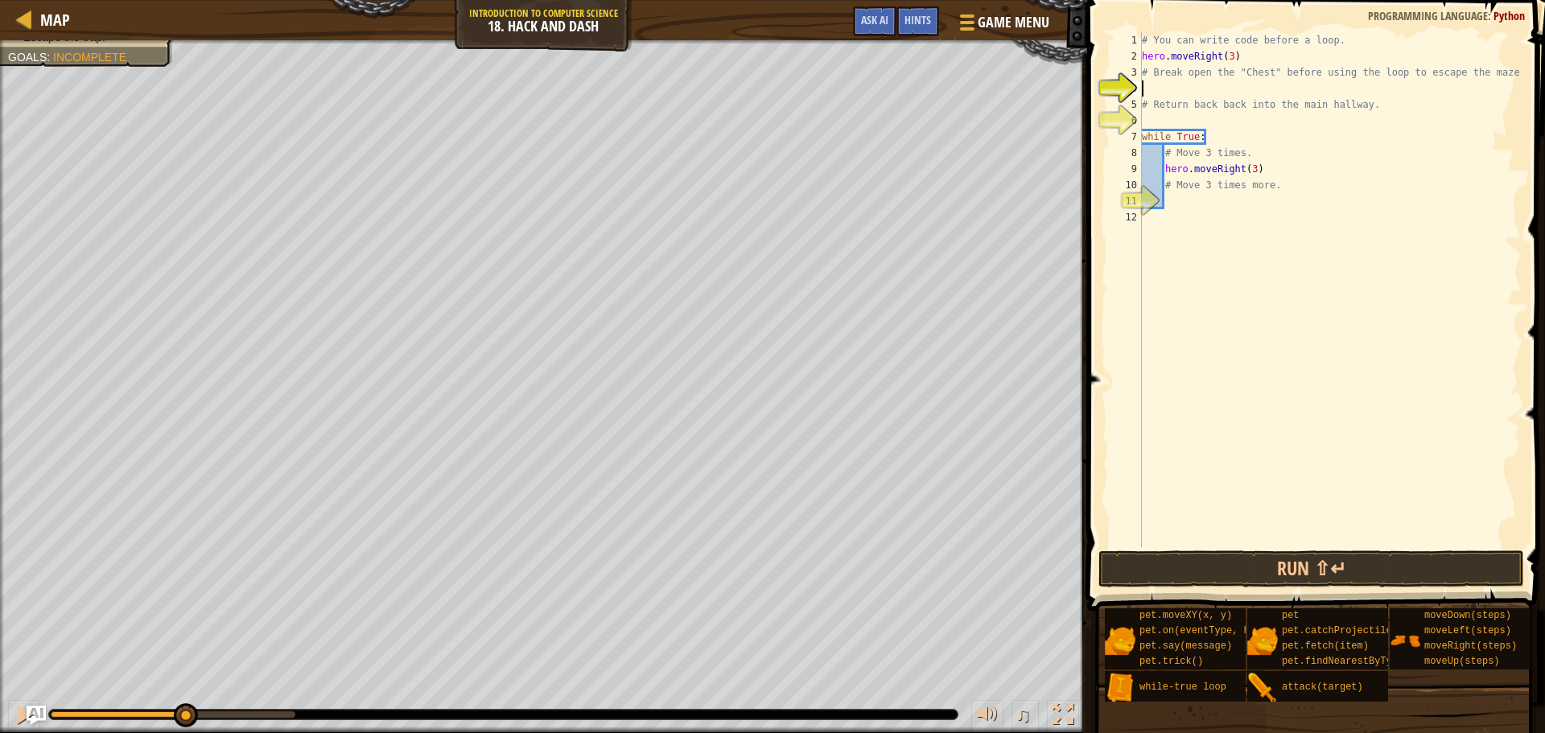
click at [1171, 89] on div "# You can write code before a loop. hero . moveRight ( 3 ) # Break open the "Ch…" at bounding box center [1329, 305] width 382 height 547
type textarea "hero.moveUp()"
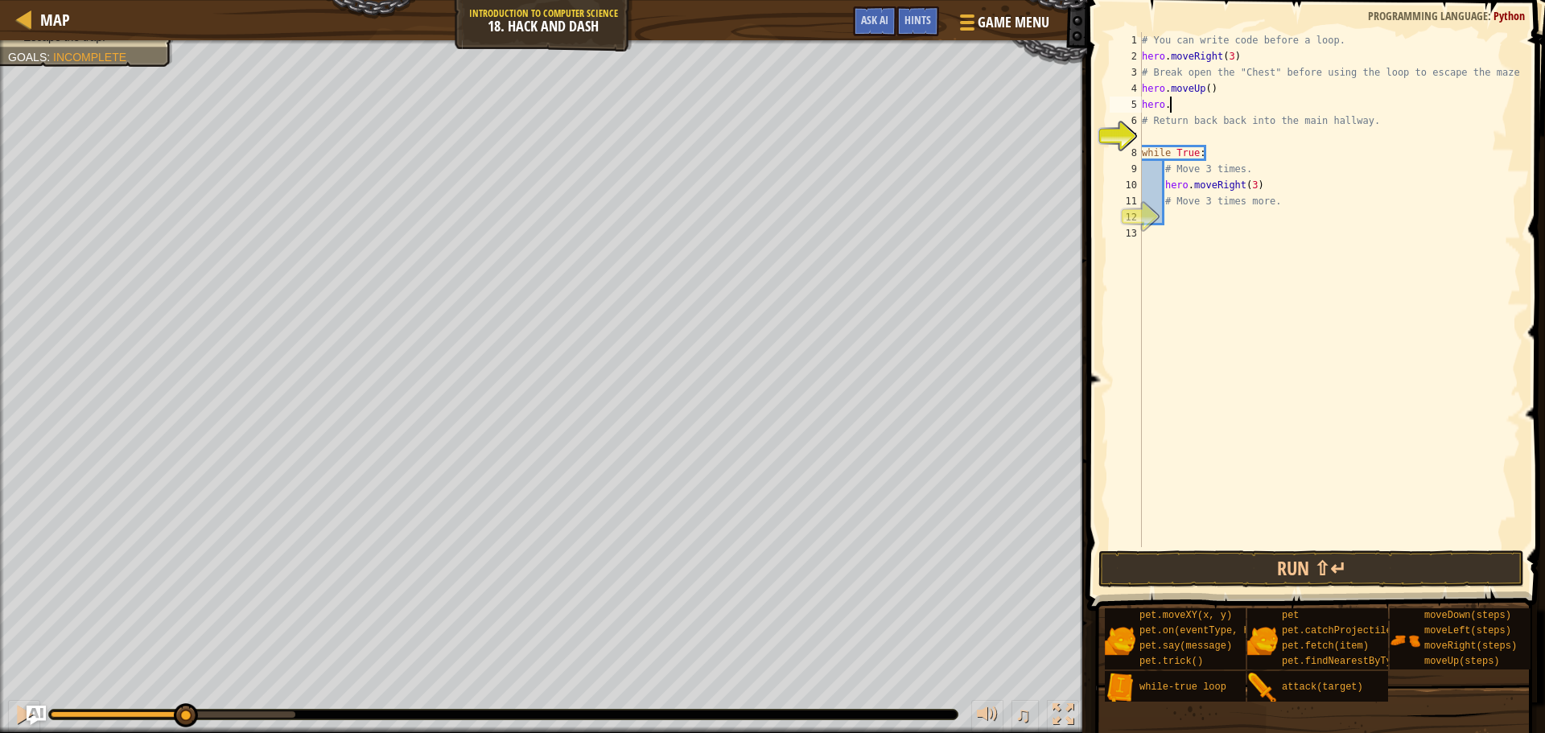
scroll to position [7, 3]
type textarea "hero.attack("Door")"
click at [1172, 131] on div "# You can write code before a loop. hero . moveRight ( 3 ) # Break open the "Ch…" at bounding box center [1329, 305] width 382 height 547
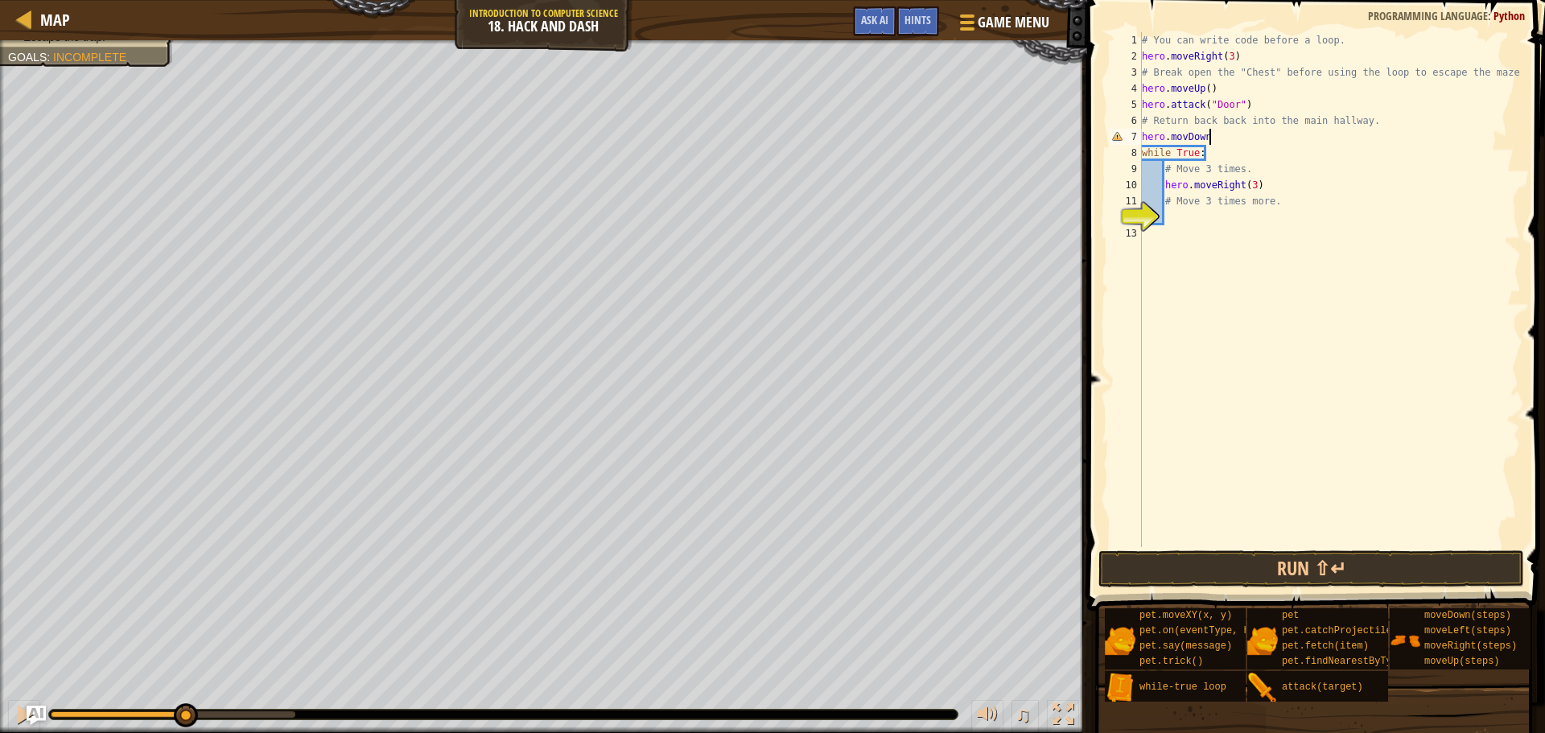
scroll to position [7, 9]
click at [1185, 134] on div "# You can write code before a loop. hero . moveRight ( 3 ) # Break open the "Ch…" at bounding box center [1329, 305] width 382 height 547
click at [1185, 134] on div "# You can write code before a loop. hero . moveRight ( 3 ) # Break open the "Ch…" at bounding box center [1329, 289] width 382 height 515
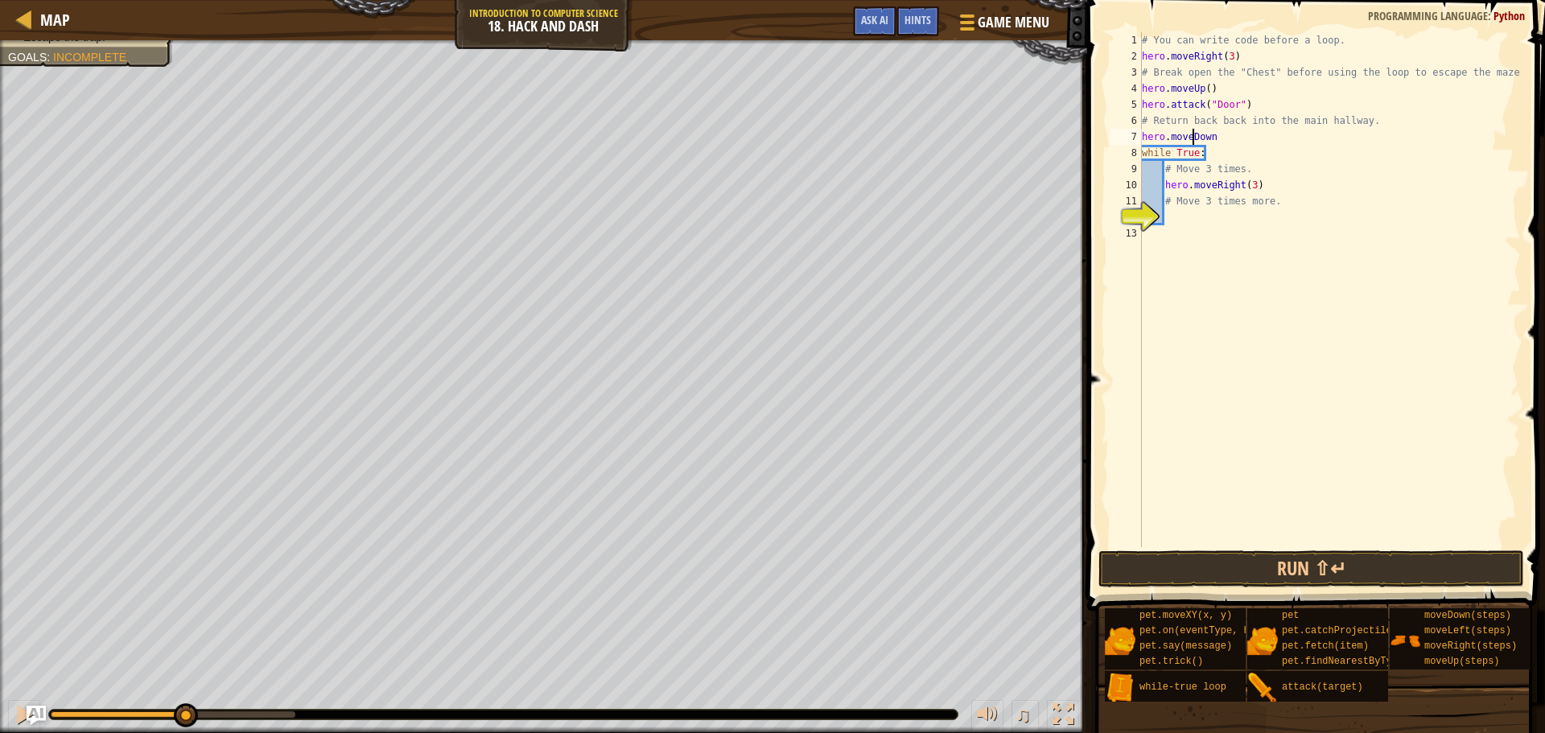
click at [1236, 140] on div "# You can write code before a loop. hero . moveRight ( 3 ) # Break open the "Ch…" at bounding box center [1329, 305] width 382 height 547
click at [1220, 138] on div "# You can write code before a loop. hero . moveRight ( 3 ) # Break open the "Ch…" at bounding box center [1329, 289] width 382 height 515
type textarea "hero.moveDown()"
